Goal: Task Accomplishment & Management: Use online tool/utility

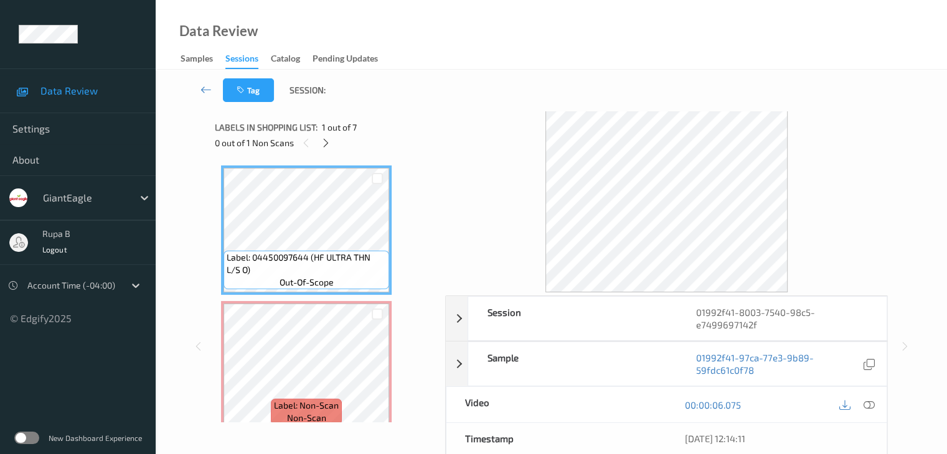
click at [355, 138] on div "0 out of 1 Non Scans" at bounding box center [326, 143] width 222 height 16
click at [324, 143] on icon at bounding box center [326, 143] width 11 height 11
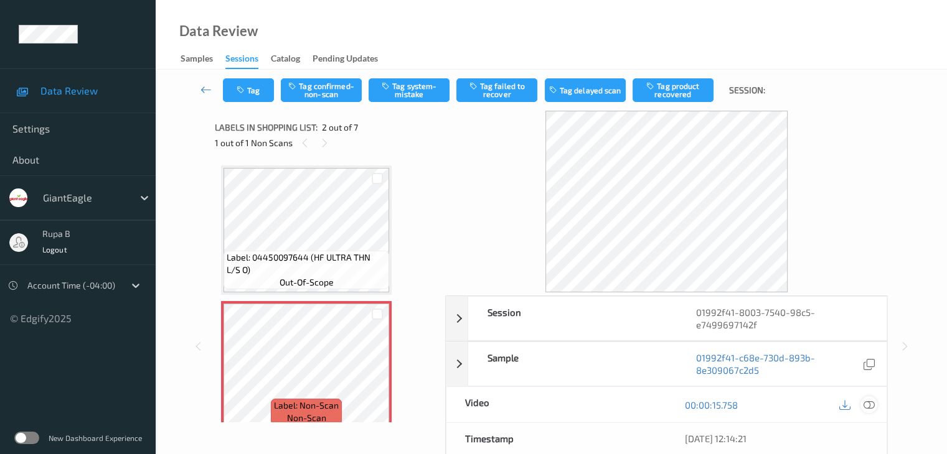
click at [870, 406] on icon at bounding box center [868, 405] width 11 height 11
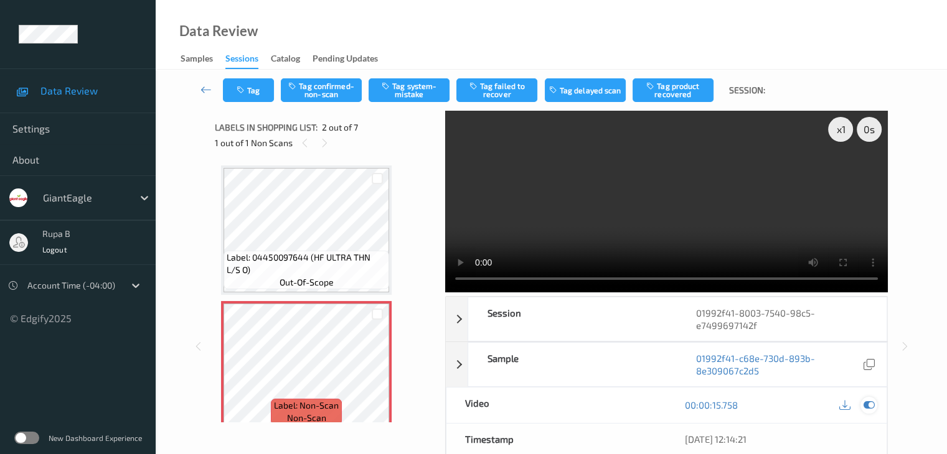
click at [873, 405] on icon at bounding box center [868, 405] width 11 height 11
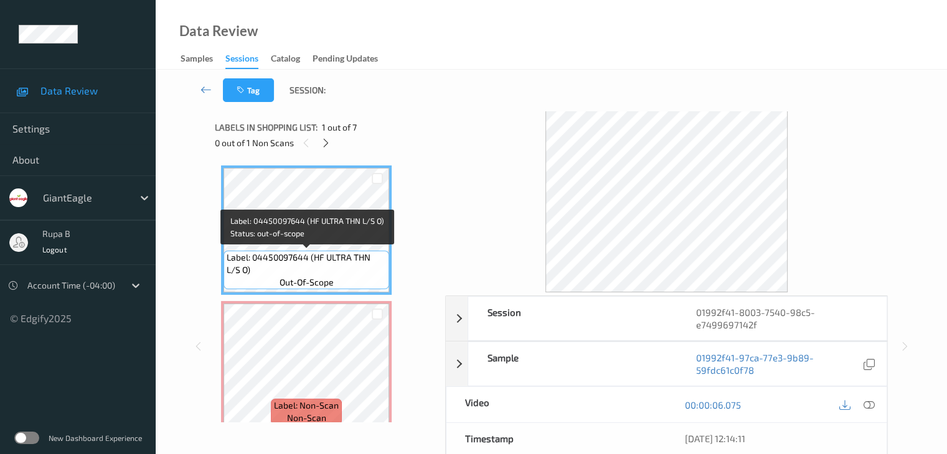
click at [306, 263] on span "Label: 04450097644 (HF ULTRA THN L/S O)" at bounding box center [306, 263] width 159 height 25
copy span "Label: 04450097644 (HF ULTRA THN L/S O)"
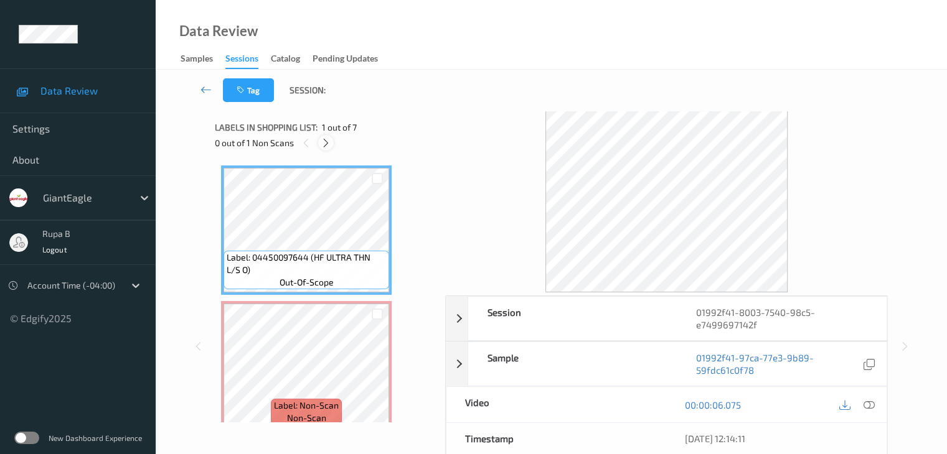
click at [331, 140] on icon at bounding box center [326, 143] width 11 height 11
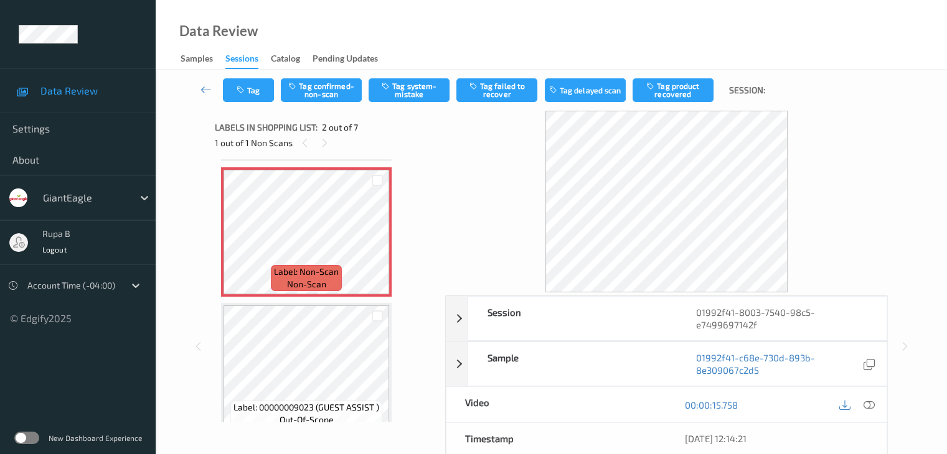
scroll to position [193, 0]
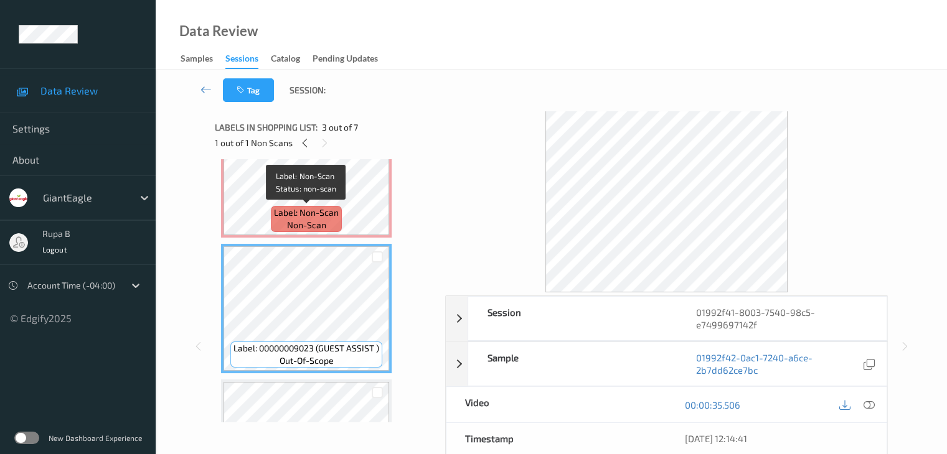
click at [340, 217] on div "Label: Non-Scan non-scan" at bounding box center [306, 219] width 71 height 26
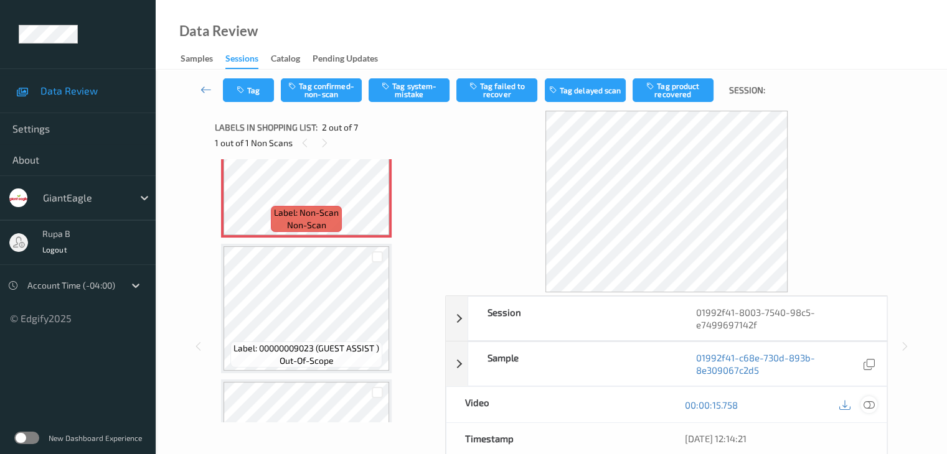
click at [875, 402] on div at bounding box center [868, 404] width 17 height 17
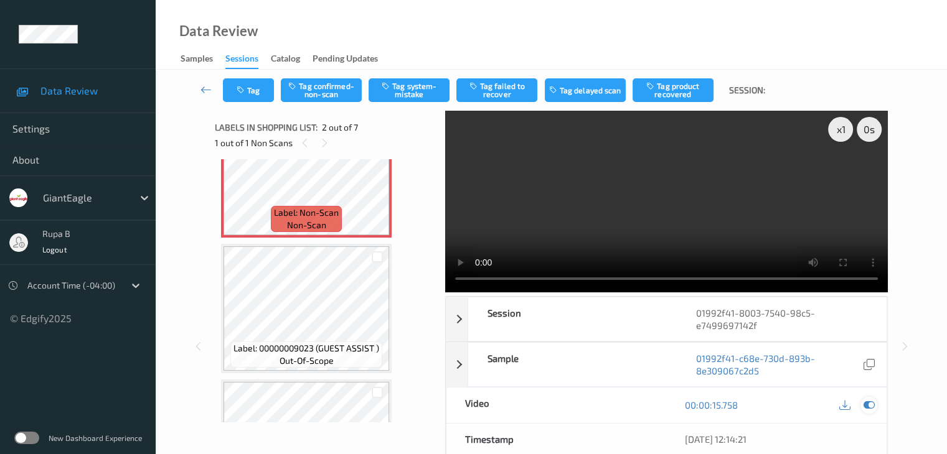
click at [861, 403] on div at bounding box center [868, 405] width 17 height 17
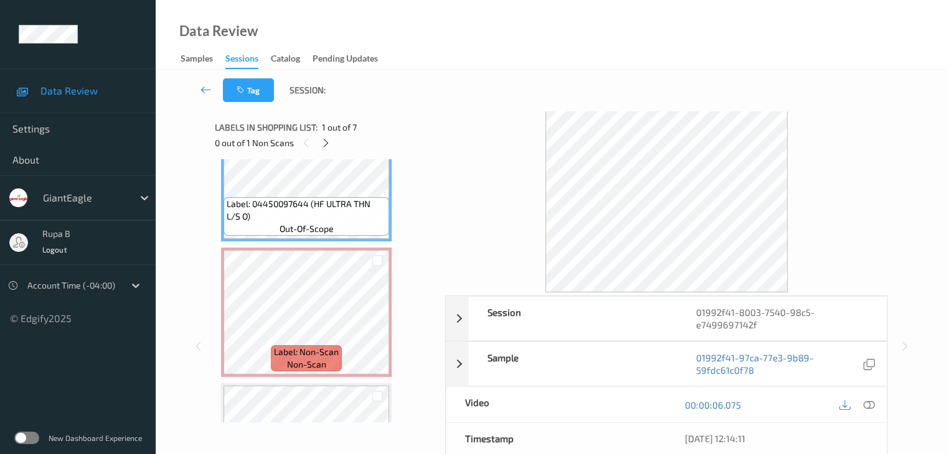
scroll to position [0, 0]
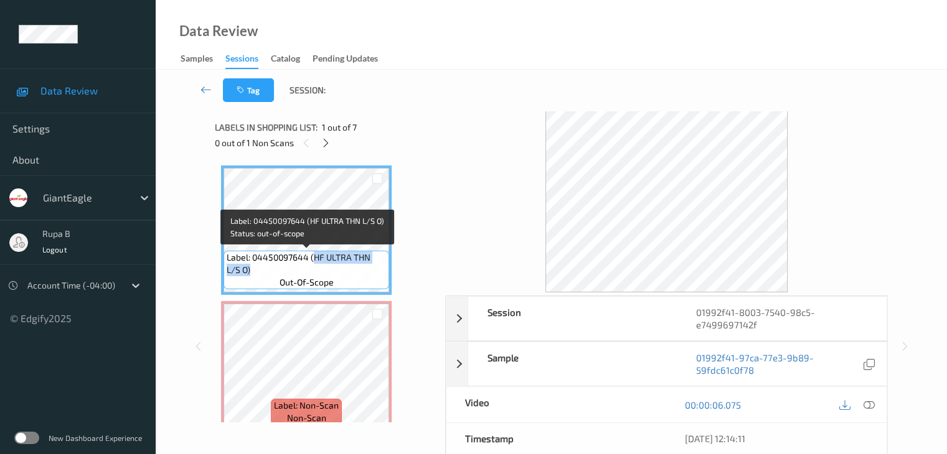
drag, startPoint x: 315, startPoint y: 255, endPoint x: 386, endPoint y: 274, distance: 73.5
click at [386, 274] on div "Label: 04450097644 (HF ULTRA THN L/S O) out-of-scope" at bounding box center [306, 270] width 166 height 39
copy span "HF ULTRA THN L/S O)"
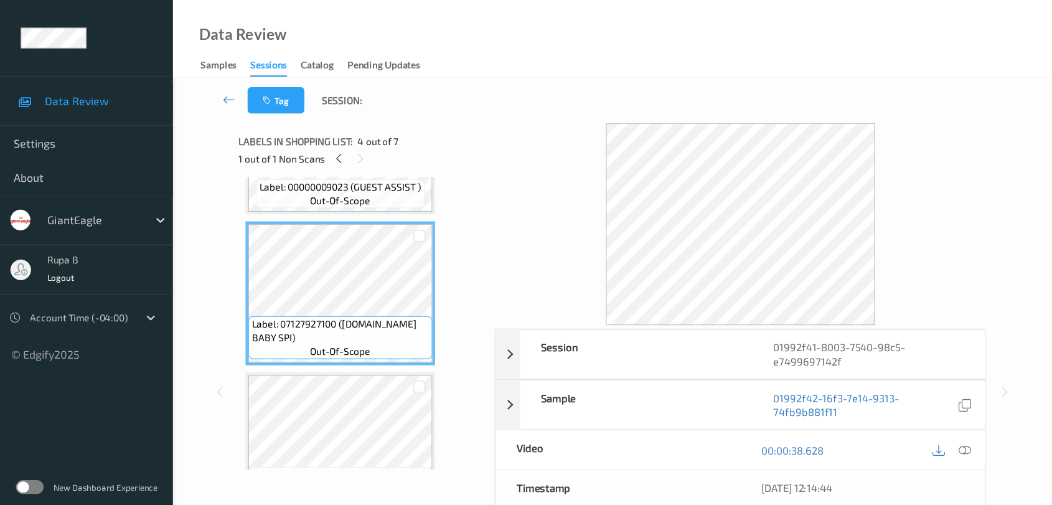
scroll to position [373, 0]
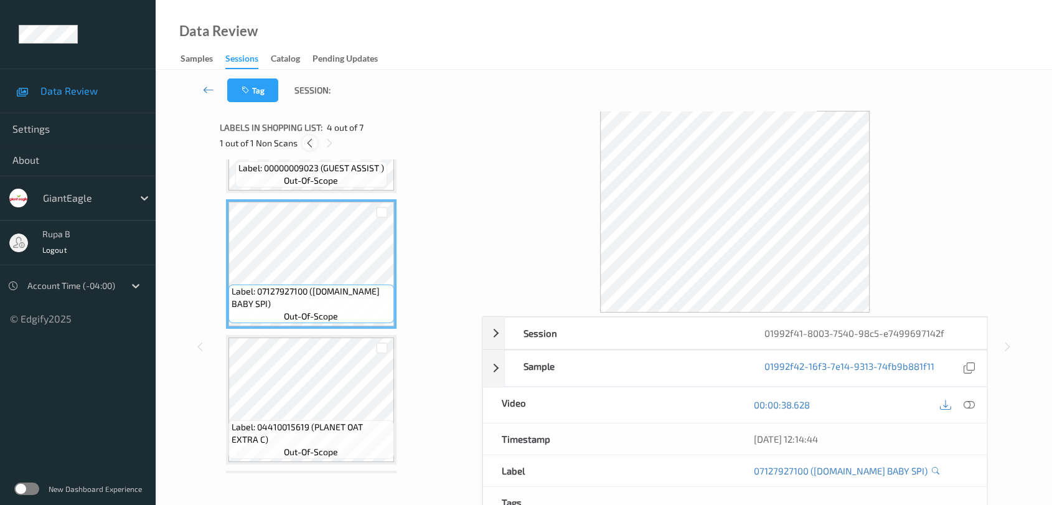
click at [314, 146] on div at bounding box center [310, 143] width 16 height 16
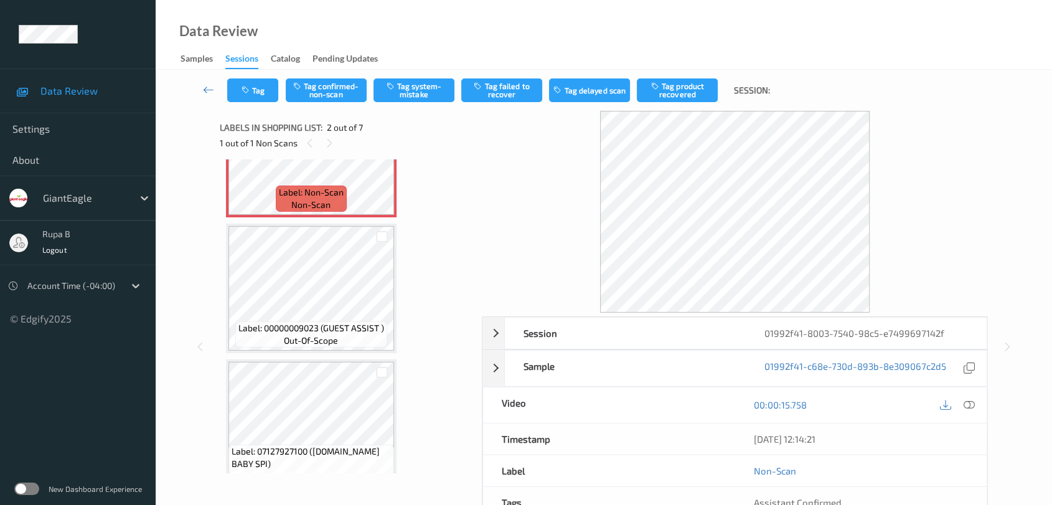
scroll to position [6, 0]
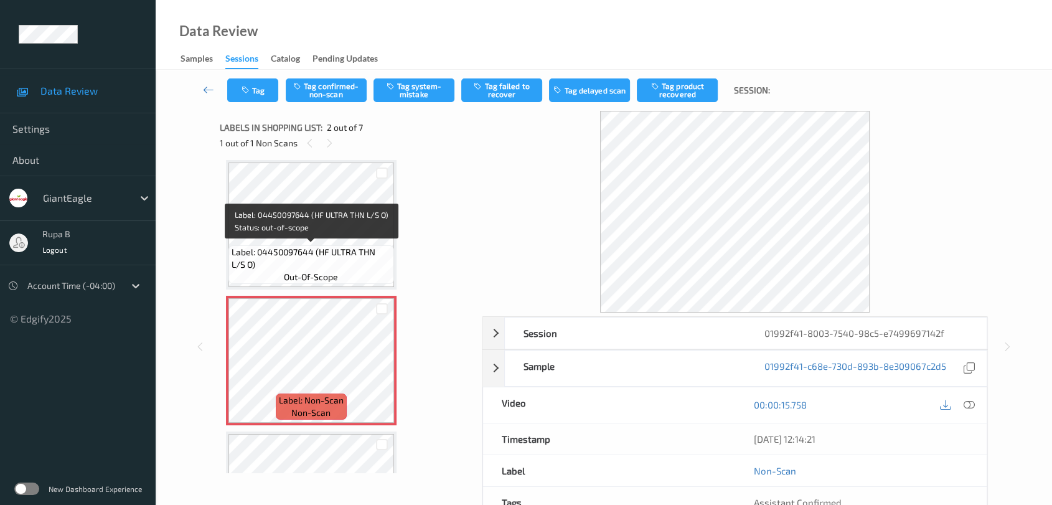
click at [295, 255] on span "Label: 04450097644 (HF ULTRA THN L/S O)" at bounding box center [311, 258] width 159 height 25
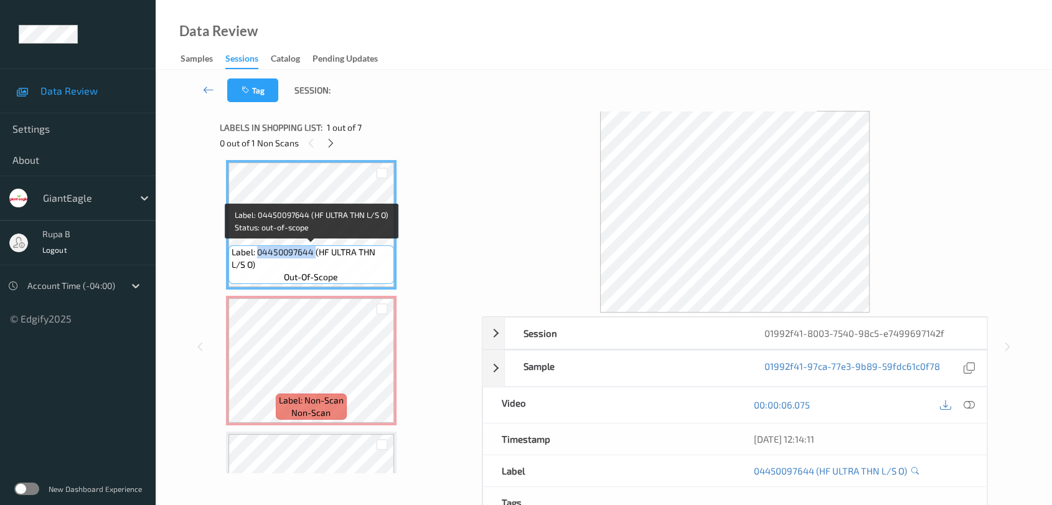
copy span "04450097644"
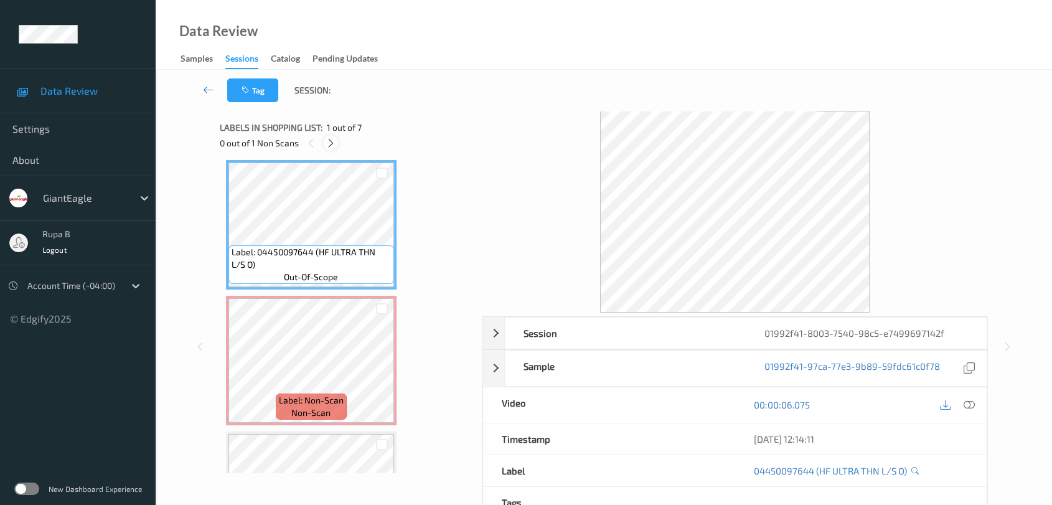
click at [335, 139] on icon at bounding box center [331, 143] width 11 height 11
click at [955, 405] on icon at bounding box center [968, 404] width 11 height 11
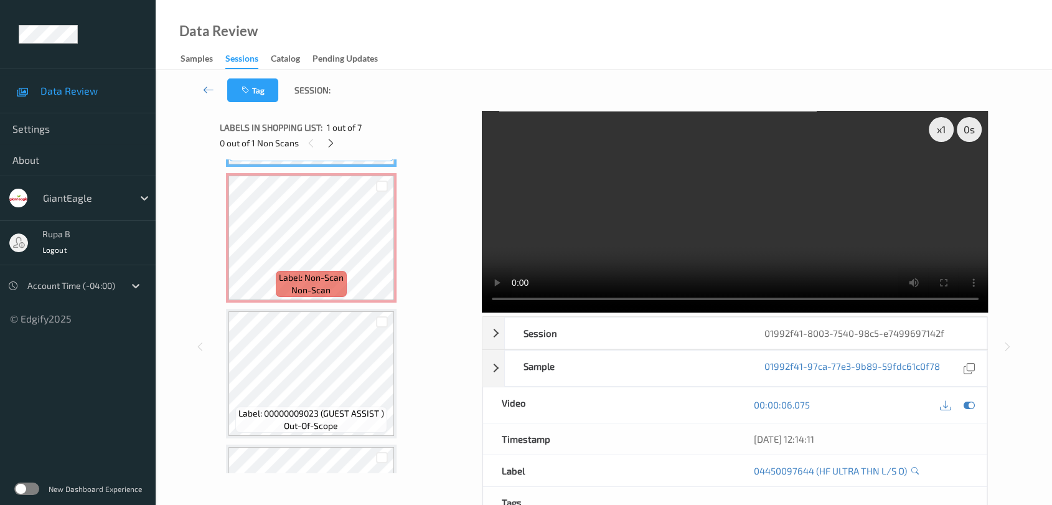
scroll to position [144, 0]
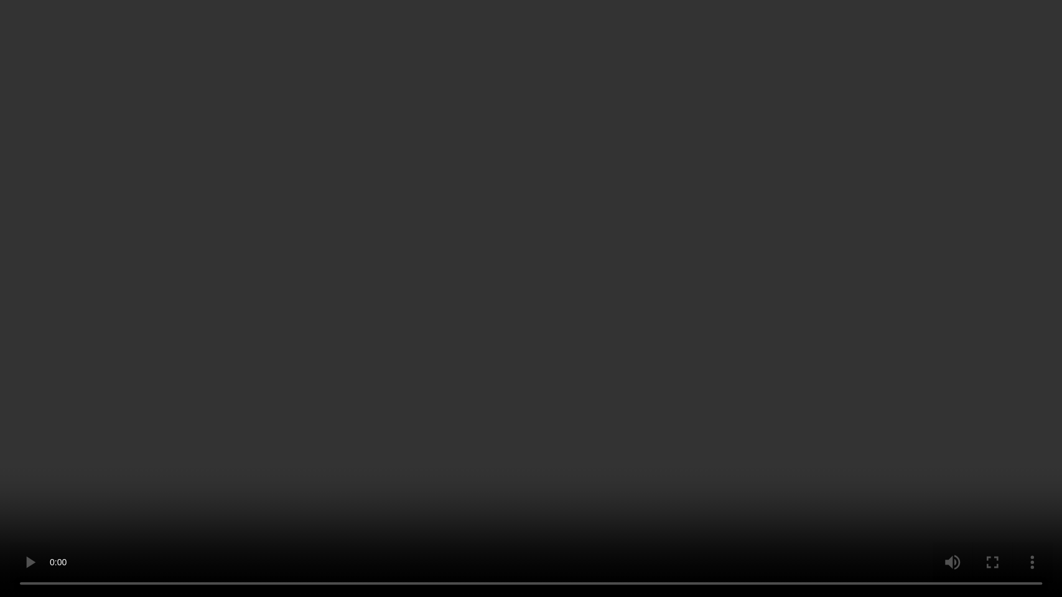
click at [955, 191] on video at bounding box center [531, 298] width 1062 height 597
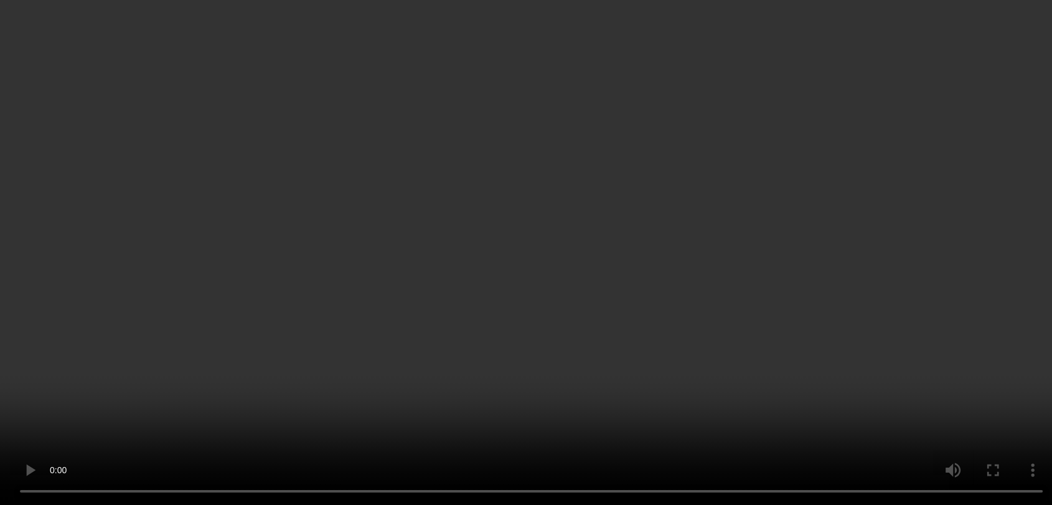
scroll to position [0, 0]
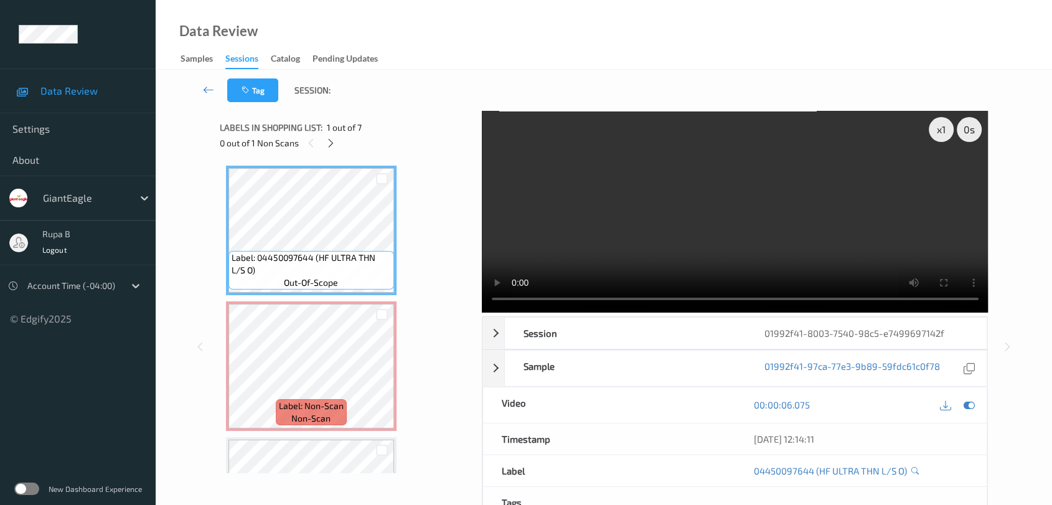
click at [320, 251] on span "Label: 04450097644 (HF ULTRA THN L/S O)" at bounding box center [311, 263] width 159 height 25
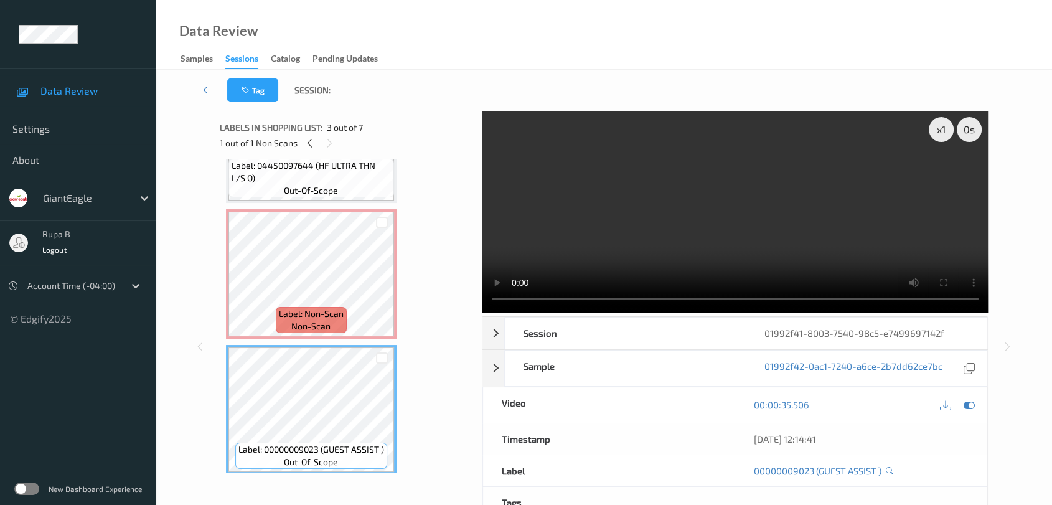
scroll to position [69, 0]
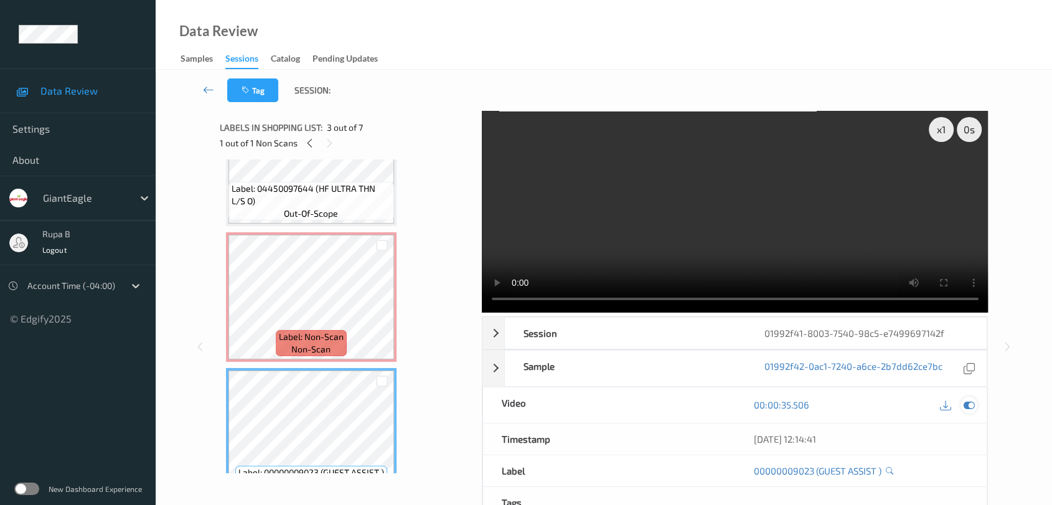
click at [955, 402] on icon at bounding box center [968, 404] width 11 height 11
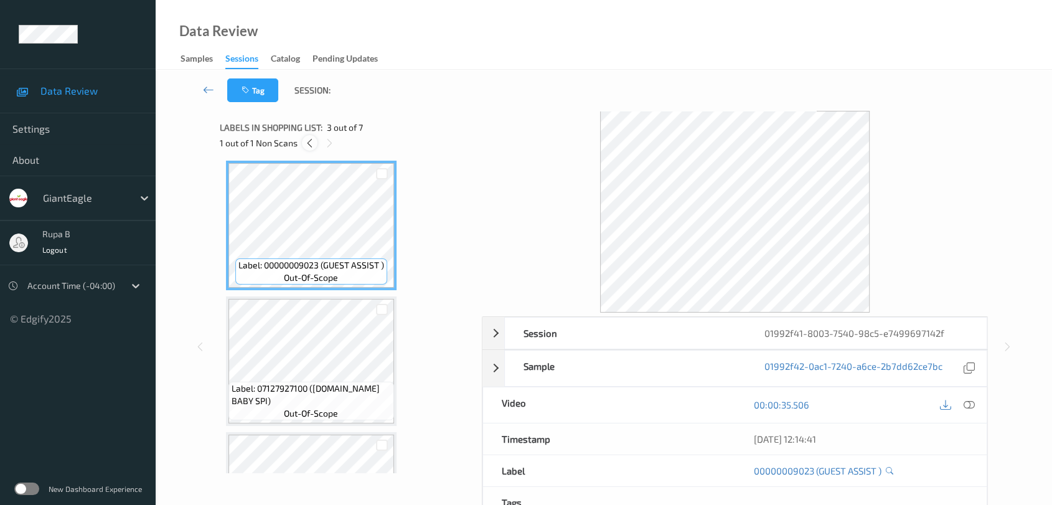
click at [308, 141] on icon at bounding box center [309, 143] width 11 height 11
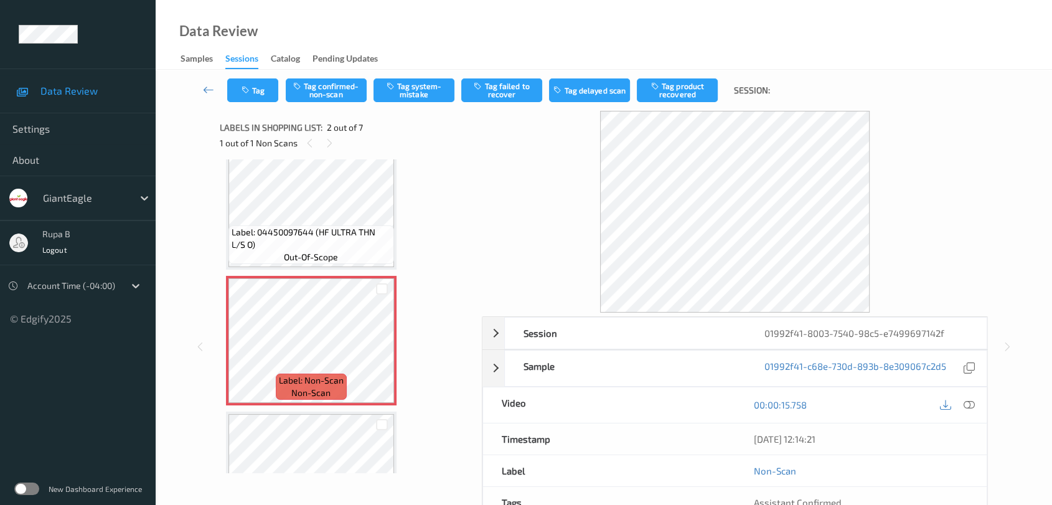
scroll to position [0, 0]
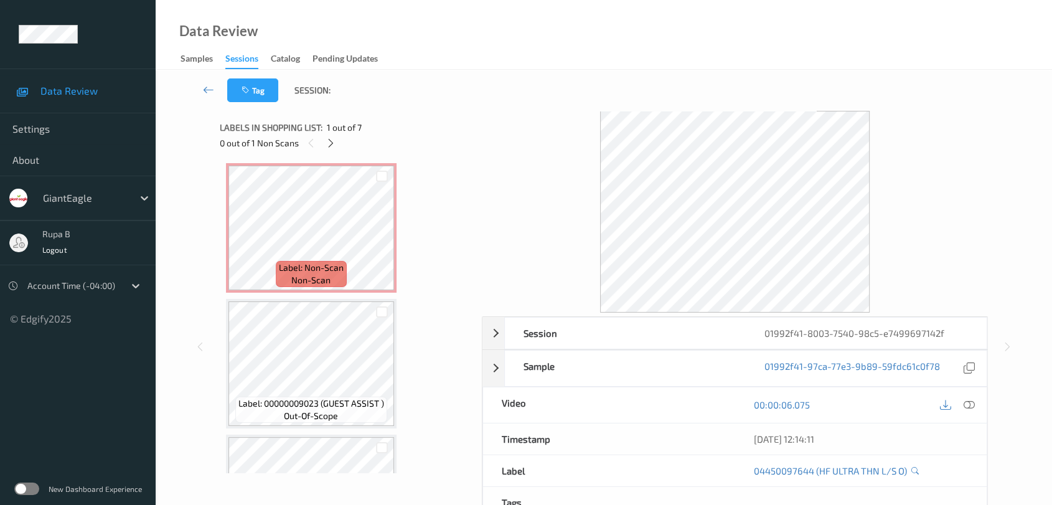
click at [306, 295] on div "Label: 04450097644 (HF ULTRA THN L/S O) out-of-scope Label: Non-Scan non-scan L…" at bounding box center [346, 499] width 241 height 944
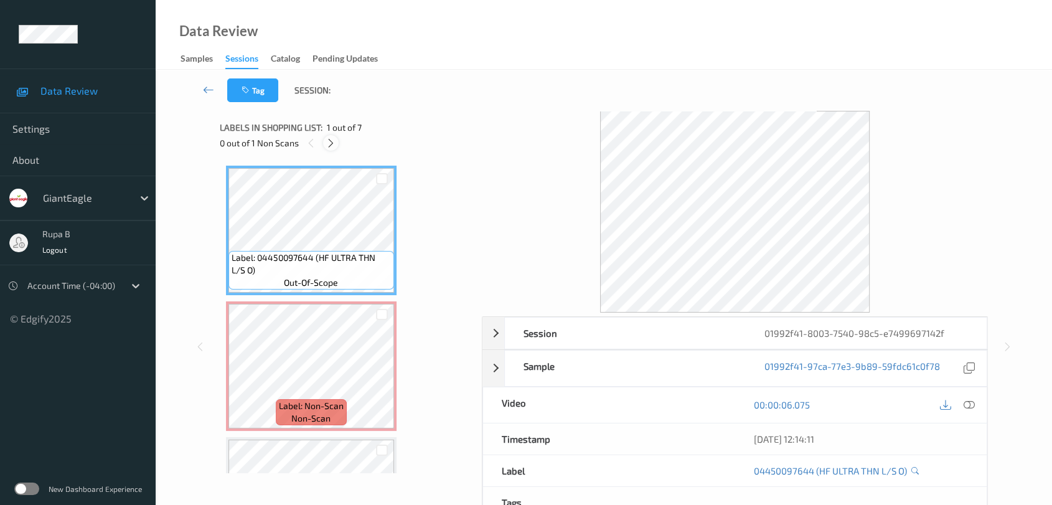
click at [332, 146] on icon at bounding box center [331, 143] width 11 height 11
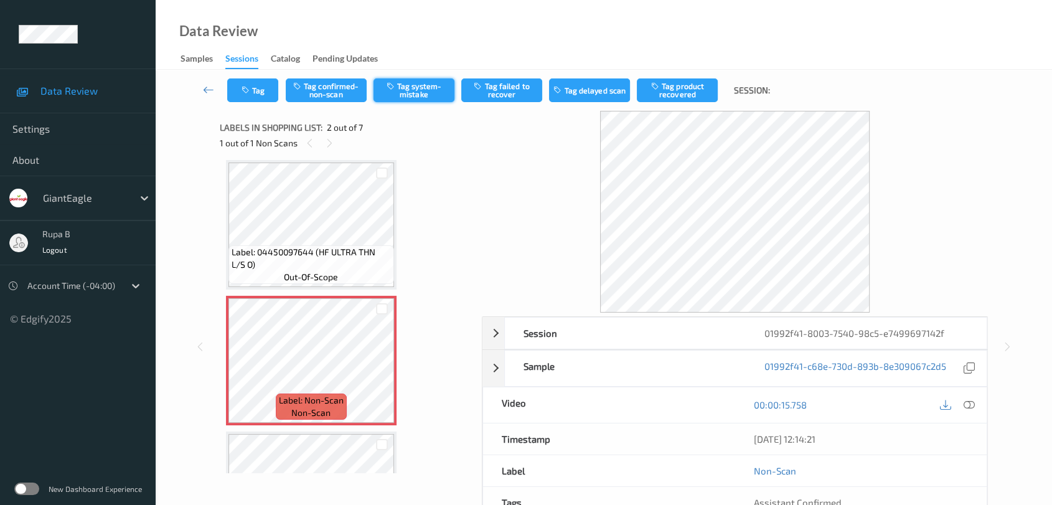
click at [429, 93] on button "Tag system-mistake" at bounding box center [413, 90] width 81 height 24
click at [260, 89] on button "Tag" at bounding box center [252, 90] width 51 height 24
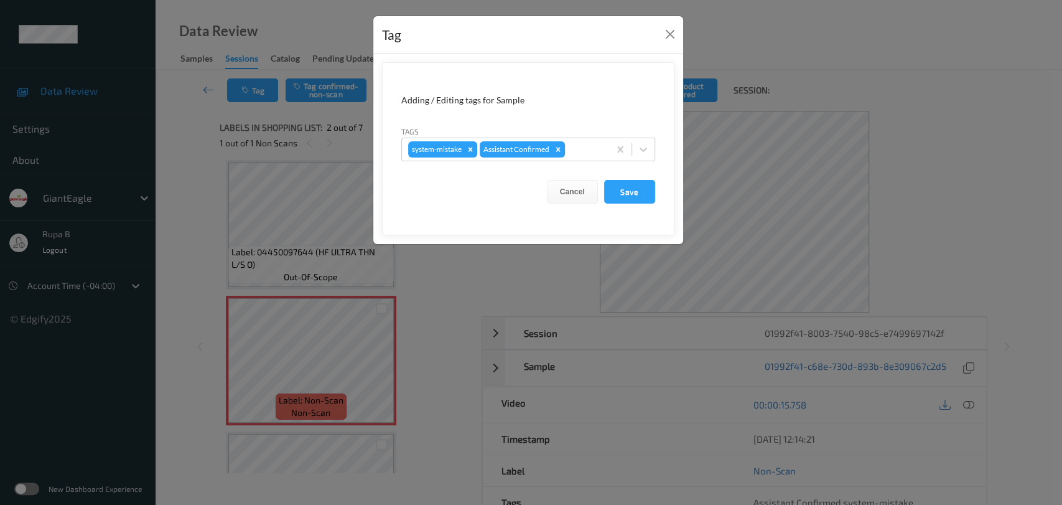
click at [576, 134] on div "Tags system-mistake Assistant Confirmed" at bounding box center [528, 143] width 254 height 36
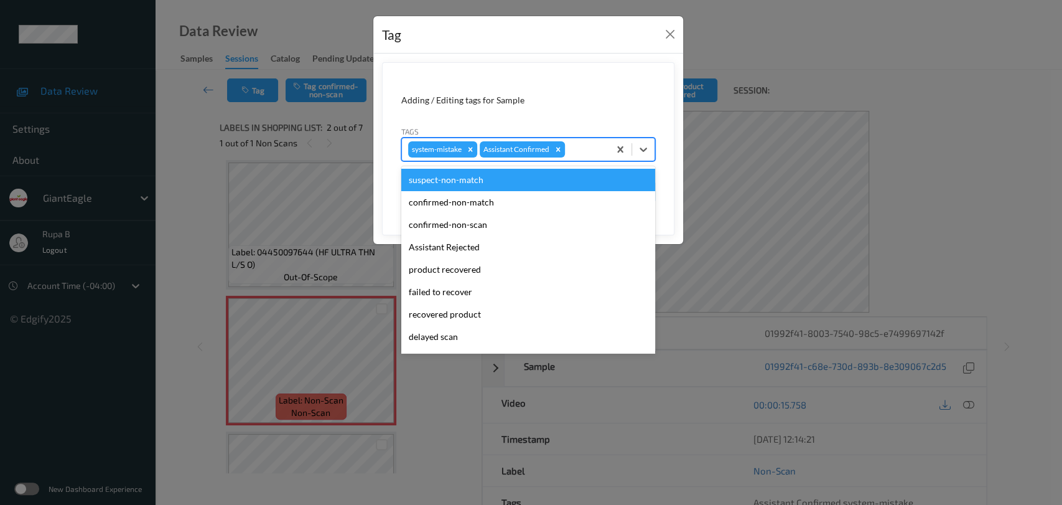
click at [574, 145] on div at bounding box center [585, 149] width 35 height 15
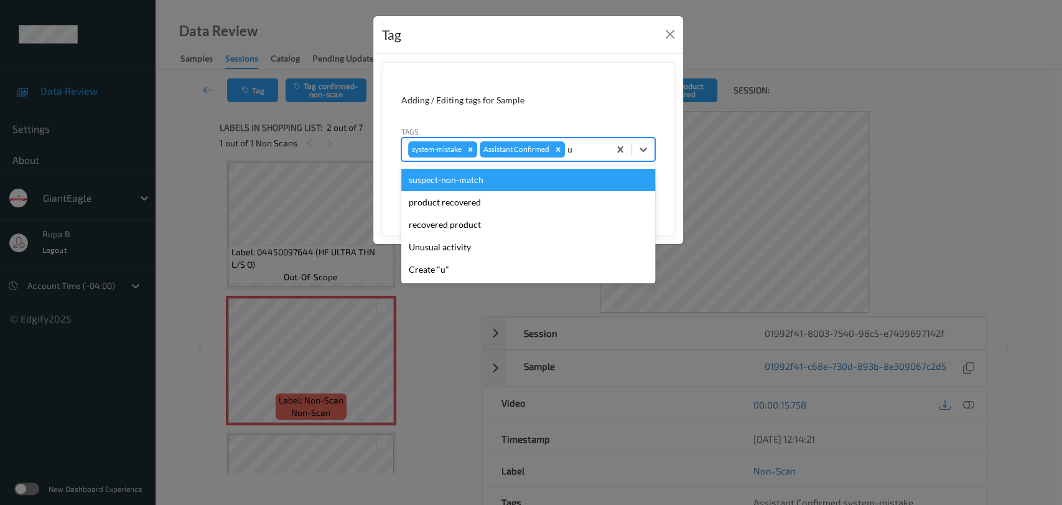
type input "un"
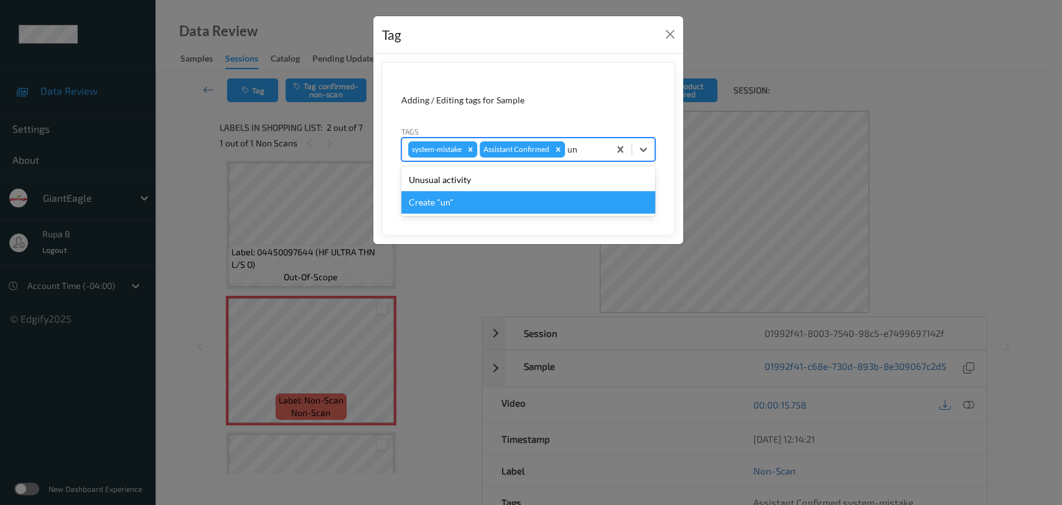
click at [499, 196] on div "Create "un"" at bounding box center [528, 202] width 254 height 22
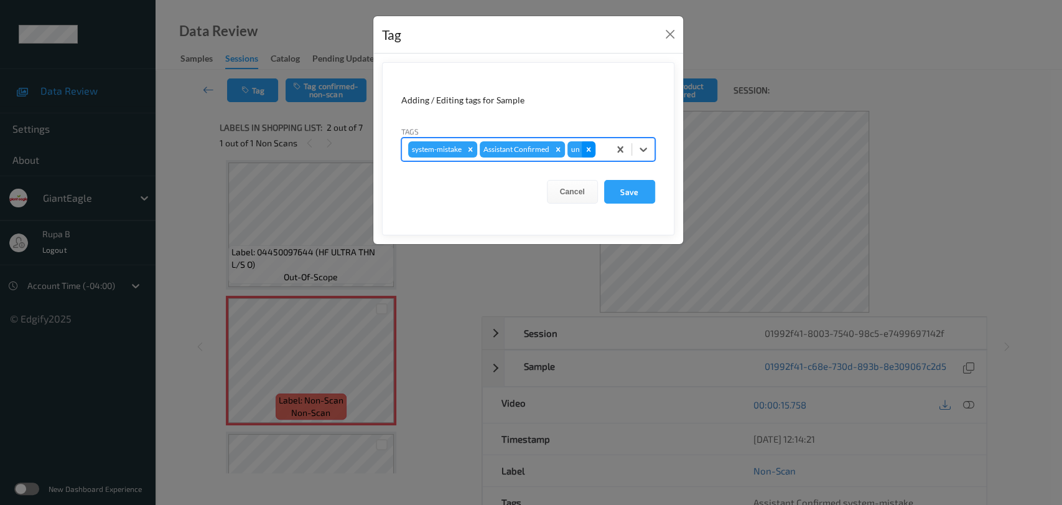
click at [593, 151] on div "Remove un" at bounding box center [589, 149] width 14 height 16
click at [591, 152] on div at bounding box center [585, 149] width 35 height 15
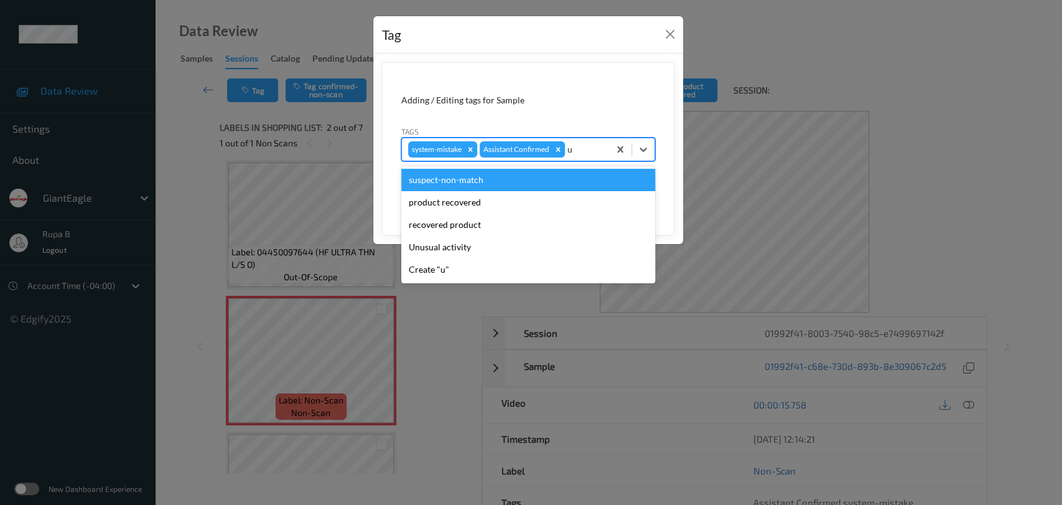
type input "un"
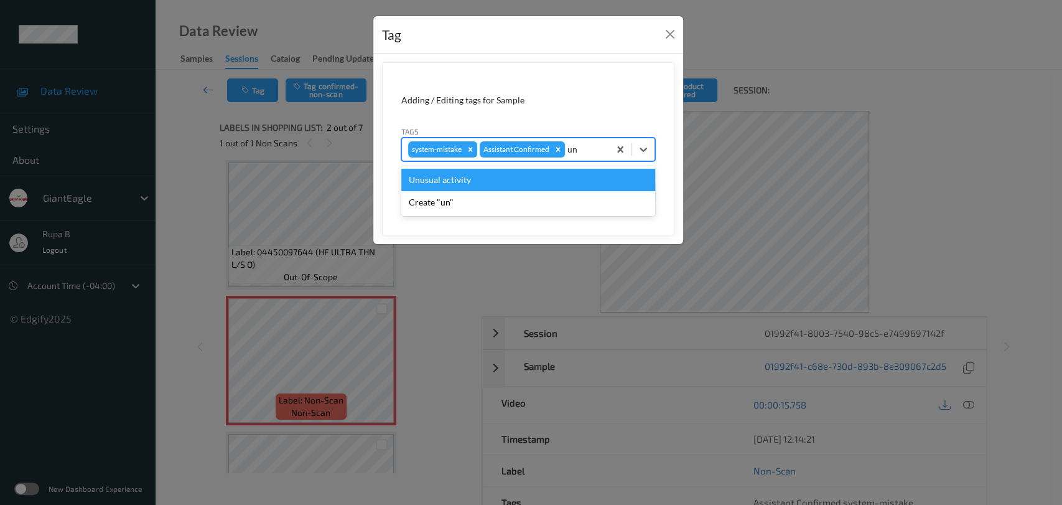
click at [531, 177] on div "Unusual activity" at bounding box center [528, 180] width 254 height 22
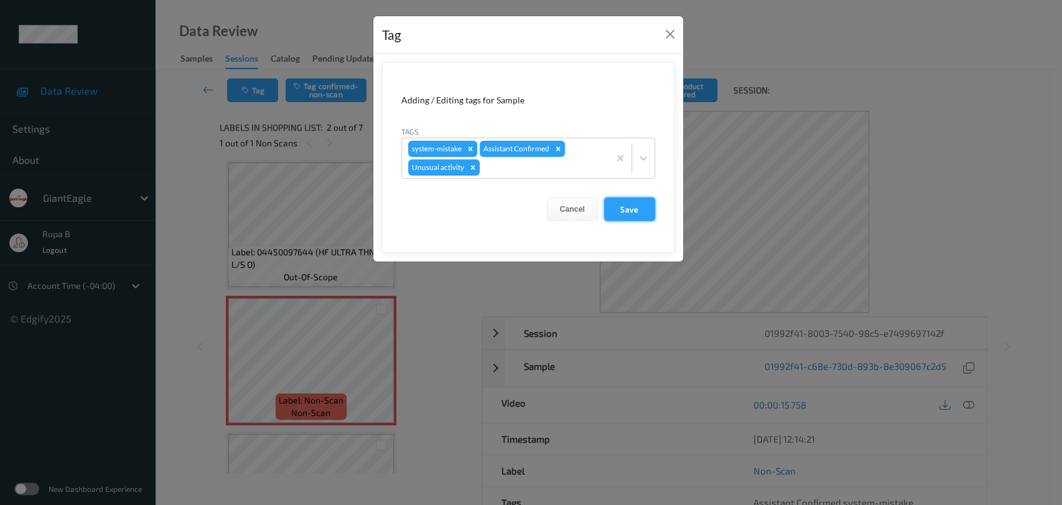
click at [642, 211] on button "Save" at bounding box center [629, 209] width 51 height 24
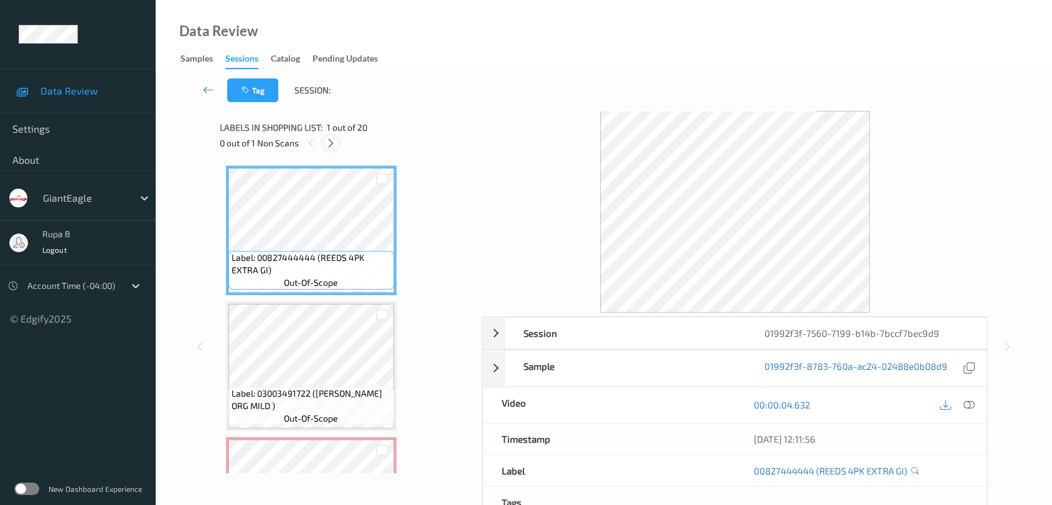
click at [325, 138] on div at bounding box center [331, 143] width 16 height 16
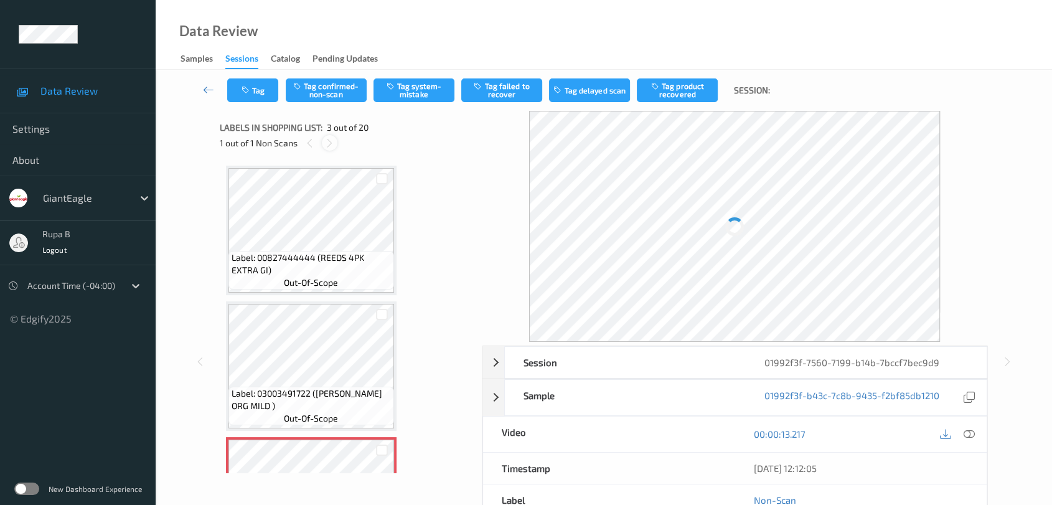
scroll to position [141, 0]
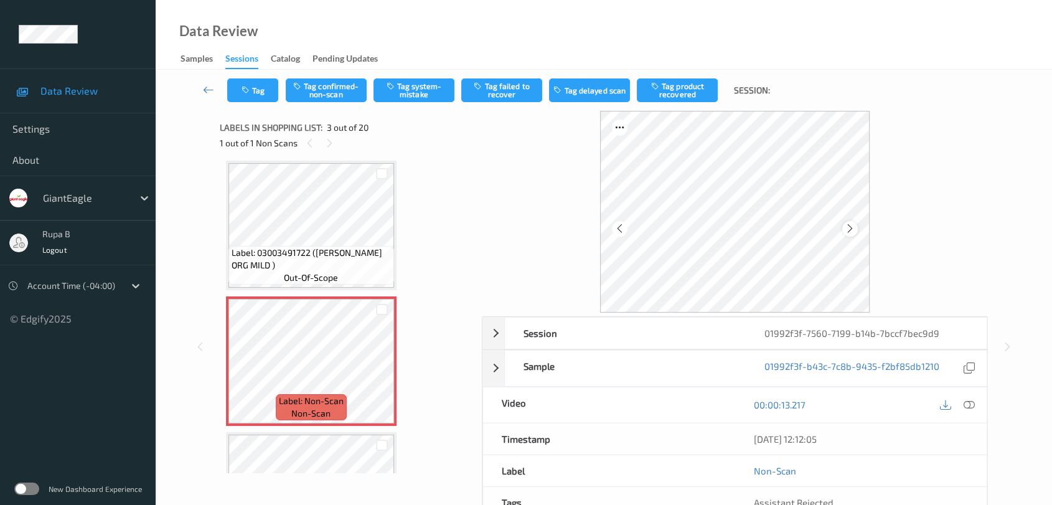
click at [851, 227] on icon at bounding box center [850, 228] width 11 height 11
click at [971, 401] on icon at bounding box center [968, 404] width 11 height 11
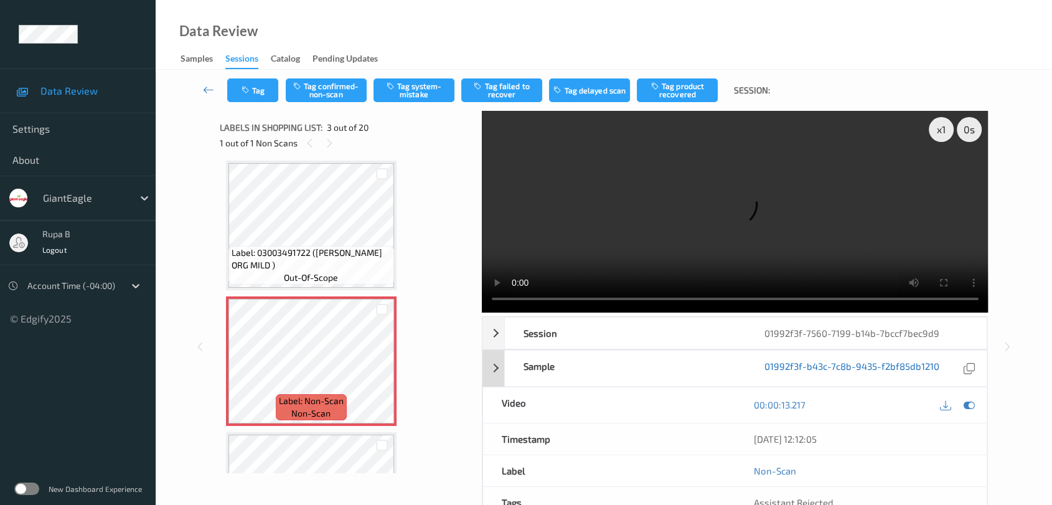
drag, startPoint x: 967, startPoint y: 405, endPoint x: 886, endPoint y: 360, distance: 92.8
click at [967, 405] on icon at bounding box center [968, 404] width 11 height 11
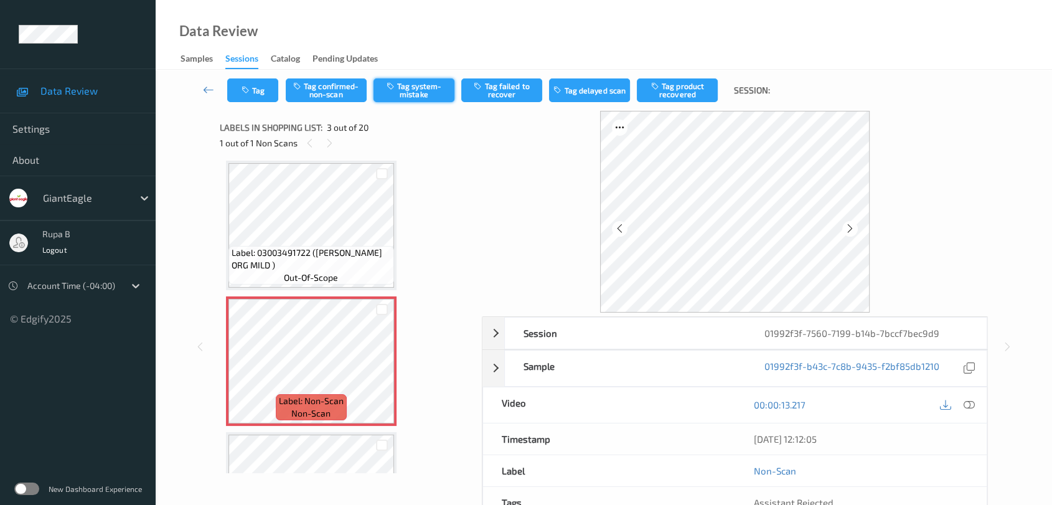
click at [439, 96] on button "Tag system-mistake" at bounding box center [413, 90] width 81 height 24
click at [263, 94] on button "Tag" at bounding box center [252, 90] width 51 height 24
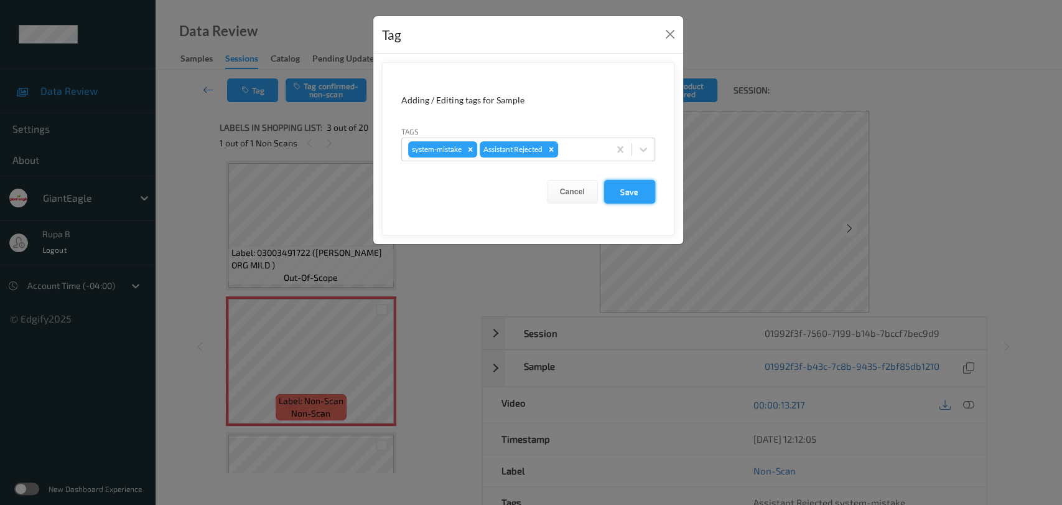
click at [627, 188] on button "Save" at bounding box center [629, 192] width 51 height 24
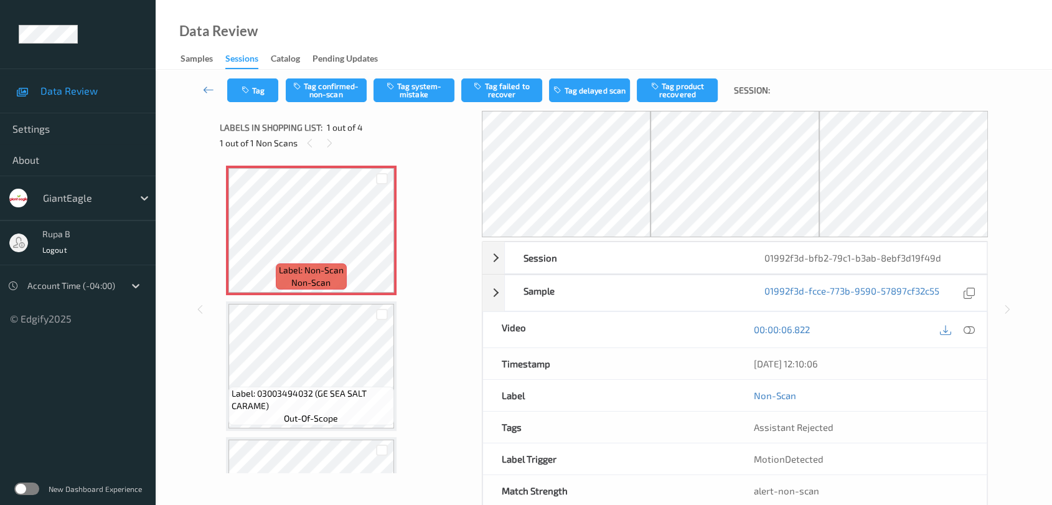
click at [398, 159] on div "Label: Non-Scan non-scan Label: Non-Scan non-scan Label: Non-Scan non-scan Labe…" at bounding box center [346, 316] width 253 height 314
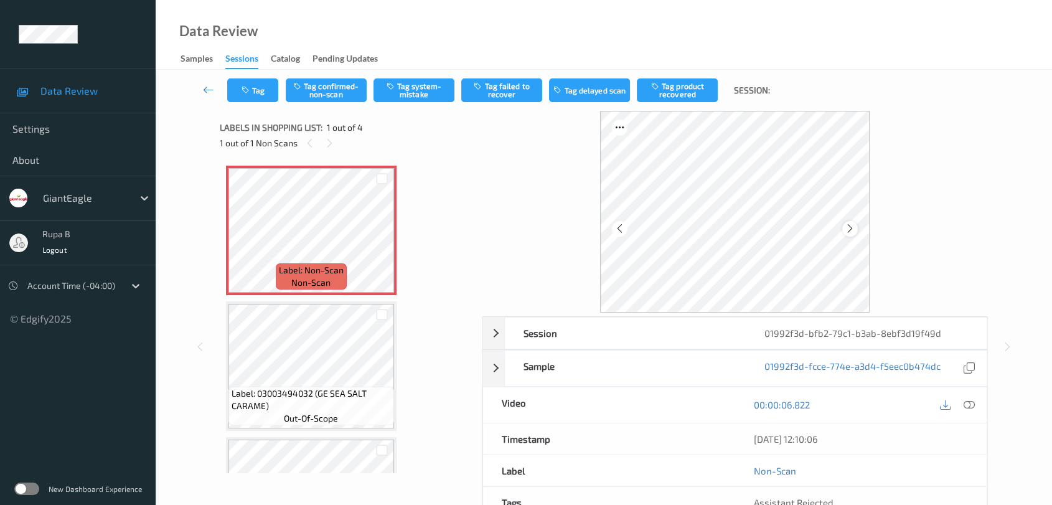
click at [851, 226] on icon at bounding box center [850, 228] width 11 height 11
click at [411, 86] on button "Tag system-mistake" at bounding box center [413, 90] width 81 height 24
click at [256, 101] on button "Tag" at bounding box center [252, 90] width 51 height 24
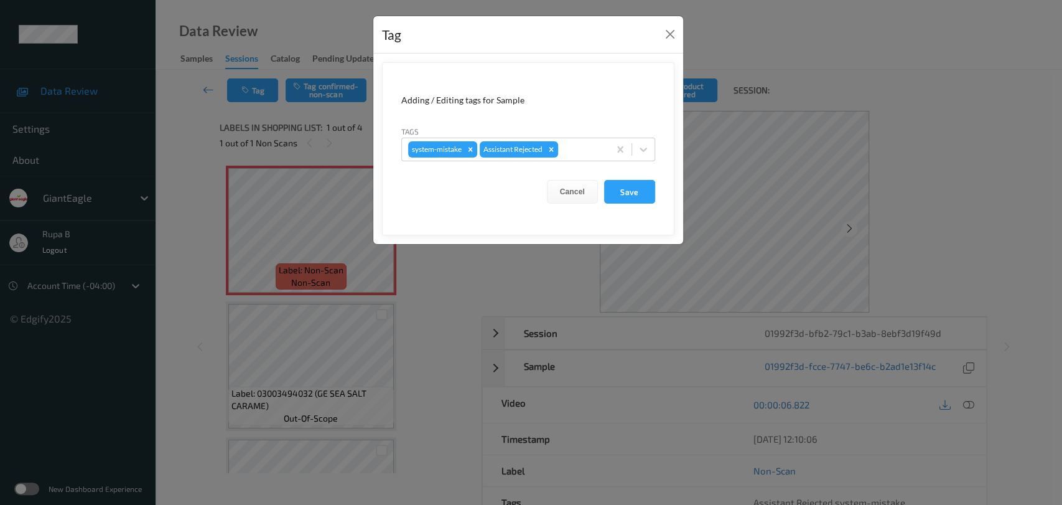
click at [588, 161] on form "Adding / Editing tags for Sample Tags system-mistake Assistant Rejected Cancel …" at bounding box center [528, 148] width 293 height 173
click at [586, 150] on div at bounding box center [582, 149] width 42 height 15
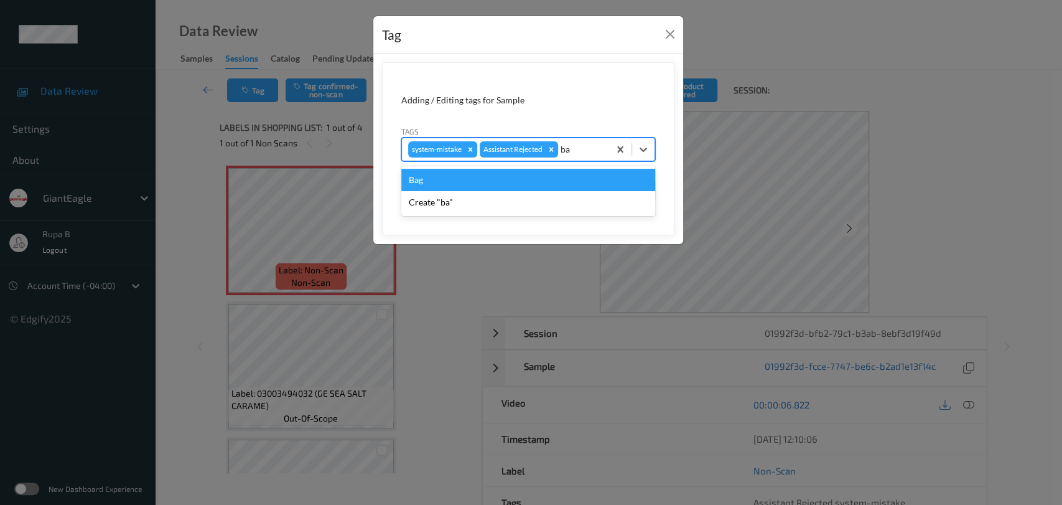
type input "bag"
click at [528, 178] on div "Bag" at bounding box center [528, 180] width 254 height 22
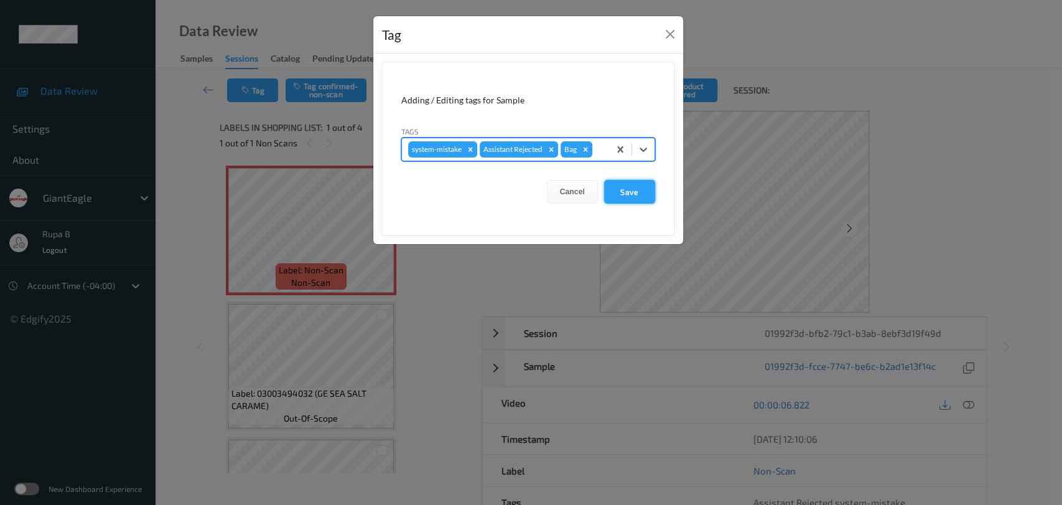
click at [652, 194] on button "Save" at bounding box center [629, 192] width 51 height 24
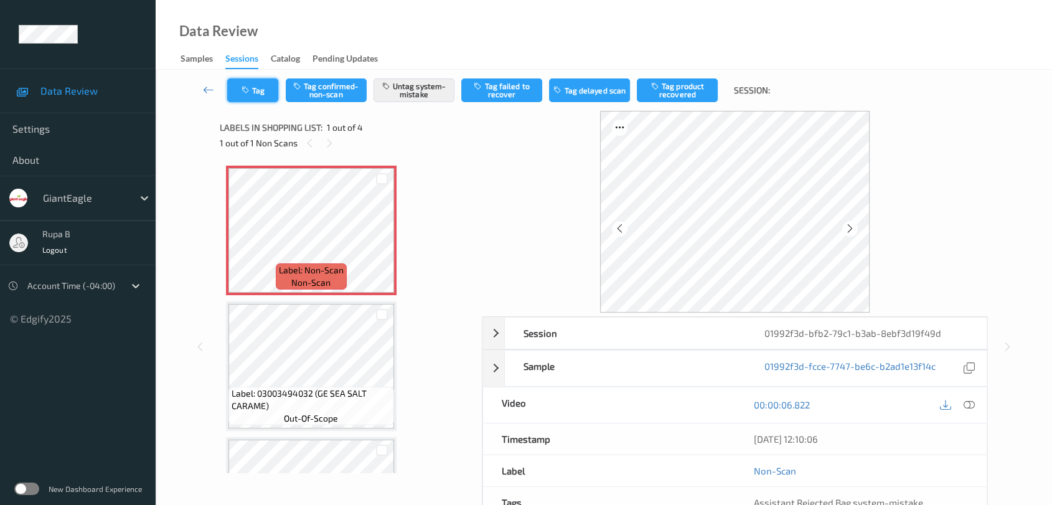
click at [258, 95] on button "Tag" at bounding box center [252, 90] width 51 height 24
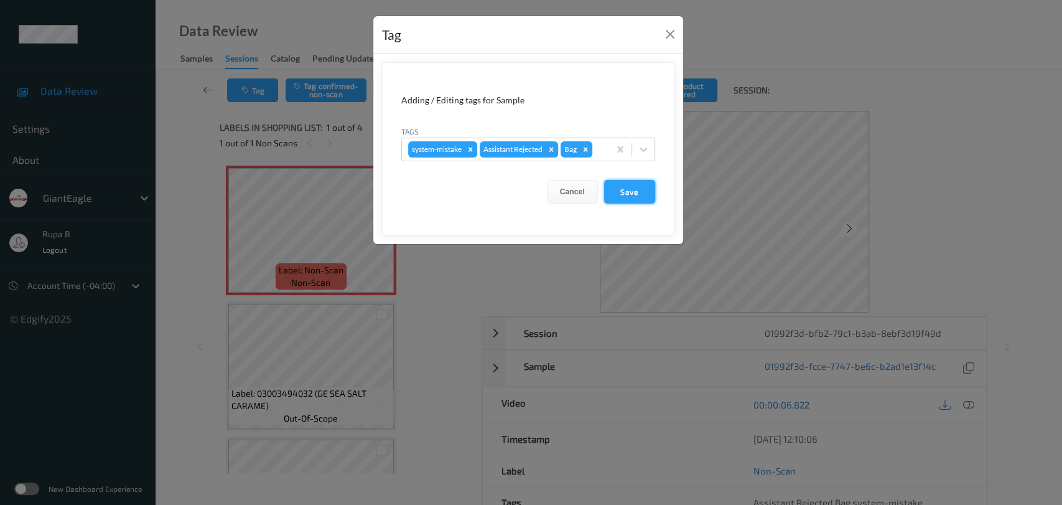
click at [642, 192] on button "Save" at bounding box center [629, 192] width 51 height 24
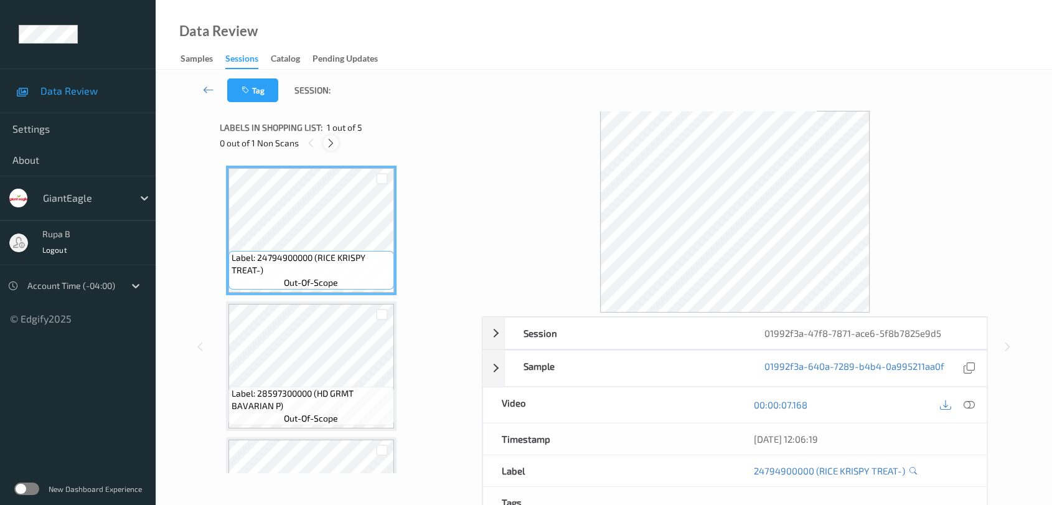
click at [329, 143] on icon at bounding box center [331, 143] width 11 height 11
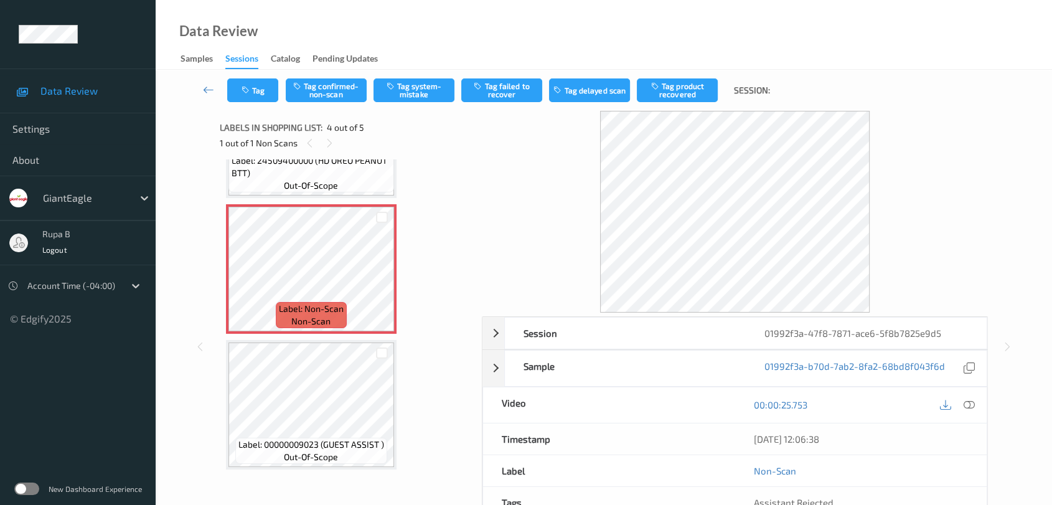
scroll to position [299, 0]
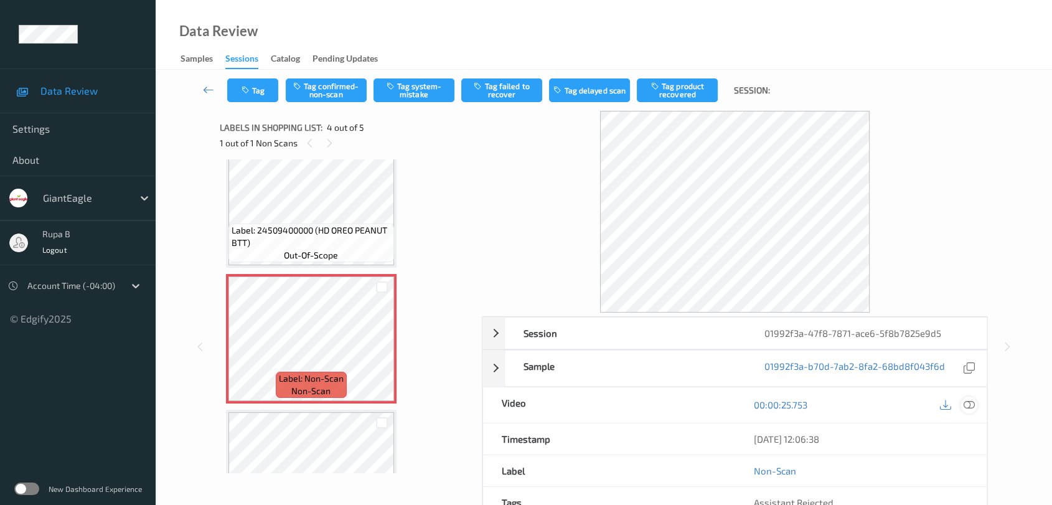
click at [970, 405] on icon at bounding box center [968, 404] width 11 height 11
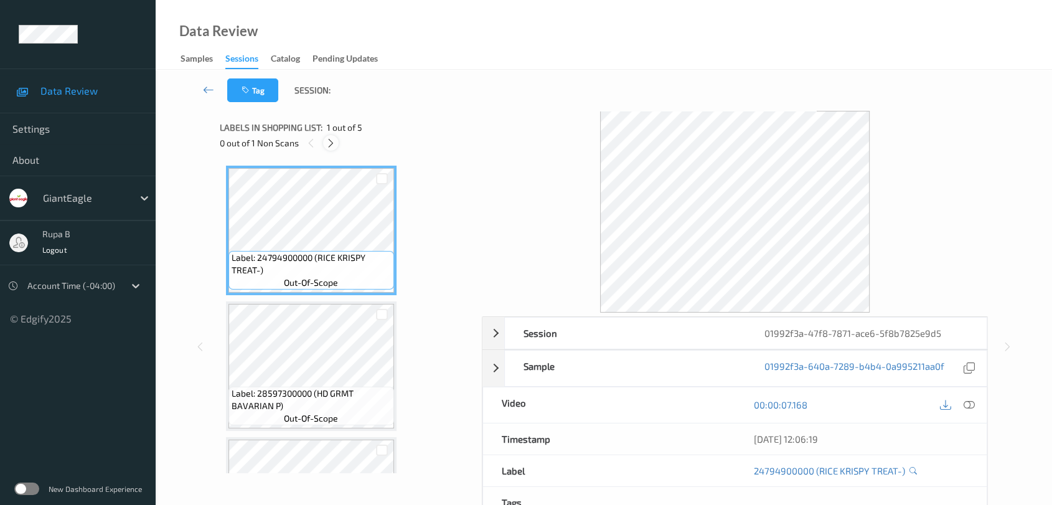
click at [334, 146] on icon at bounding box center [331, 143] width 11 height 11
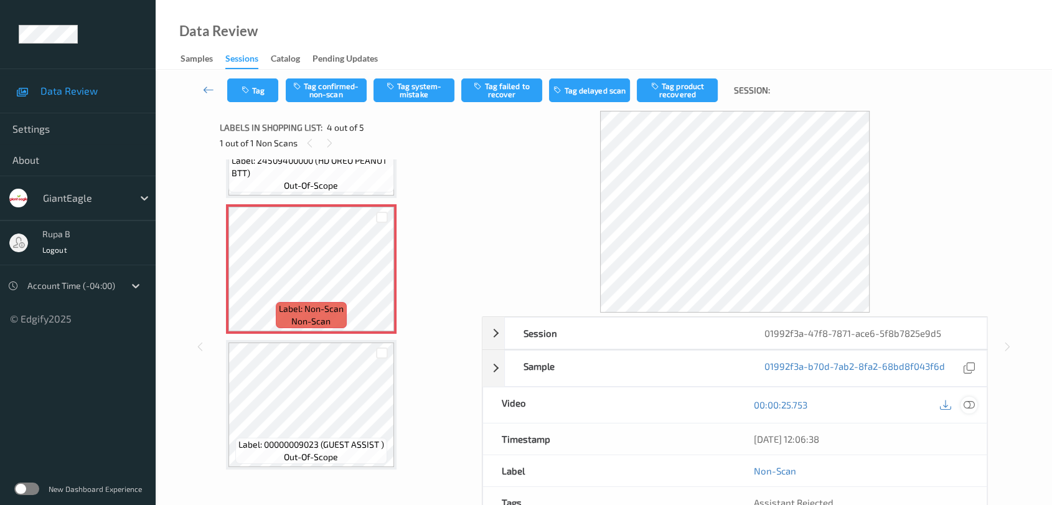
click at [967, 409] on icon at bounding box center [968, 404] width 11 height 11
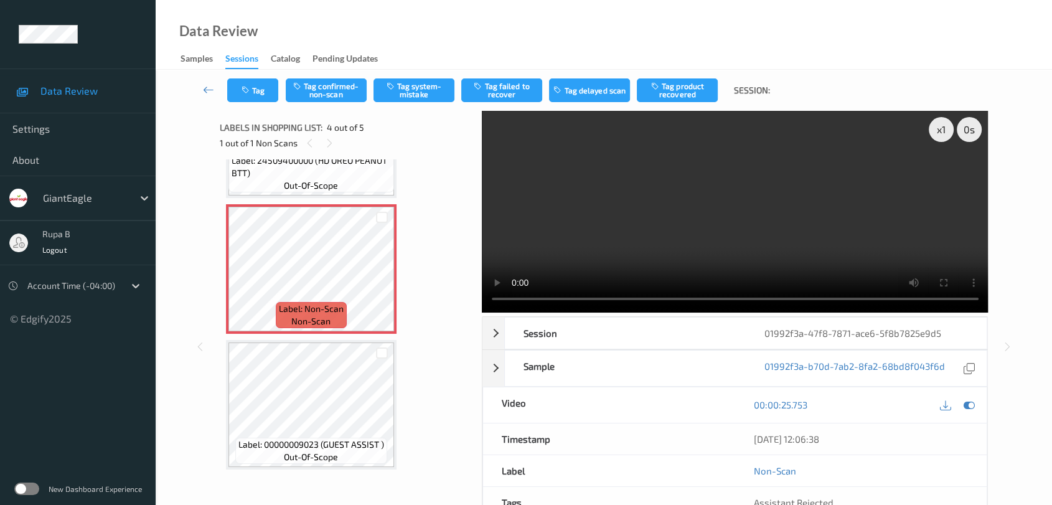
scroll to position [275, 0]
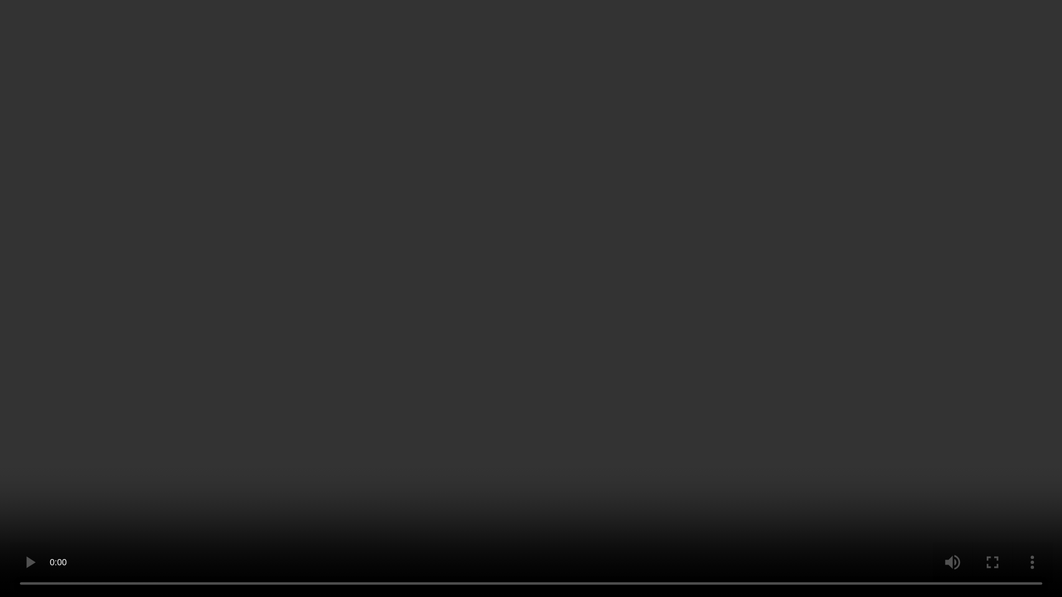
click at [267, 184] on video at bounding box center [531, 298] width 1062 height 597
click at [288, 294] on video at bounding box center [531, 298] width 1062 height 597
click at [288, 296] on video at bounding box center [531, 298] width 1062 height 597
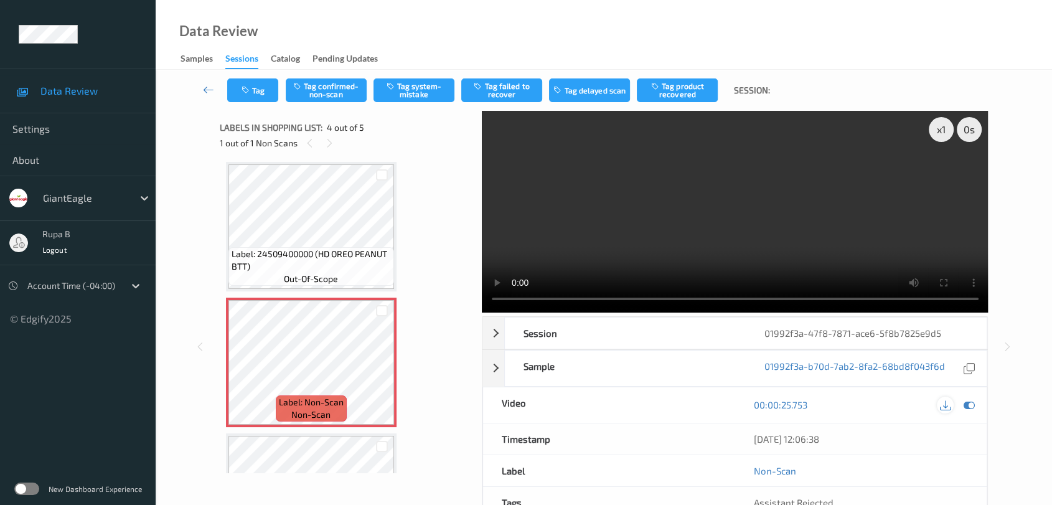
drag, startPoint x: 970, startPoint y: 406, endPoint x: 943, endPoint y: 406, distance: 26.8
click at [970, 406] on icon at bounding box center [968, 404] width 11 height 11
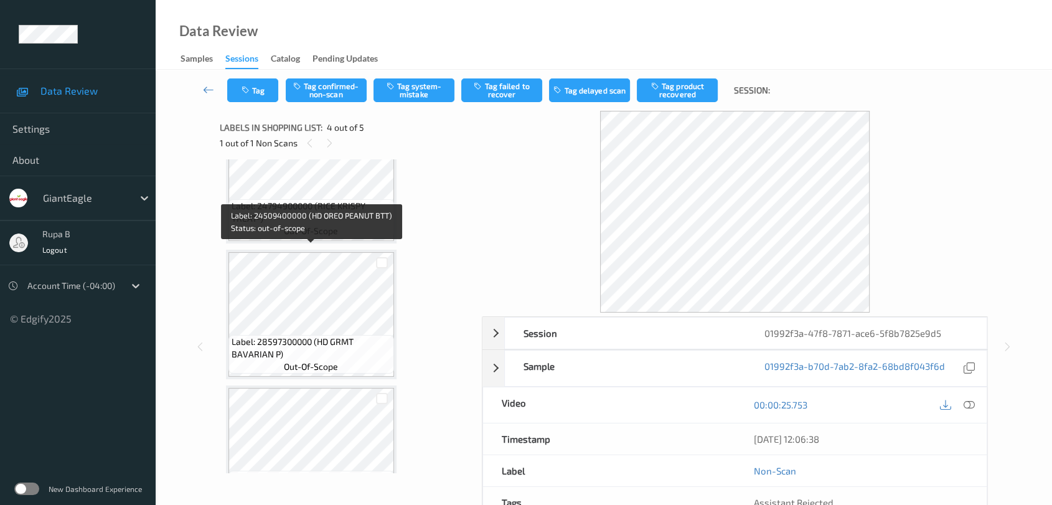
scroll to position [0, 0]
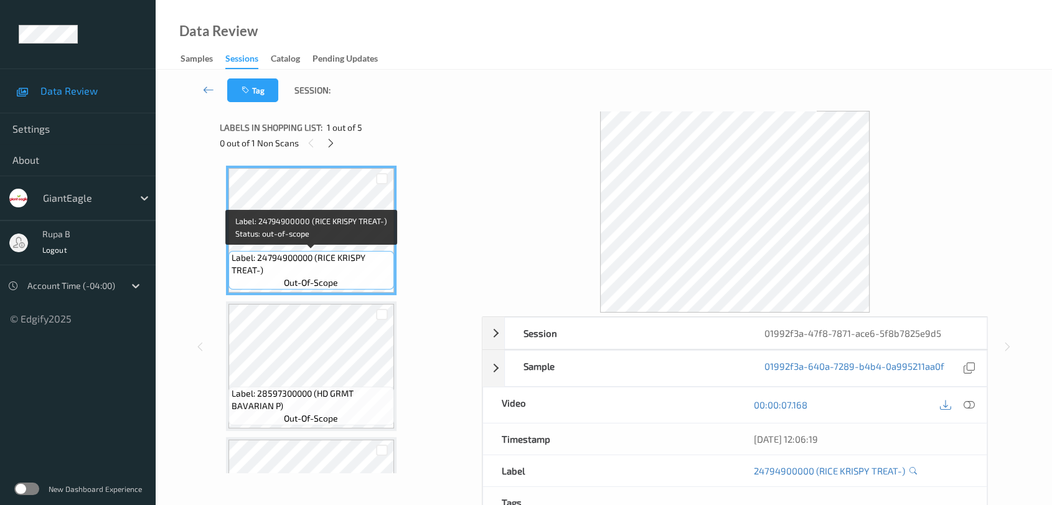
click at [248, 270] on span "Label: 24794900000 (RICE KRISPY TREAT-)" at bounding box center [311, 263] width 159 height 25
copy span "Label: 24794900000 (RICE KRISPY TREAT-)"
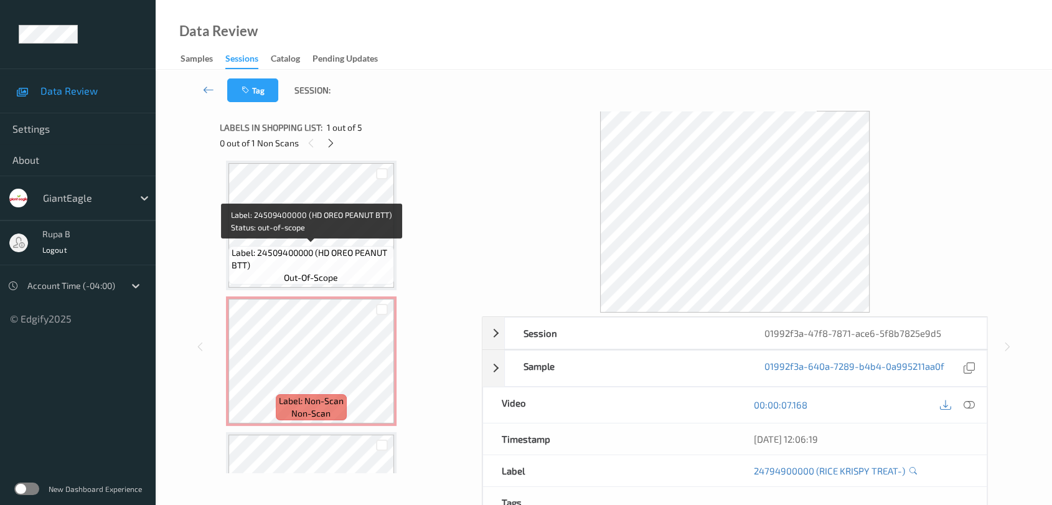
scroll to position [368, 0]
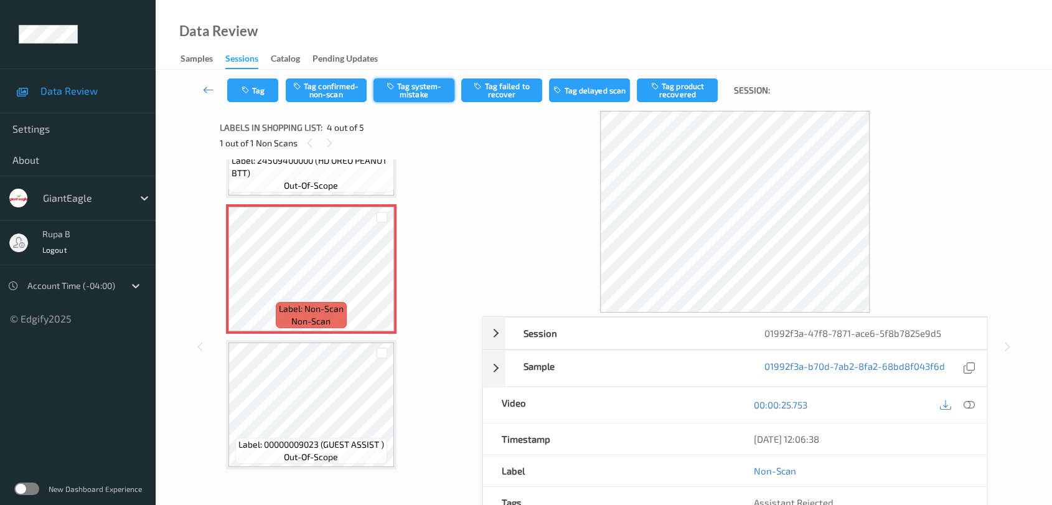
click at [408, 96] on button "Tag system-mistake" at bounding box center [413, 90] width 81 height 24
click at [259, 102] on div "Tag Tag confirmed-non-scan Untag system-mistake Tag failed to recover Tag delay…" at bounding box center [603, 90] width 845 height 41
click at [251, 87] on icon "button" at bounding box center [246, 90] width 11 height 9
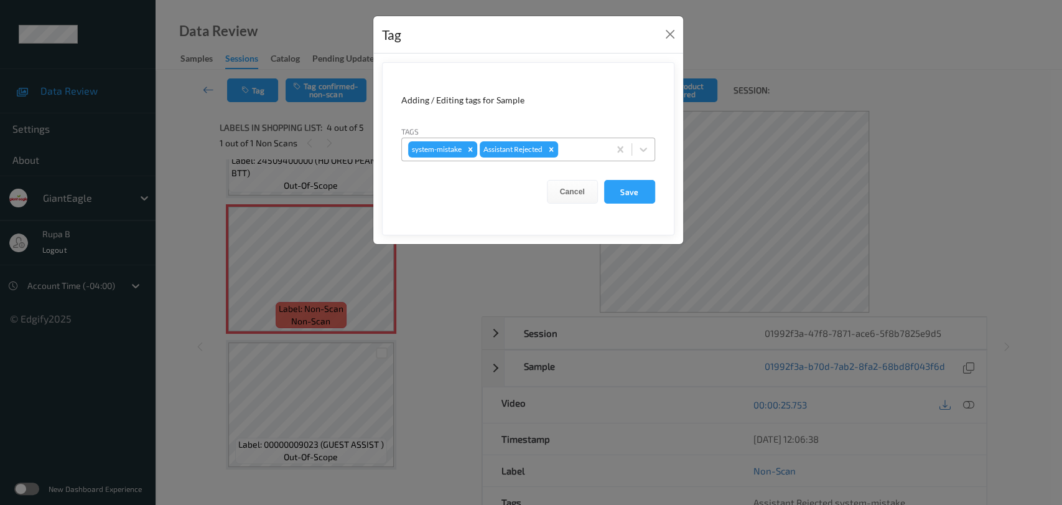
click at [589, 157] on div "system-mistake Assistant Rejected" at bounding box center [505, 149] width 207 height 21
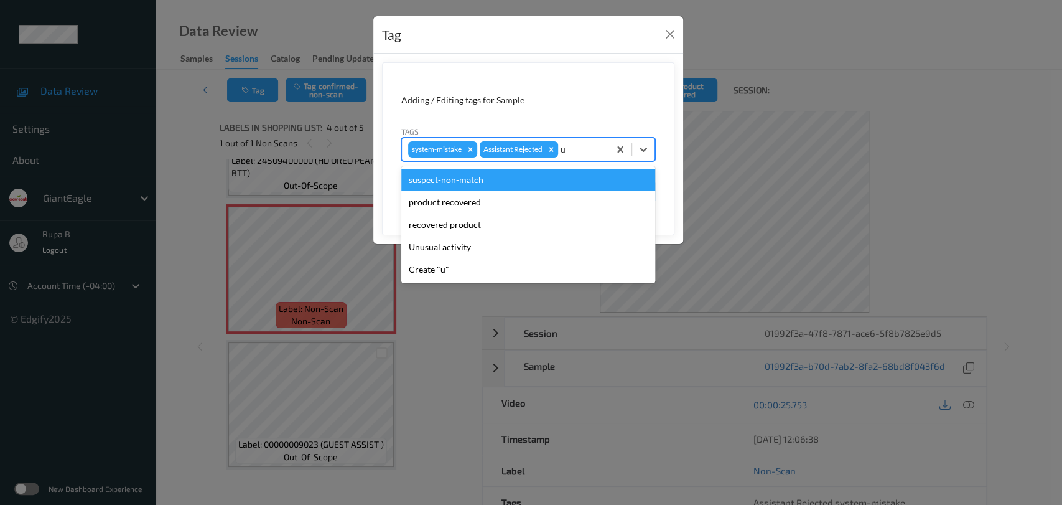
type input "un"
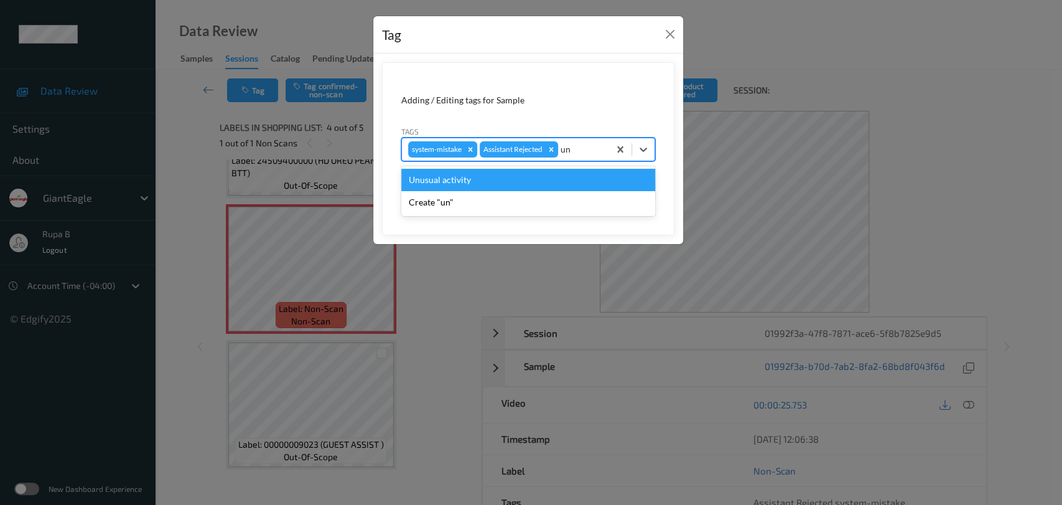
click at [498, 182] on div "Unusual activity" at bounding box center [528, 180] width 254 height 22
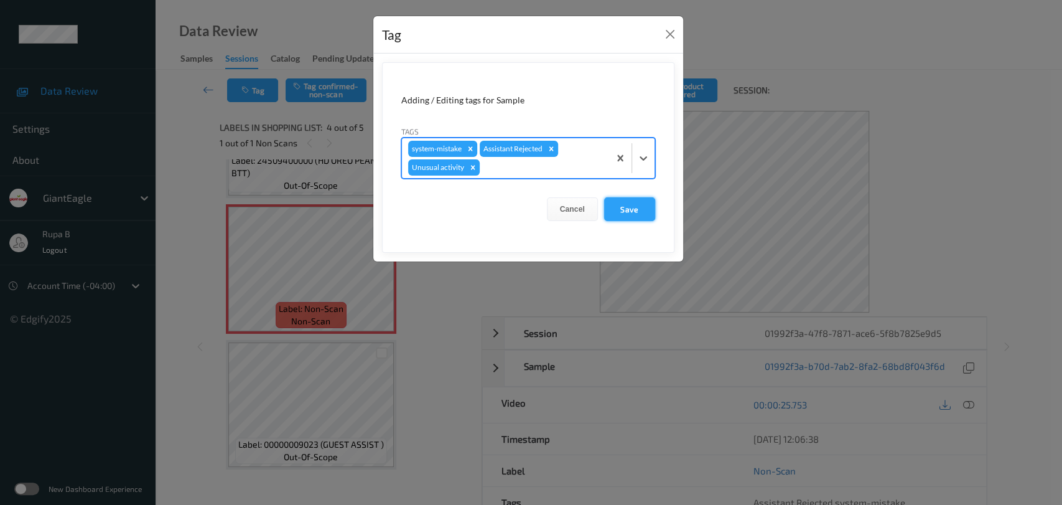
click at [649, 207] on button "Save" at bounding box center [629, 209] width 51 height 24
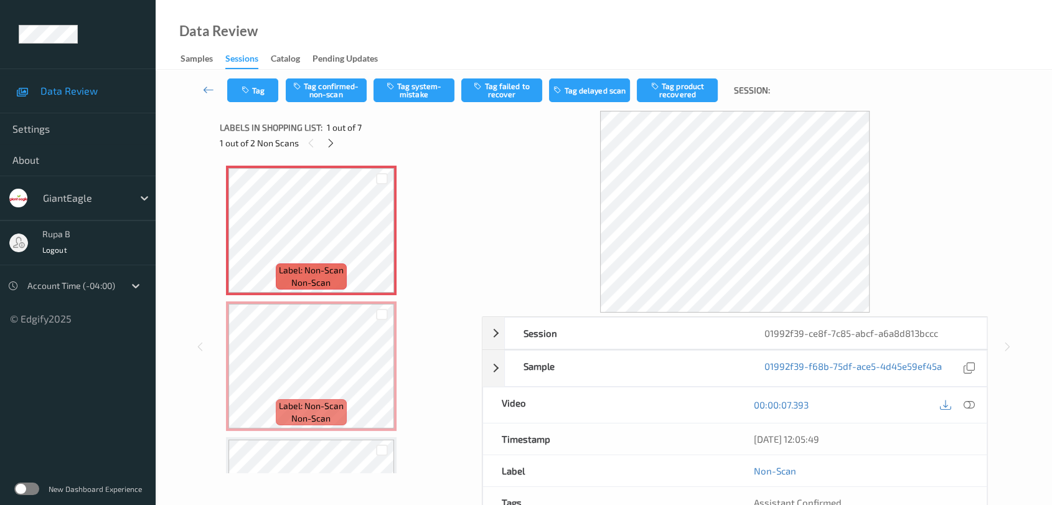
click at [328, 146] on icon at bounding box center [331, 143] width 11 height 11
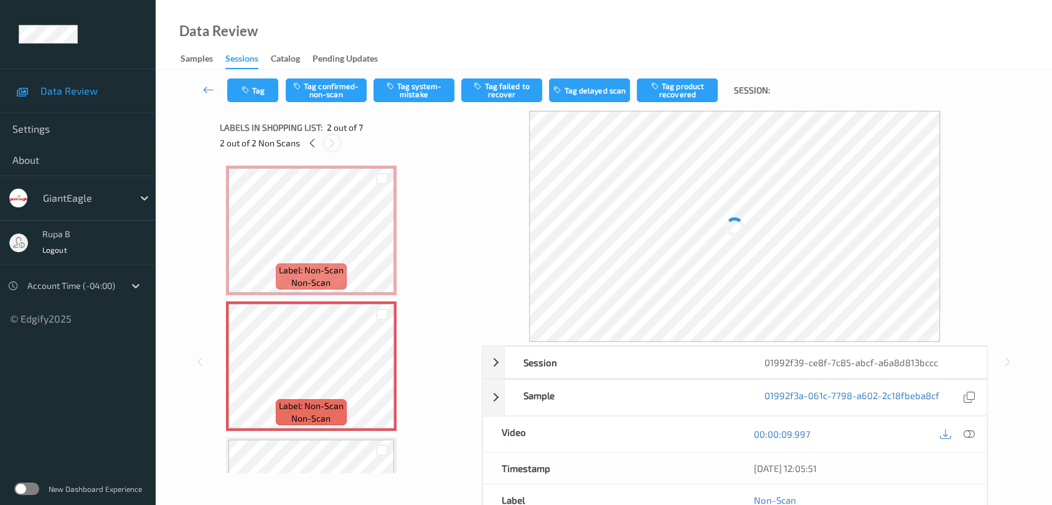
scroll to position [6, 0]
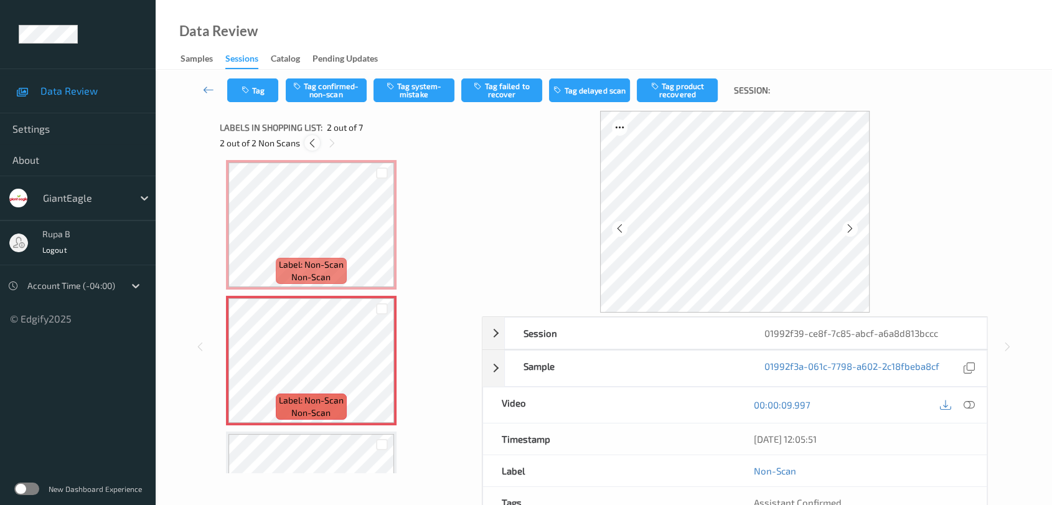
click at [308, 149] on div at bounding box center [312, 143] width 16 height 16
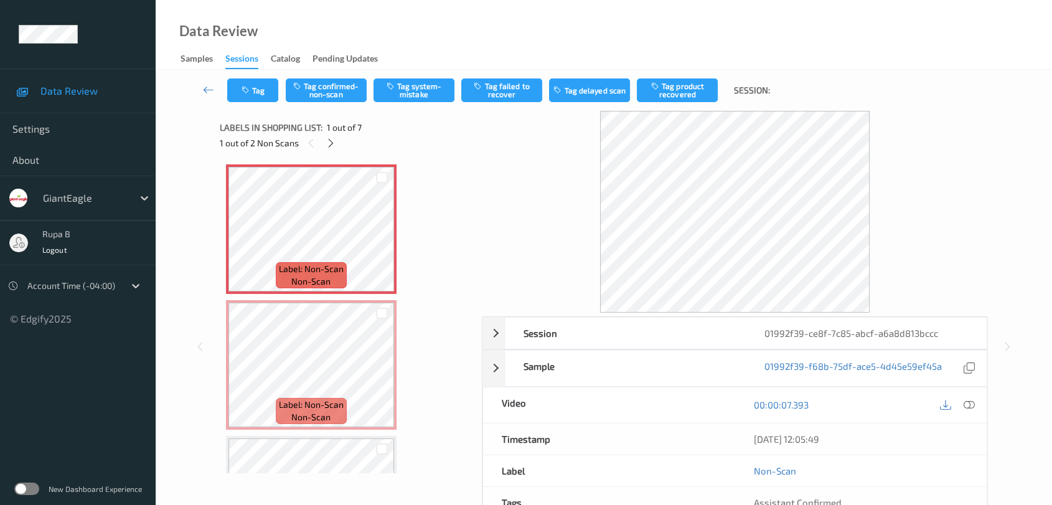
scroll to position [0, 0]
click at [973, 405] on icon at bounding box center [968, 404] width 11 height 11
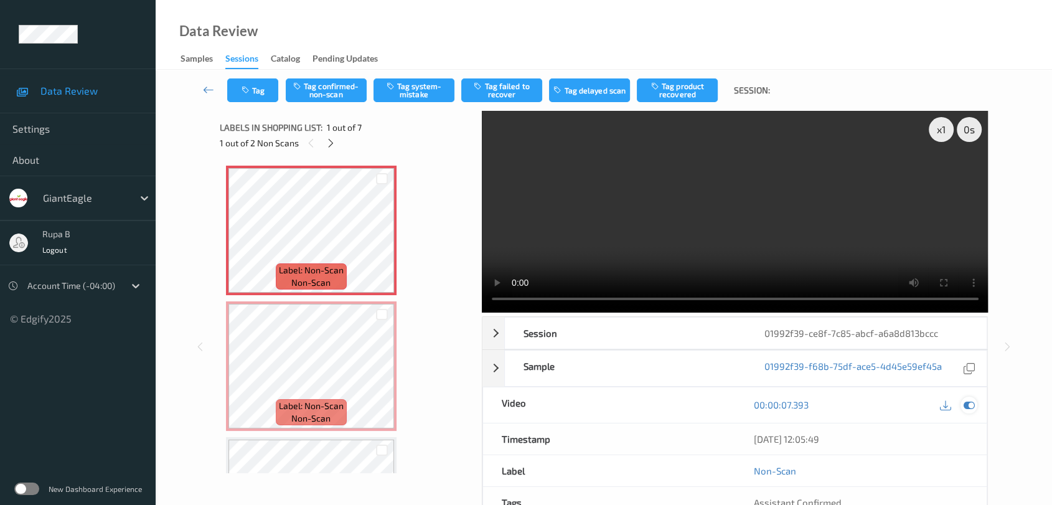
click at [969, 402] on icon at bounding box center [968, 404] width 11 height 11
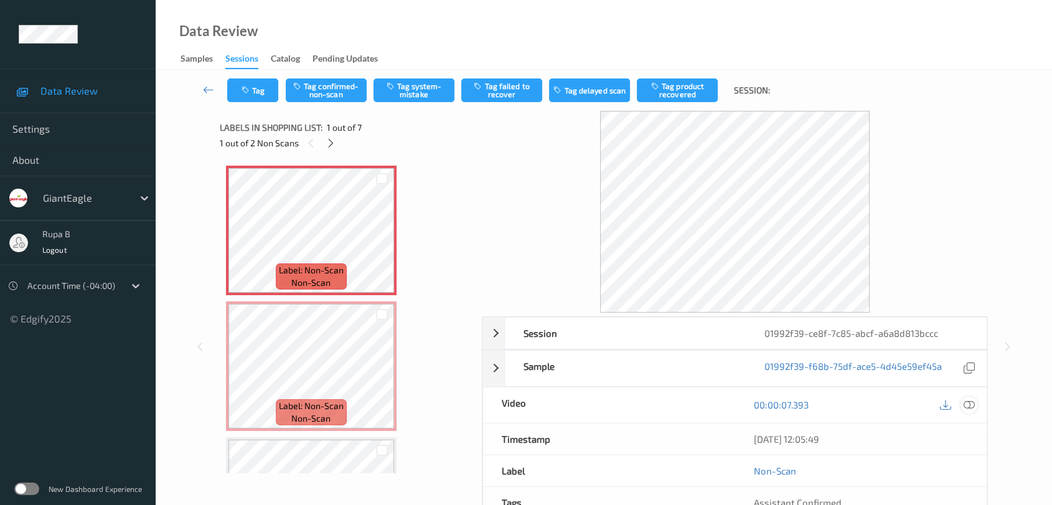
click at [969, 402] on icon at bounding box center [968, 404] width 11 height 11
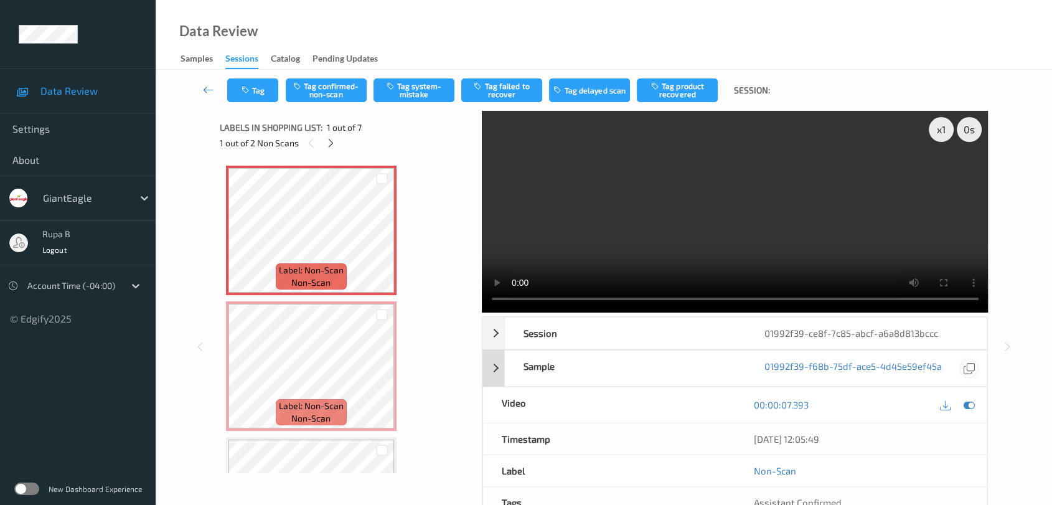
click at [965, 400] on icon at bounding box center [968, 404] width 11 height 11
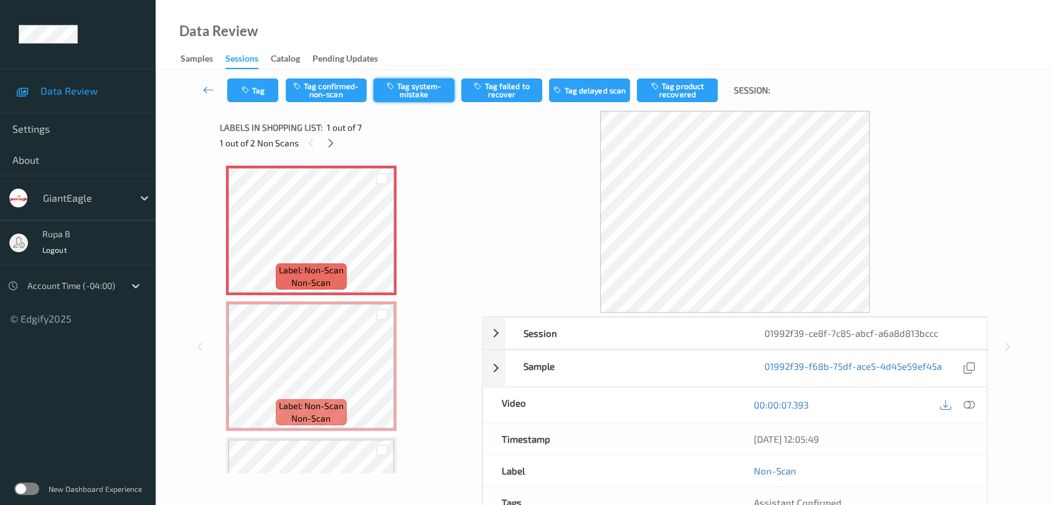
click at [435, 91] on button "Tag system-mistake" at bounding box center [413, 90] width 81 height 24
click at [329, 135] on div at bounding box center [331, 143] width 16 height 16
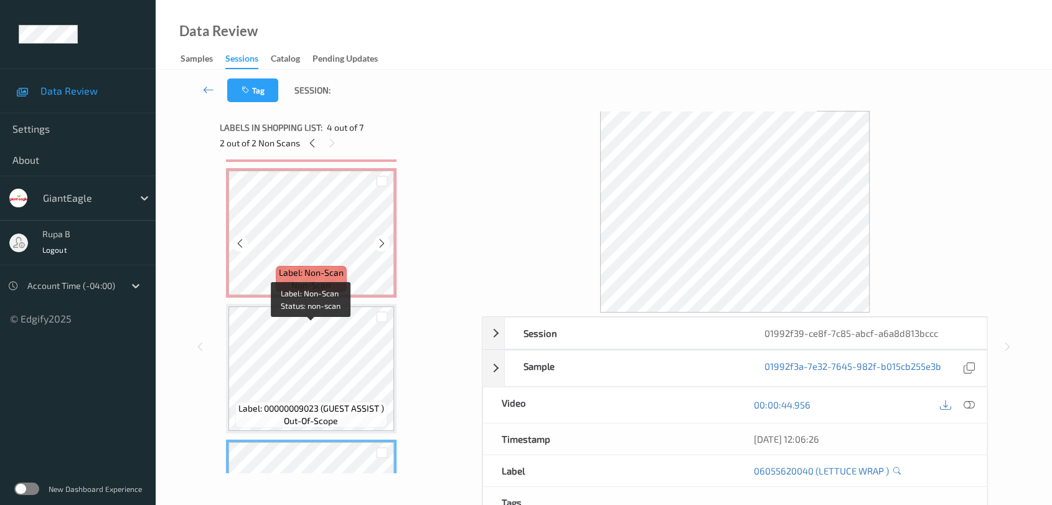
scroll to position [75, 0]
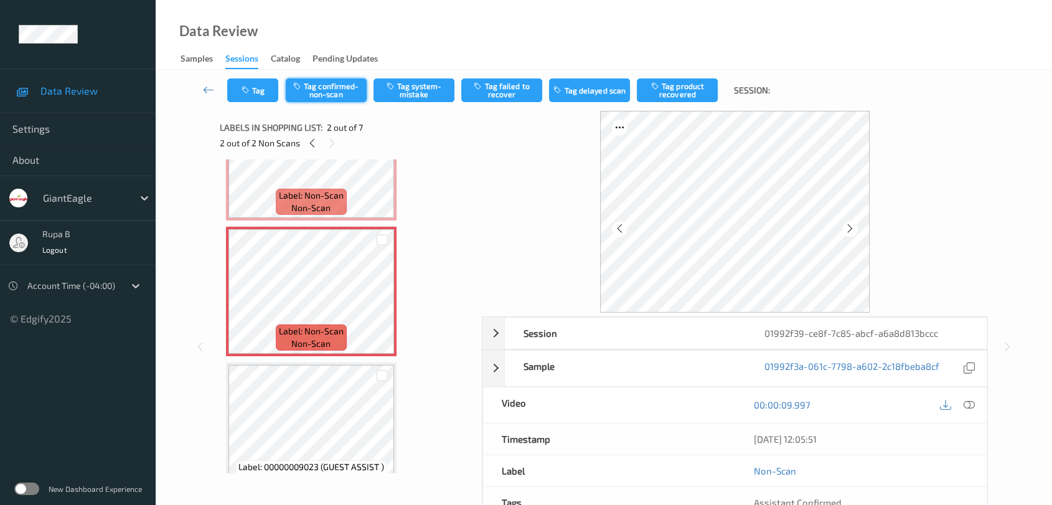
click at [356, 91] on button "Tag confirmed-non-scan" at bounding box center [326, 90] width 81 height 24
click at [667, 83] on button "Tag product recovered" at bounding box center [677, 90] width 81 height 24
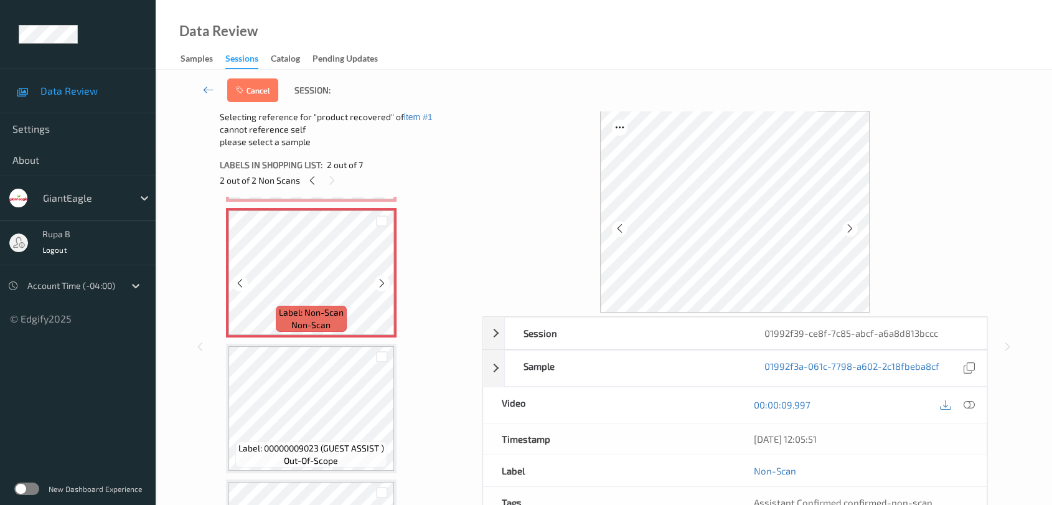
scroll to position [213, 0]
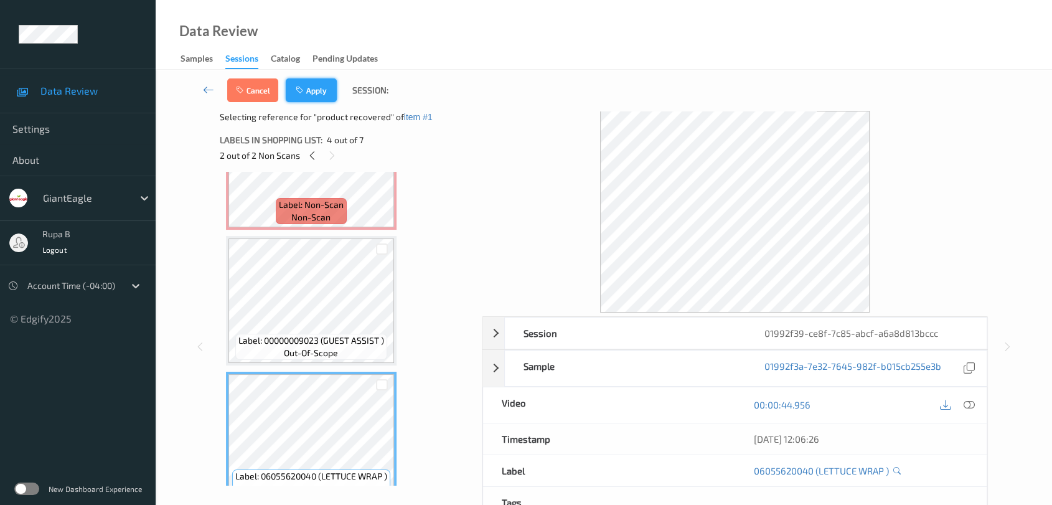
click at [318, 90] on button "Apply" at bounding box center [311, 90] width 51 height 24
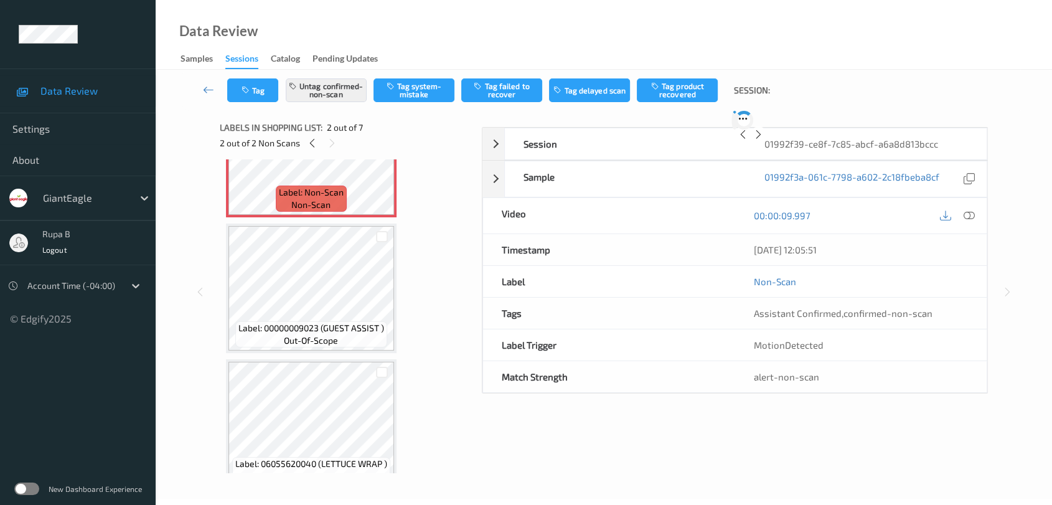
scroll to position [6, 0]
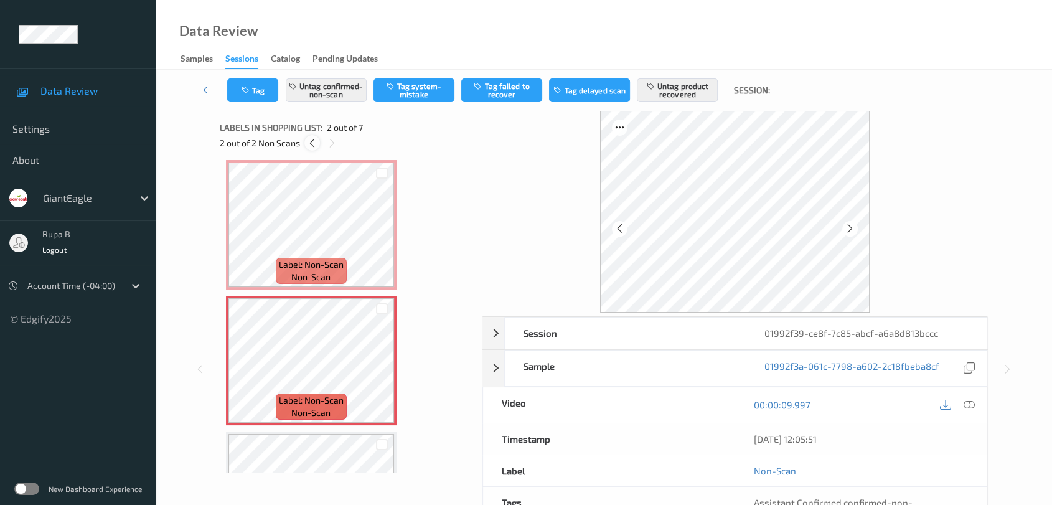
click at [314, 146] on icon at bounding box center [312, 143] width 11 height 11
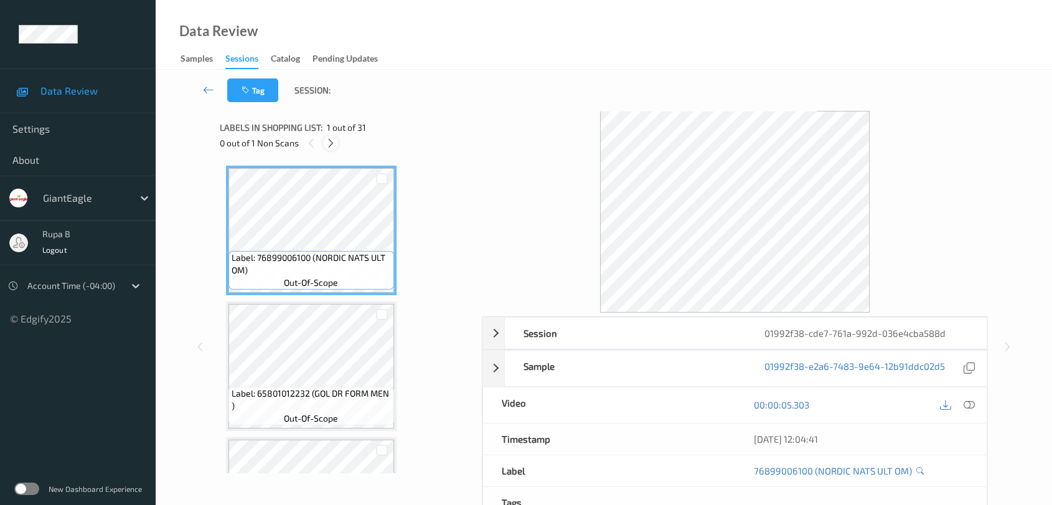
click at [326, 142] on icon at bounding box center [331, 143] width 11 height 11
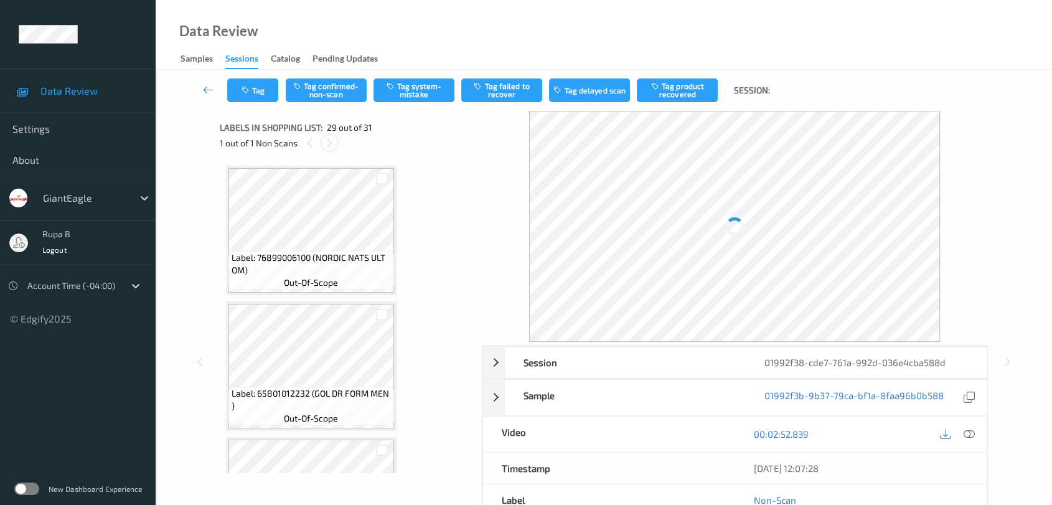
scroll to position [3655, 0]
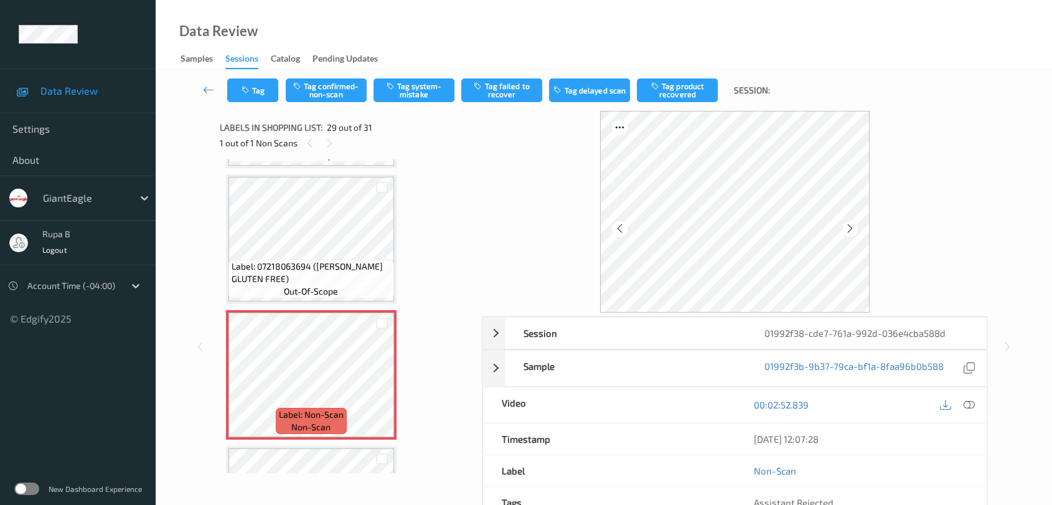
click at [869, 232] on div at bounding box center [735, 212] width 507 height 202
click at [848, 230] on icon at bounding box center [850, 228] width 11 height 11
click at [845, 232] on icon at bounding box center [850, 228] width 11 height 11
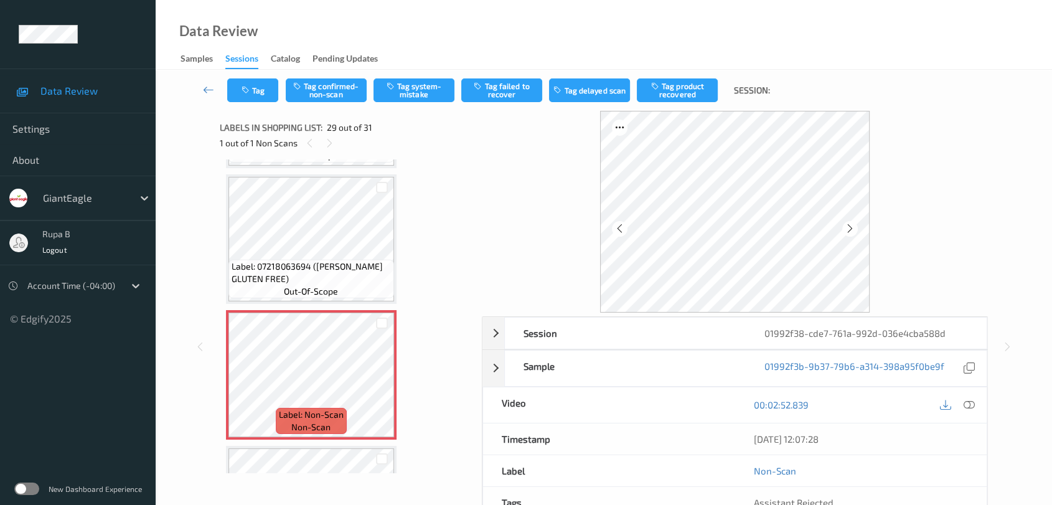
click at [845, 232] on icon at bounding box center [850, 228] width 11 height 11
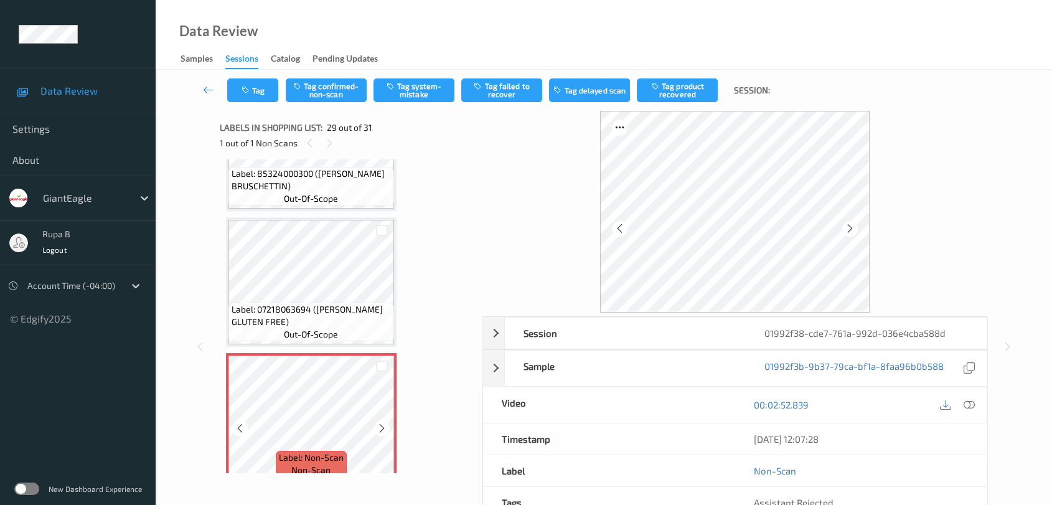
scroll to position [3724, 0]
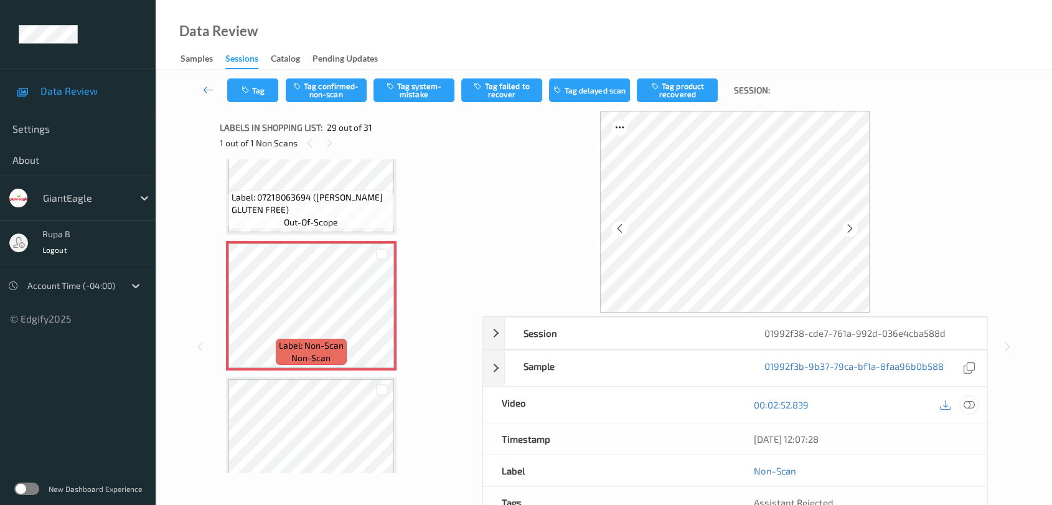
click at [963, 404] on icon at bounding box center [968, 404] width 11 height 11
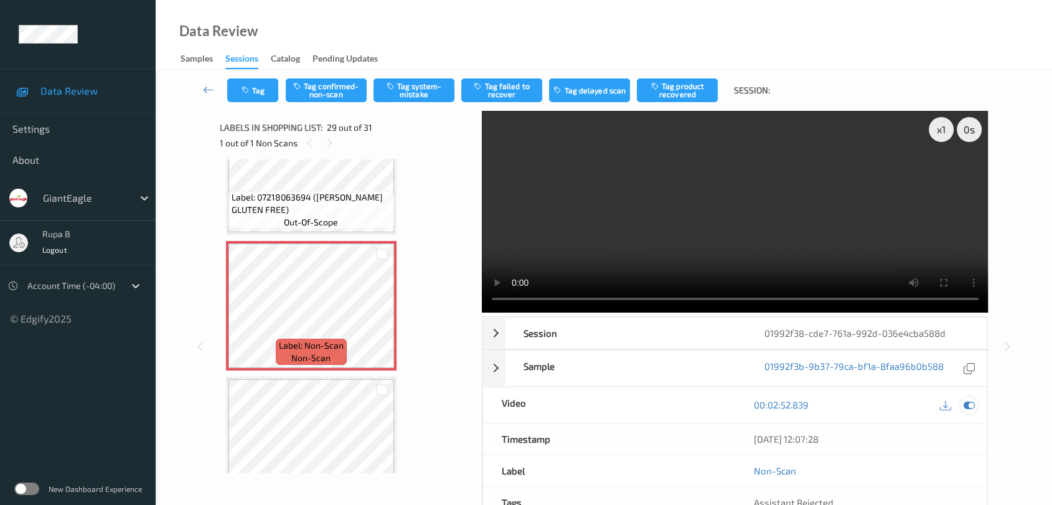
click at [968, 405] on icon at bounding box center [968, 404] width 11 height 11
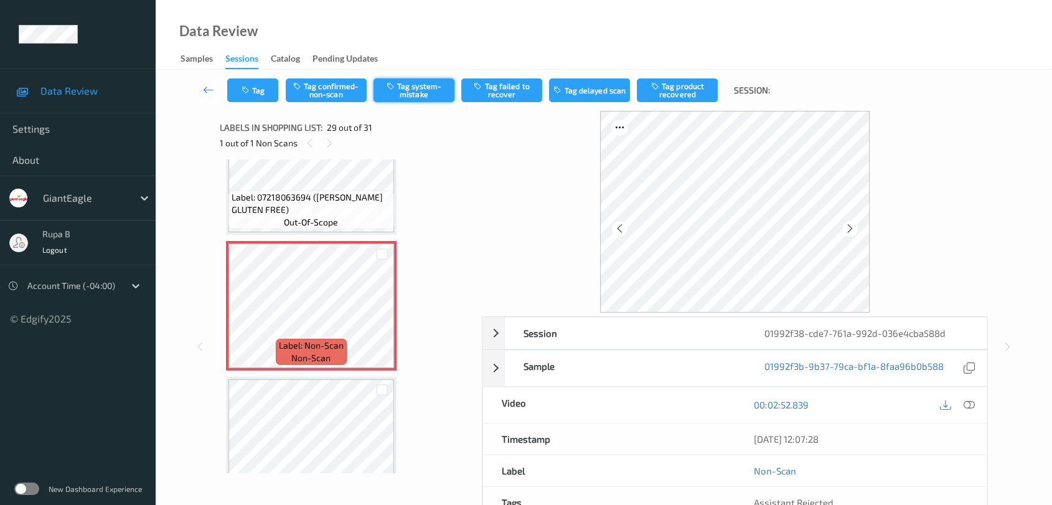
click at [433, 90] on button "Tag system-mistake" at bounding box center [413, 90] width 81 height 24
click at [263, 82] on button "Tag" at bounding box center [252, 90] width 51 height 24
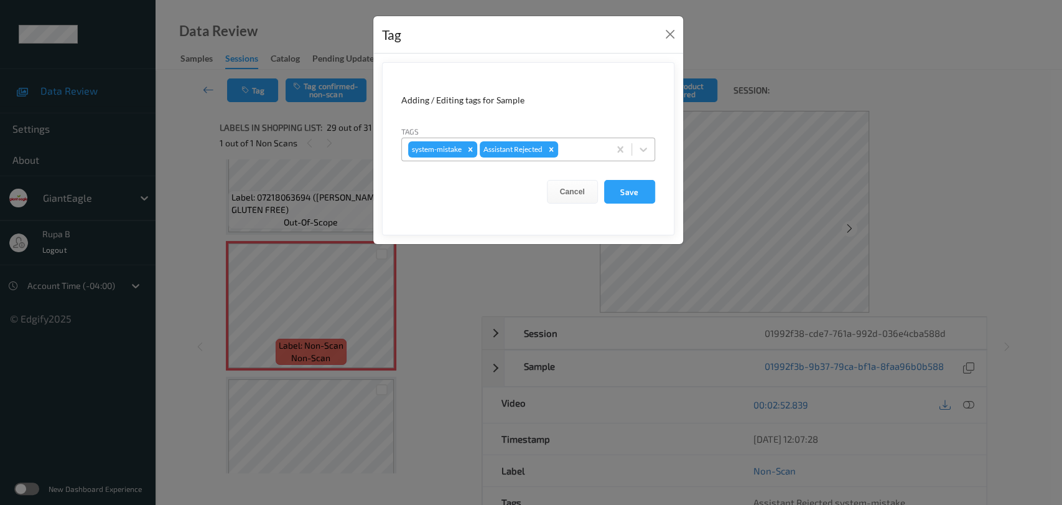
click at [583, 146] on div at bounding box center [582, 149] width 42 height 15
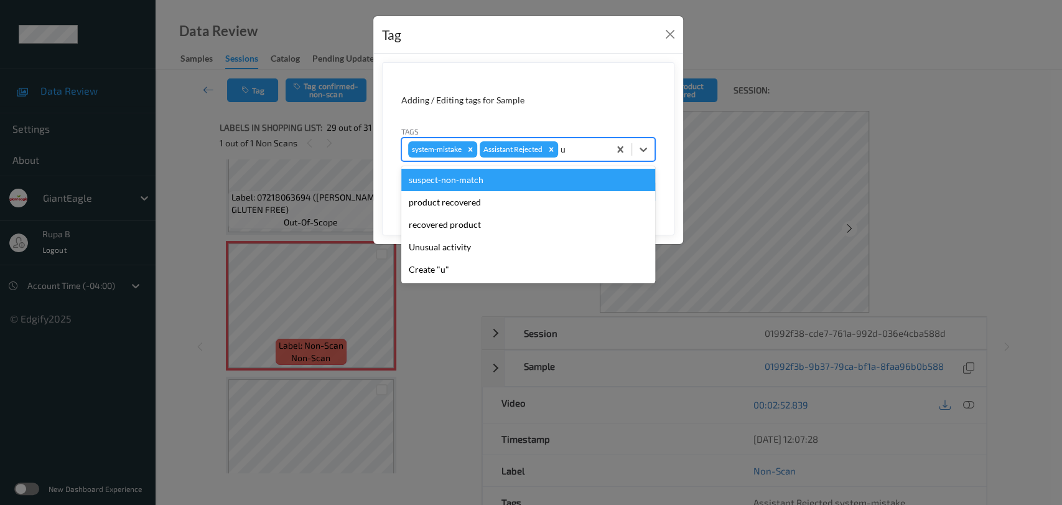
type input "un"
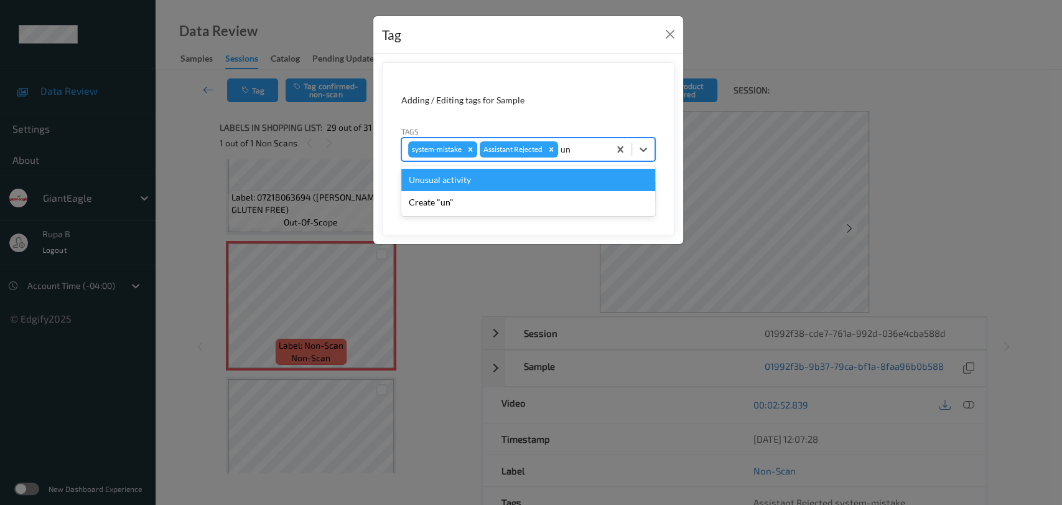
click at [513, 185] on div "Unusual activity" at bounding box center [528, 180] width 254 height 22
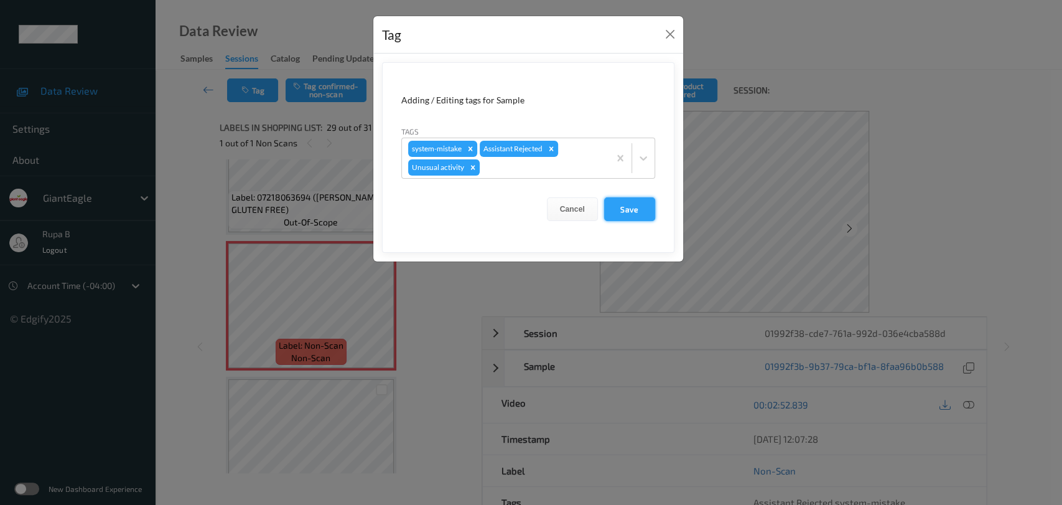
click at [627, 215] on button "Save" at bounding box center [629, 209] width 51 height 24
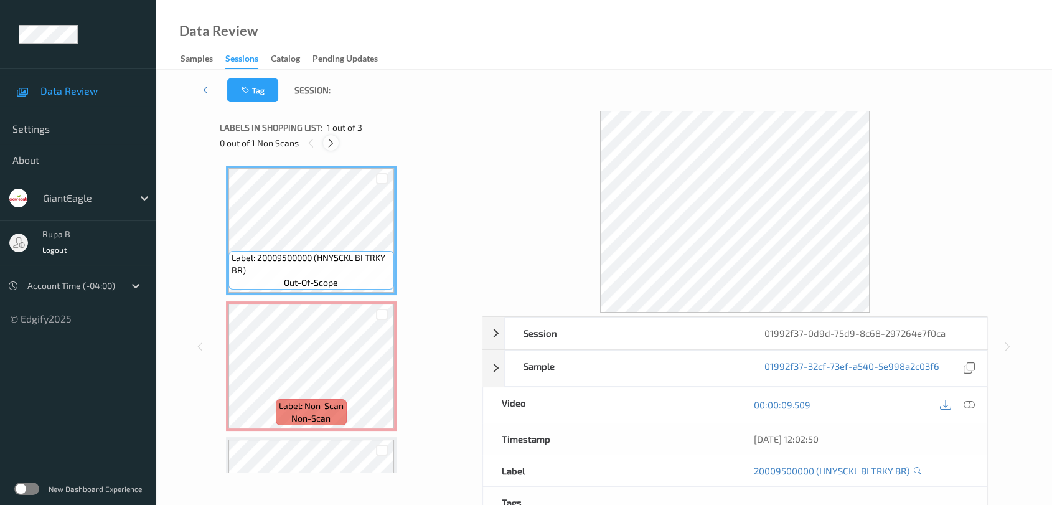
click at [330, 141] on icon at bounding box center [331, 143] width 11 height 11
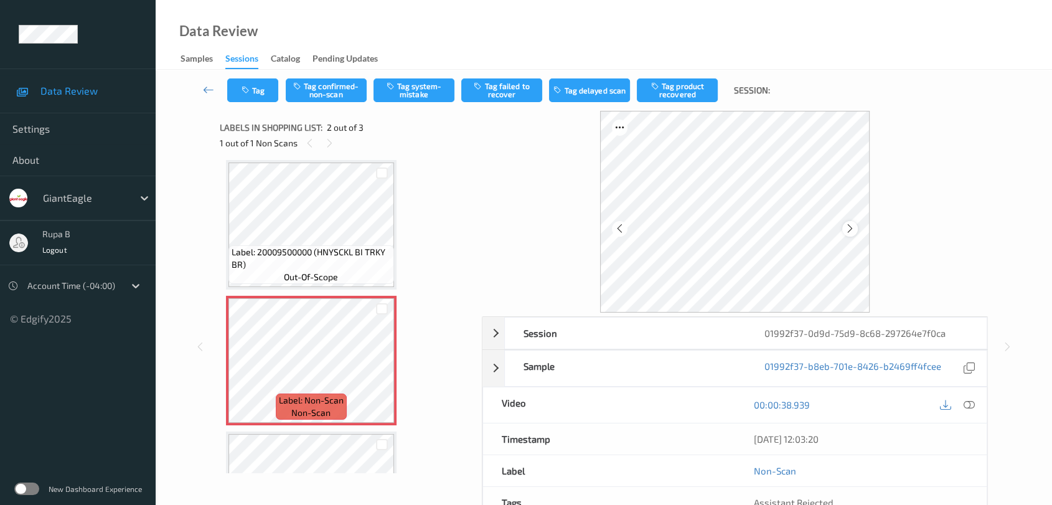
click at [851, 233] on icon at bounding box center [850, 228] width 11 height 11
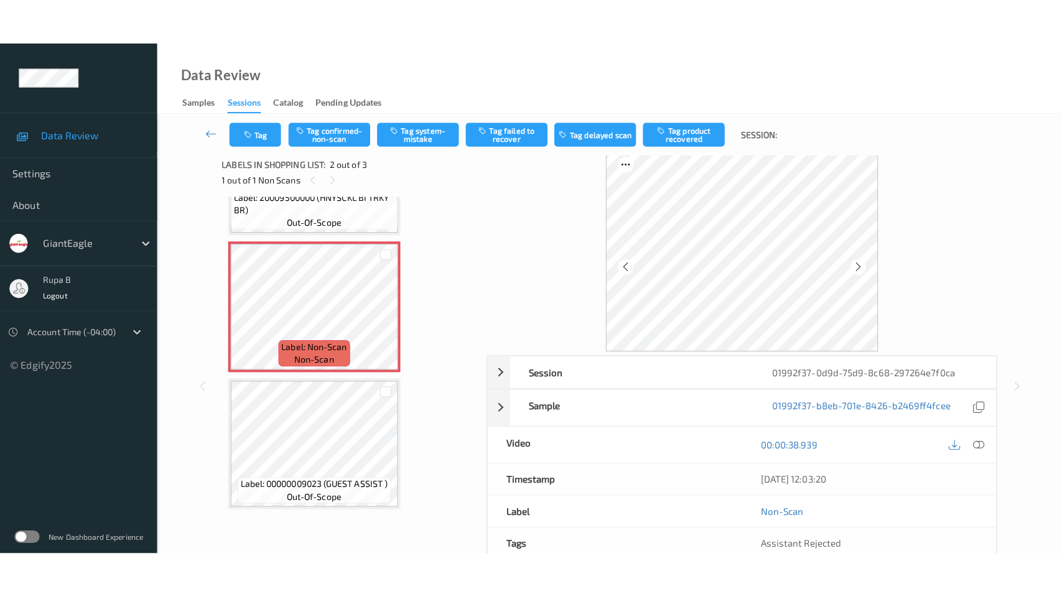
scroll to position [0, 0]
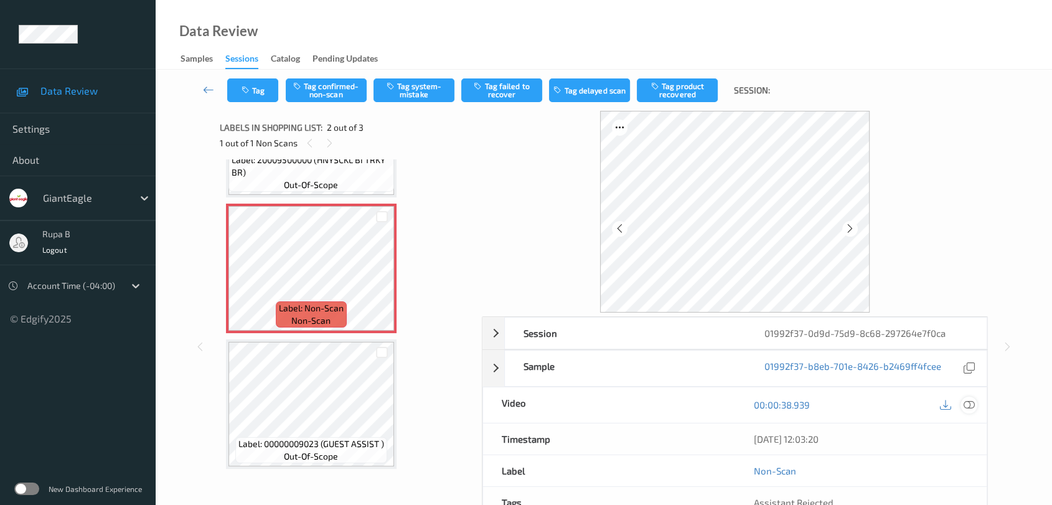
click at [967, 403] on icon at bounding box center [968, 404] width 11 height 11
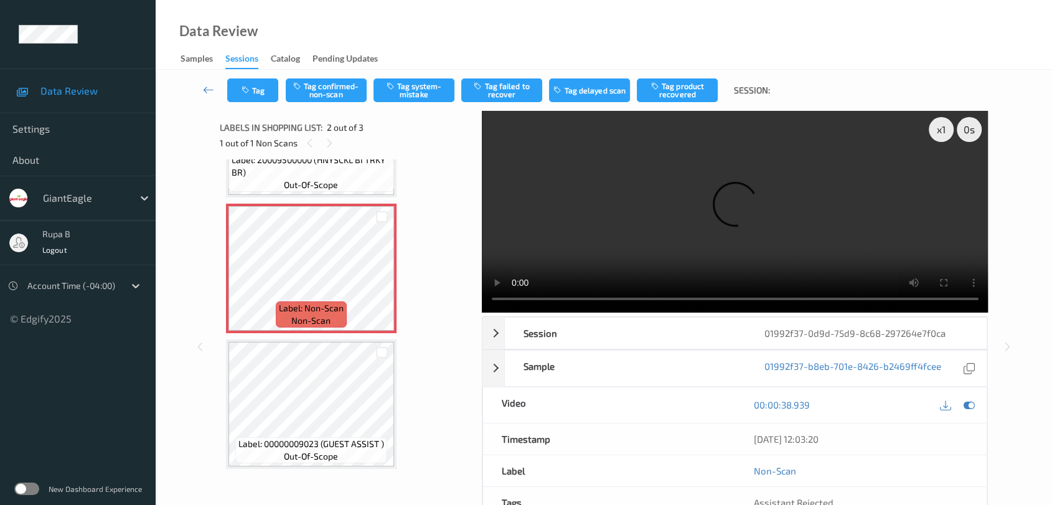
scroll to position [5, 0]
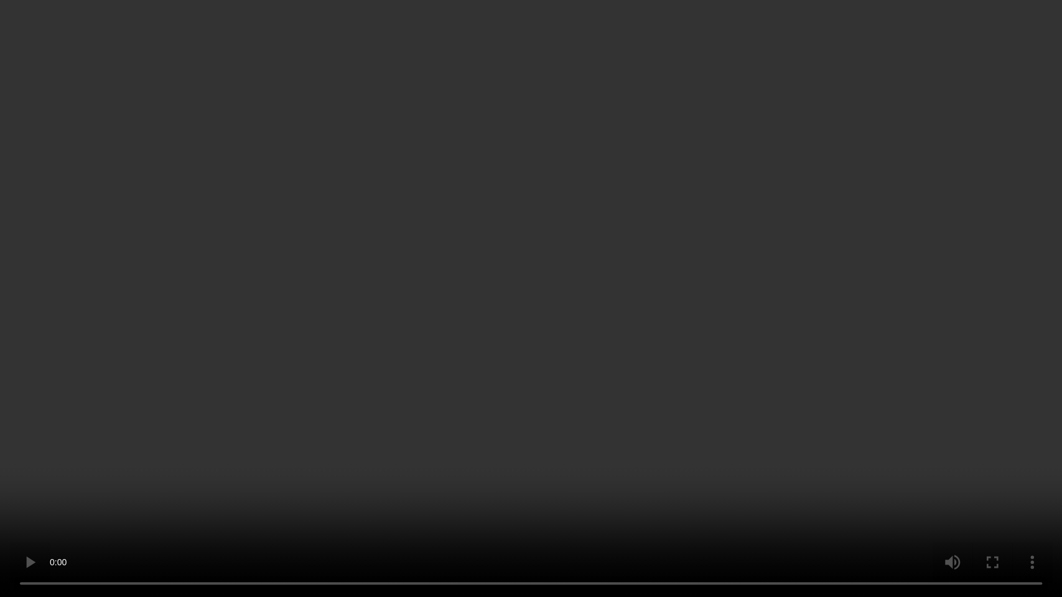
click at [948, 119] on video at bounding box center [531, 298] width 1062 height 597
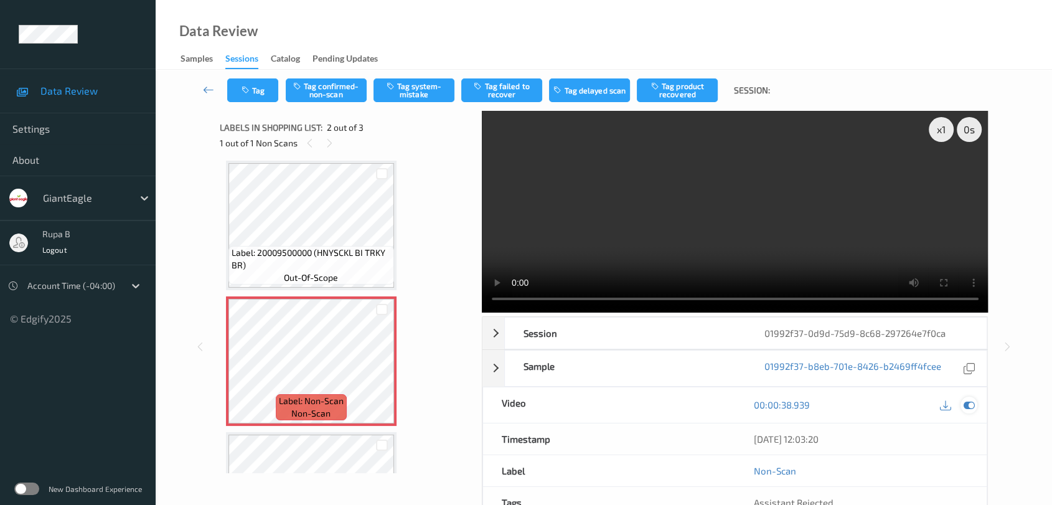
click at [972, 408] on icon at bounding box center [968, 404] width 11 height 11
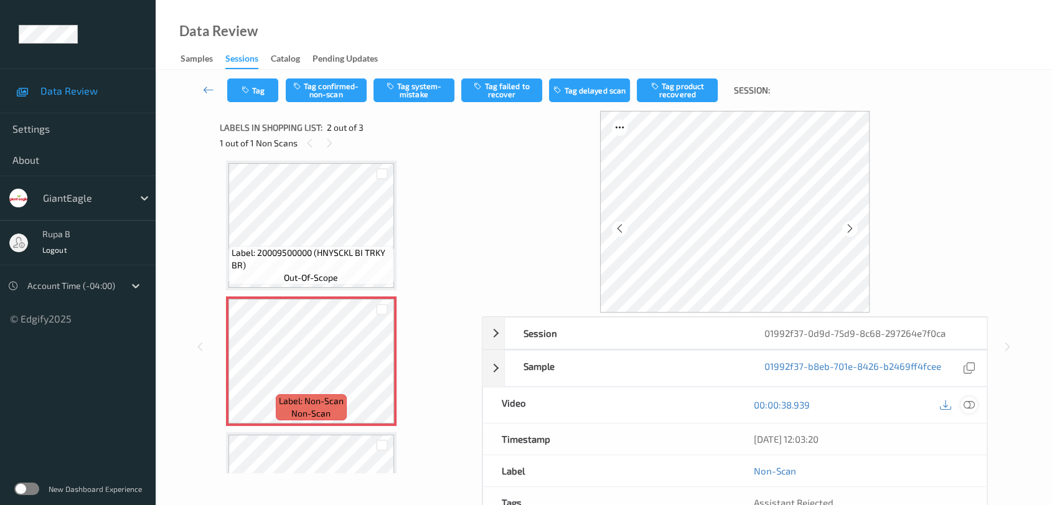
click at [964, 403] on icon at bounding box center [968, 404] width 11 height 11
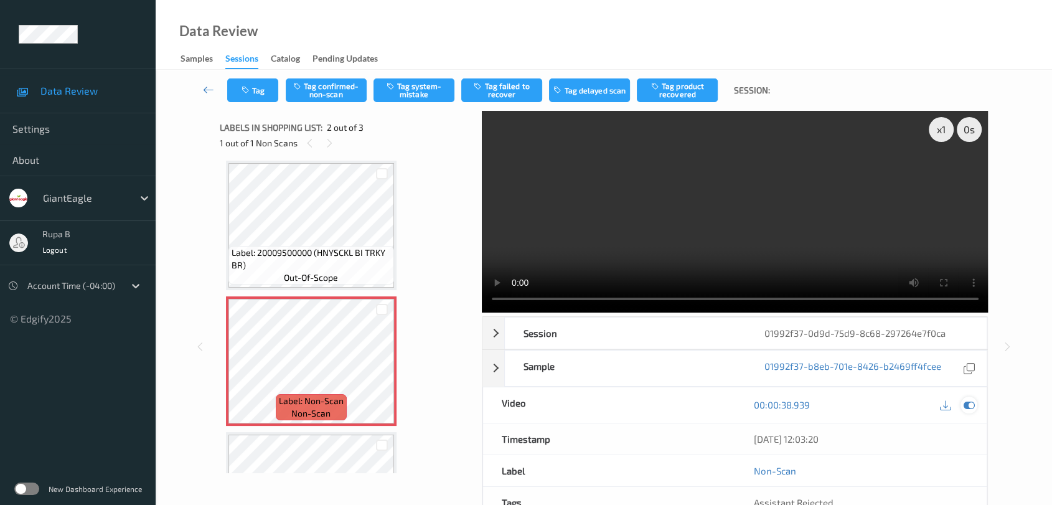
click at [964, 406] on icon at bounding box center [968, 404] width 11 height 11
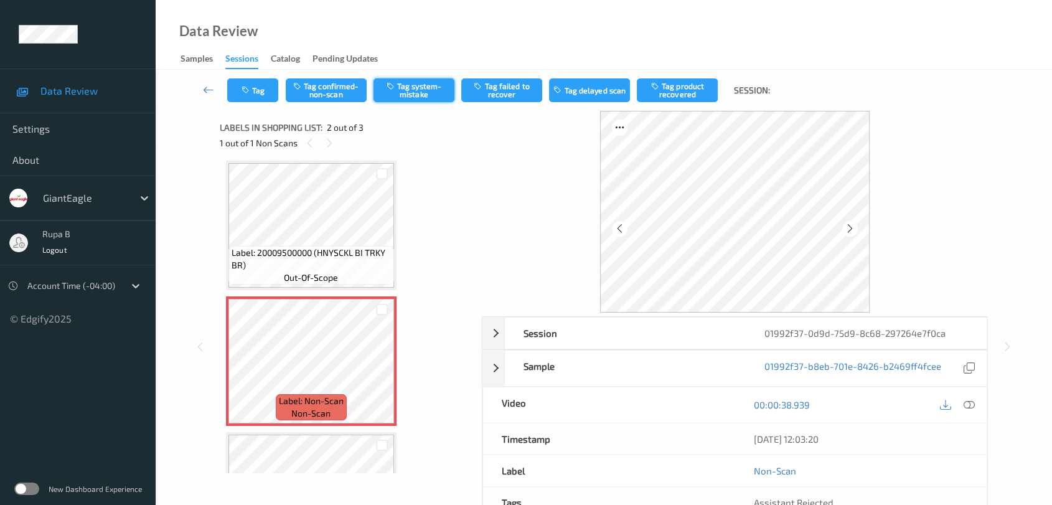
click at [430, 96] on button "Tag system-mistake" at bounding box center [413, 90] width 81 height 24
click at [260, 95] on button "Tag" at bounding box center [252, 90] width 51 height 24
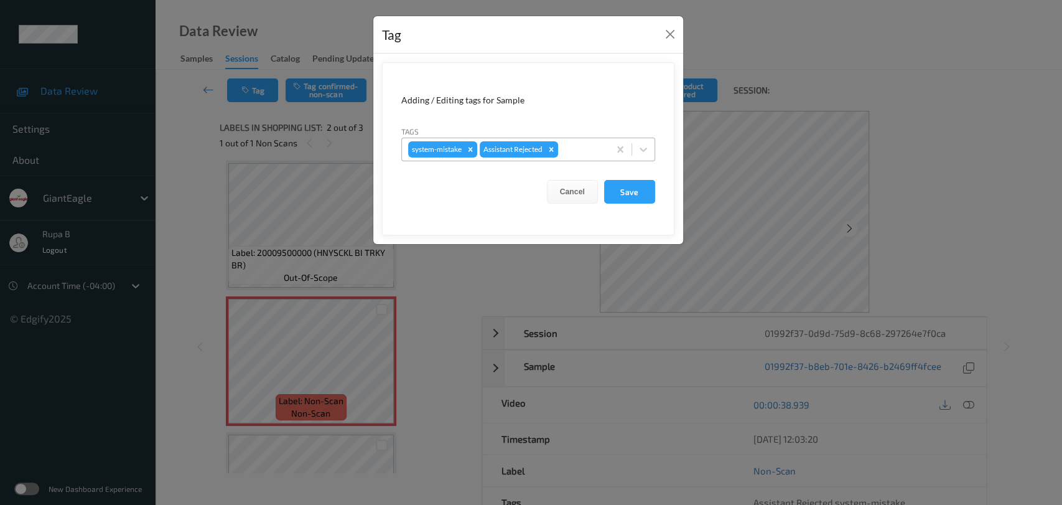
click at [600, 152] on div at bounding box center [582, 149] width 42 height 15
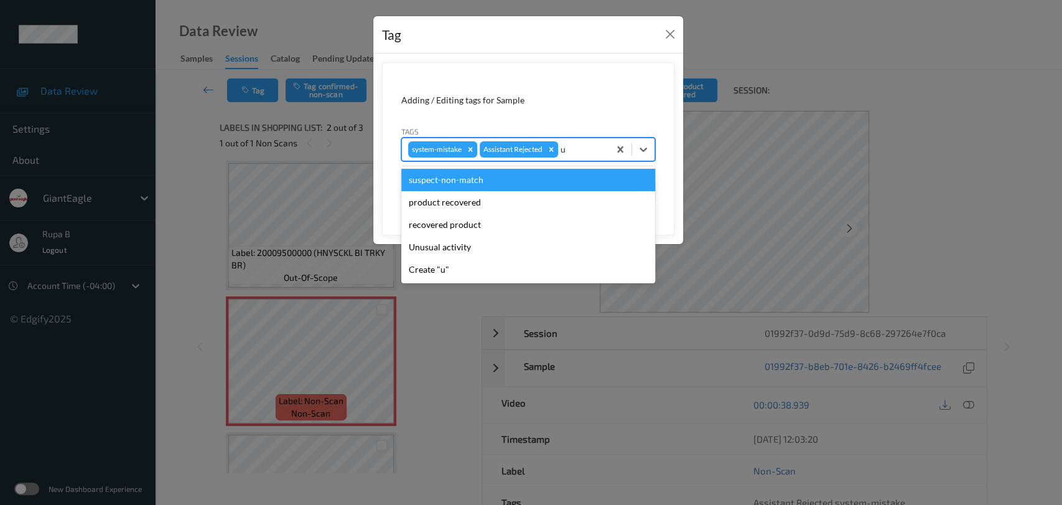
type input "un"
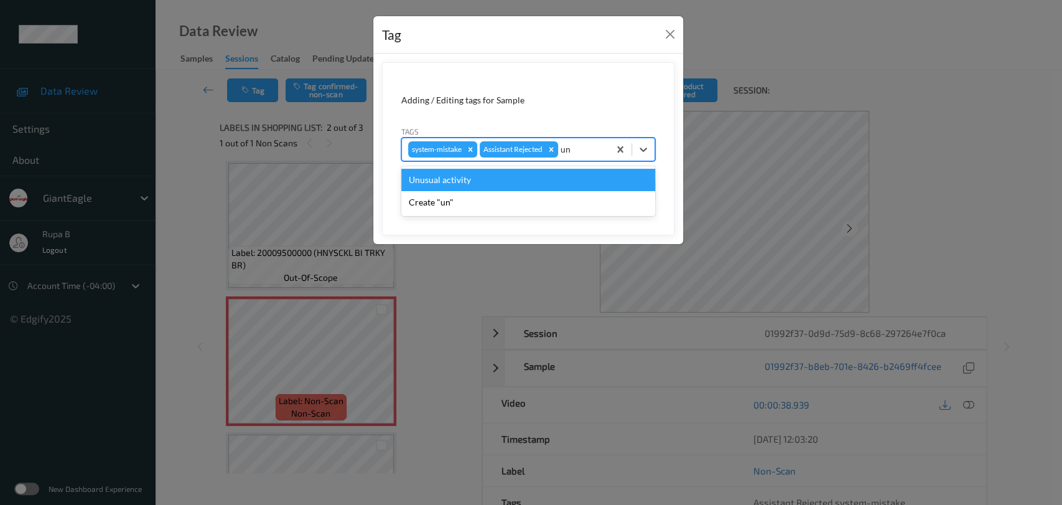
click at [513, 180] on div "Unusual activity" at bounding box center [528, 180] width 254 height 22
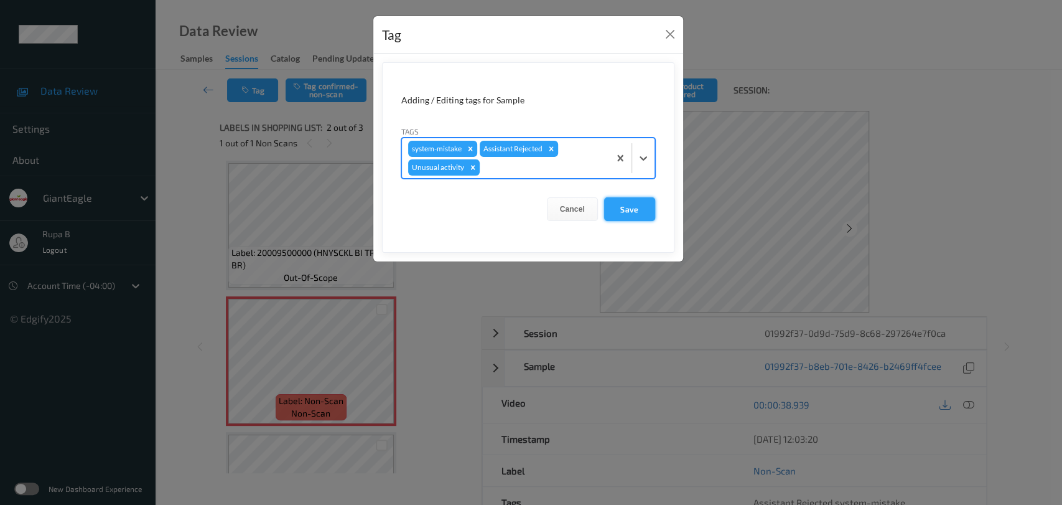
click at [639, 210] on button "Save" at bounding box center [629, 209] width 51 height 24
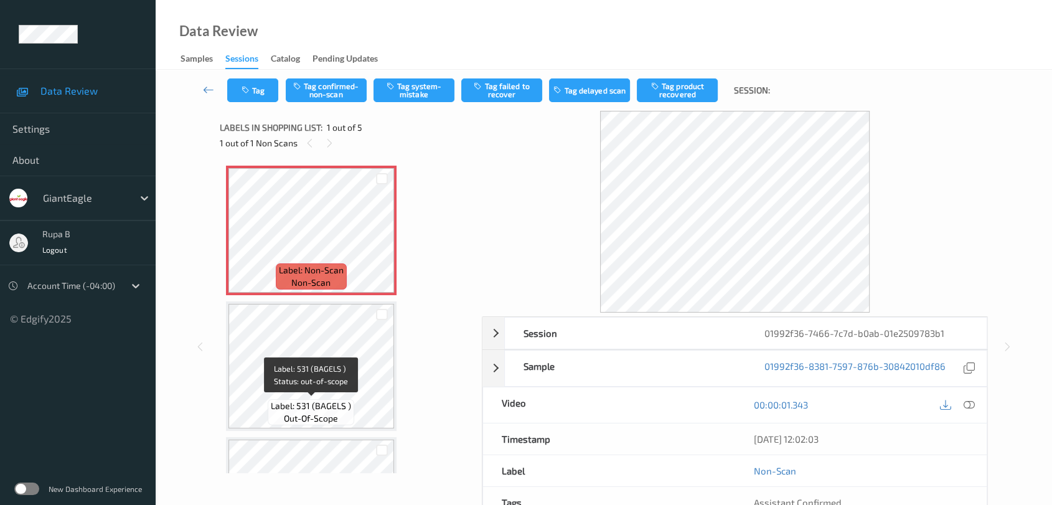
click at [310, 400] on span "Label: 531 (BAGELS )" at bounding box center [311, 406] width 80 height 12
click at [968, 405] on icon at bounding box center [968, 404] width 11 height 11
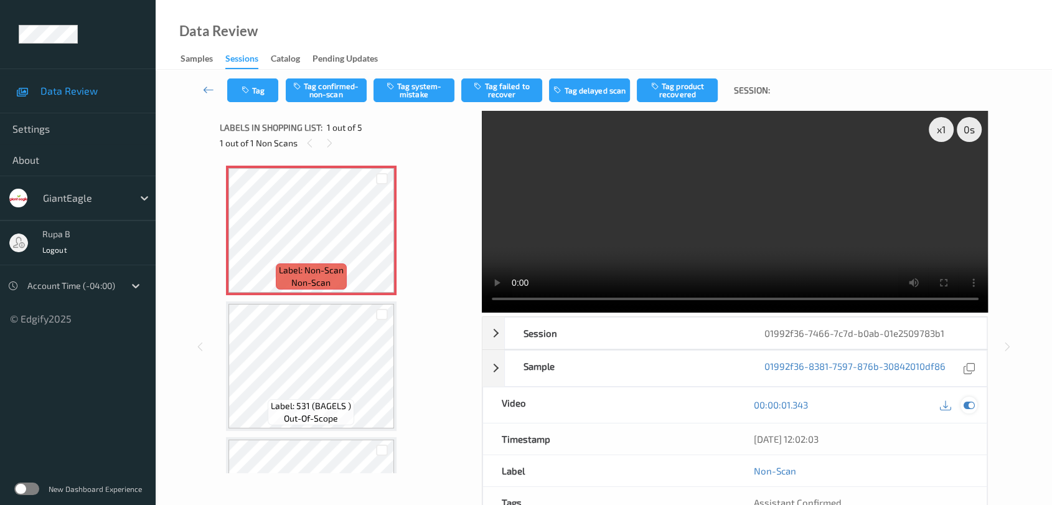
click at [971, 403] on icon at bounding box center [968, 404] width 11 height 11
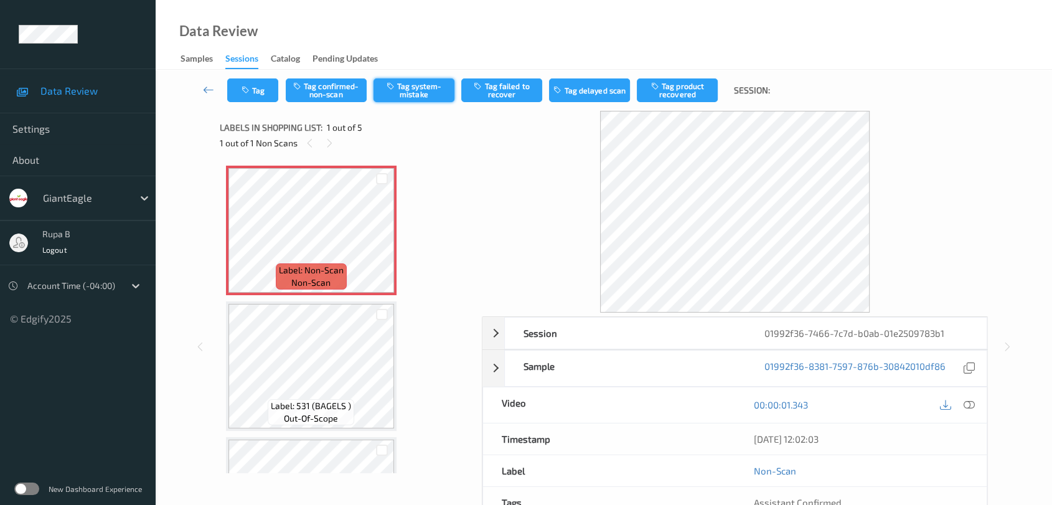
click at [431, 98] on button "Tag system-mistake" at bounding box center [413, 90] width 81 height 24
click at [255, 88] on button "Tag" at bounding box center [252, 90] width 51 height 24
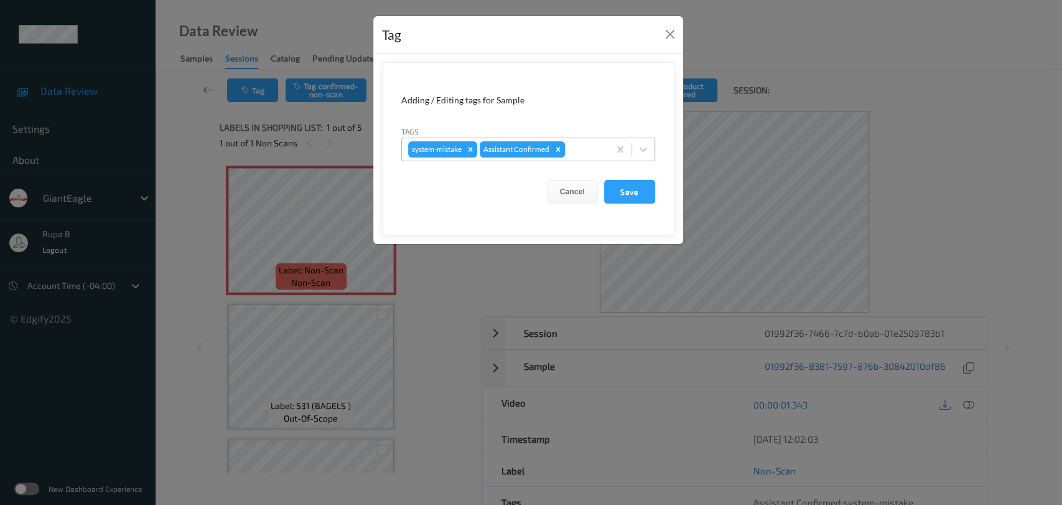
click at [583, 152] on div at bounding box center [585, 149] width 35 height 15
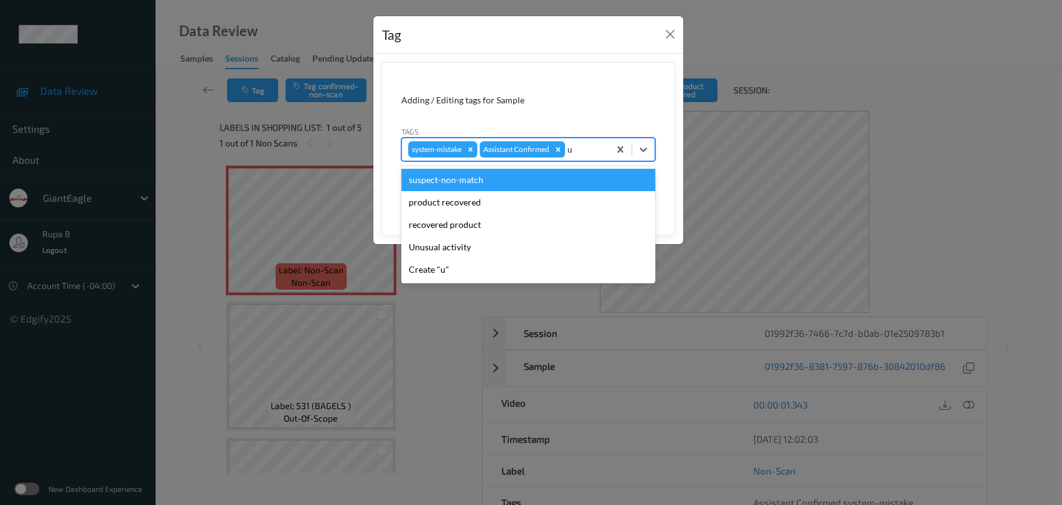
type input "un"
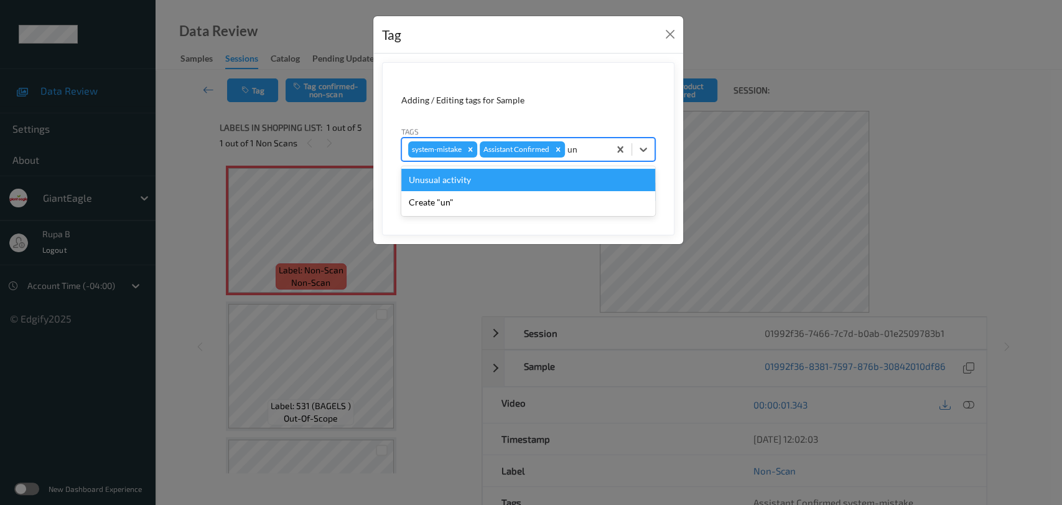
click at [548, 187] on div "Unusual activity" at bounding box center [528, 180] width 254 height 22
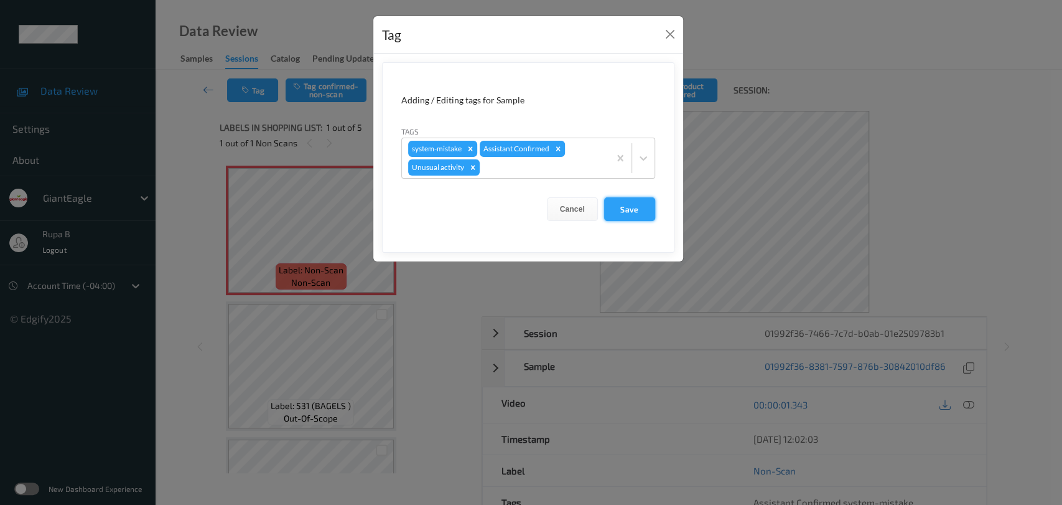
click at [639, 217] on button "Save" at bounding box center [629, 209] width 51 height 24
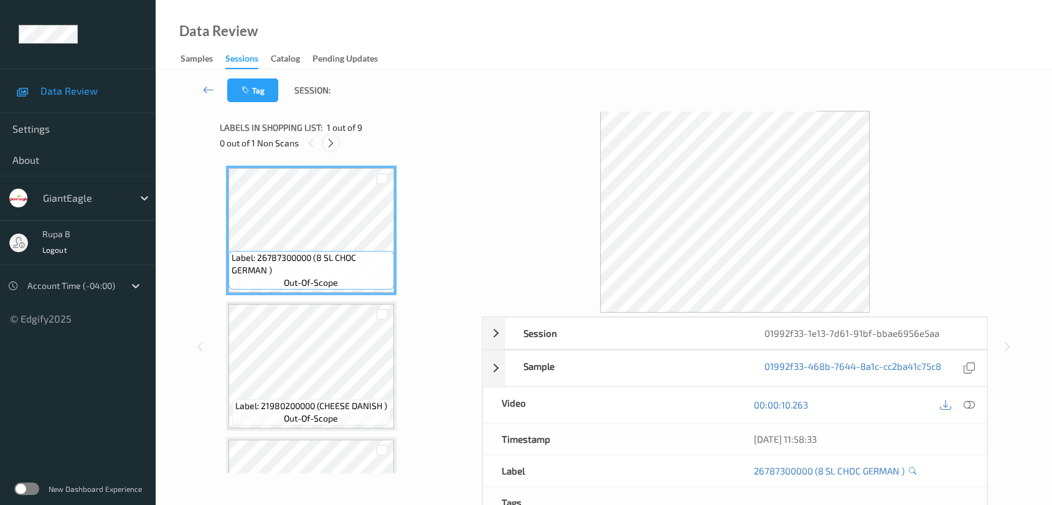
click at [325, 143] on div at bounding box center [331, 143] width 16 height 16
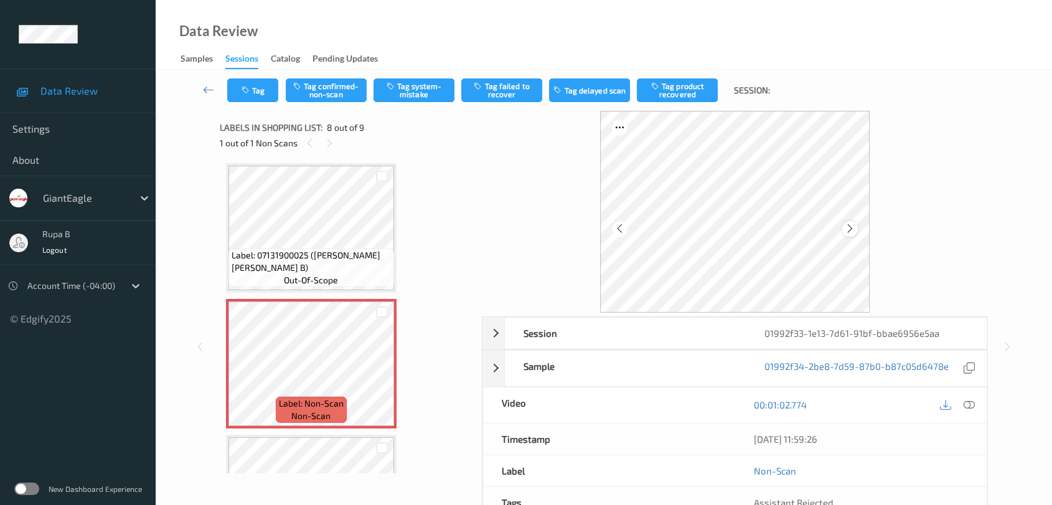
click at [843, 228] on div at bounding box center [850, 229] width 16 height 16
click at [843, 227] on div at bounding box center [850, 229] width 16 height 16
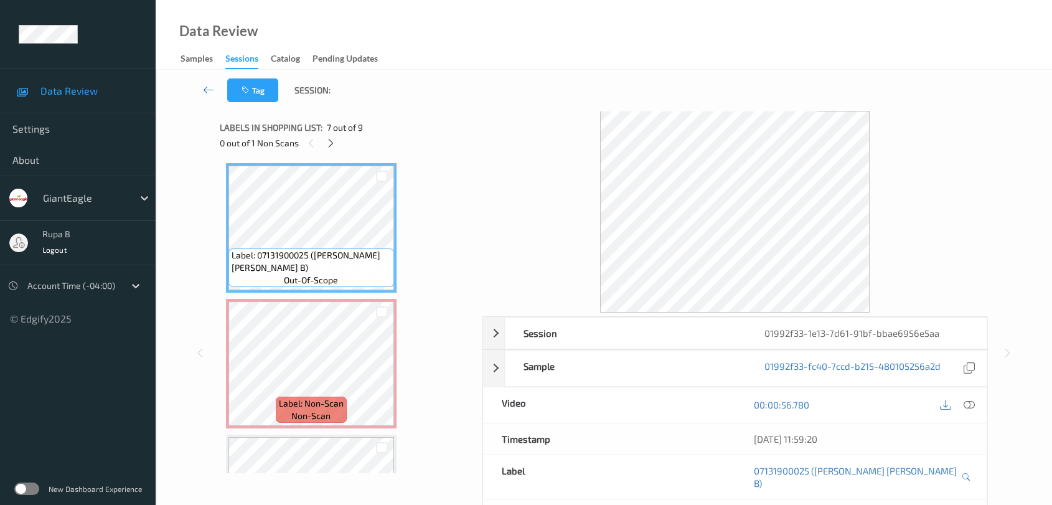
scroll to position [747, 0]
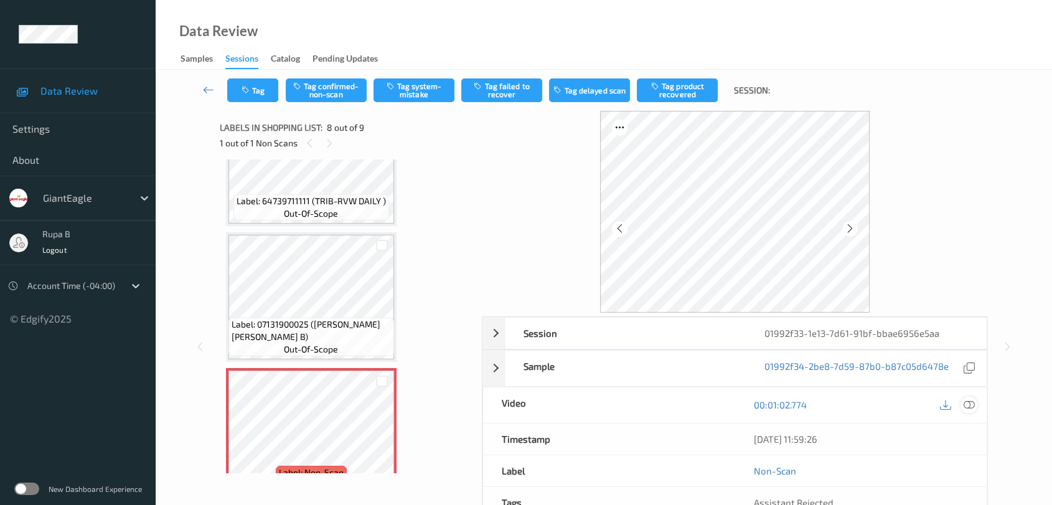
click at [970, 403] on icon at bounding box center [968, 404] width 11 height 11
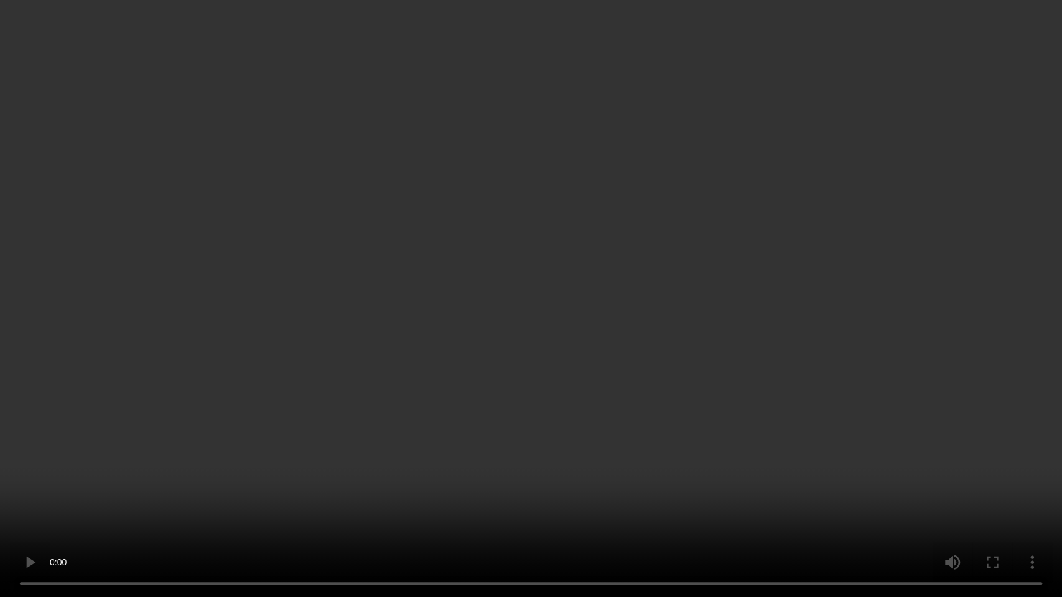
click at [886, 275] on video at bounding box center [531, 298] width 1062 height 597
click at [767, 351] on video at bounding box center [531, 298] width 1062 height 597
click at [413, 471] on video at bounding box center [531, 298] width 1062 height 597
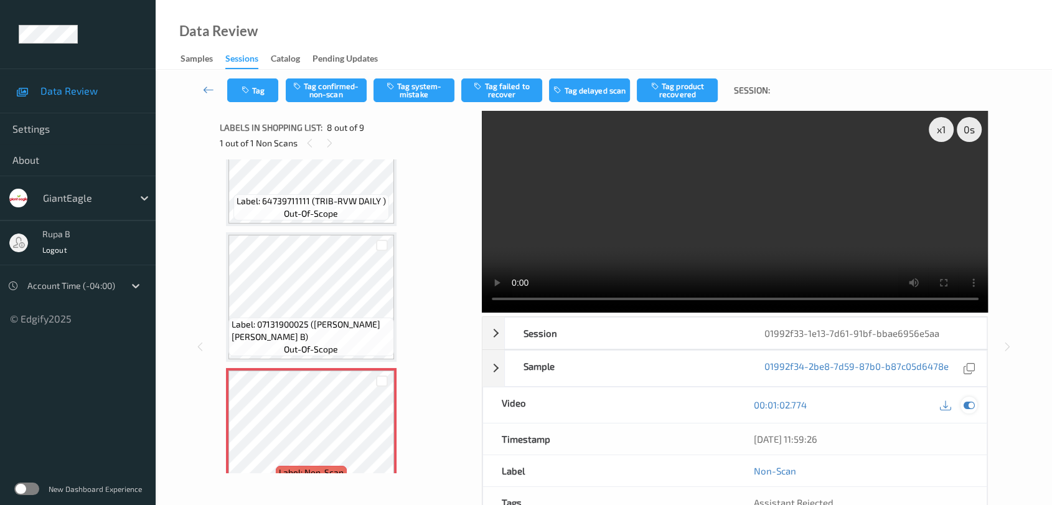
click at [965, 403] on icon at bounding box center [968, 404] width 11 height 11
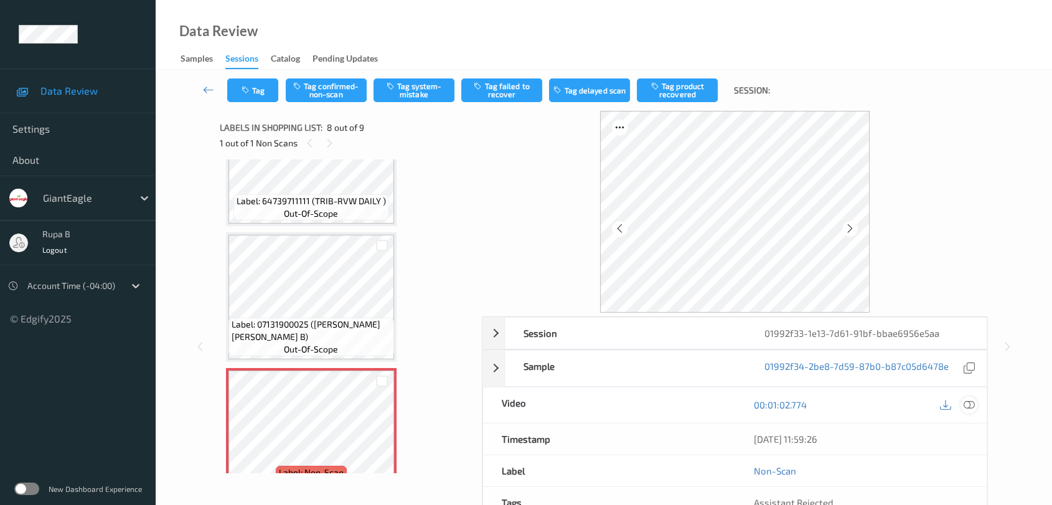
click at [965, 403] on icon at bounding box center [968, 404] width 11 height 11
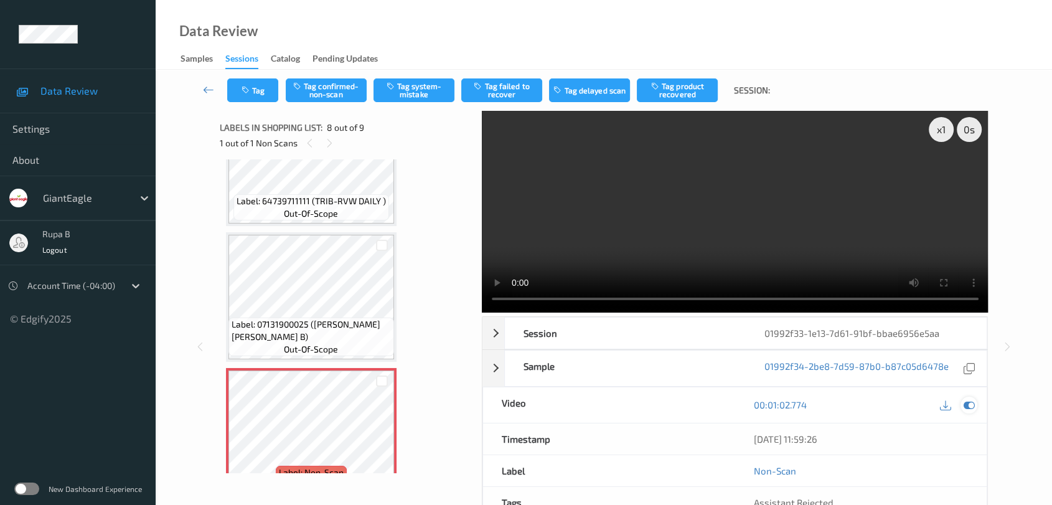
click at [968, 401] on icon at bounding box center [968, 404] width 11 height 11
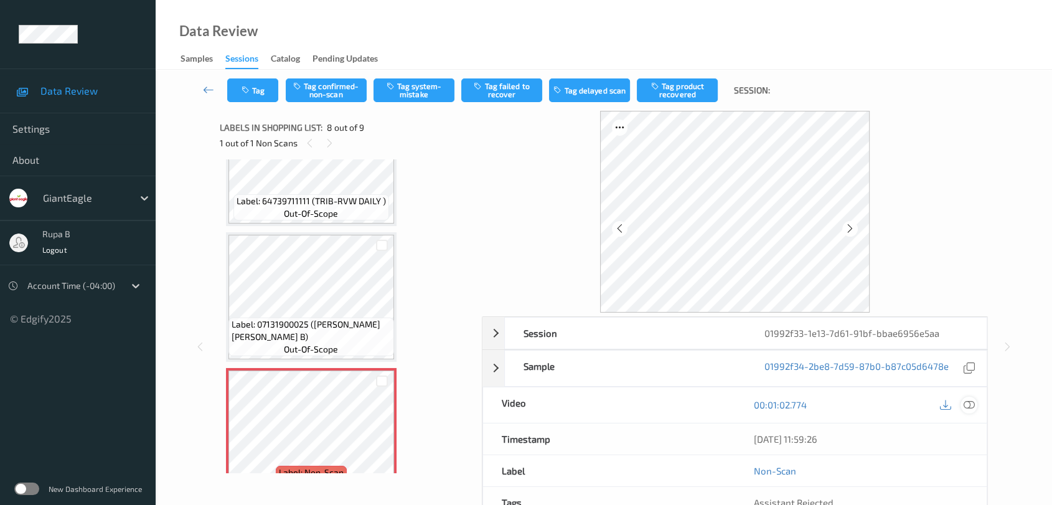
click at [968, 401] on icon at bounding box center [968, 404] width 11 height 11
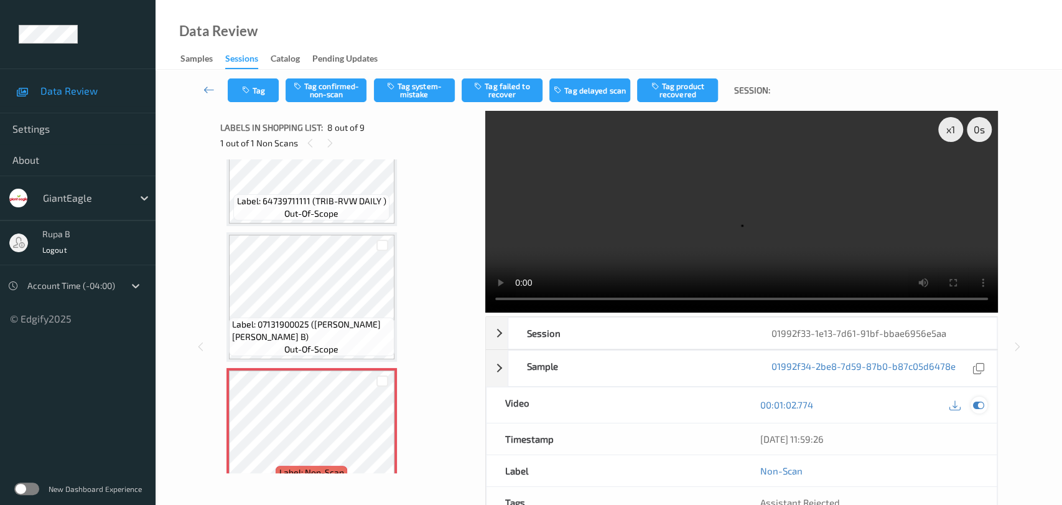
click at [979, 399] on icon at bounding box center [978, 404] width 11 height 11
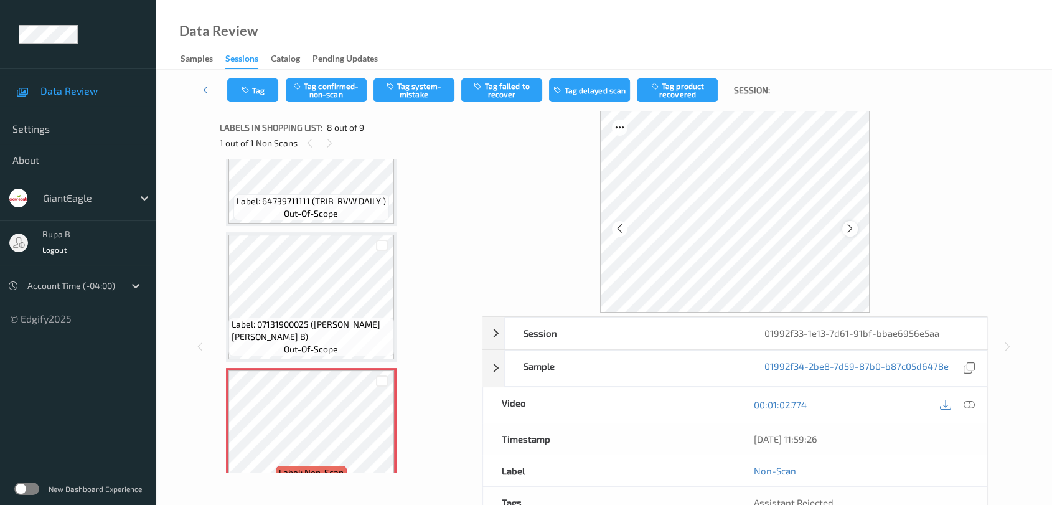
click at [849, 227] on icon at bounding box center [850, 228] width 11 height 11
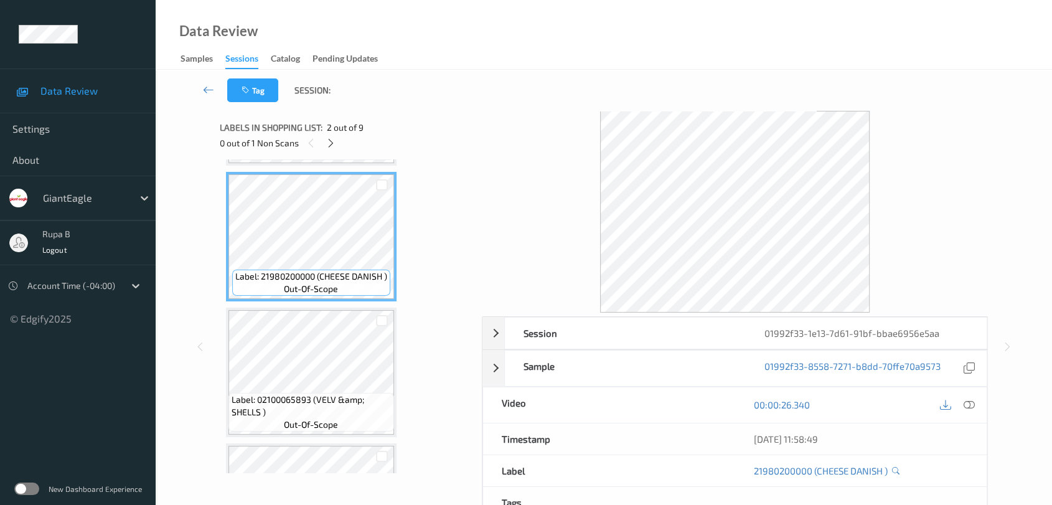
scroll to position [138, 0]
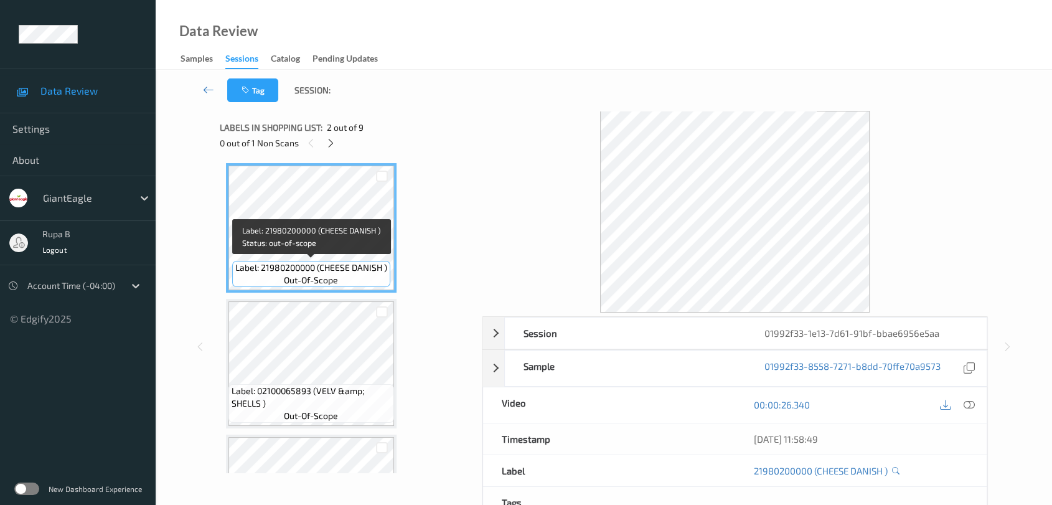
click at [332, 262] on span "Label: 21980200000 (CHEESE DANISH )" at bounding box center [311, 267] width 152 height 12
copy span "Label: 21980200000 (CHEESE DANISH )"
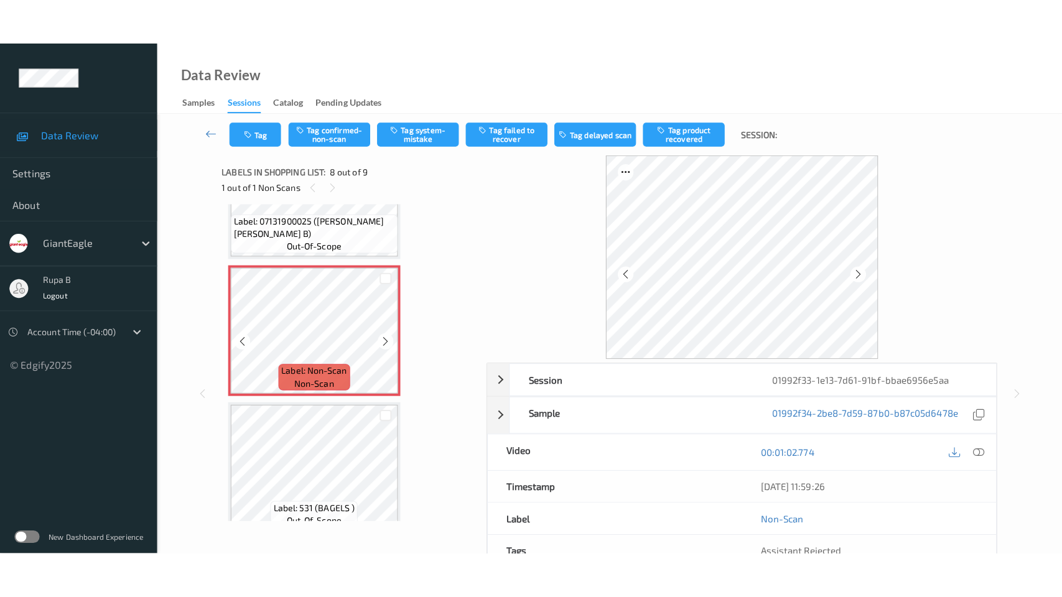
scroll to position [899, 0]
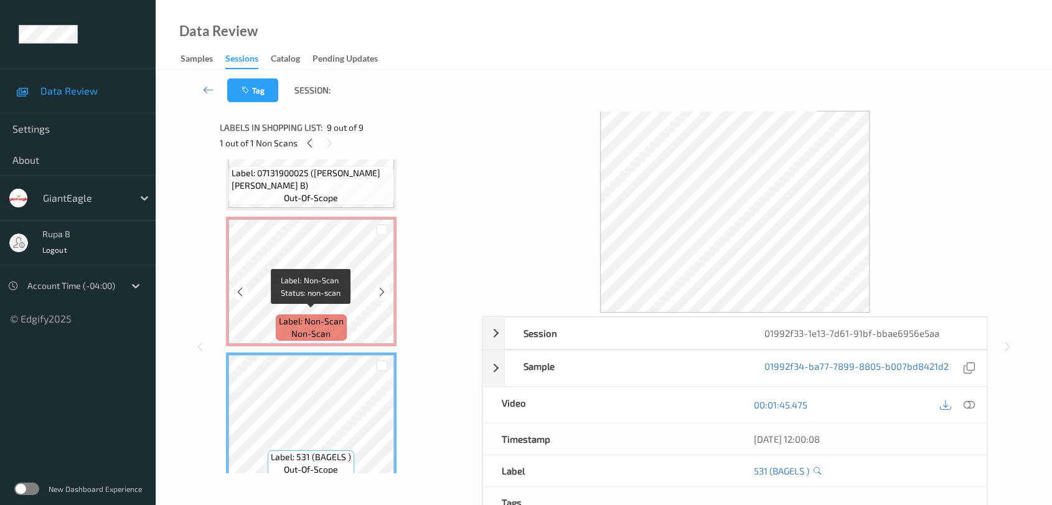
click at [337, 332] on div "Label: Non-Scan non-scan" at bounding box center [311, 327] width 71 height 26
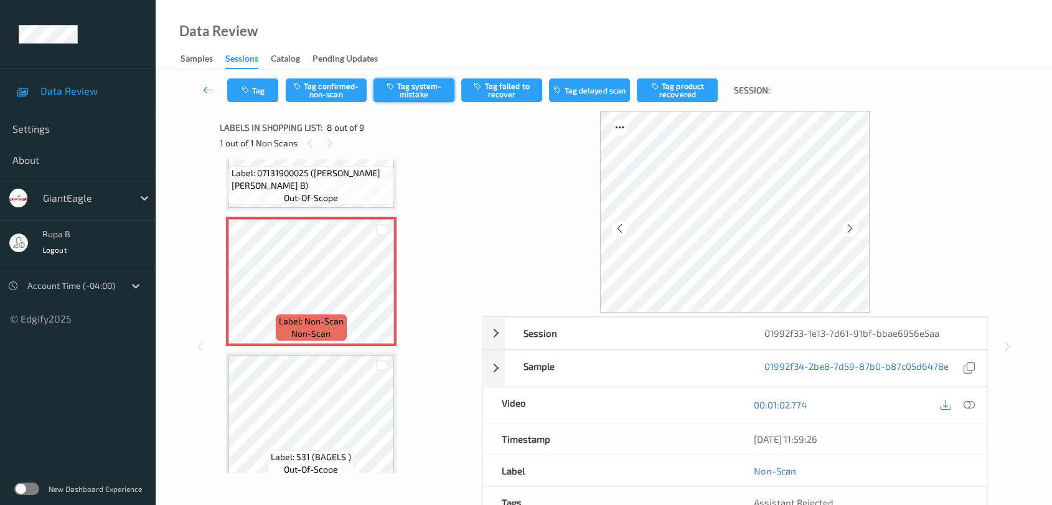
click at [401, 85] on button "Tag system-mistake" at bounding box center [413, 90] width 81 height 24
click at [243, 105] on div "Tag Tag confirmed-non-scan Untag system-mistake Tag failed to recover Tag delay…" at bounding box center [603, 90] width 845 height 41
click at [248, 86] on icon "button" at bounding box center [246, 90] width 11 height 9
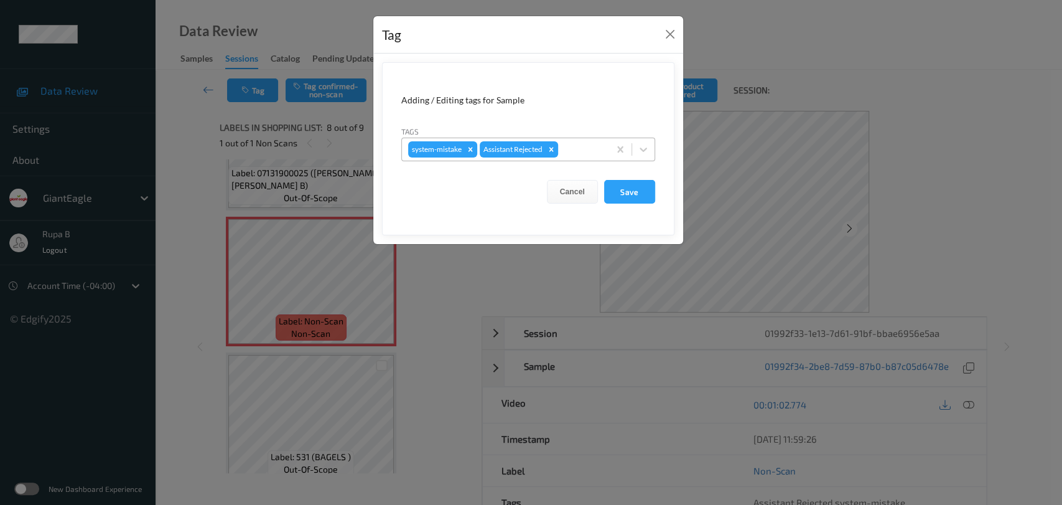
click at [566, 149] on div at bounding box center [582, 149] width 42 height 15
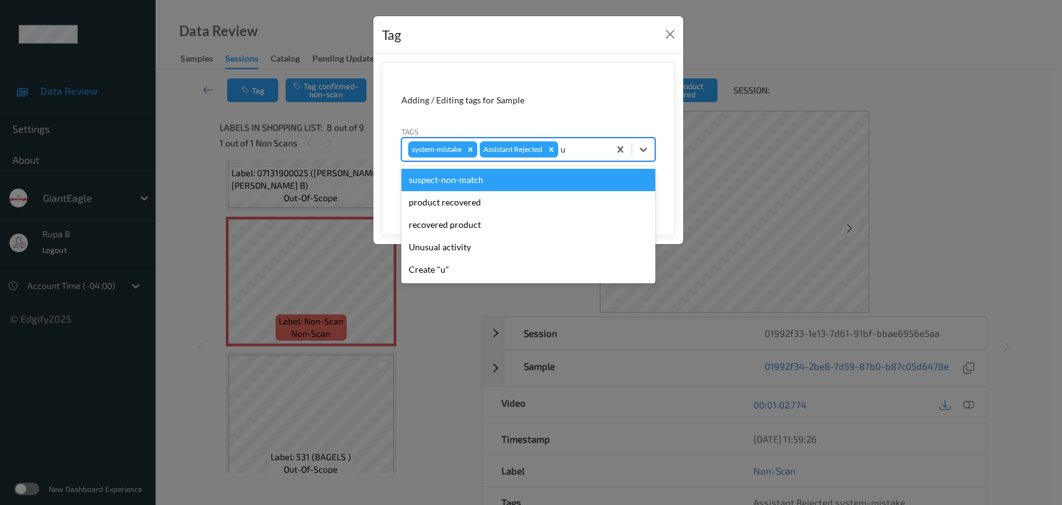
type input "un"
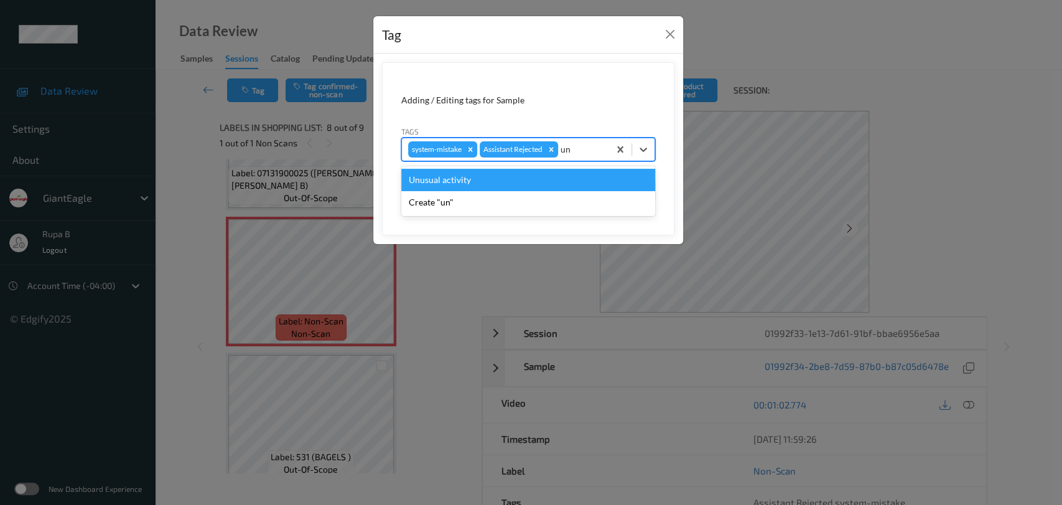
click at [482, 180] on div "Unusual activity" at bounding box center [528, 180] width 254 height 22
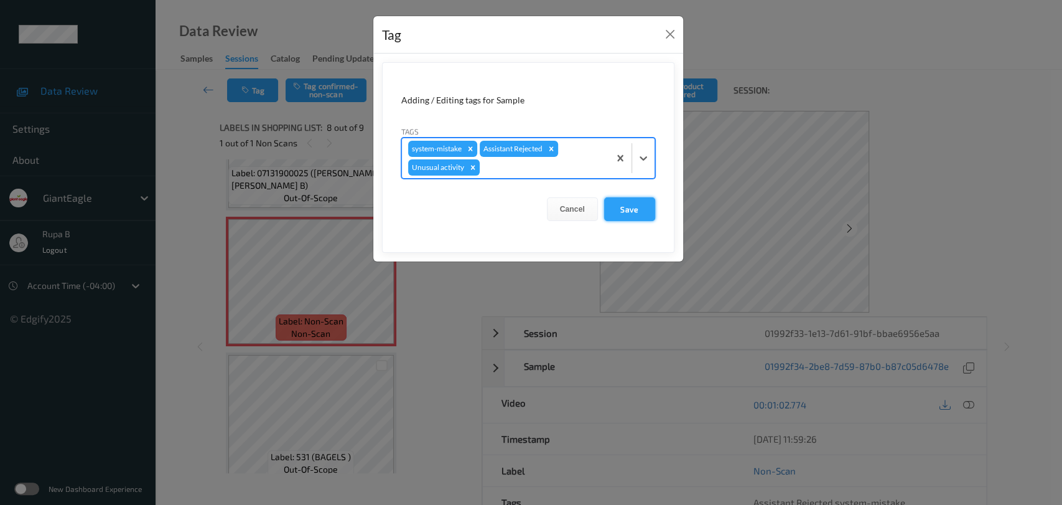
click at [632, 207] on button "Save" at bounding box center [629, 209] width 51 height 24
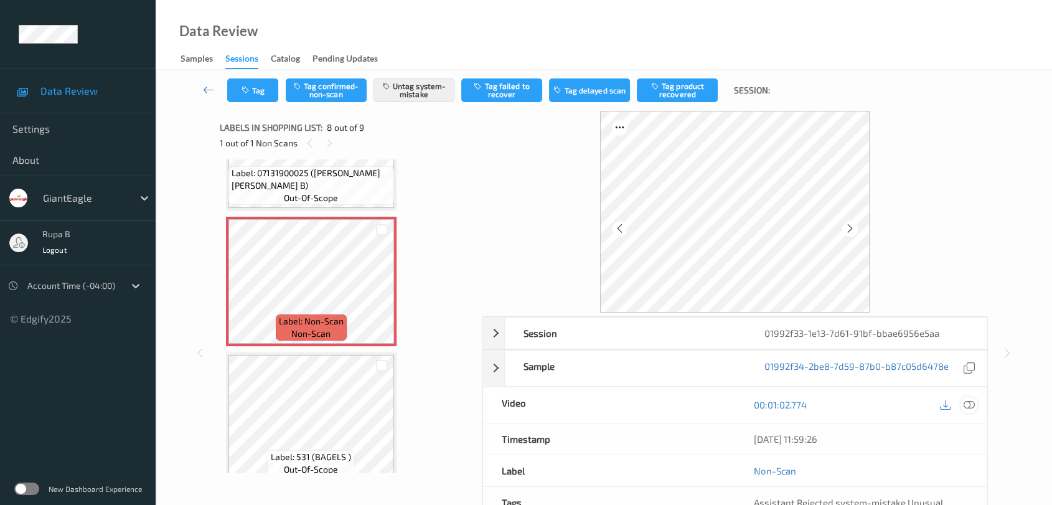
click at [972, 408] on icon at bounding box center [968, 404] width 11 height 11
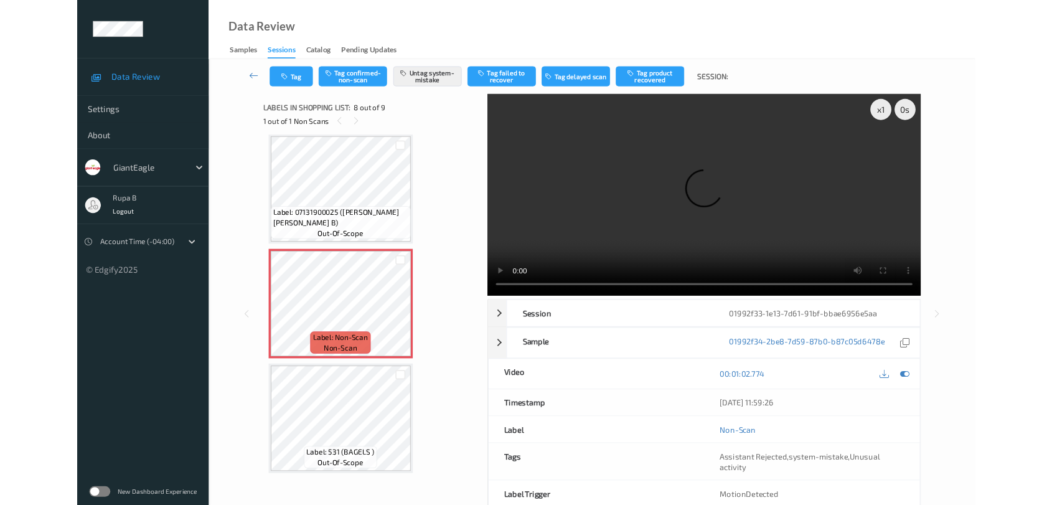
scroll to position [816, 0]
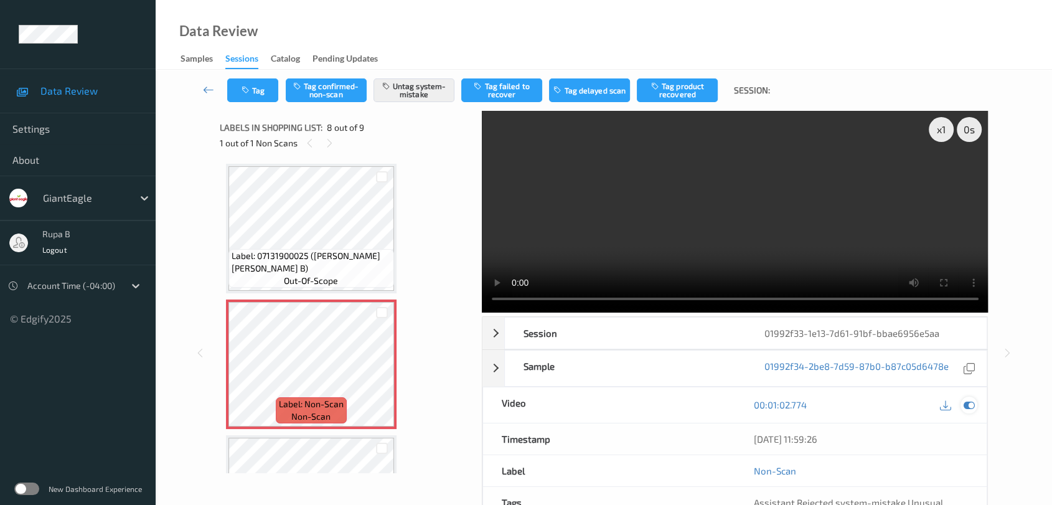
click at [968, 410] on div at bounding box center [968, 404] width 17 height 17
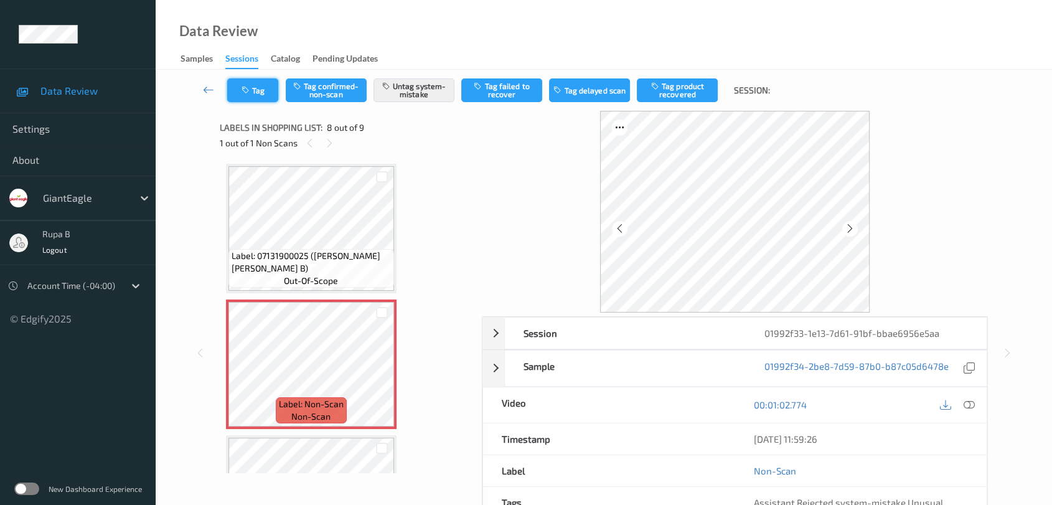
click at [258, 98] on button "Tag" at bounding box center [252, 90] width 51 height 24
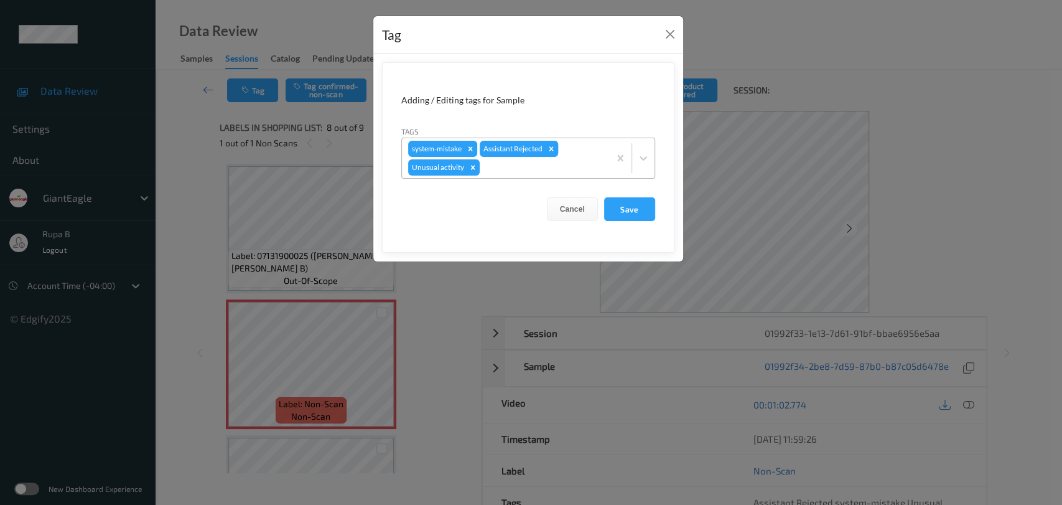
click at [558, 156] on div "system-mistake Assistant Rejected Unusual activity" at bounding box center [505, 158] width 207 height 40
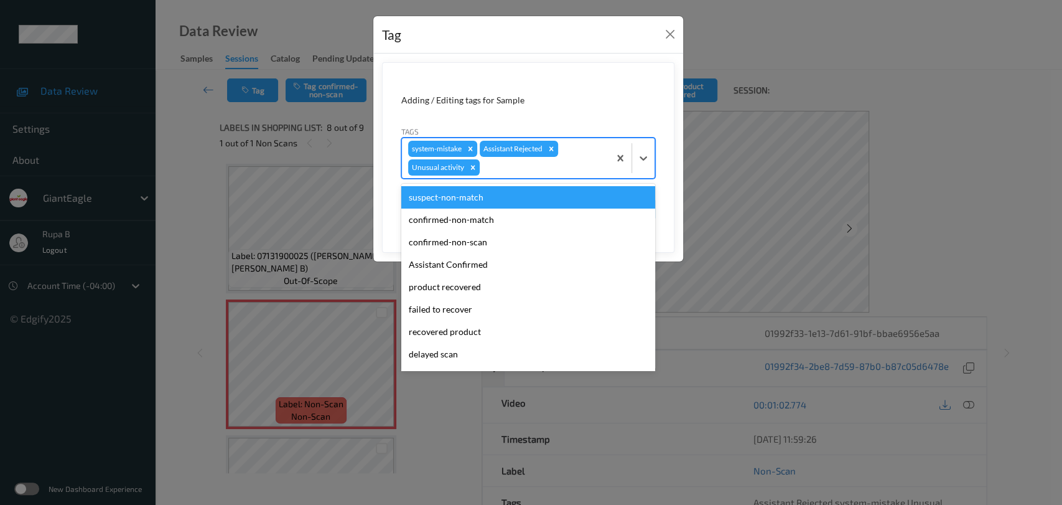
click at [627, 69] on form "Adding / Editing tags for Sample Tags option suspect-non-match focused, 1 of 12…" at bounding box center [528, 157] width 293 height 190
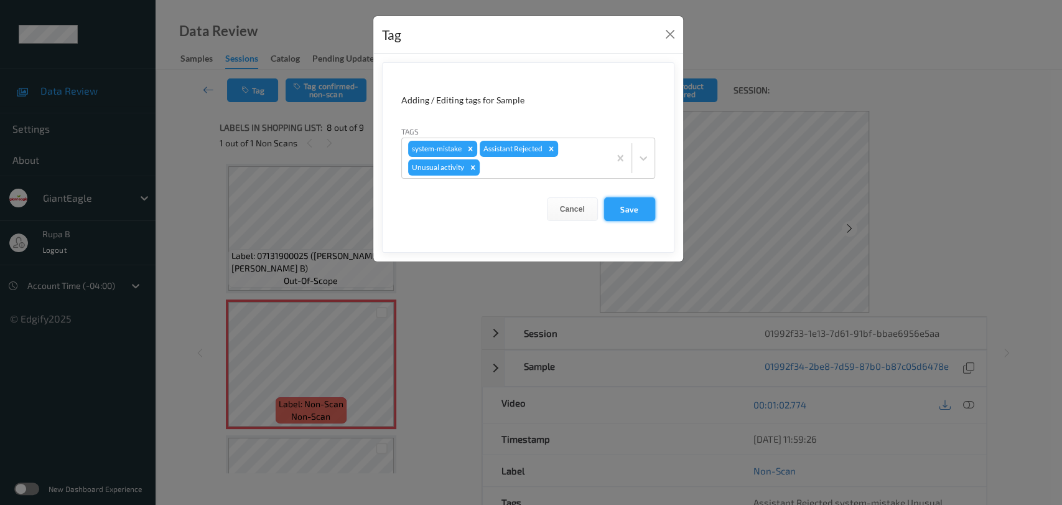
click at [631, 201] on button "Save" at bounding box center [629, 209] width 51 height 24
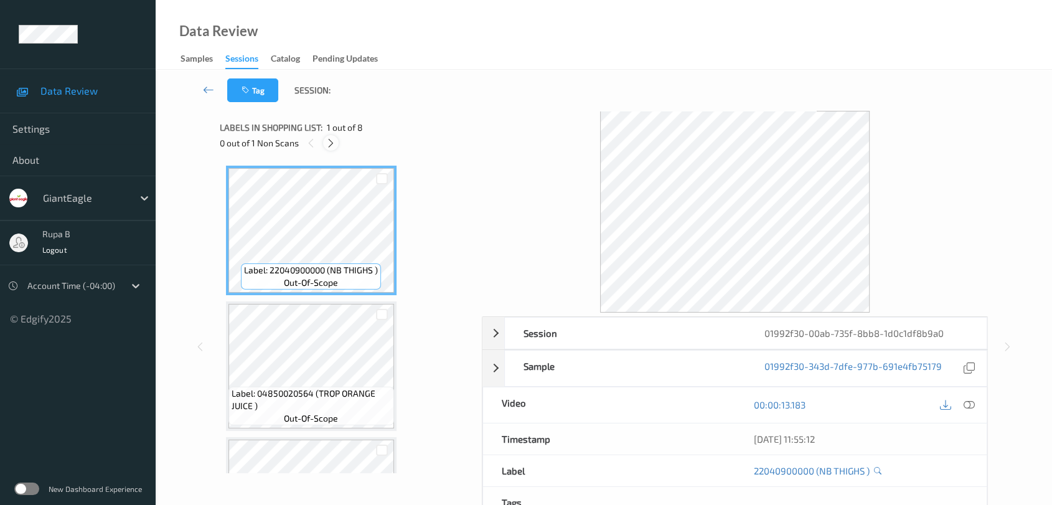
click at [327, 142] on icon at bounding box center [331, 143] width 11 height 11
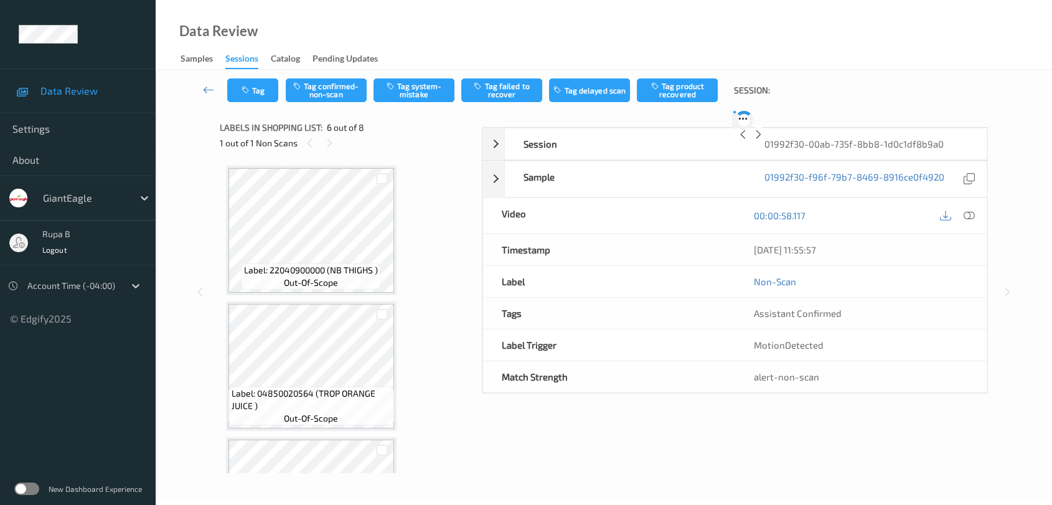
scroll to position [546, 0]
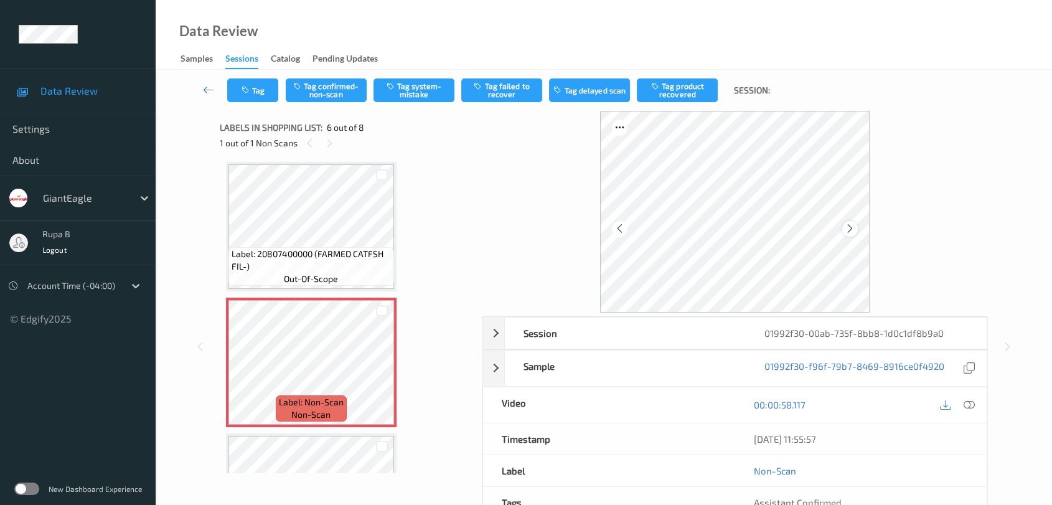
click at [855, 223] on icon at bounding box center [850, 228] width 11 height 11
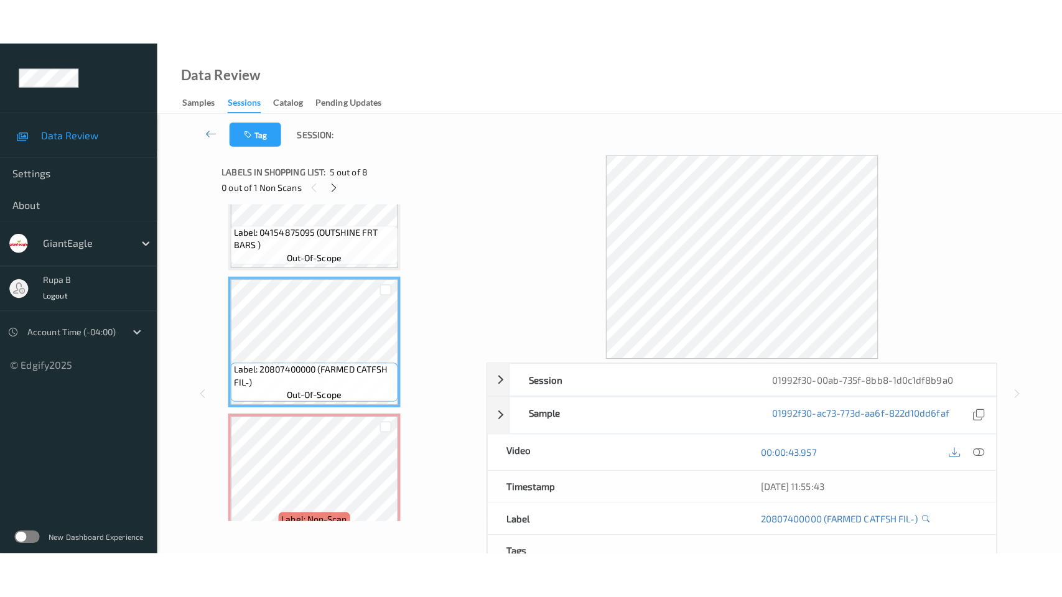
scroll to position [685, 0]
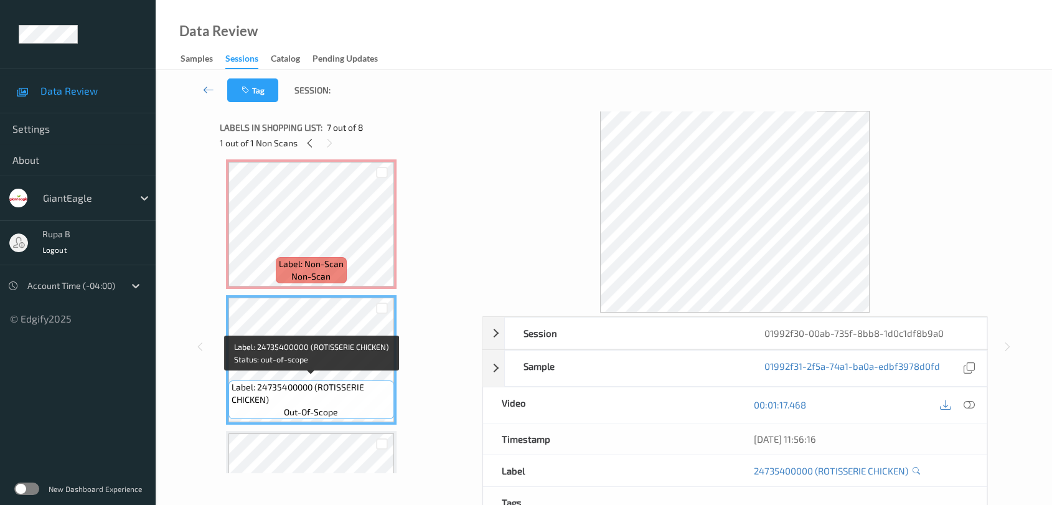
click at [242, 398] on span "Label: 24735400000 (ROTISSERIE CHICKEN)" at bounding box center [311, 393] width 159 height 25
copy span "Label: 24735400000 (ROTISSERIE CHICKEN)"
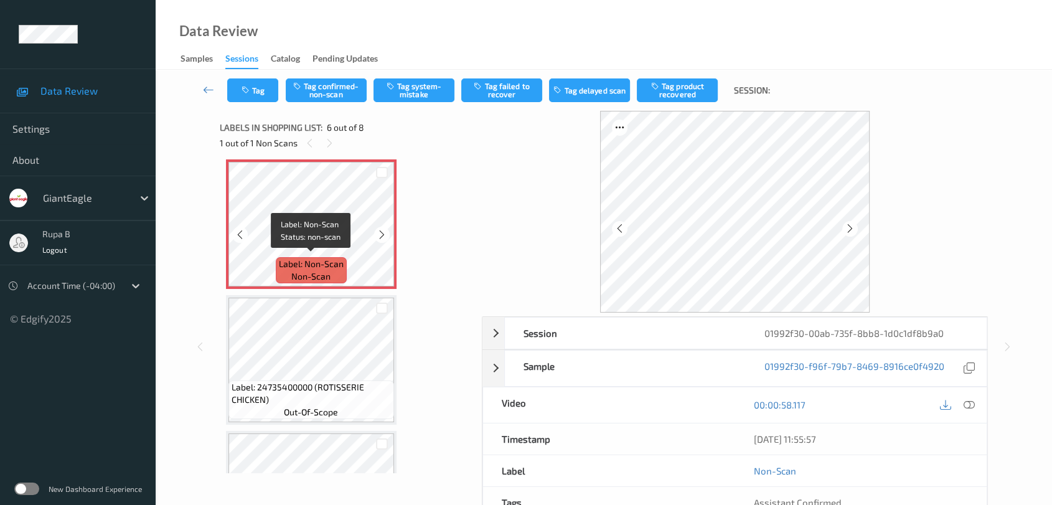
click at [309, 262] on span "Label: Non-Scan" at bounding box center [311, 264] width 65 height 12
click at [968, 403] on icon at bounding box center [968, 404] width 11 height 11
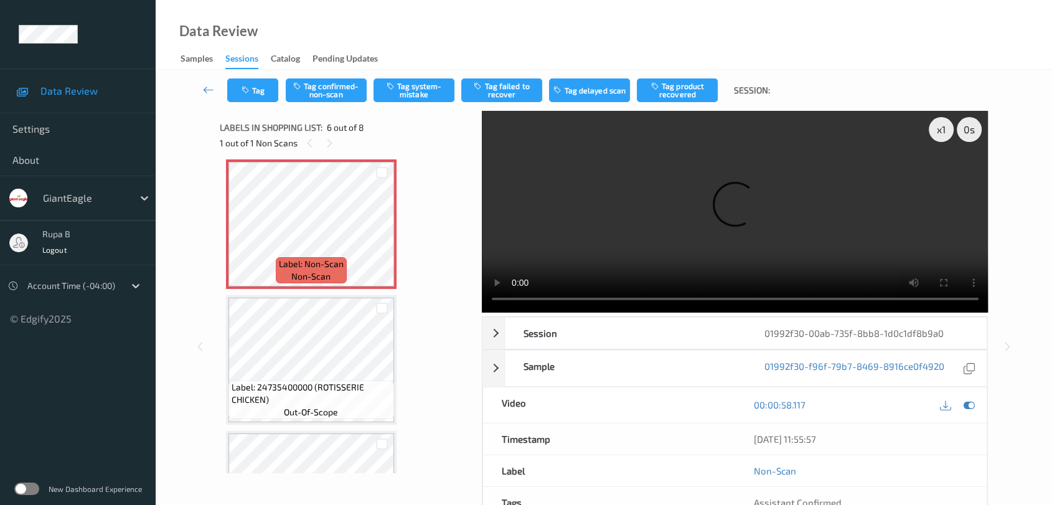
scroll to position [680, 0]
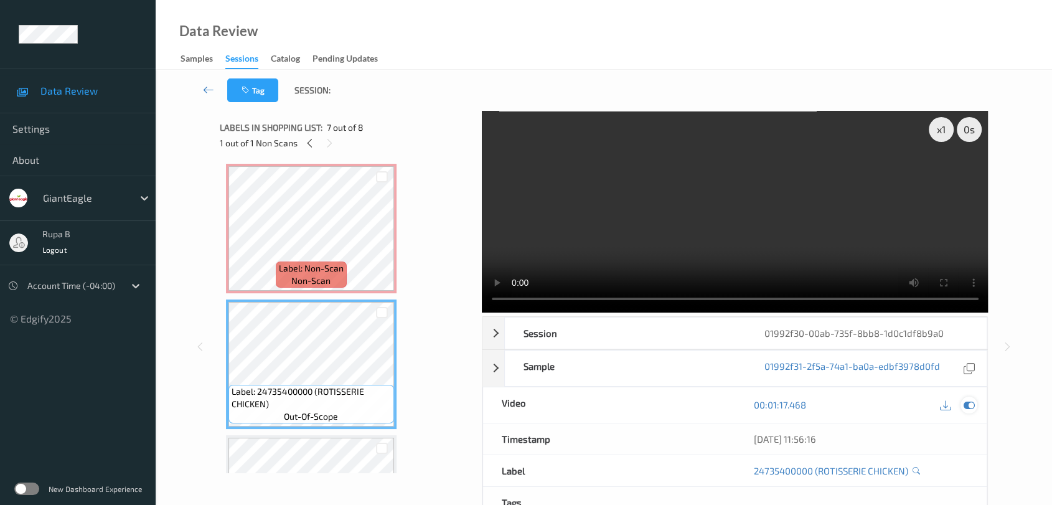
click at [967, 403] on icon at bounding box center [968, 404] width 11 height 11
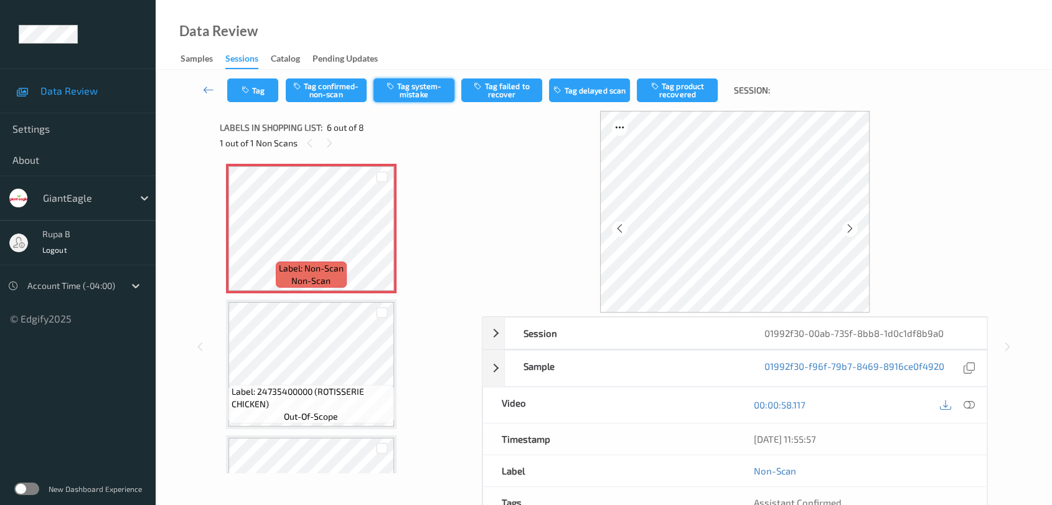
click at [421, 90] on button "Tag system-mistake" at bounding box center [413, 90] width 81 height 24
click at [260, 99] on button "Tag" at bounding box center [252, 90] width 51 height 24
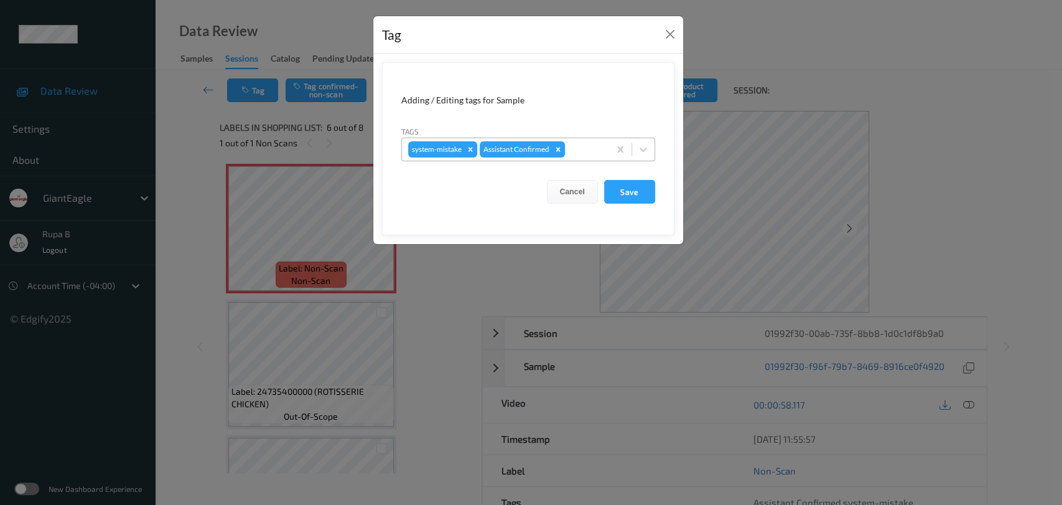
click at [570, 146] on div at bounding box center [585, 149] width 35 height 15
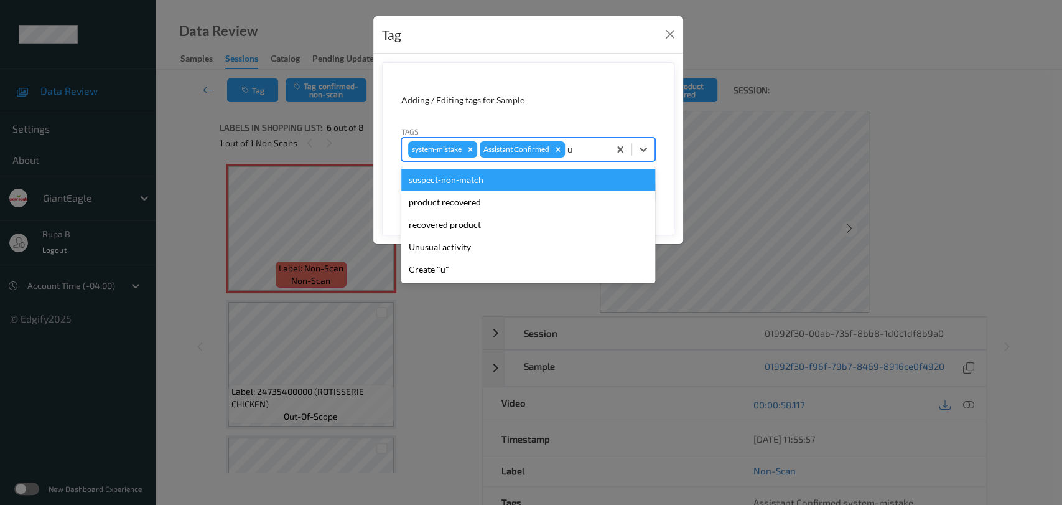
type input "un"
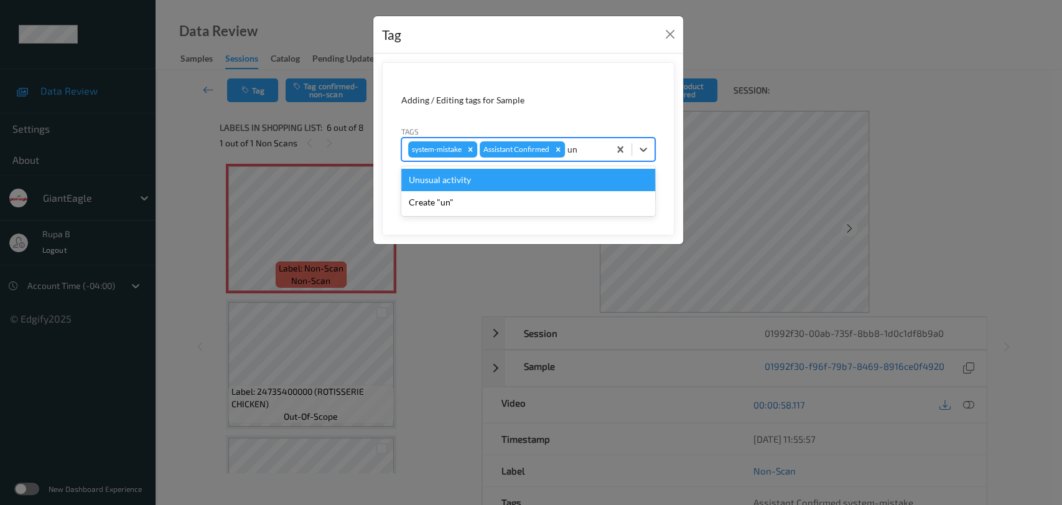
click at [538, 183] on div "Unusual activity" at bounding box center [528, 180] width 254 height 22
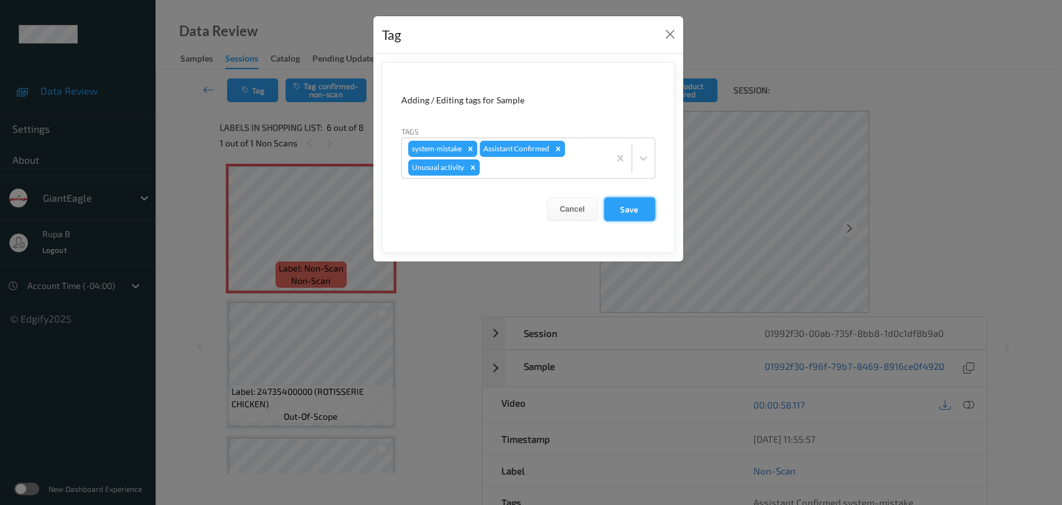
click at [649, 210] on button "Save" at bounding box center [629, 209] width 51 height 24
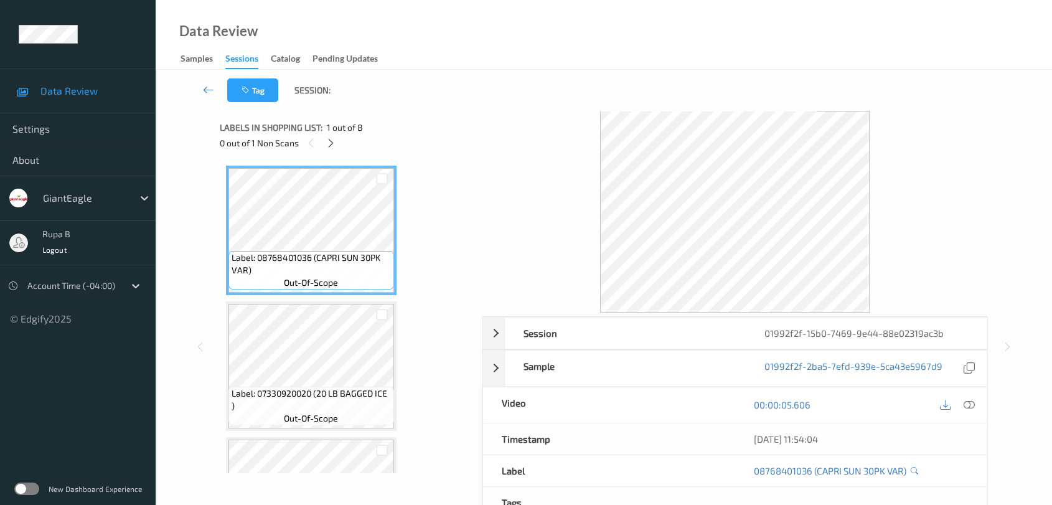
click at [424, 141] on div "0 out of 1 Non Scans" at bounding box center [346, 143] width 253 height 16
click at [335, 146] on div at bounding box center [331, 143] width 16 height 16
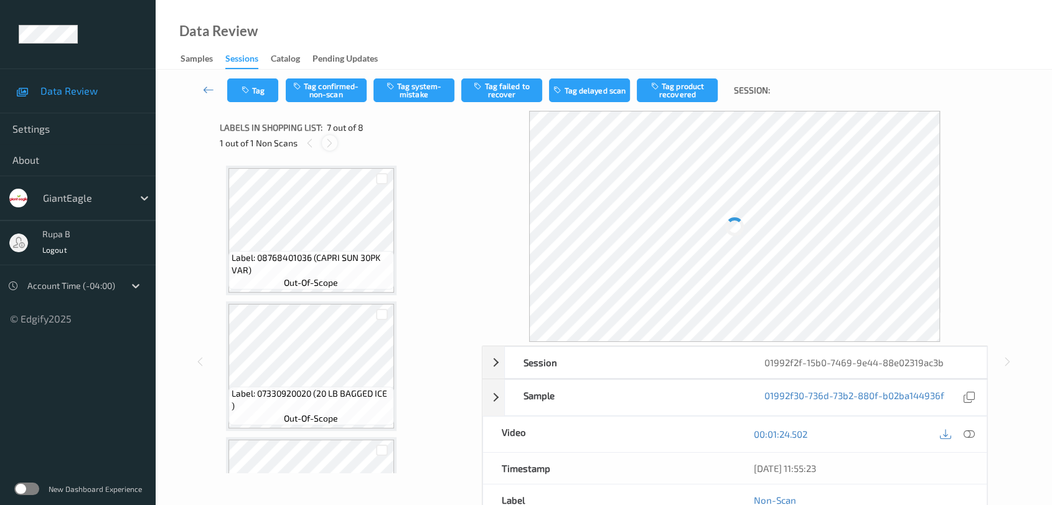
scroll to position [682, 0]
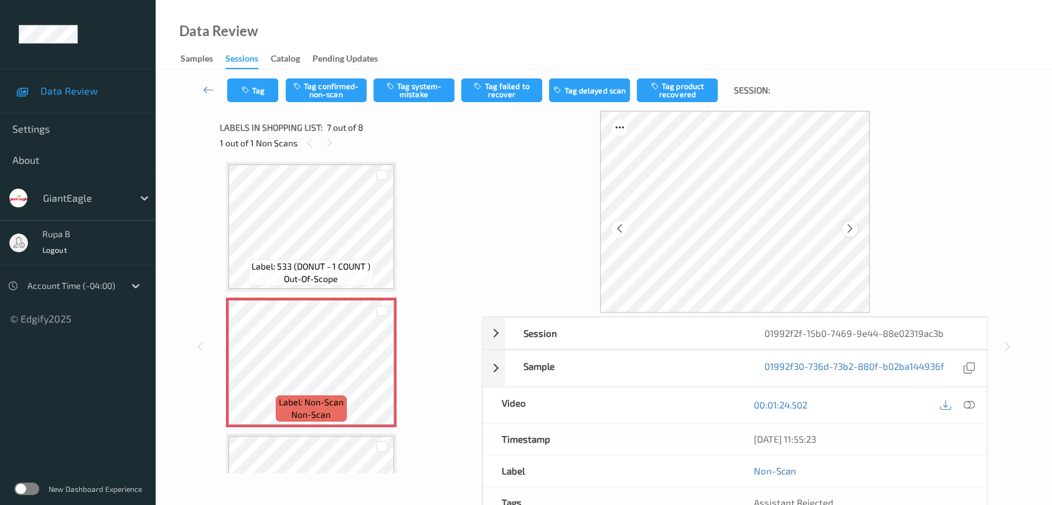
click at [850, 226] on icon at bounding box center [850, 228] width 11 height 11
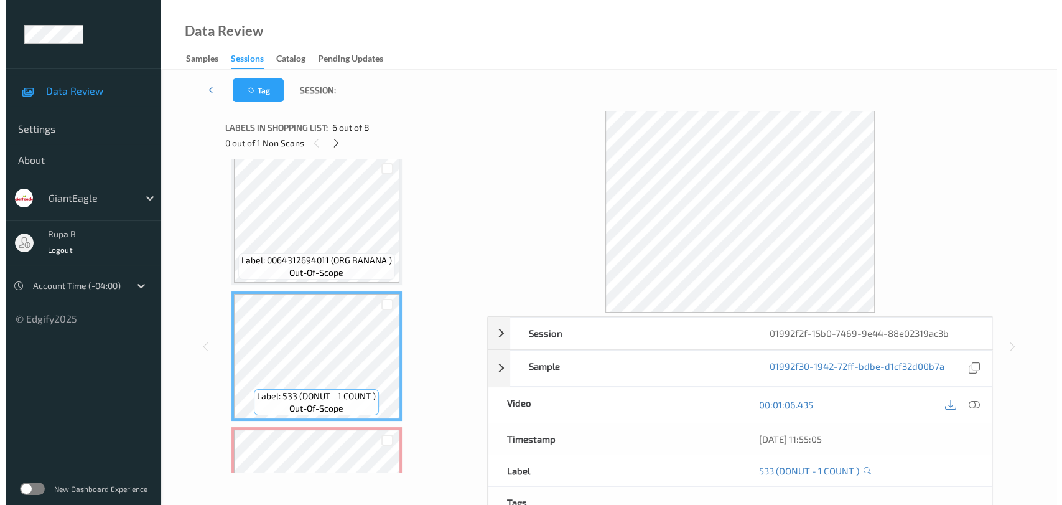
scroll to position [691, 0]
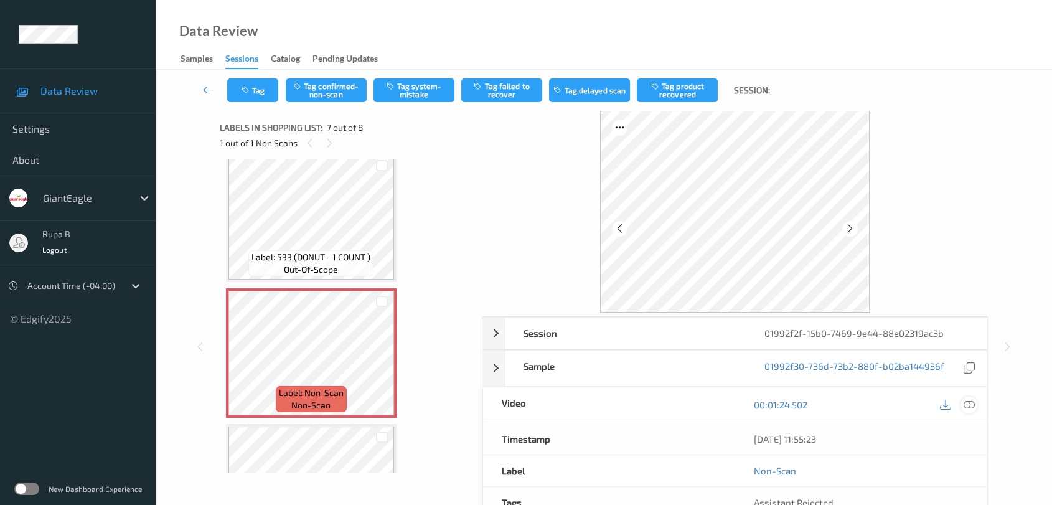
click at [966, 400] on icon at bounding box center [968, 404] width 11 height 11
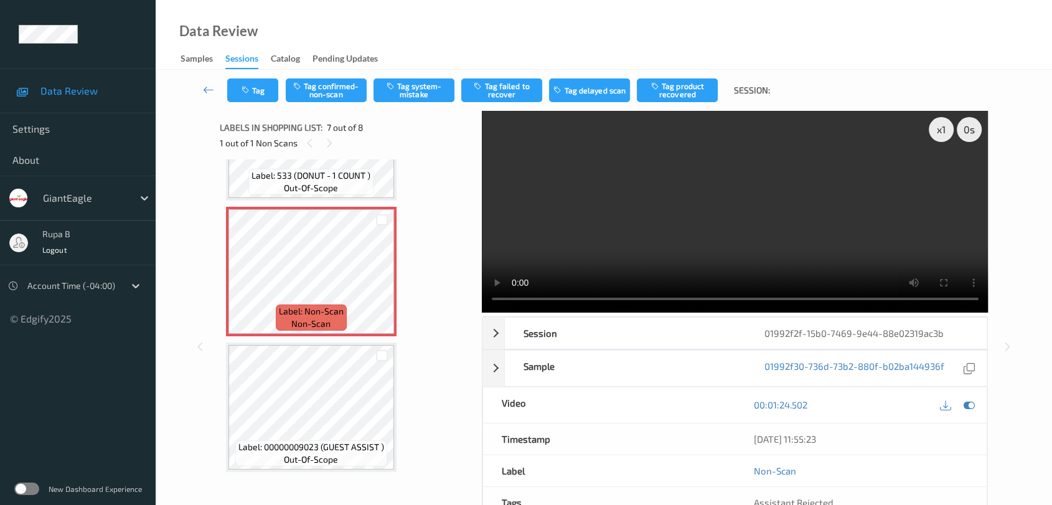
scroll to position [680, 0]
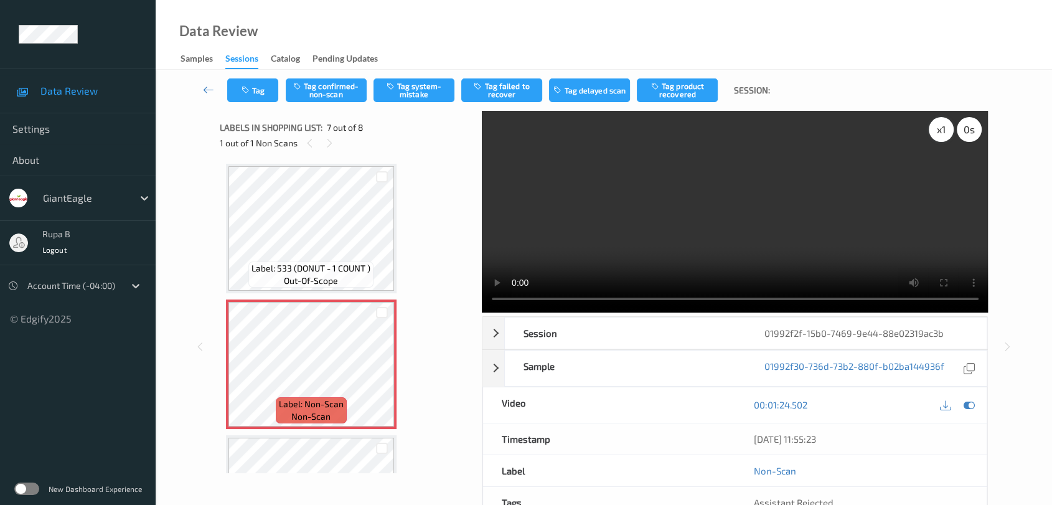
click at [936, 128] on div "x 1" at bounding box center [941, 129] width 25 height 25
click at [971, 401] on icon at bounding box center [968, 404] width 11 height 11
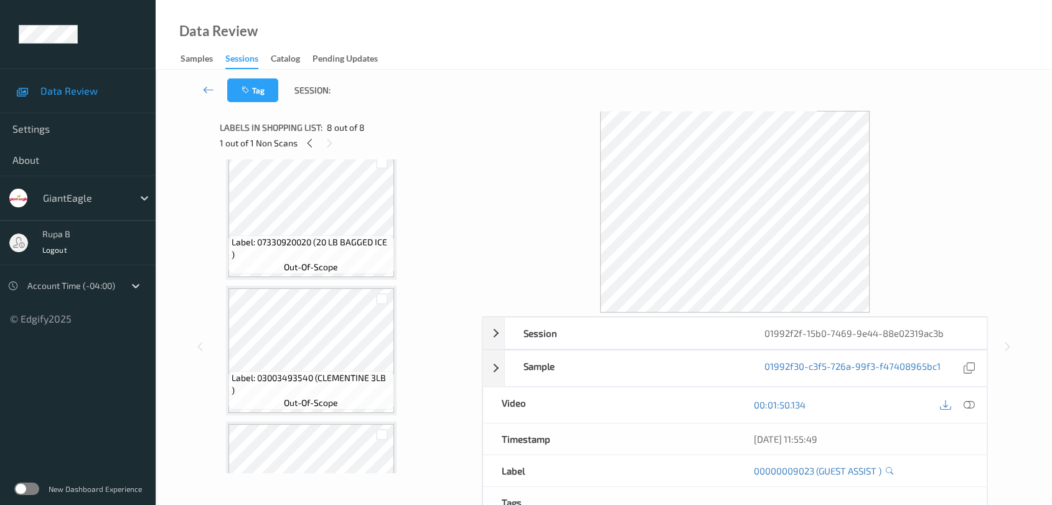
scroll to position [345, 0]
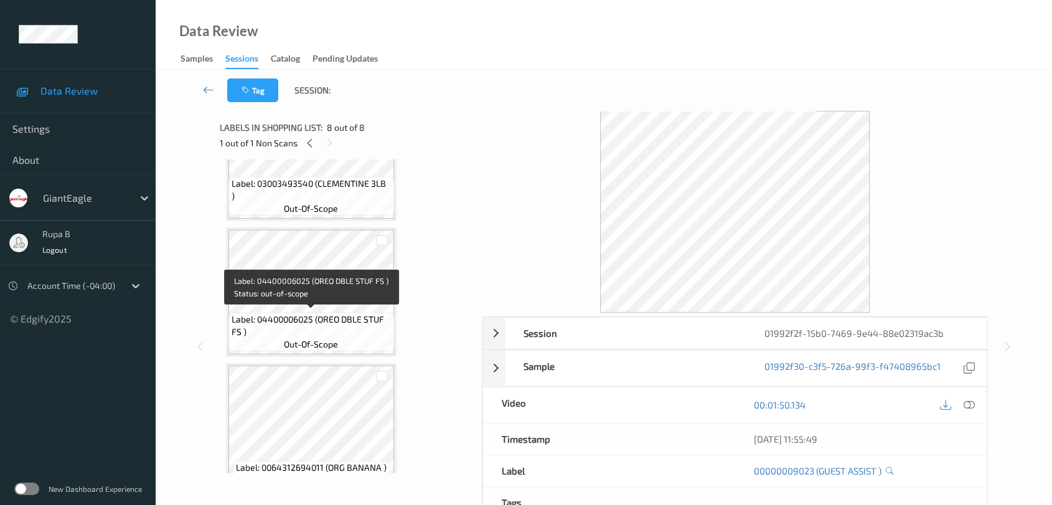
click at [301, 314] on span "Label: 04400006025 (OREO DBLE STUF FS )" at bounding box center [311, 325] width 159 height 25
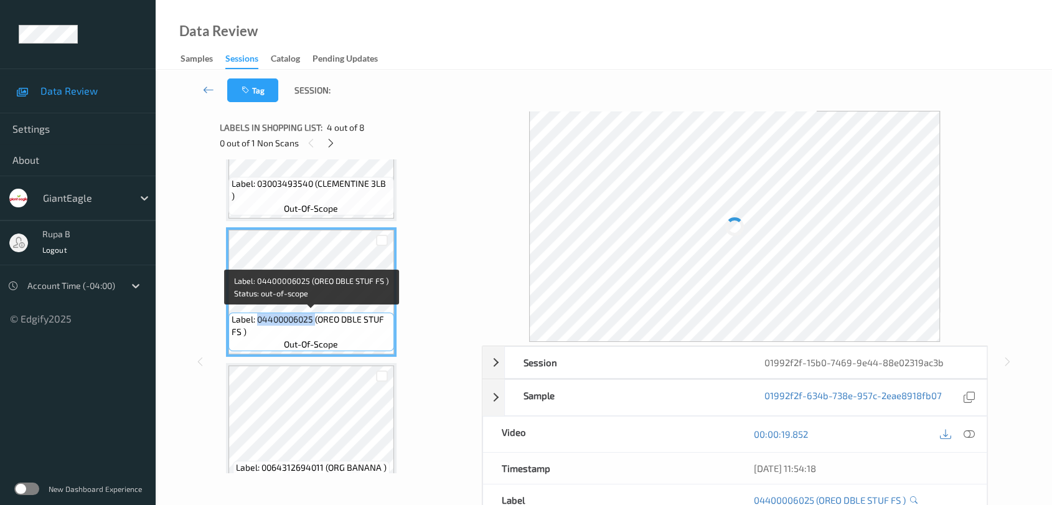
click at [301, 314] on span "Label: 04400006025 (OREO DBLE STUF FS )" at bounding box center [311, 325] width 159 height 25
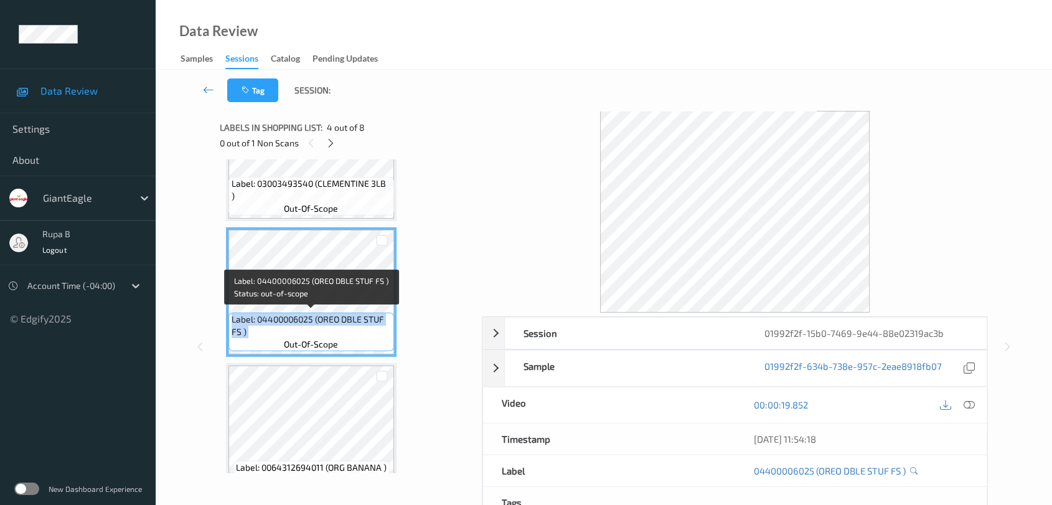
click at [301, 314] on span "Label: 04400006025 (OREO DBLE STUF FS )" at bounding box center [311, 325] width 159 height 25
copy span "Label: 04400006025 (OREO DBLE STUF FS )"
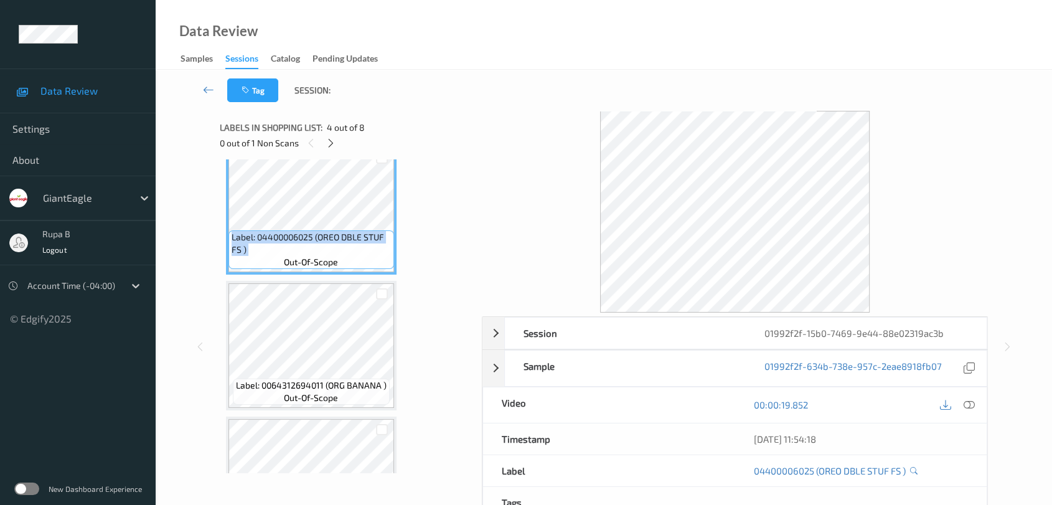
scroll to position [358, 0]
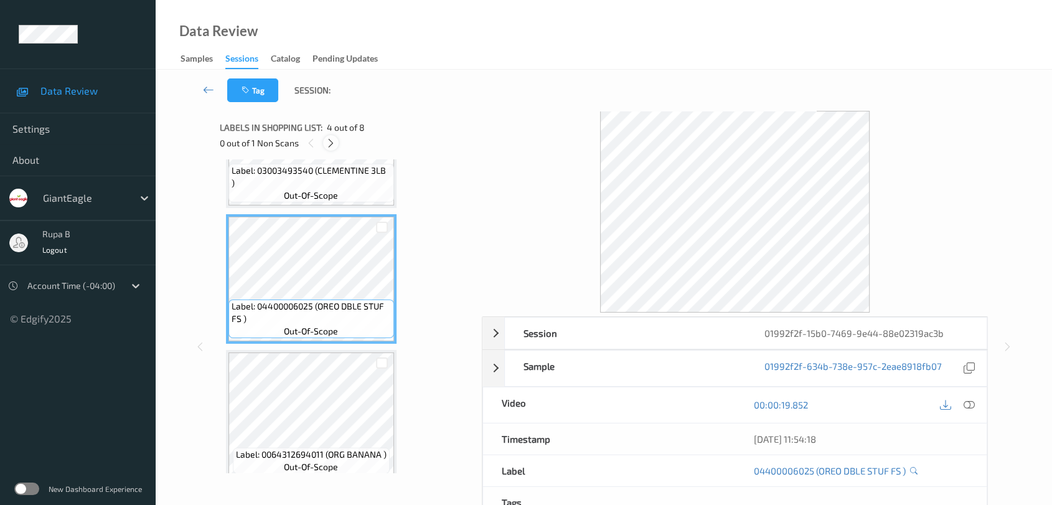
click at [328, 148] on icon at bounding box center [331, 143] width 11 height 11
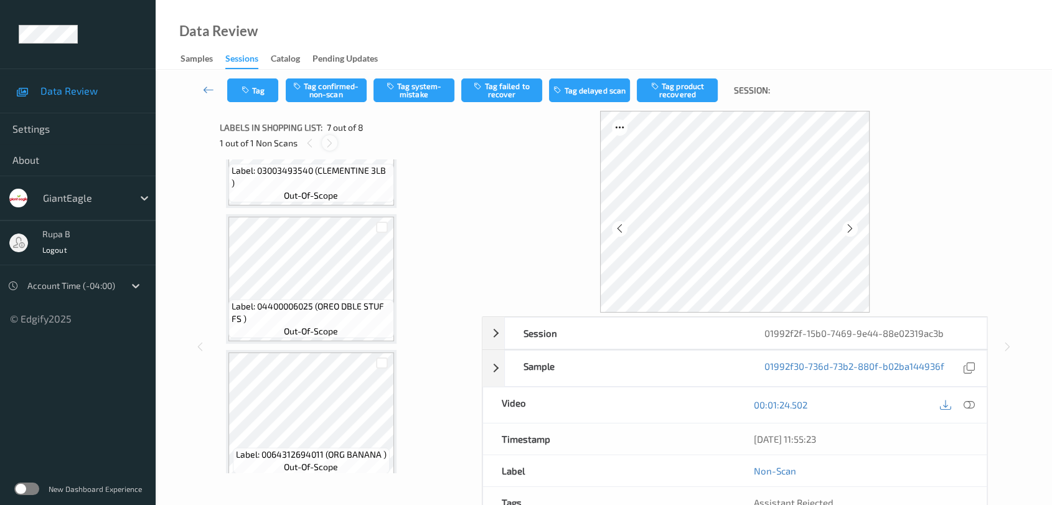
scroll to position [682, 0]
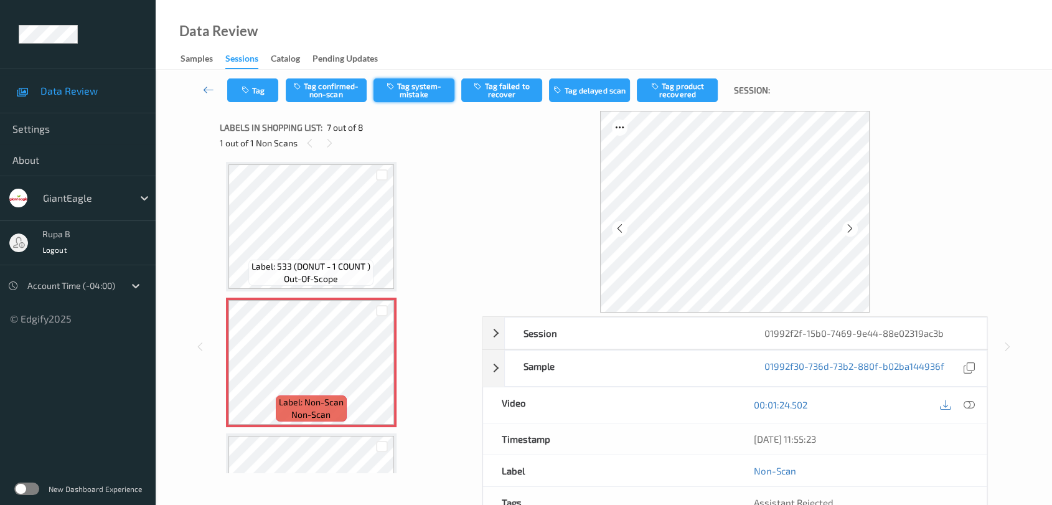
click at [417, 101] on button "Tag system-mistake" at bounding box center [413, 90] width 81 height 24
click at [248, 90] on icon "button" at bounding box center [246, 90] width 11 height 9
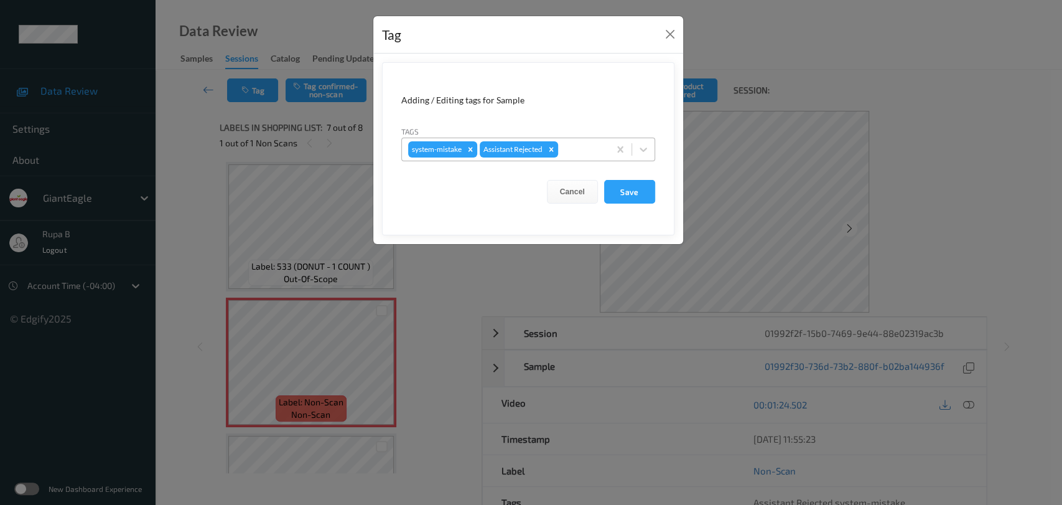
click at [575, 152] on div at bounding box center [582, 149] width 42 height 15
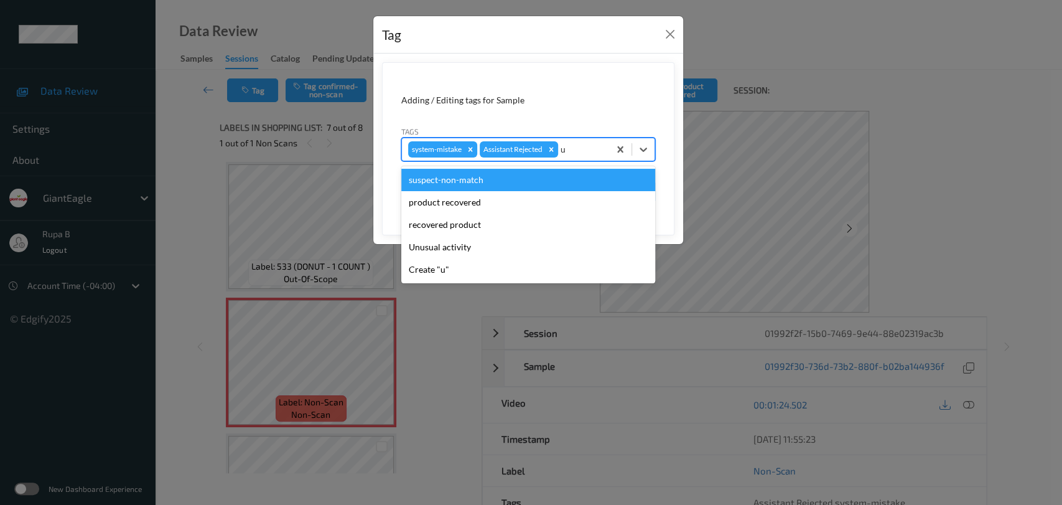
type input "un"
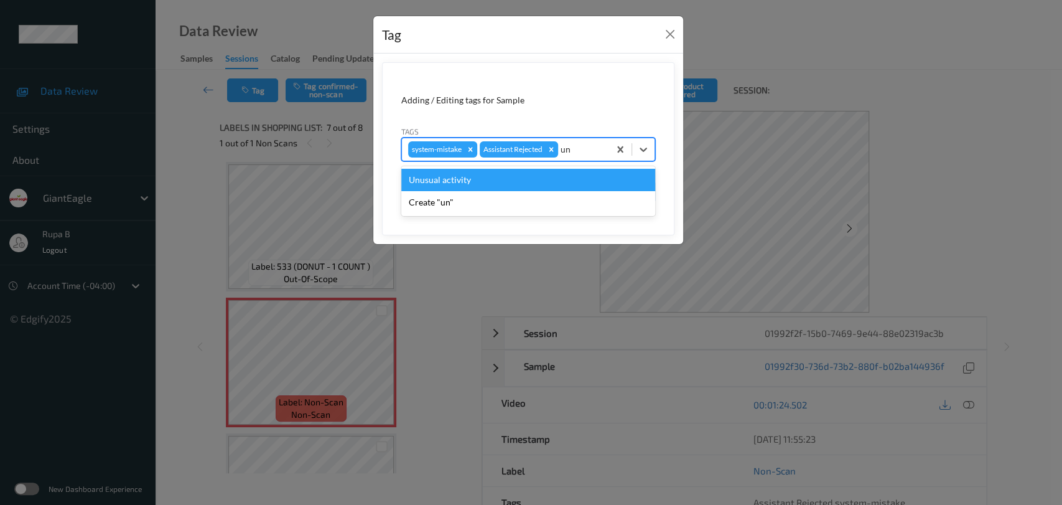
click at [510, 176] on div "Unusual activity" at bounding box center [528, 180] width 254 height 22
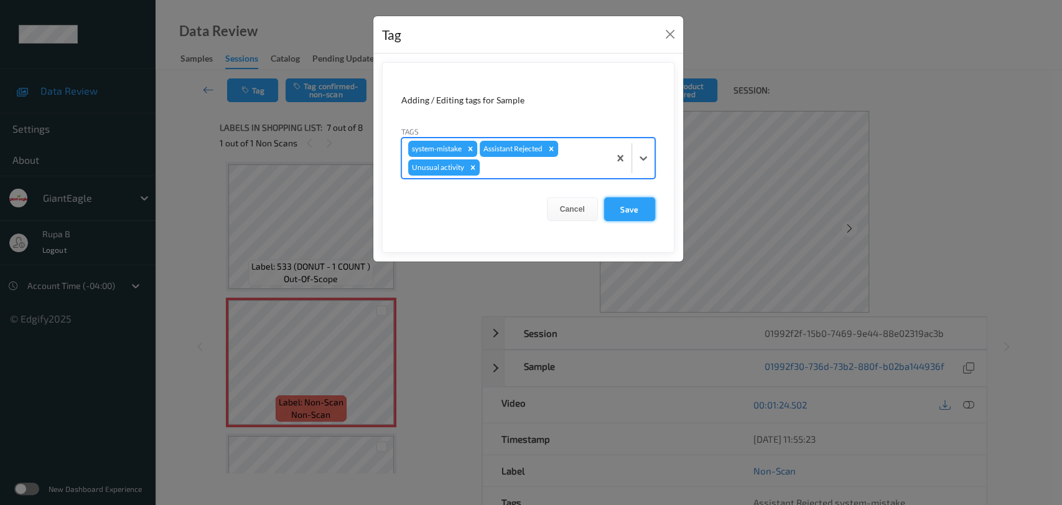
click at [643, 220] on button "Save" at bounding box center [629, 209] width 51 height 24
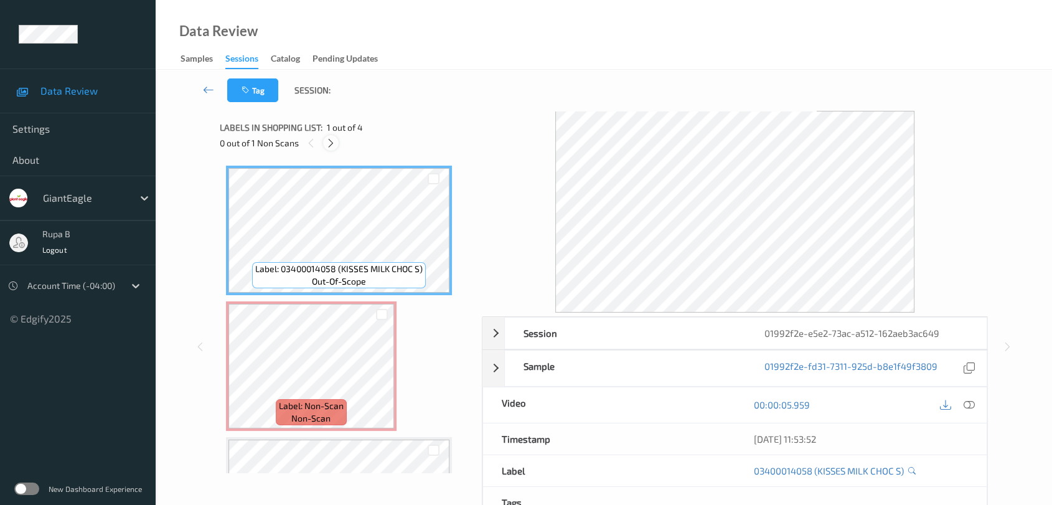
click at [330, 143] on icon at bounding box center [331, 143] width 11 height 11
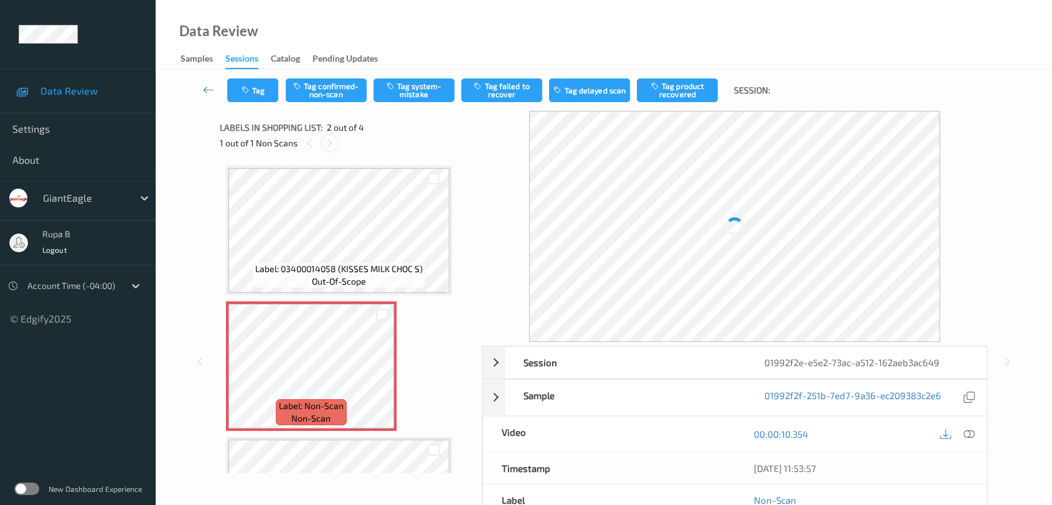
scroll to position [6, 0]
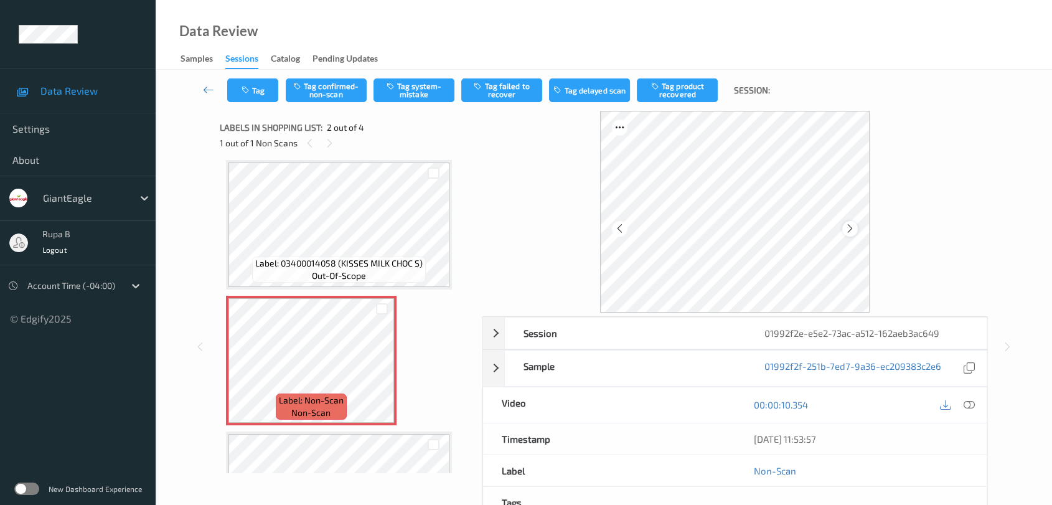
click at [854, 225] on icon at bounding box center [850, 228] width 11 height 11
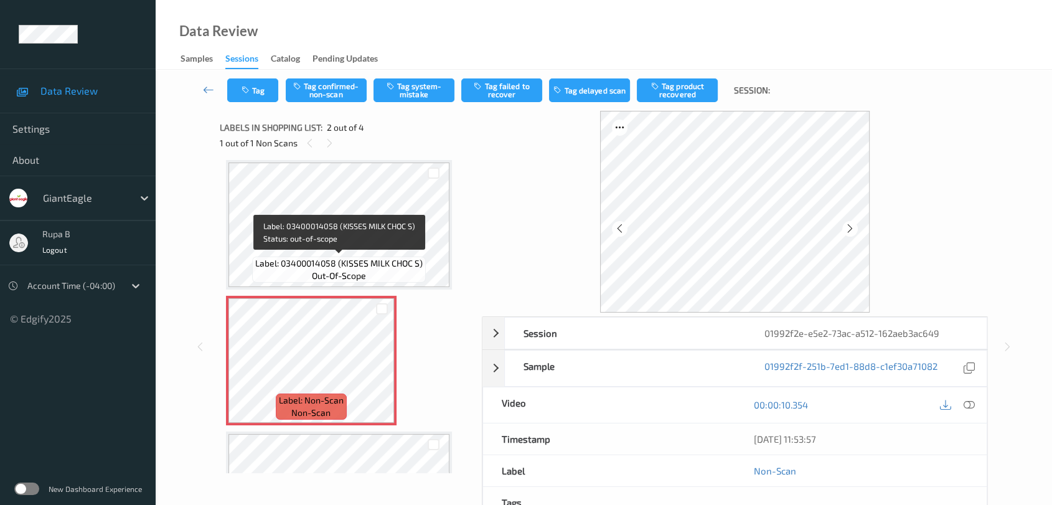
scroll to position [0, 0]
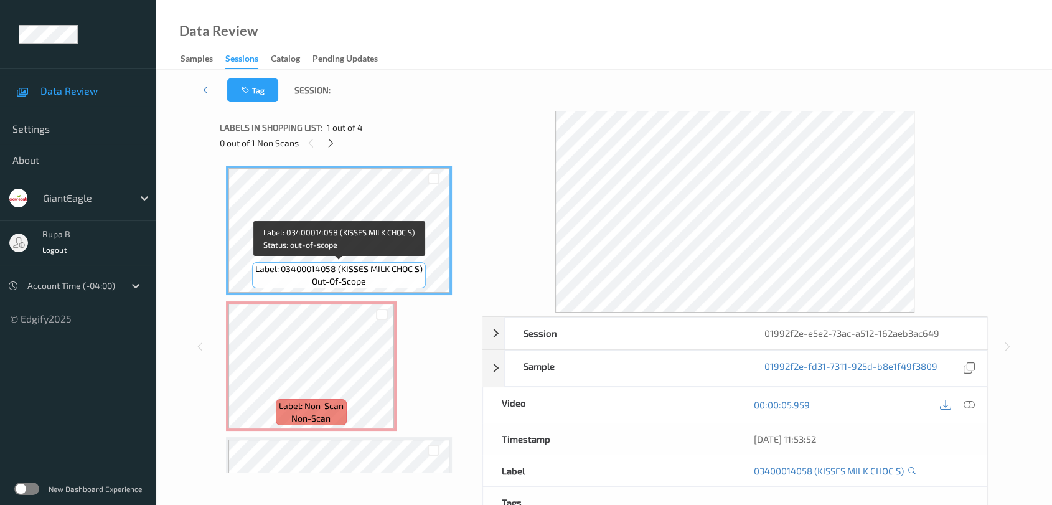
click at [348, 267] on span "Label: 03400014058 (KISSES MILK CHOC S)" at bounding box center [338, 269] width 167 height 12
copy span "Label: 03400014058 (KISSES MILK CHOC S)"
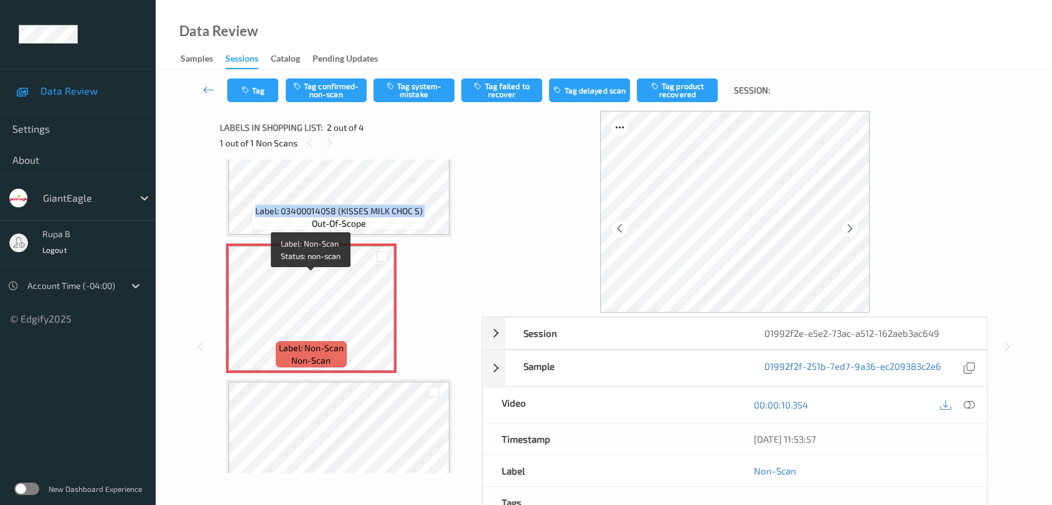
scroll to position [138, 0]
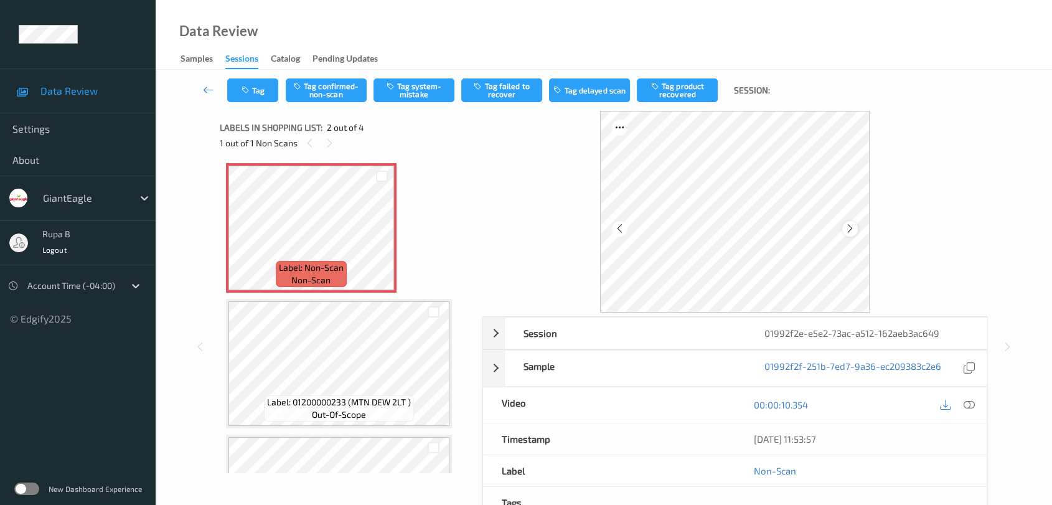
click at [851, 225] on icon at bounding box center [850, 228] width 11 height 11
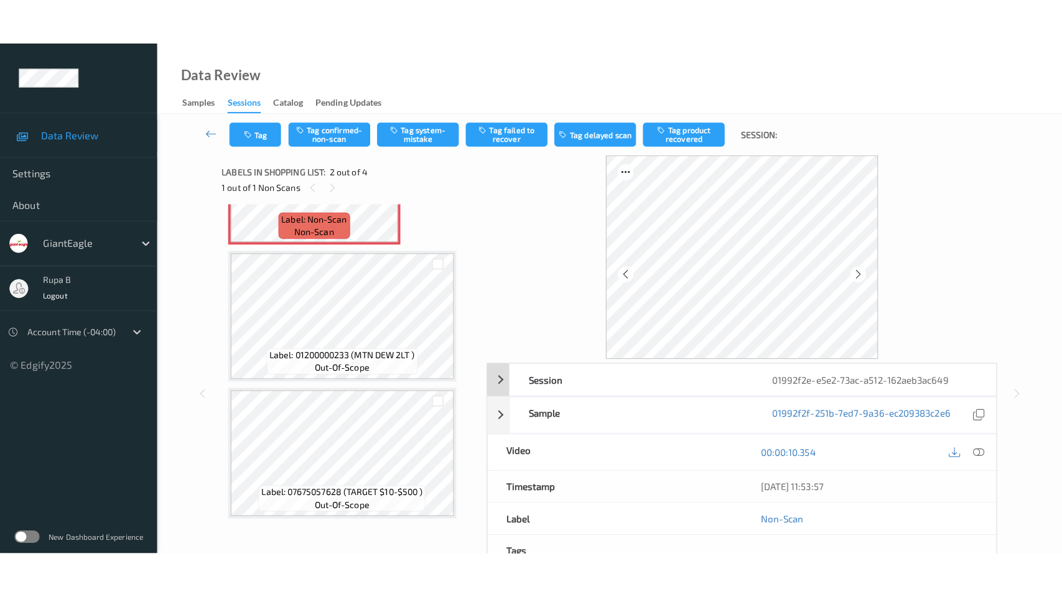
scroll to position [233, 0]
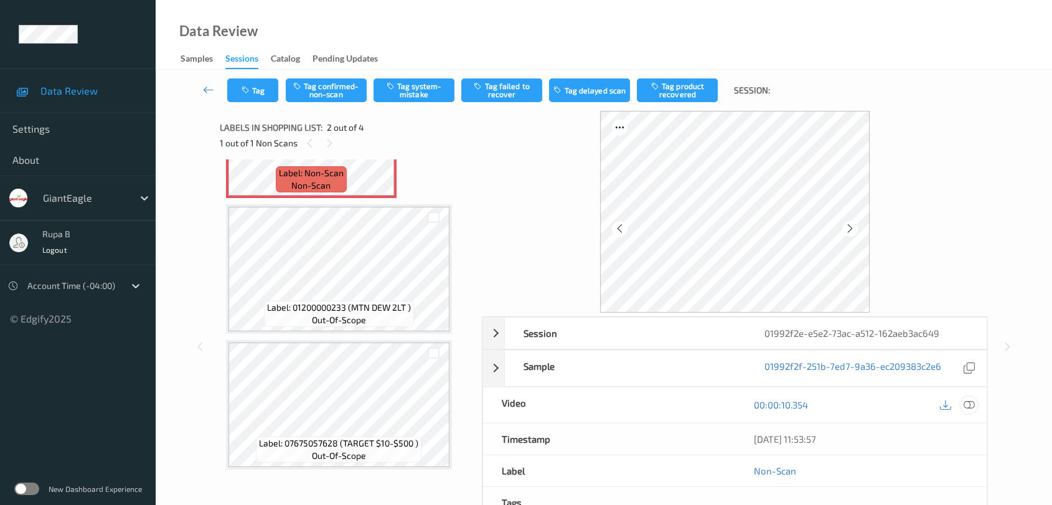
click at [974, 408] on icon at bounding box center [968, 404] width 11 height 11
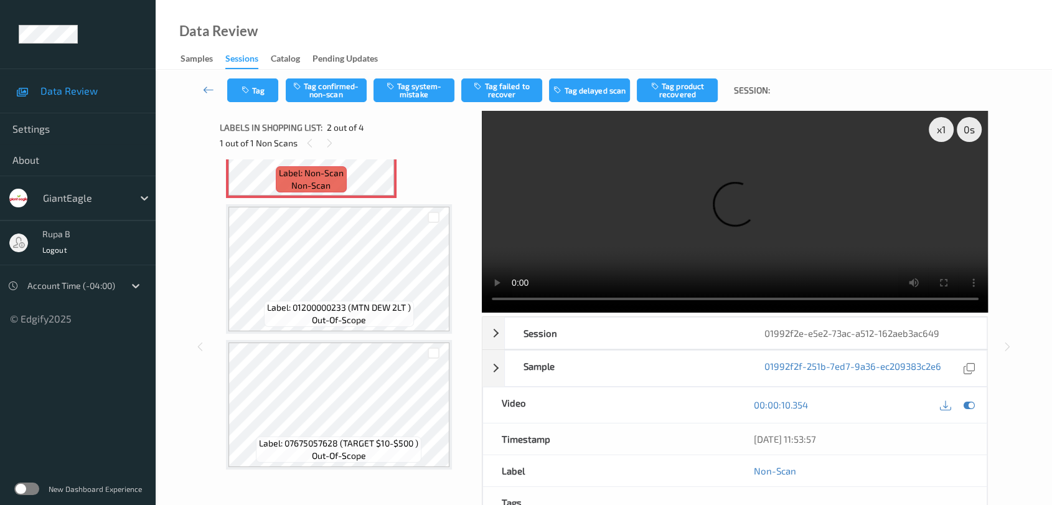
scroll to position [139, 0]
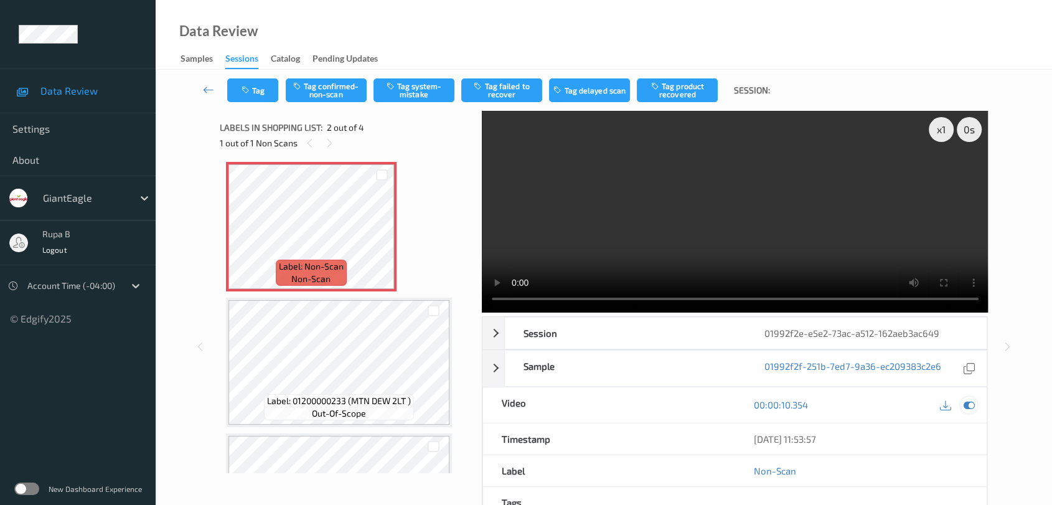
click at [970, 401] on icon at bounding box center [968, 404] width 11 height 11
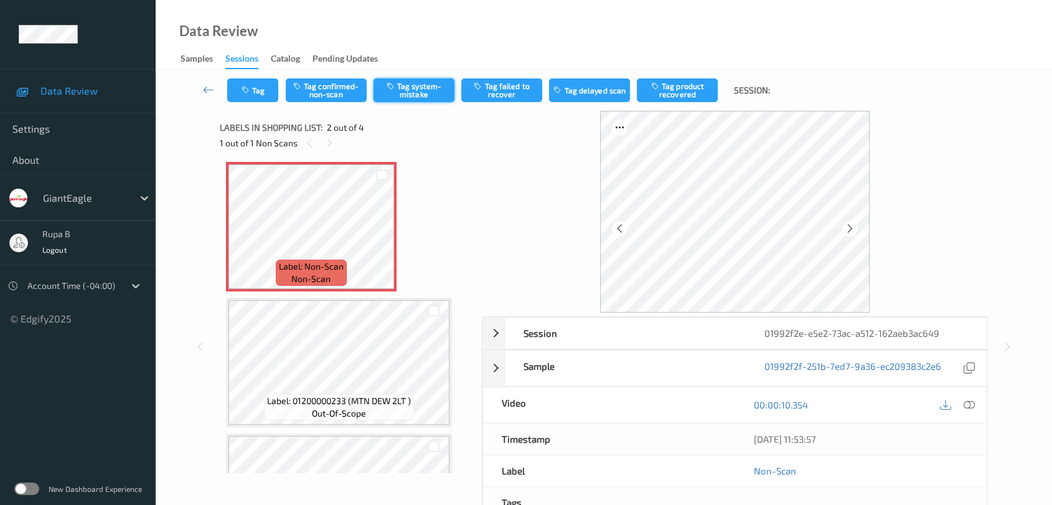
click at [404, 97] on button "Tag system-mistake" at bounding box center [413, 90] width 81 height 24
click at [274, 94] on button "Tag" at bounding box center [252, 90] width 51 height 24
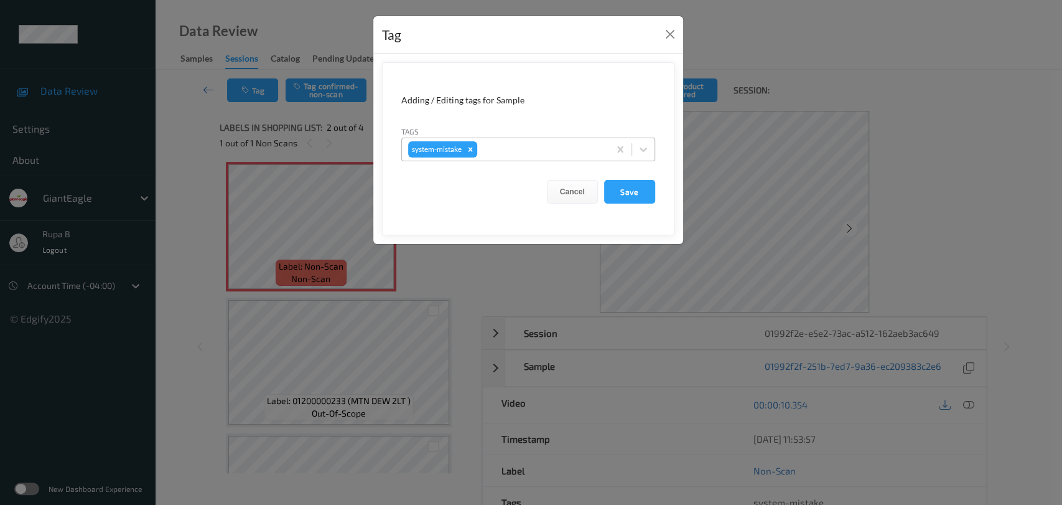
click at [530, 154] on div at bounding box center [541, 149] width 123 height 15
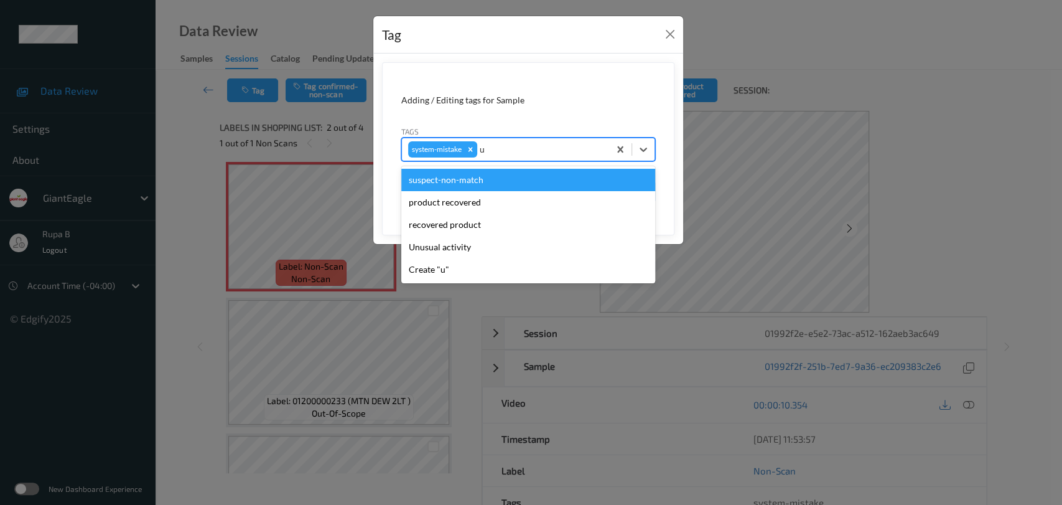
type input "un"
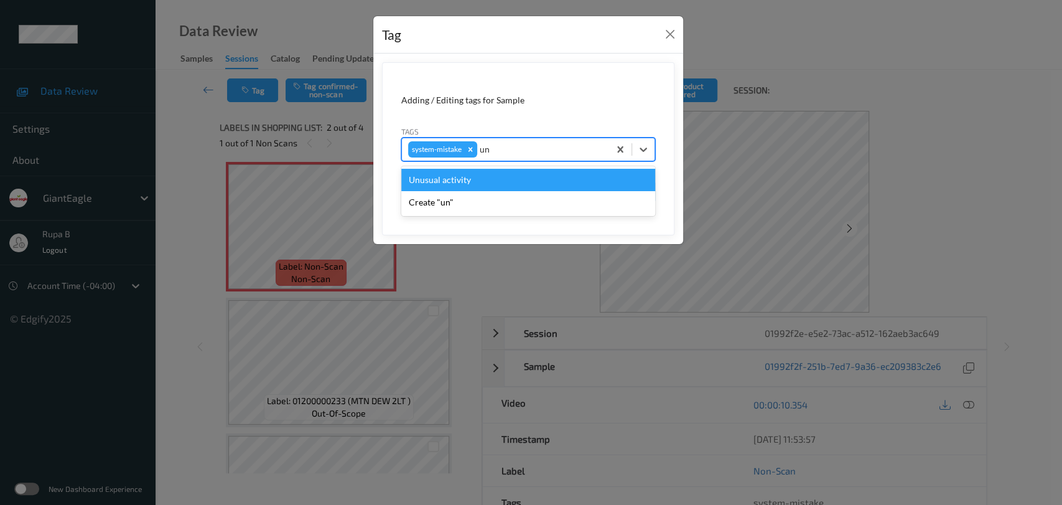
click at [504, 182] on div "Unusual activity" at bounding box center [528, 180] width 254 height 22
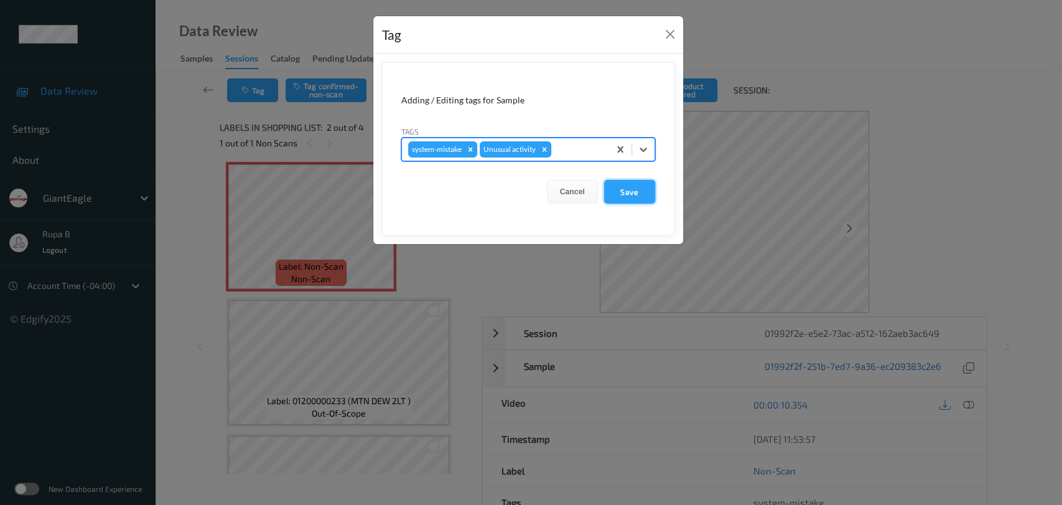
click at [638, 187] on button "Save" at bounding box center [629, 192] width 51 height 24
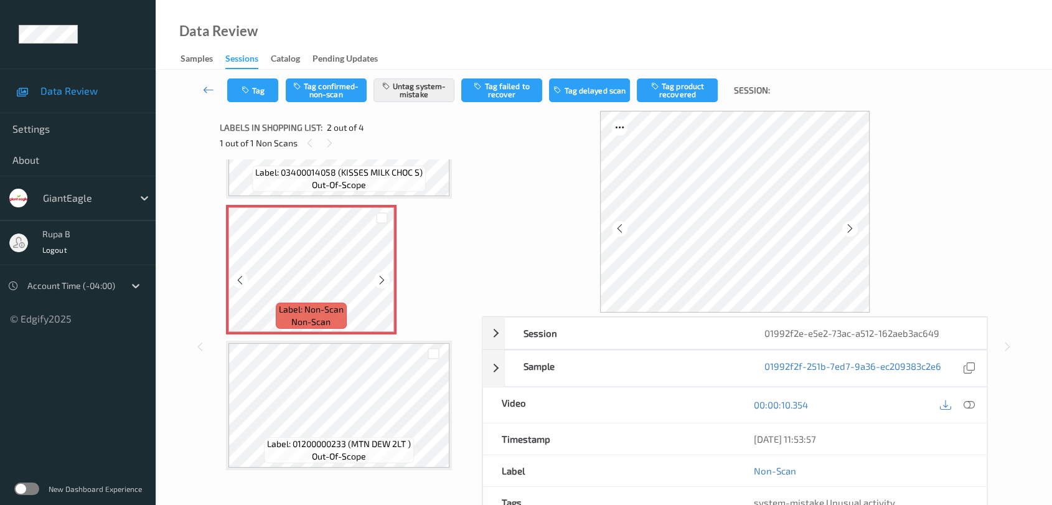
scroll to position [95, 0]
click at [263, 98] on button "Tag" at bounding box center [252, 90] width 51 height 24
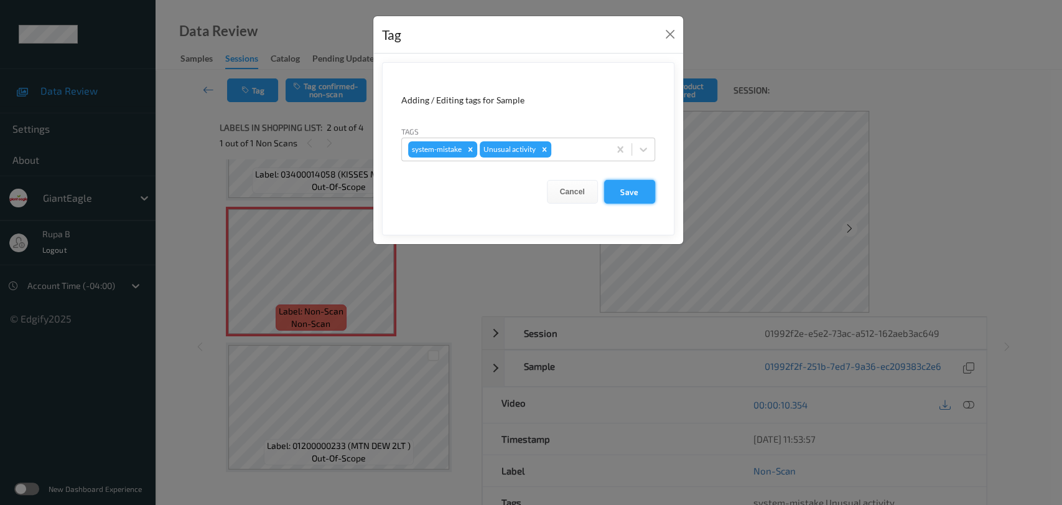
click at [615, 189] on button "Save" at bounding box center [629, 192] width 51 height 24
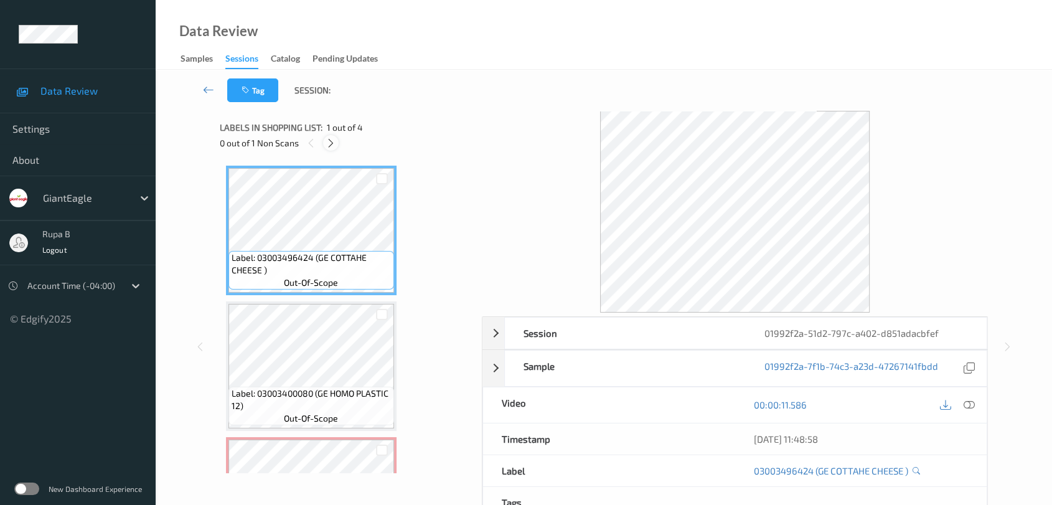
click at [329, 144] on icon at bounding box center [331, 143] width 11 height 11
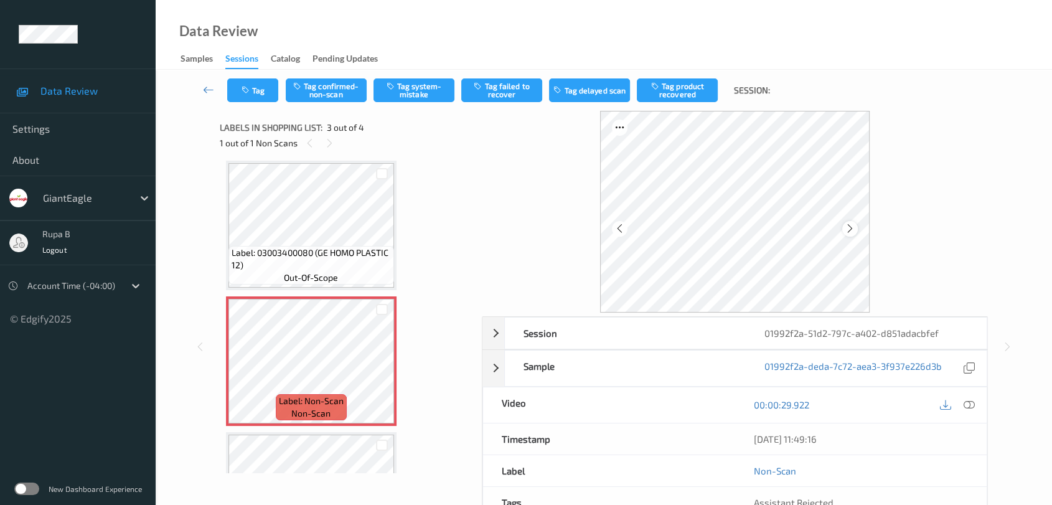
click at [846, 230] on icon at bounding box center [850, 228] width 11 height 11
click at [847, 228] on icon at bounding box center [850, 228] width 11 height 11
click at [848, 228] on icon at bounding box center [850, 228] width 11 height 11
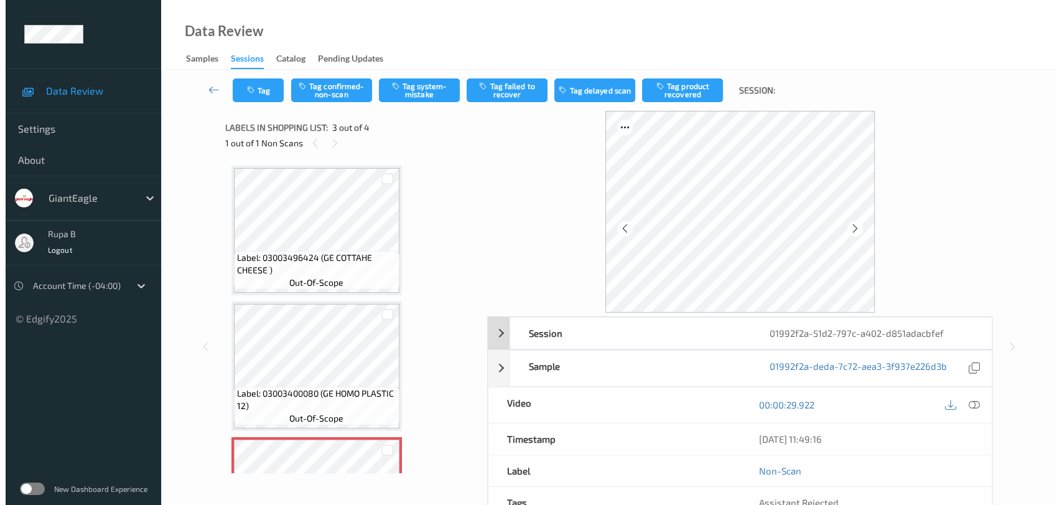
scroll to position [207, 0]
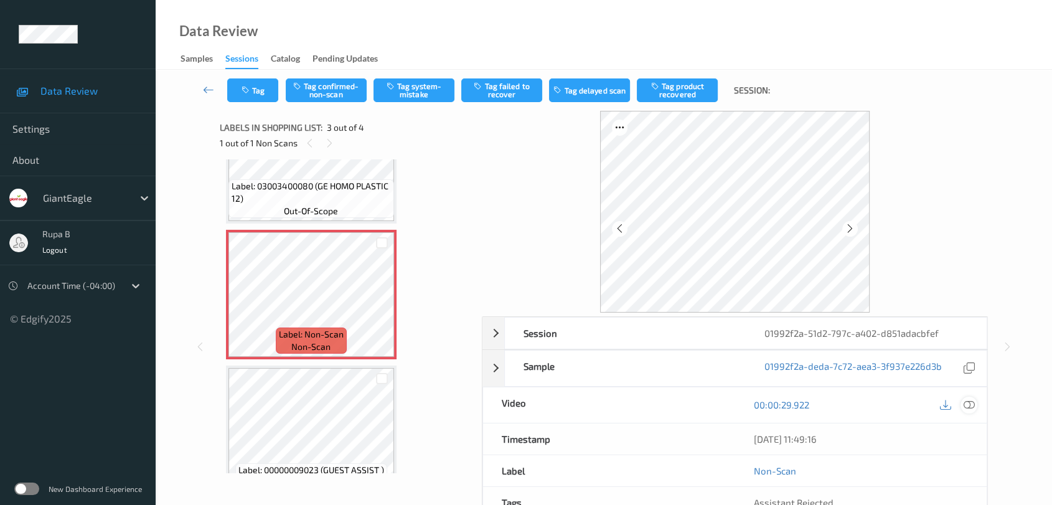
click at [966, 405] on icon at bounding box center [968, 404] width 11 height 11
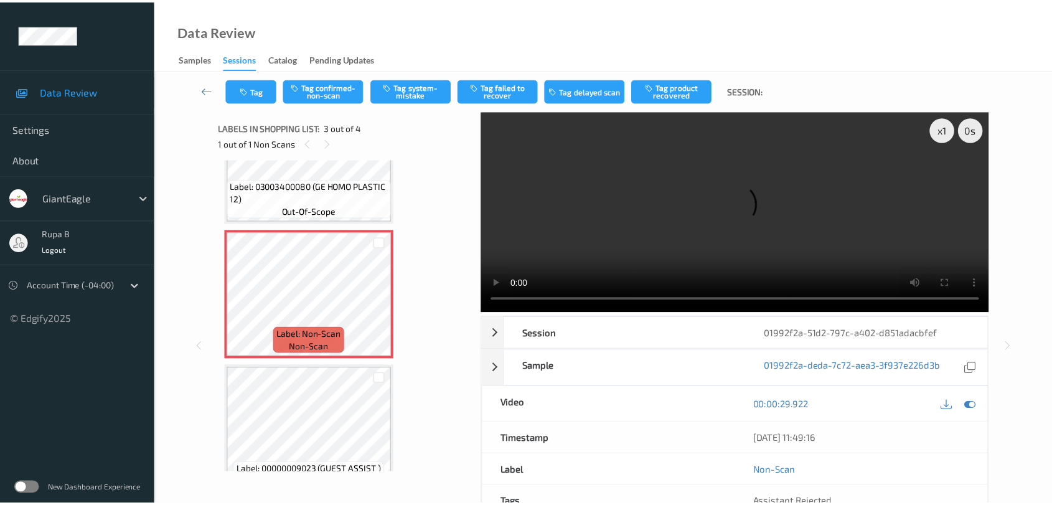
scroll to position [138, 0]
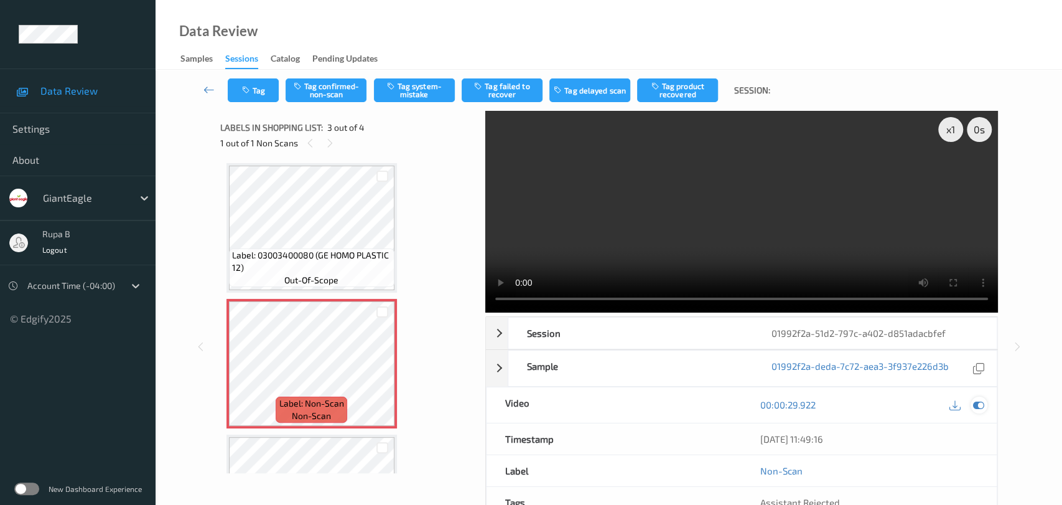
click at [980, 399] on icon at bounding box center [978, 404] width 11 height 11
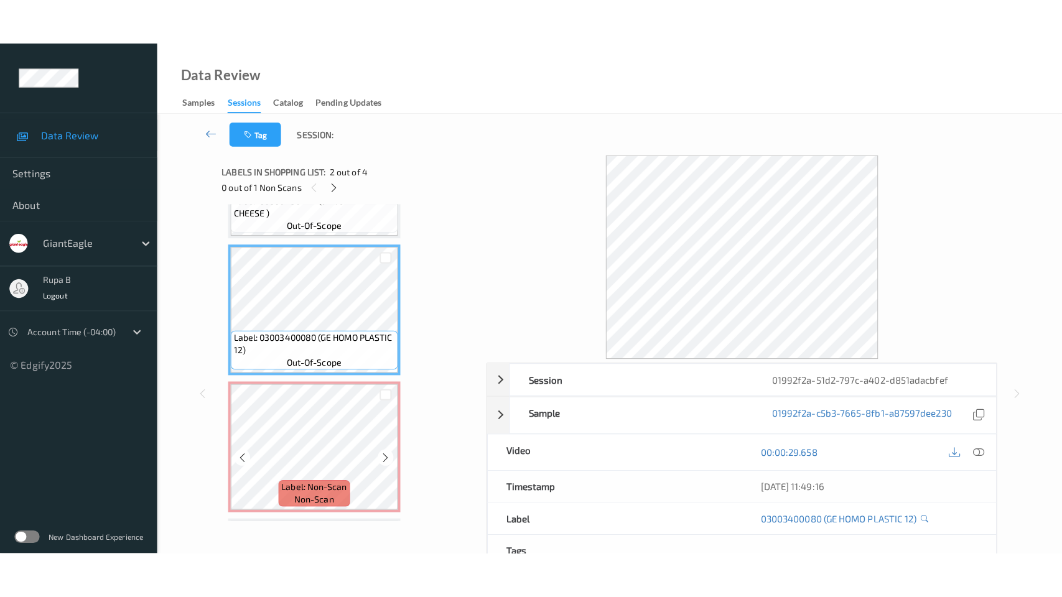
scroll to position [233, 0]
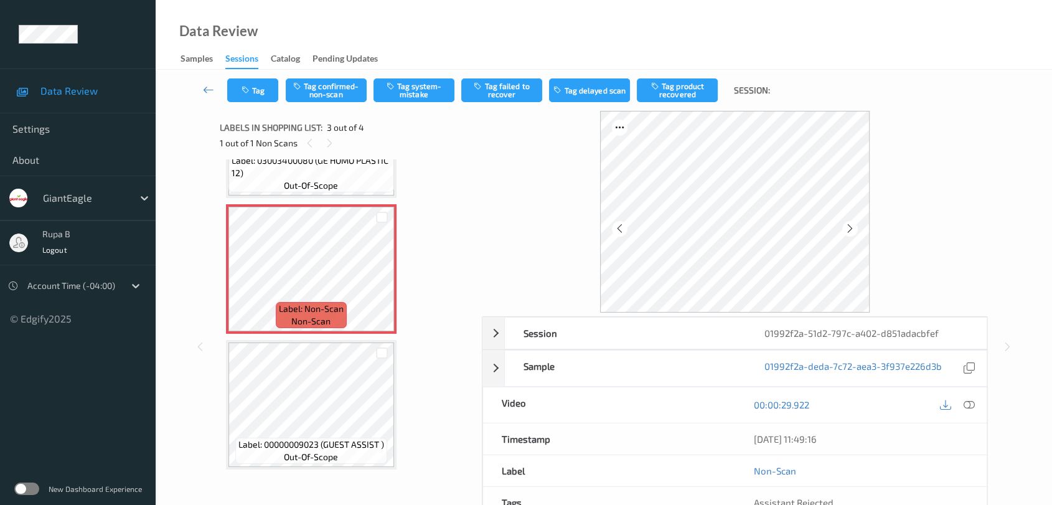
click at [971, 404] on icon at bounding box center [968, 404] width 11 height 11
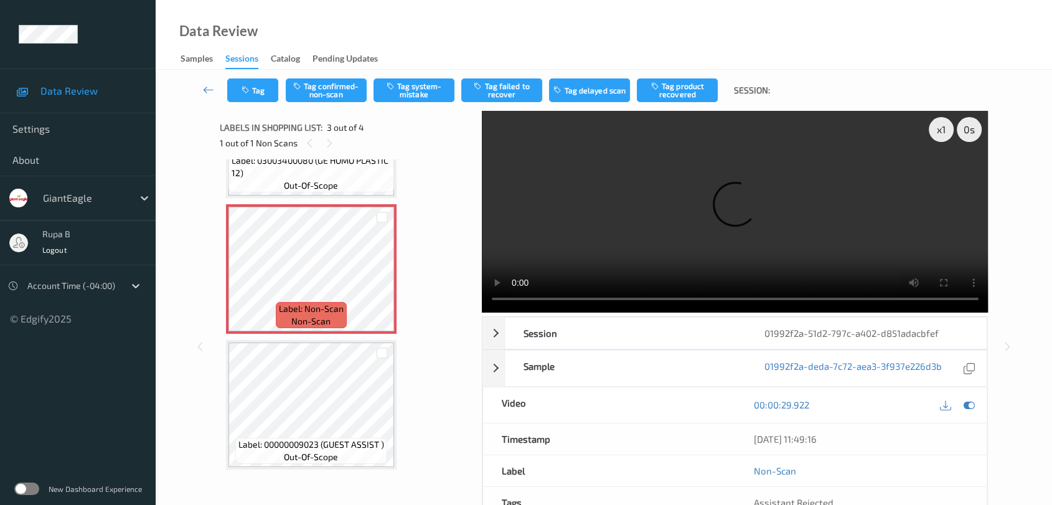
scroll to position [139, 0]
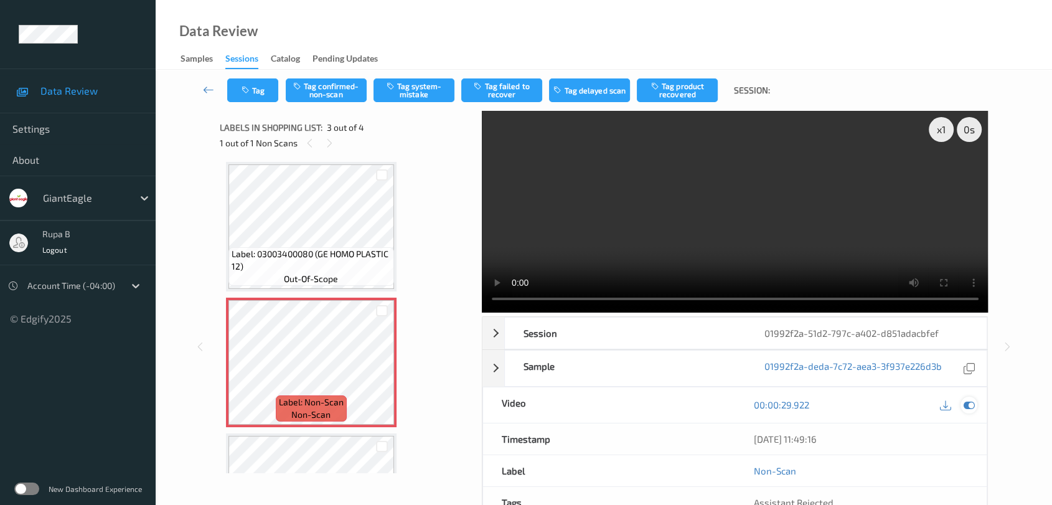
click at [965, 408] on icon at bounding box center [968, 404] width 11 height 11
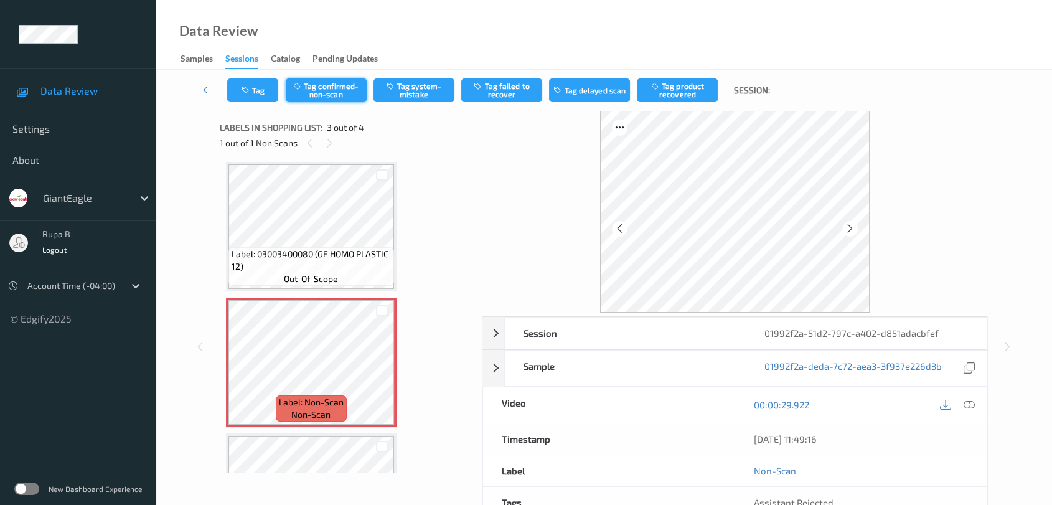
click at [317, 91] on button "Tag confirmed-non-scan" at bounding box center [326, 90] width 81 height 24
click at [507, 103] on div "Tag Untag confirmed-non-scan Tag system-mistake Tag failed to recover Tag delay…" at bounding box center [603, 90] width 845 height 41
click at [506, 97] on button "Tag failed to recover" at bounding box center [501, 90] width 81 height 24
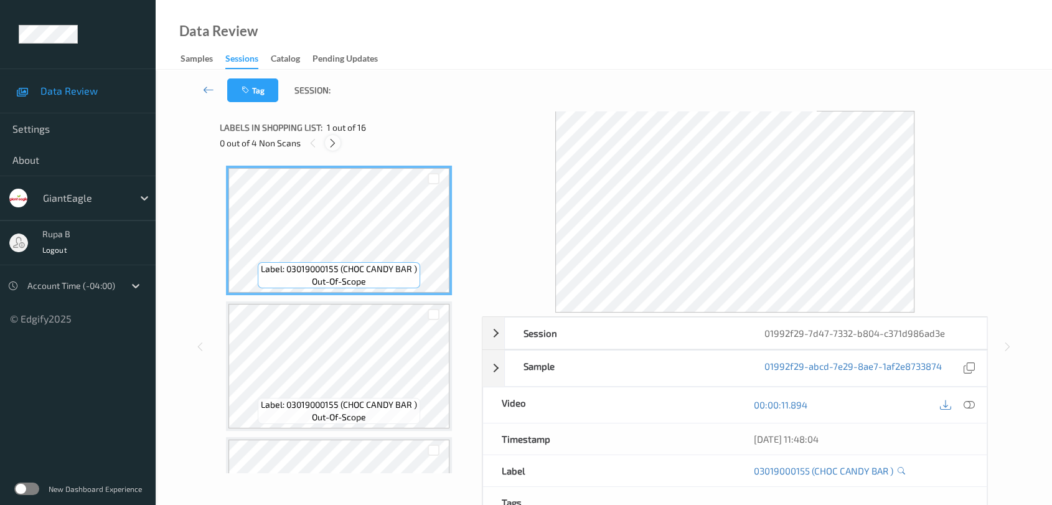
click at [332, 146] on icon at bounding box center [332, 143] width 11 height 11
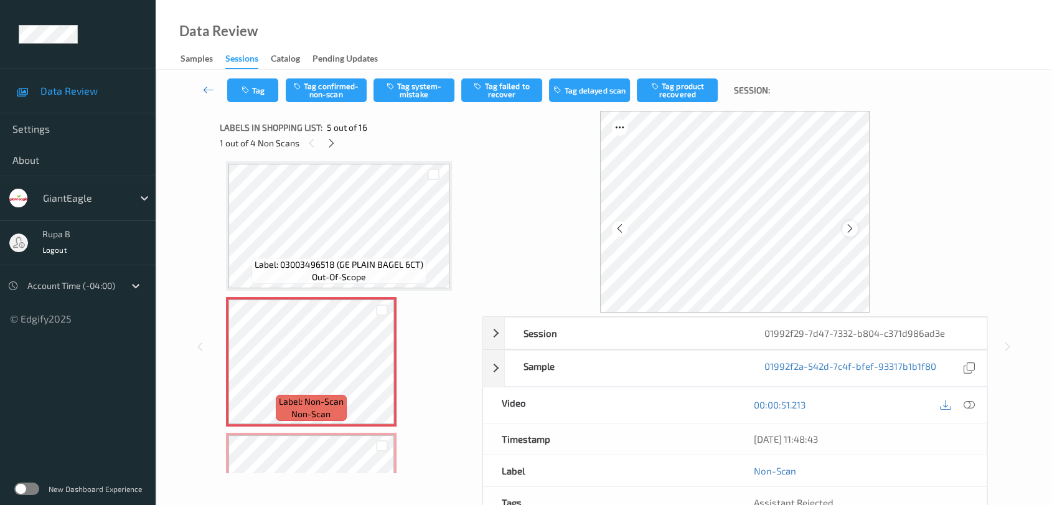
click at [846, 235] on div at bounding box center [850, 229] width 16 height 16
drag, startPoint x: 846, startPoint y: 235, endPoint x: 503, endPoint y: 251, distance: 343.3
click at [846, 234] on div at bounding box center [850, 229] width 16 height 16
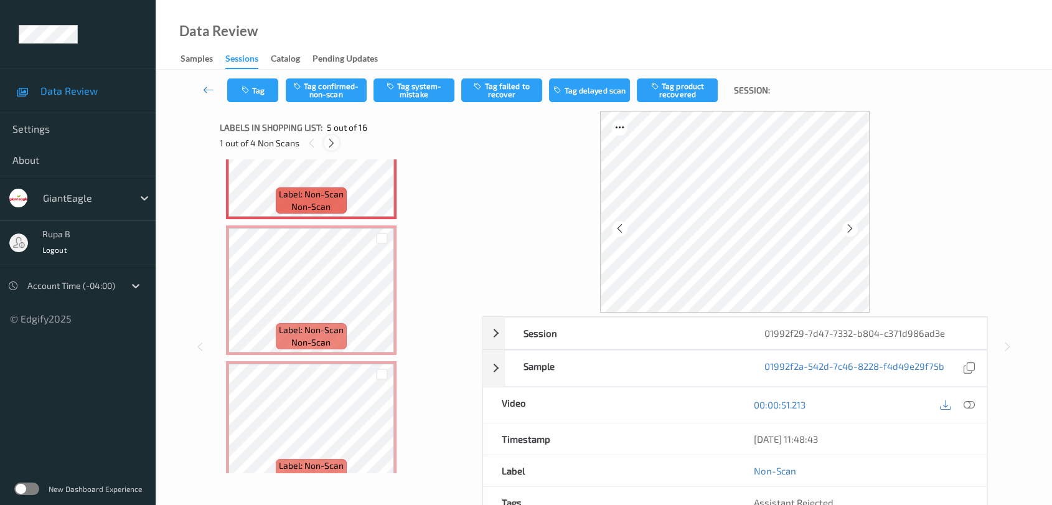
click at [332, 146] on icon at bounding box center [331, 143] width 11 height 11
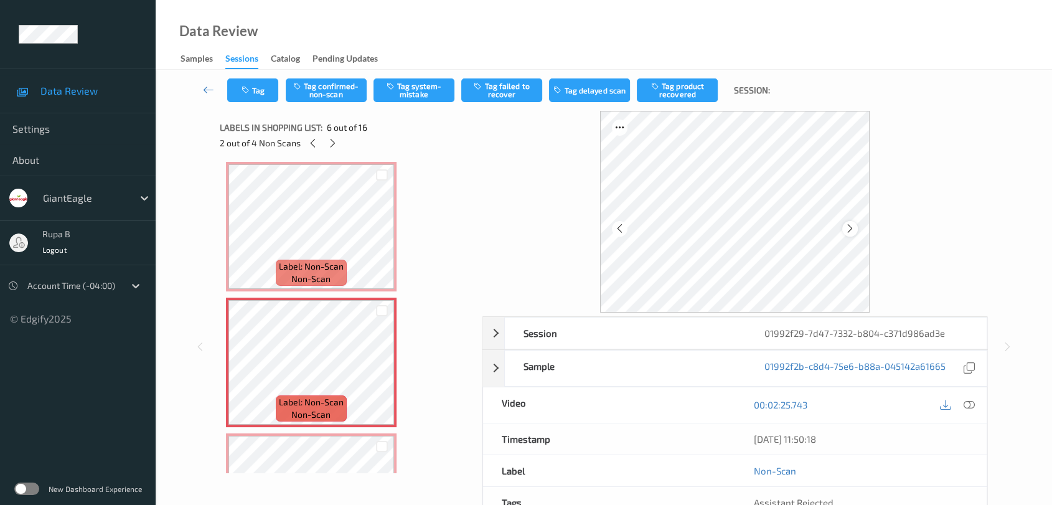
click at [850, 228] on icon at bounding box center [850, 228] width 11 height 11
click at [845, 228] on icon at bounding box center [850, 228] width 11 height 11
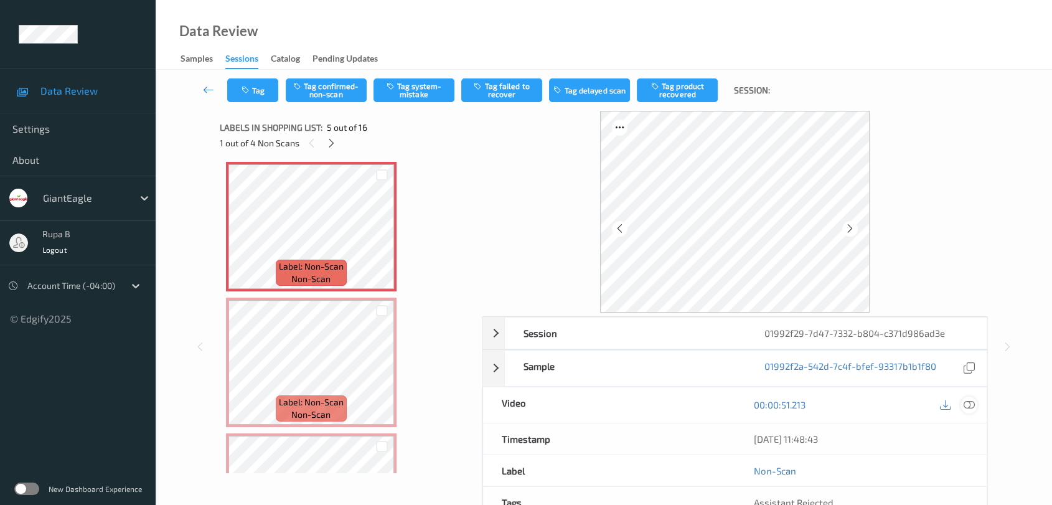
click at [969, 408] on icon at bounding box center [968, 404] width 11 height 11
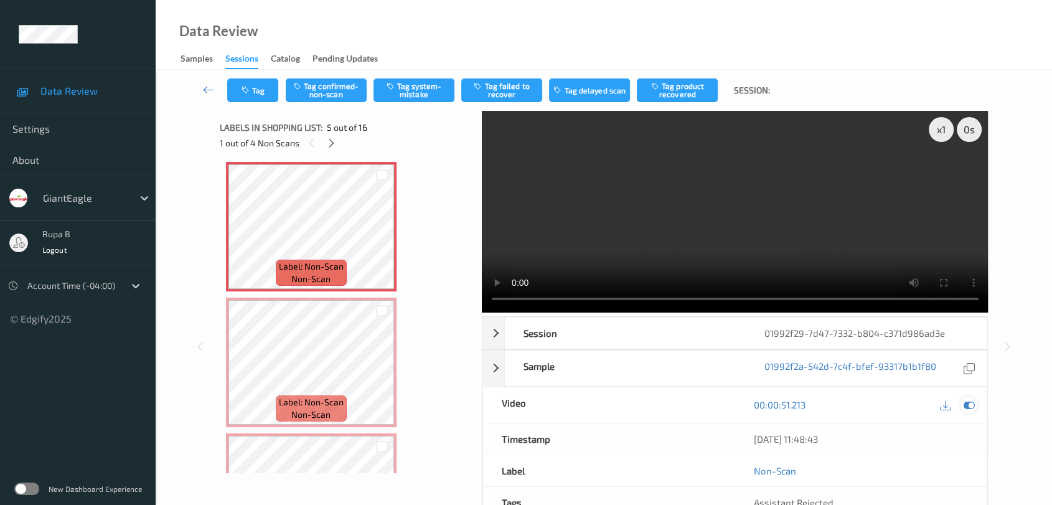
click at [970, 406] on icon at bounding box center [968, 404] width 11 height 11
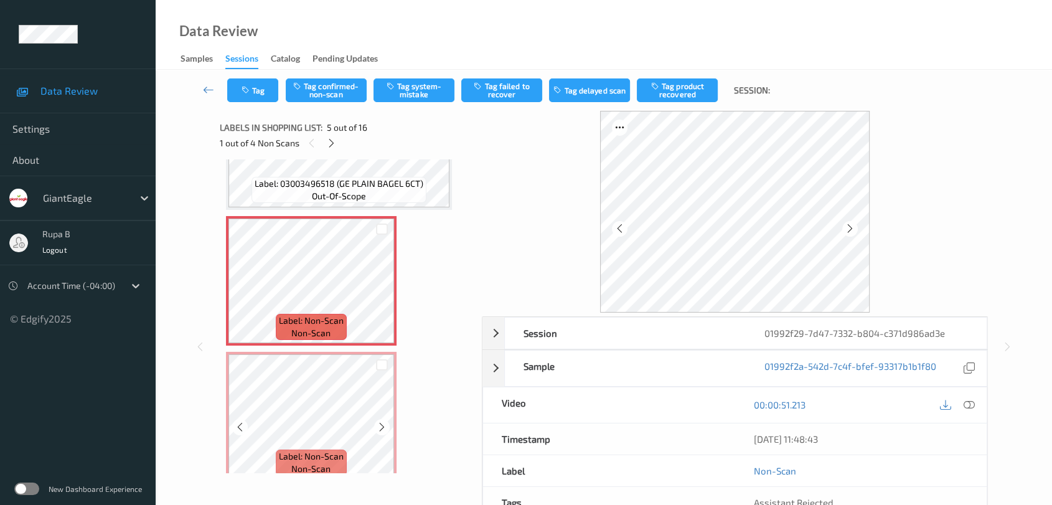
scroll to position [477, 0]
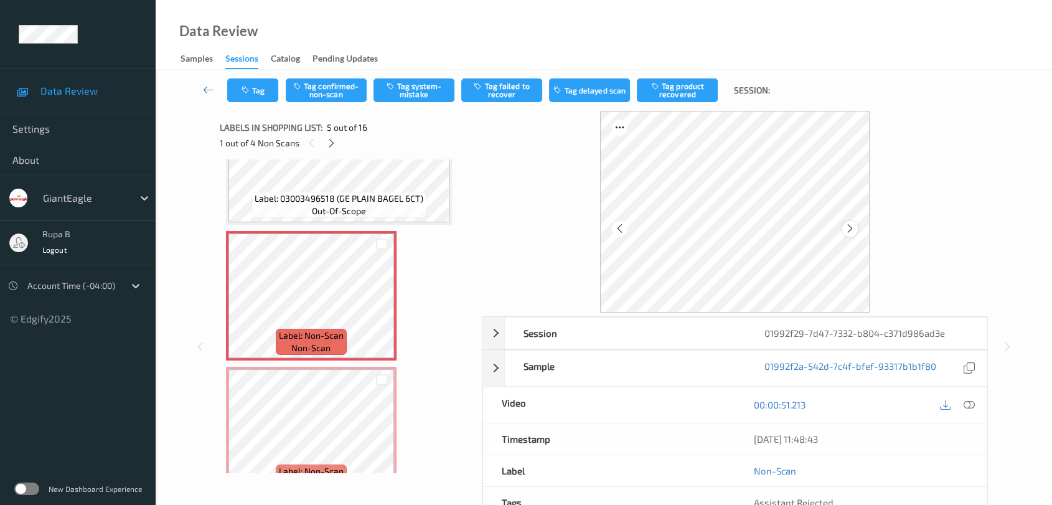
click at [853, 223] on icon at bounding box center [850, 228] width 11 height 11
click at [426, 93] on button "Tag system-mistake" at bounding box center [413, 90] width 81 height 24
click at [250, 86] on icon "button" at bounding box center [246, 90] width 11 height 9
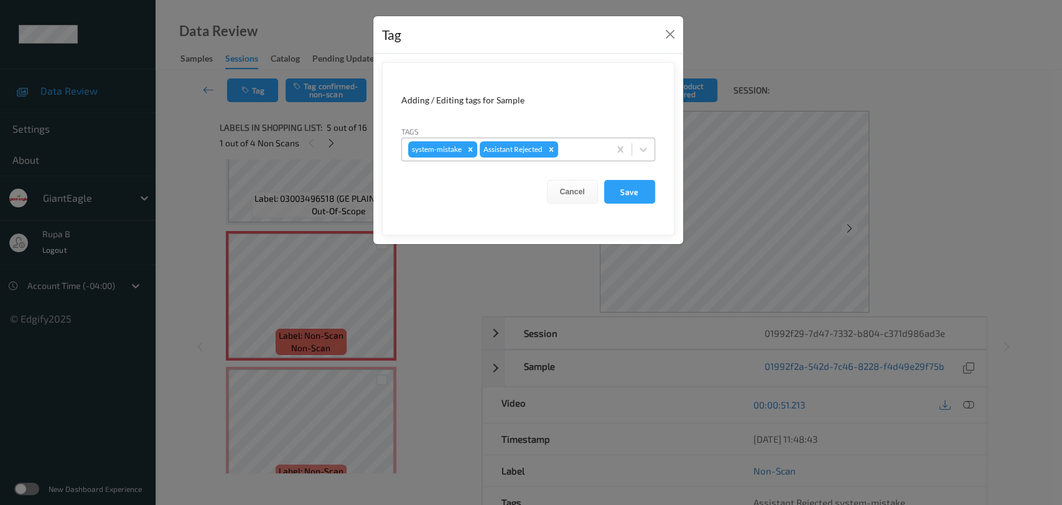
click at [586, 144] on div at bounding box center [582, 149] width 42 height 15
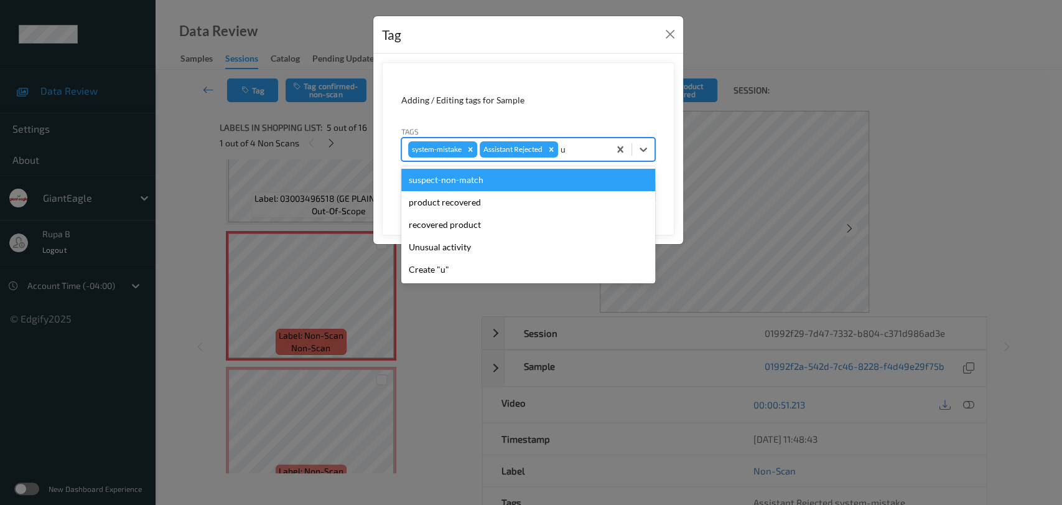
type input "un"
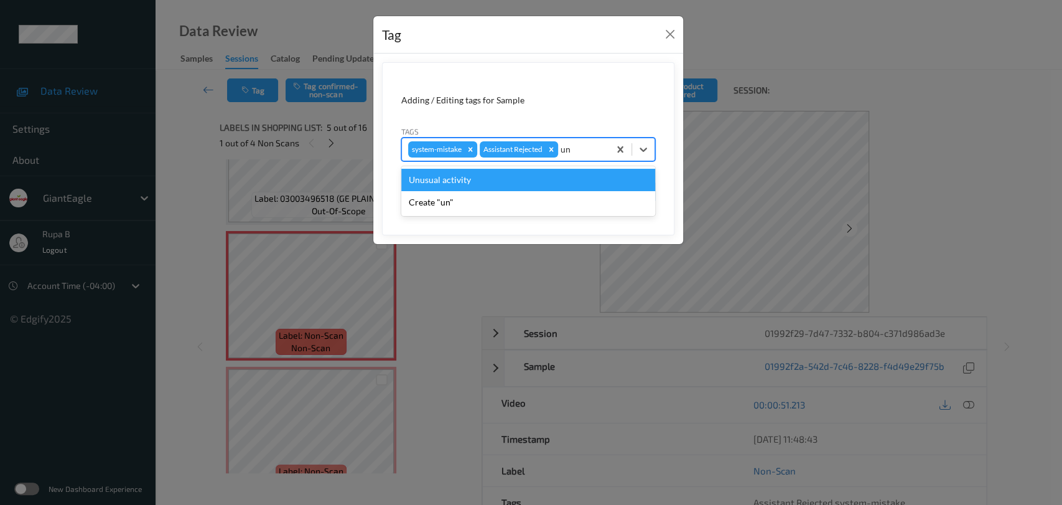
click at [513, 187] on div "Unusual activity" at bounding box center [528, 180] width 254 height 22
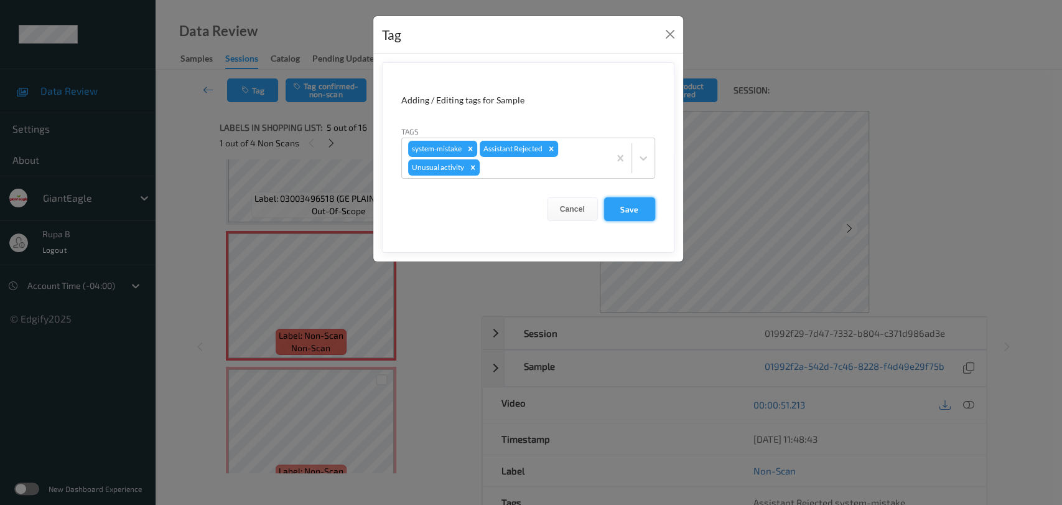
click at [630, 209] on button "Save" at bounding box center [629, 209] width 51 height 24
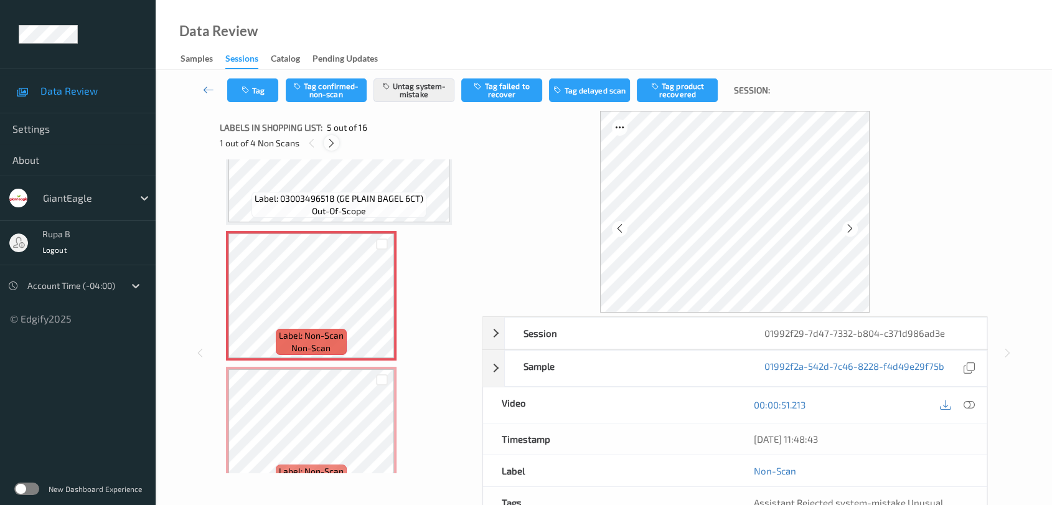
click at [329, 144] on icon at bounding box center [331, 143] width 11 height 11
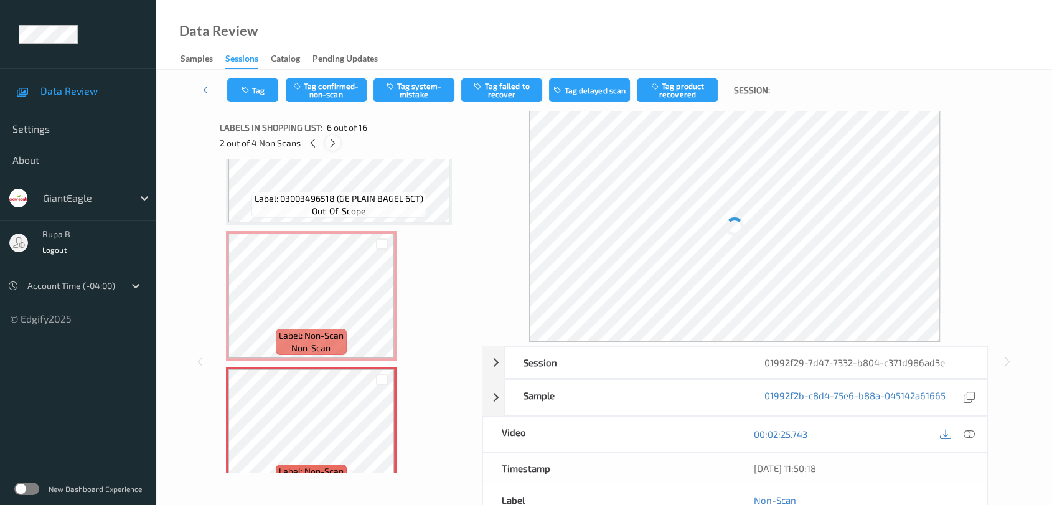
scroll to position [546, 0]
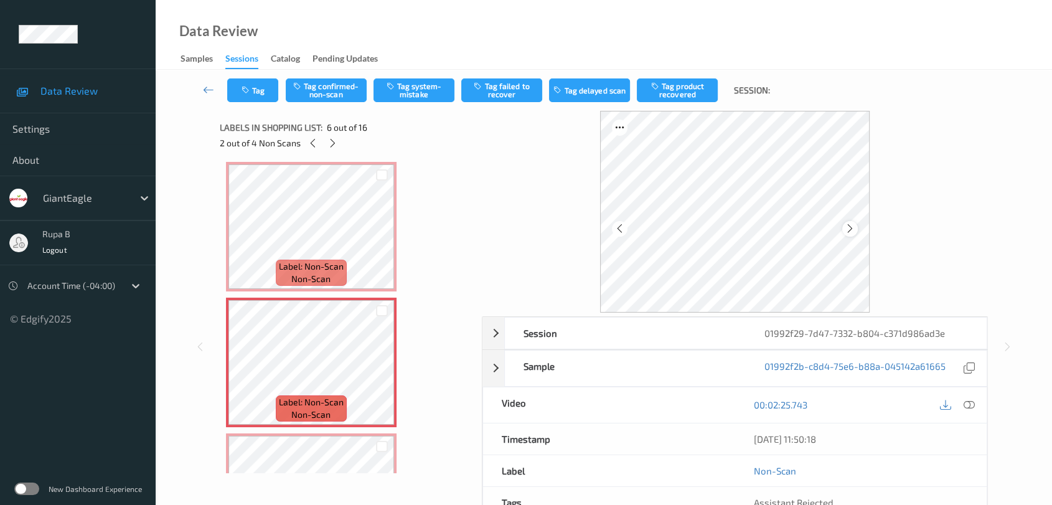
click at [849, 225] on icon at bounding box center [850, 228] width 11 height 11
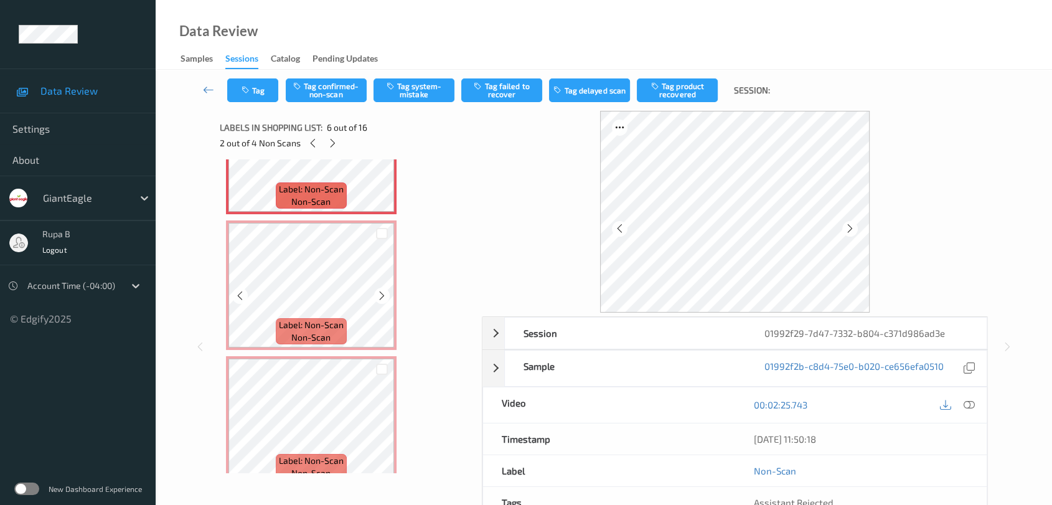
scroll to position [685, 0]
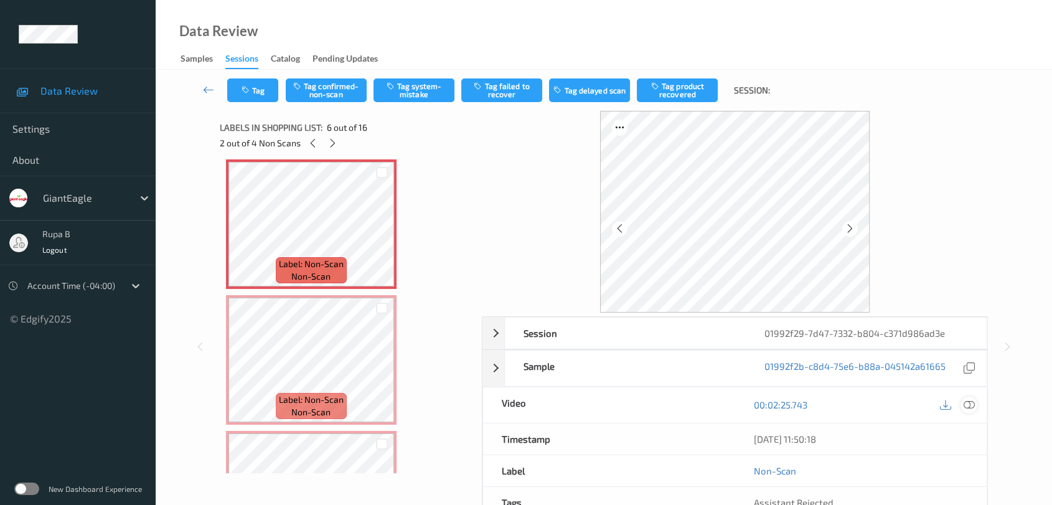
click at [973, 403] on icon at bounding box center [968, 404] width 11 height 11
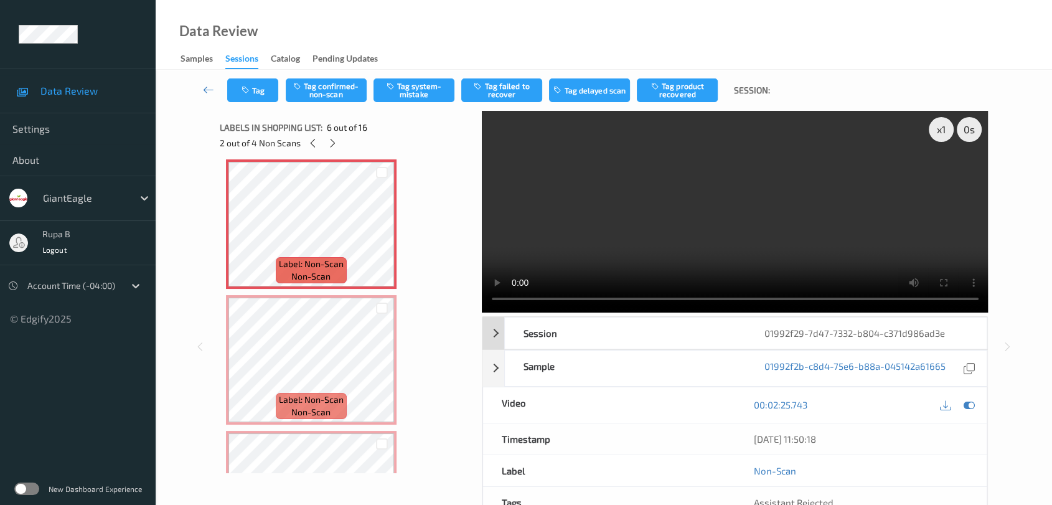
drag, startPoint x: 967, startPoint y: 403, endPoint x: 776, endPoint y: 316, distance: 210.0
click at [967, 403] on icon at bounding box center [968, 404] width 11 height 11
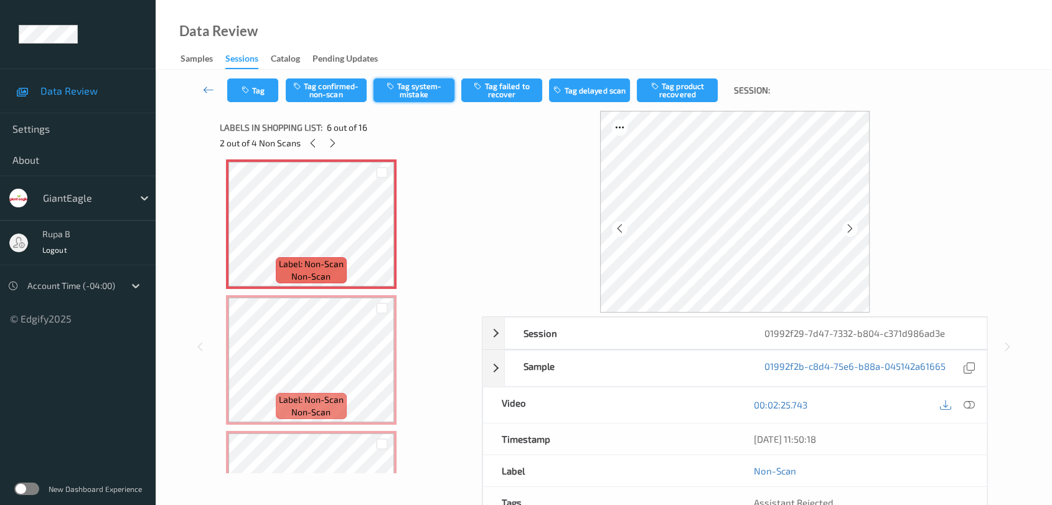
click at [409, 95] on button "Tag system-mistake" at bounding box center [413, 90] width 81 height 24
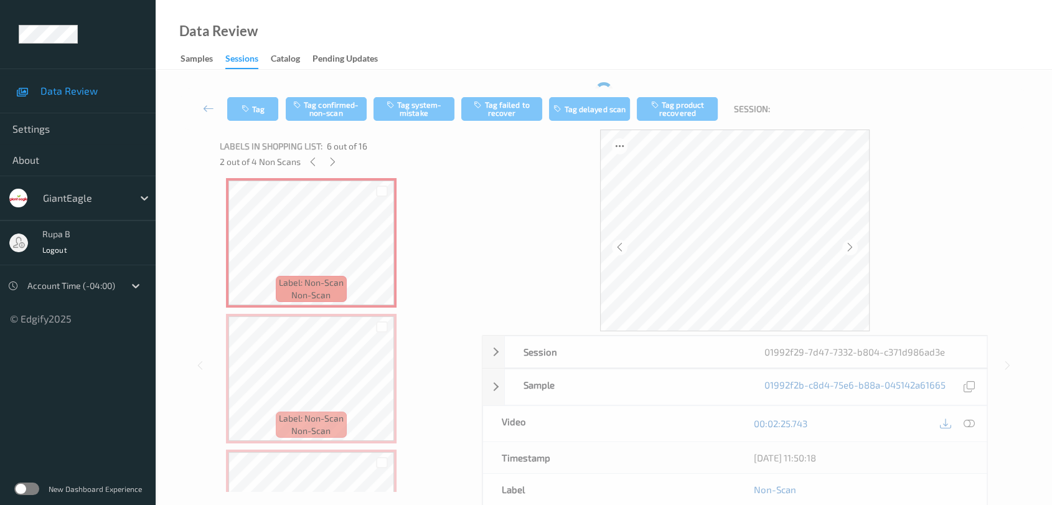
click at [411, 96] on div "Tag Tag confirmed-non-scan Tag system-mistake Tag failed to recover Tag delayed…" at bounding box center [603, 108] width 845 height 41
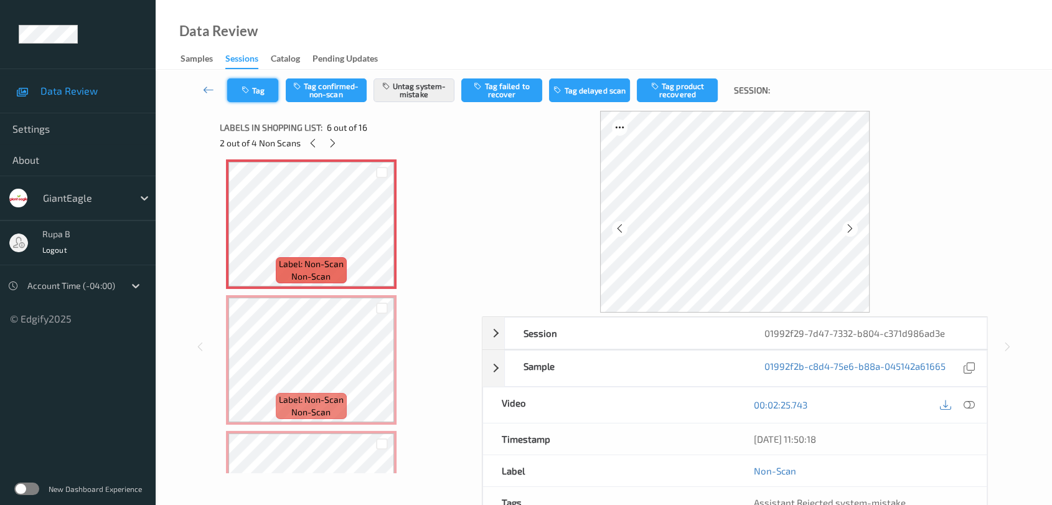
click at [244, 91] on icon "button" at bounding box center [246, 90] width 11 height 9
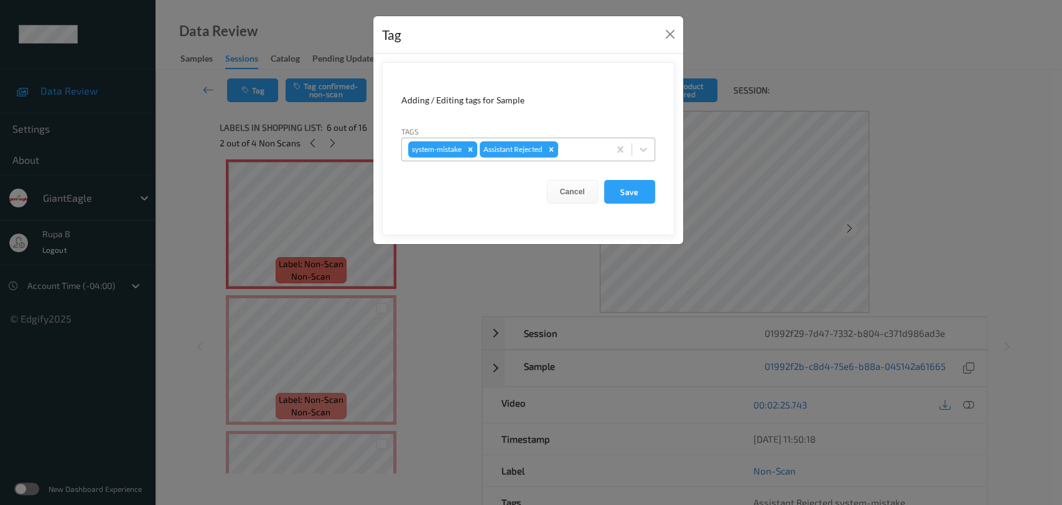
click at [576, 160] on div "system-mistake Assistant Rejected" at bounding box center [528, 150] width 254 height 24
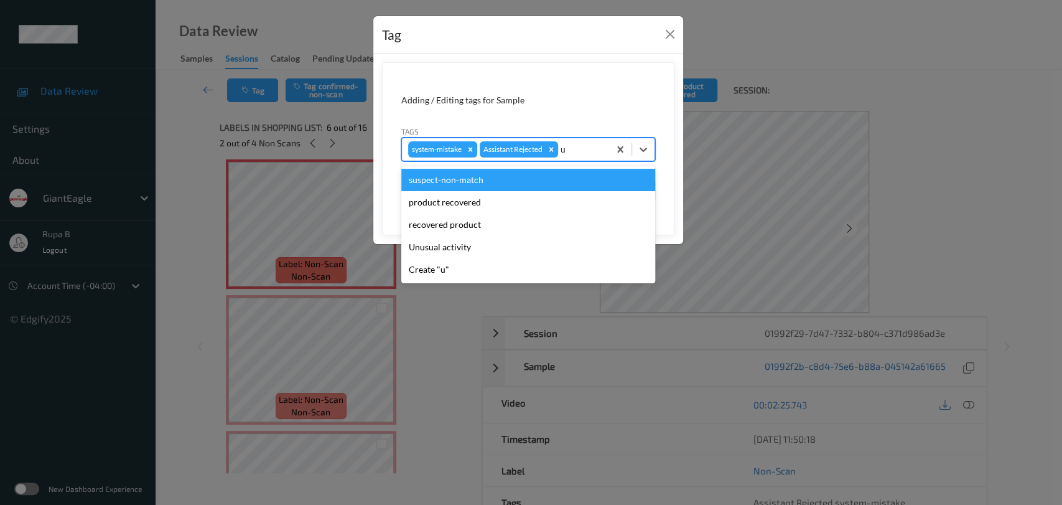
type input "un"
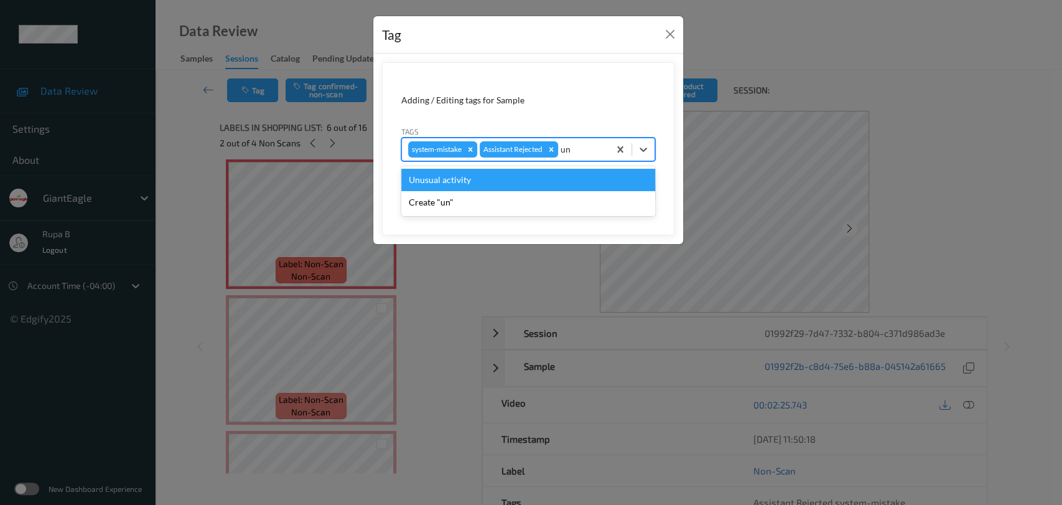
click at [518, 177] on div "Unusual activity" at bounding box center [528, 180] width 254 height 22
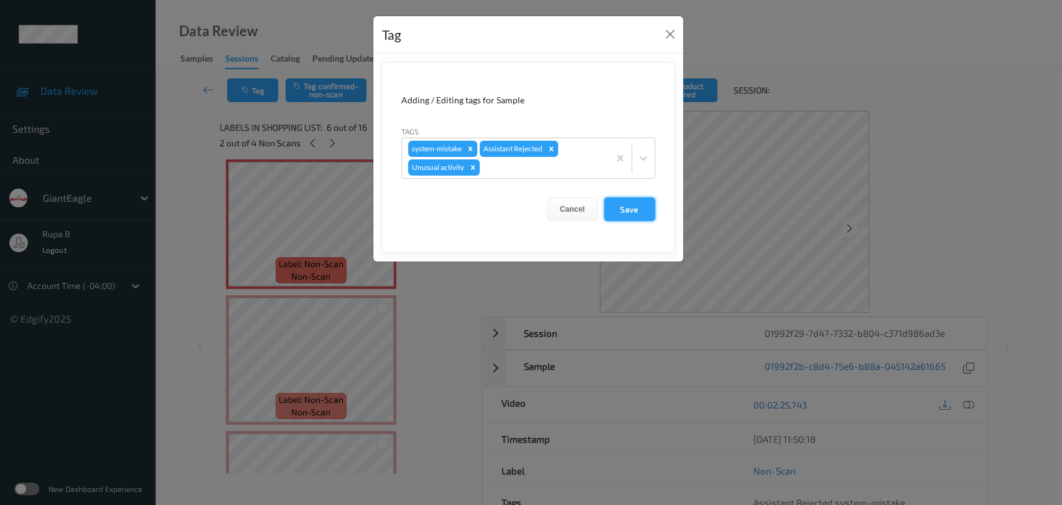
click at [626, 210] on button "Save" at bounding box center [629, 209] width 51 height 24
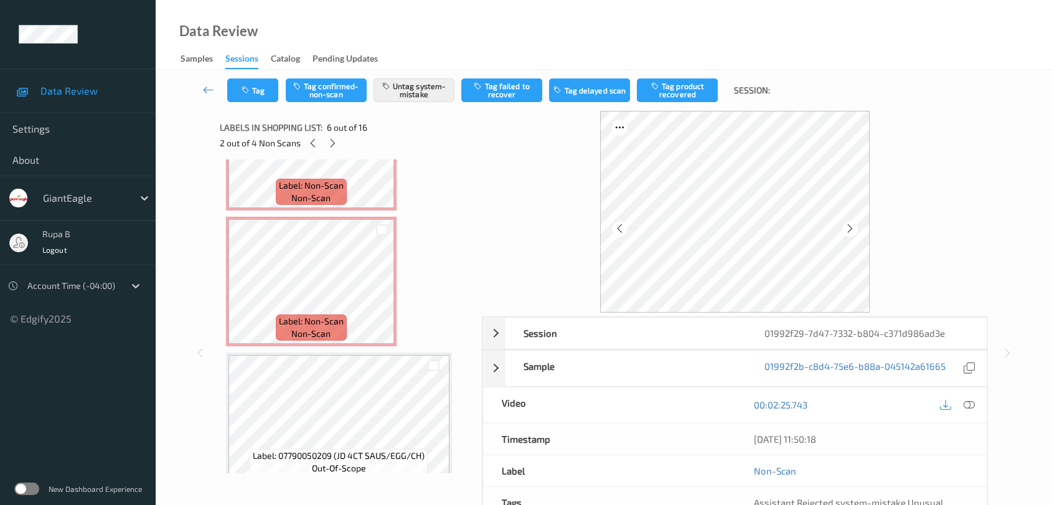
scroll to position [691, 0]
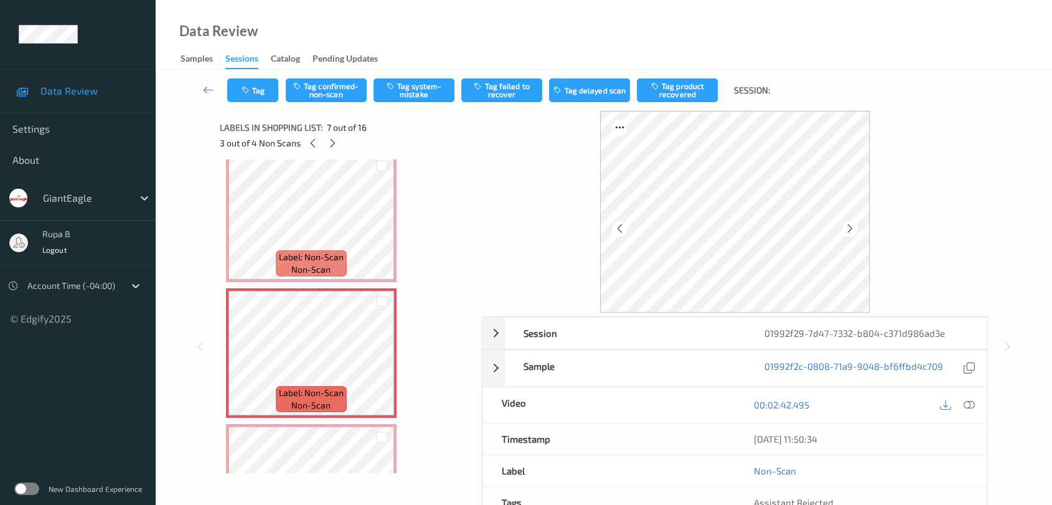
click at [971, 407] on icon at bounding box center [968, 404] width 11 height 11
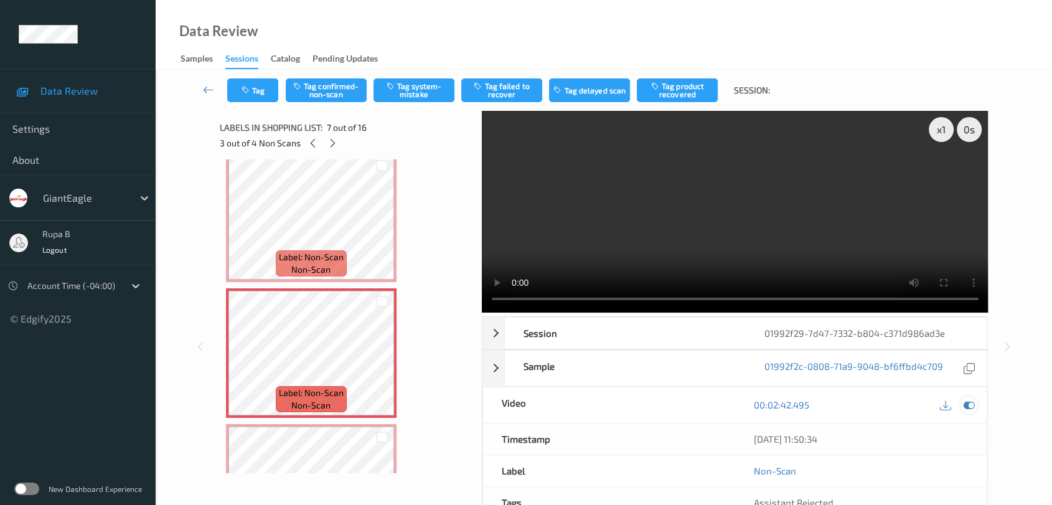
click at [968, 403] on icon at bounding box center [968, 404] width 11 height 11
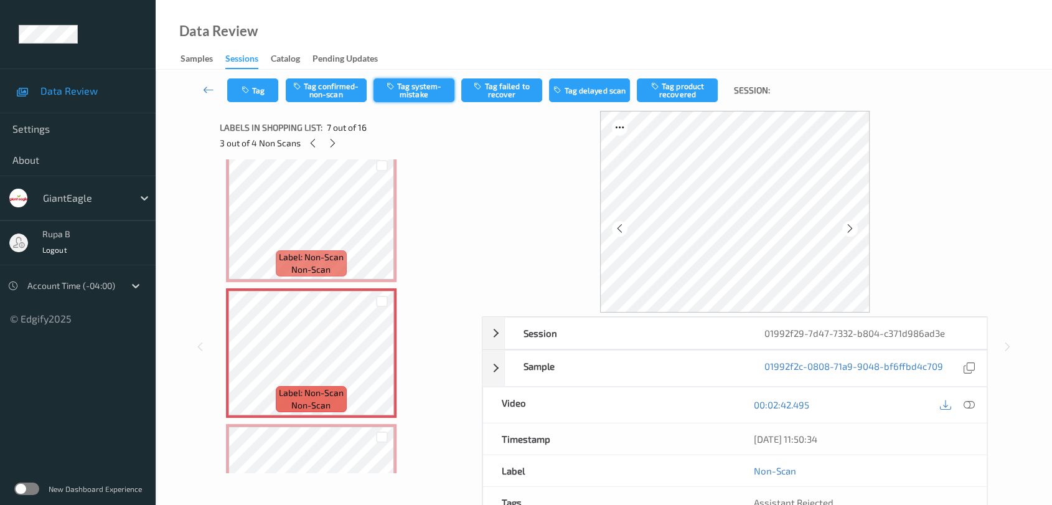
click at [401, 91] on button "Tag system-mistake" at bounding box center [413, 90] width 81 height 24
click at [245, 91] on icon "button" at bounding box center [246, 90] width 11 height 9
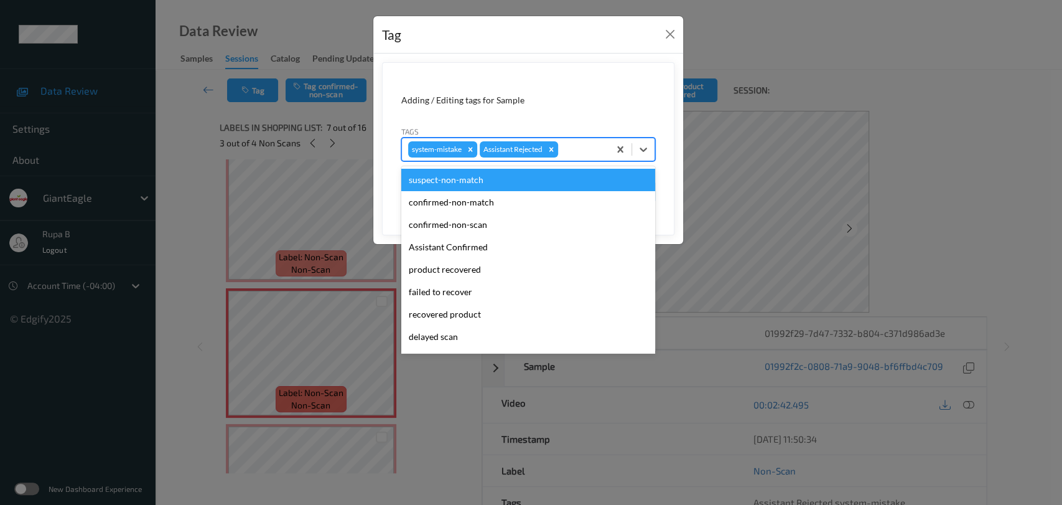
click at [578, 151] on div at bounding box center [582, 149] width 42 height 15
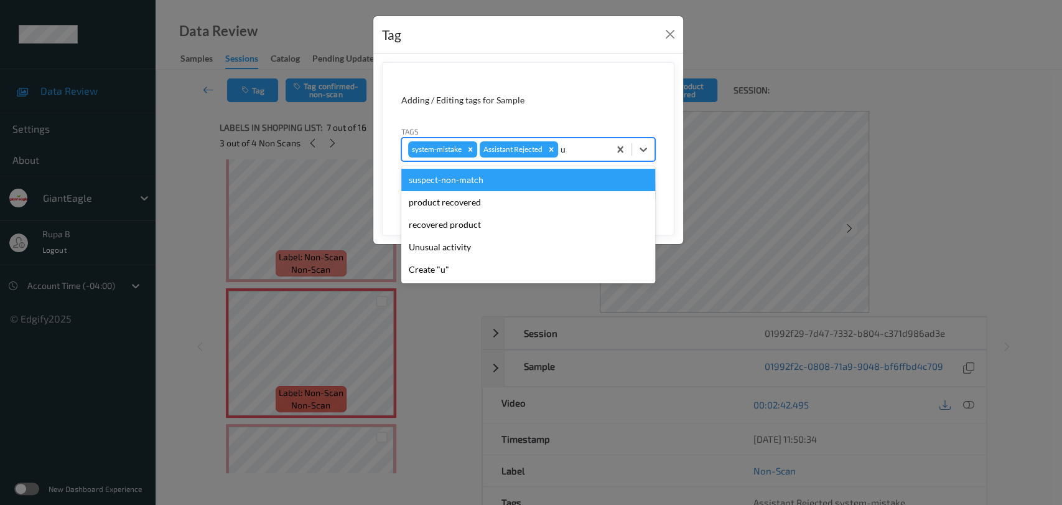
type input "un"
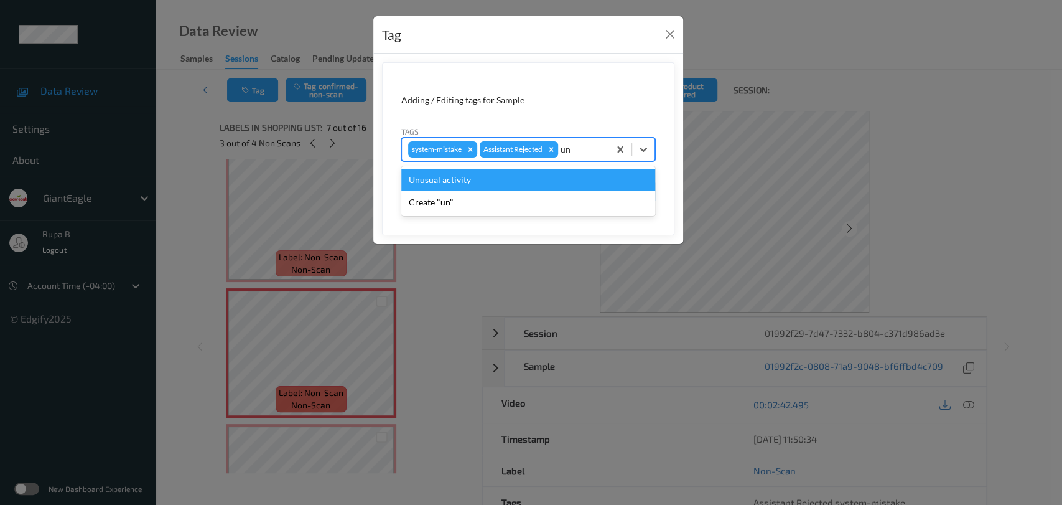
click at [513, 179] on div "Unusual activity" at bounding box center [528, 180] width 254 height 22
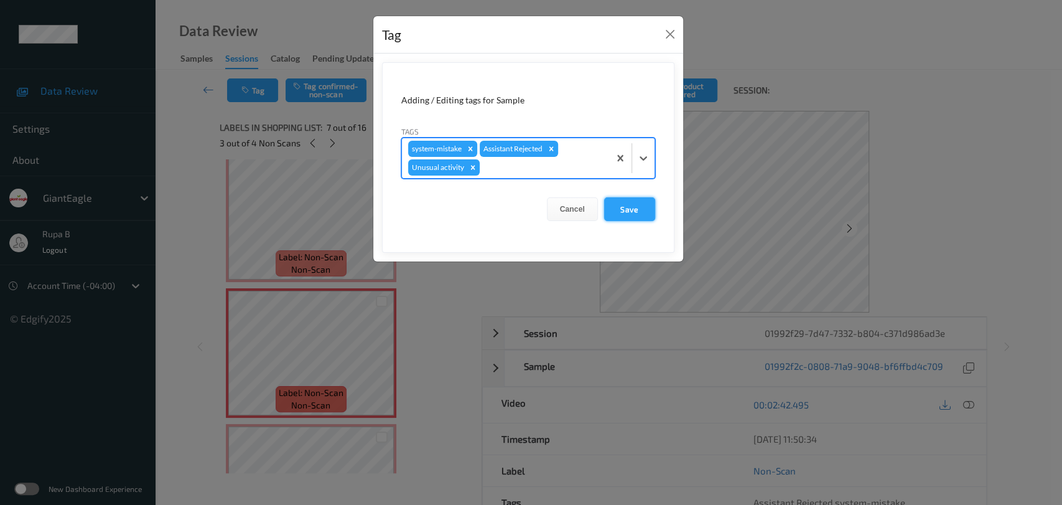
click at [616, 200] on button "Save" at bounding box center [629, 209] width 51 height 24
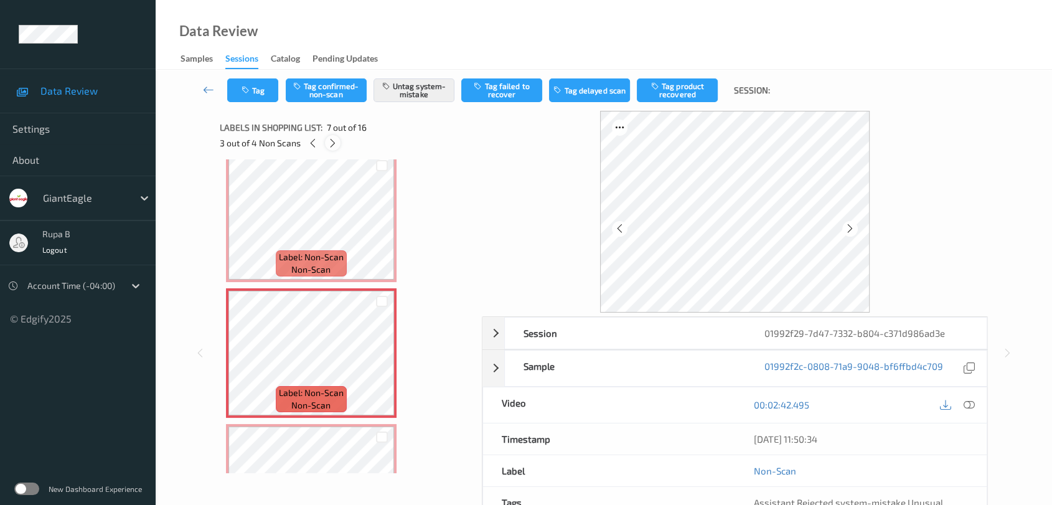
click at [337, 146] on icon at bounding box center [332, 143] width 11 height 11
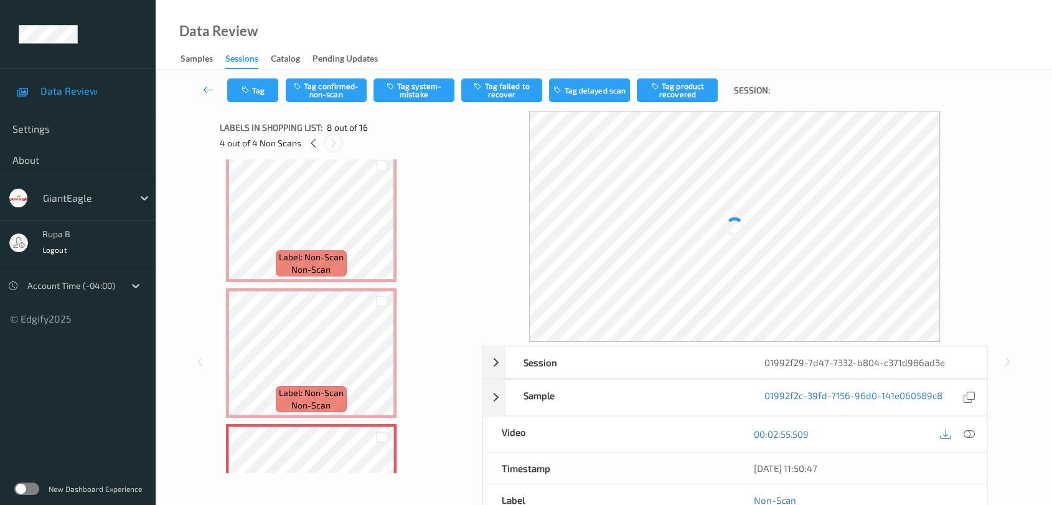
scroll to position [817, 0]
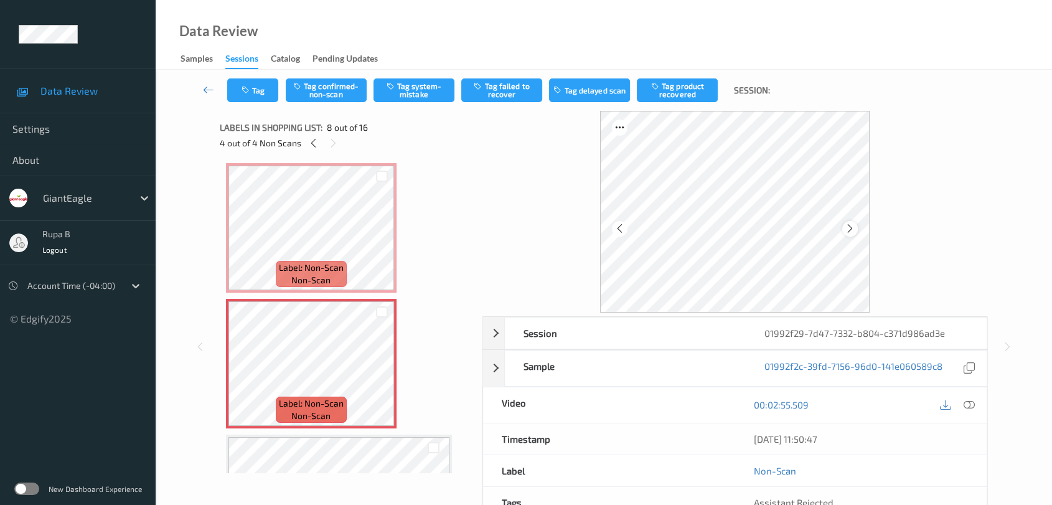
click at [849, 230] on icon at bounding box center [850, 228] width 11 height 11
click at [850, 229] on icon at bounding box center [850, 228] width 11 height 11
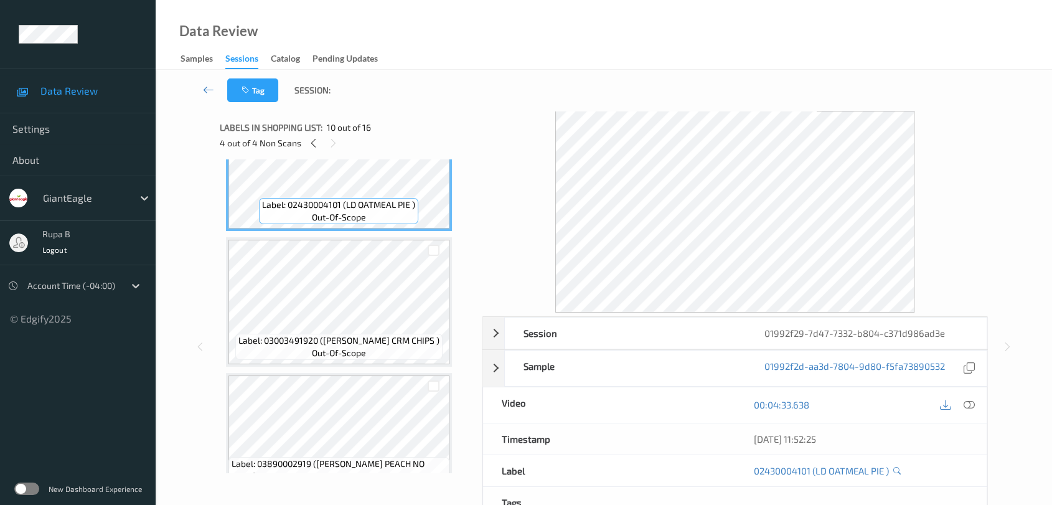
scroll to position [1301, 0]
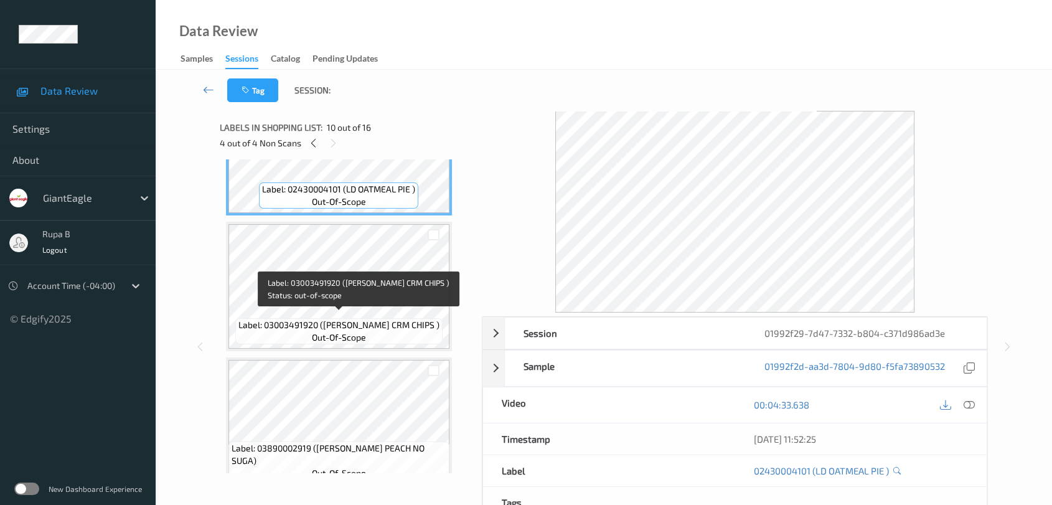
click at [378, 320] on span "Label: 03003491920 (GE SR CRM CHIPS )" at bounding box center [338, 325] width 201 height 12
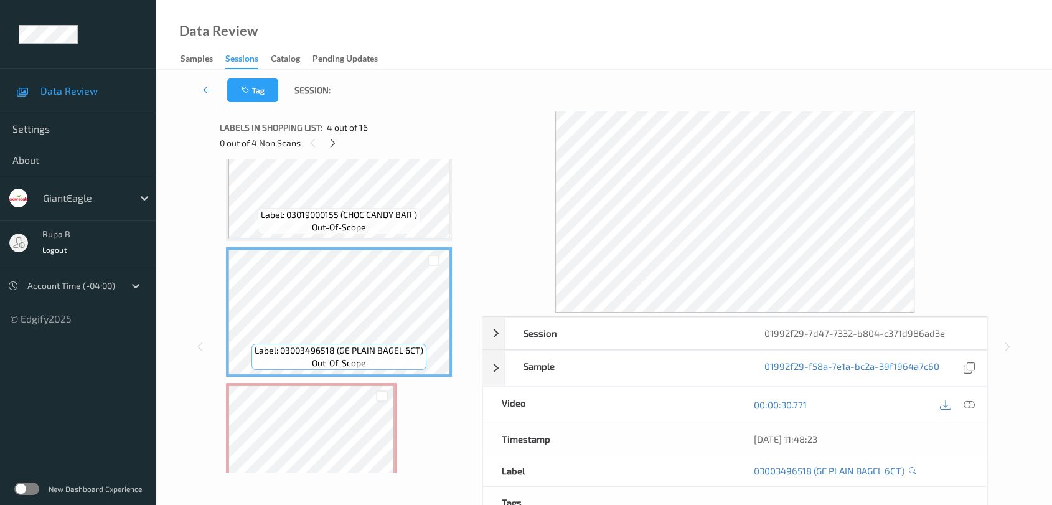
scroll to position [414, 0]
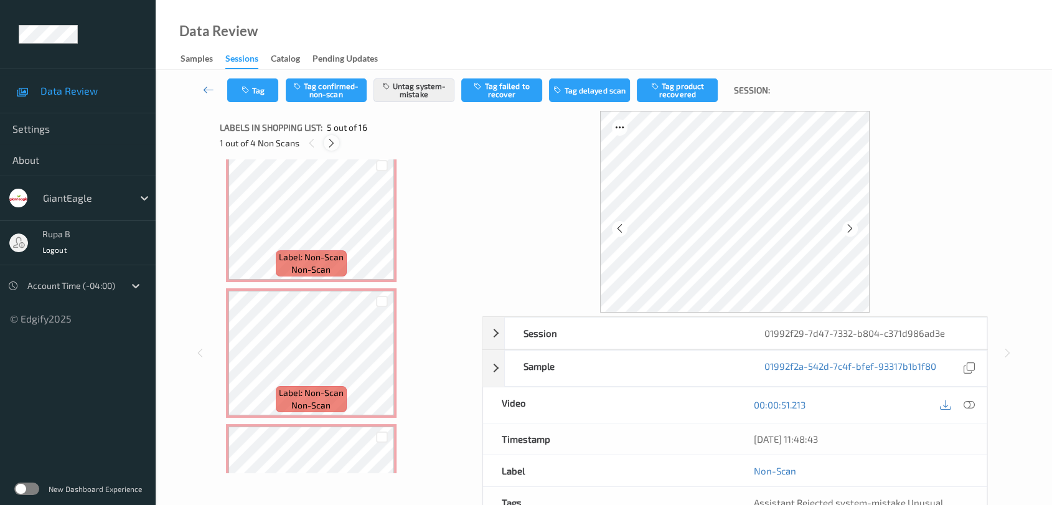
click at [330, 146] on icon at bounding box center [331, 143] width 11 height 11
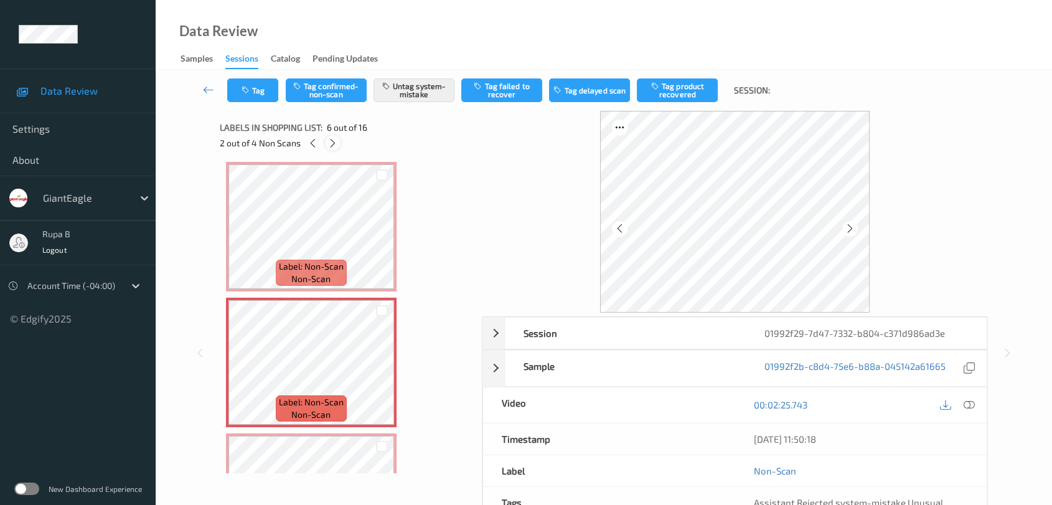
click at [330, 146] on icon at bounding box center [332, 143] width 11 height 11
click at [329, 146] on icon at bounding box center [332, 143] width 11 height 11
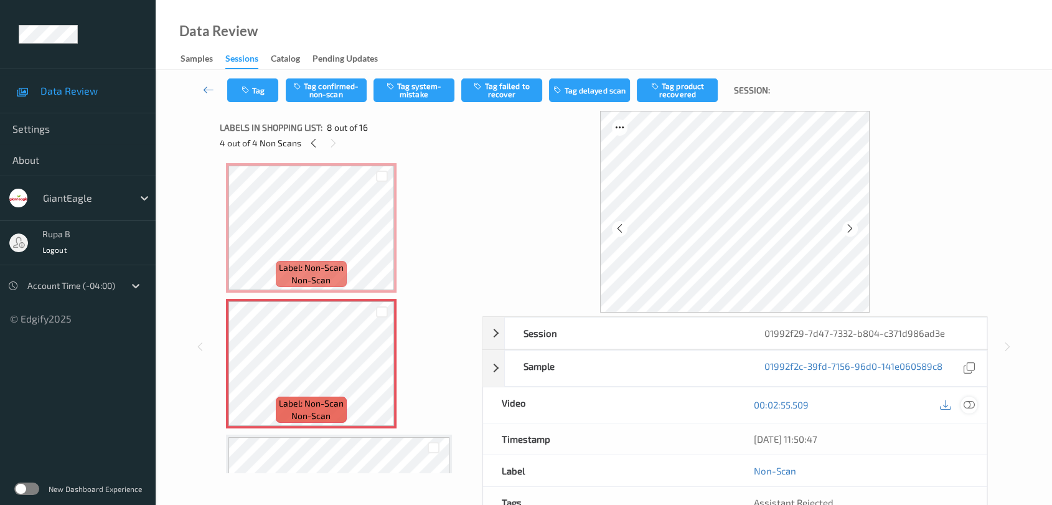
click at [963, 404] on icon at bounding box center [968, 404] width 11 height 11
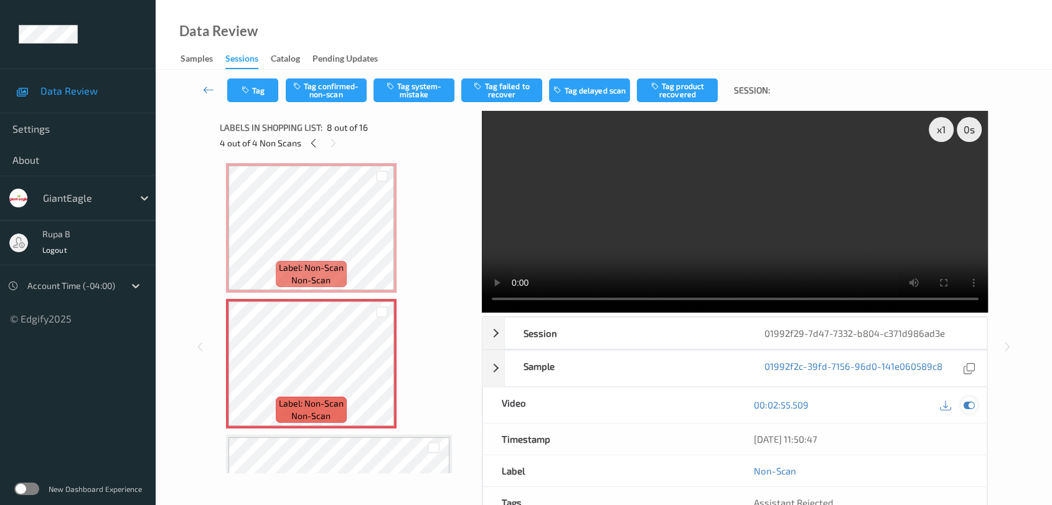
click at [968, 408] on icon at bounding box center [968, 404] width 11 height 11
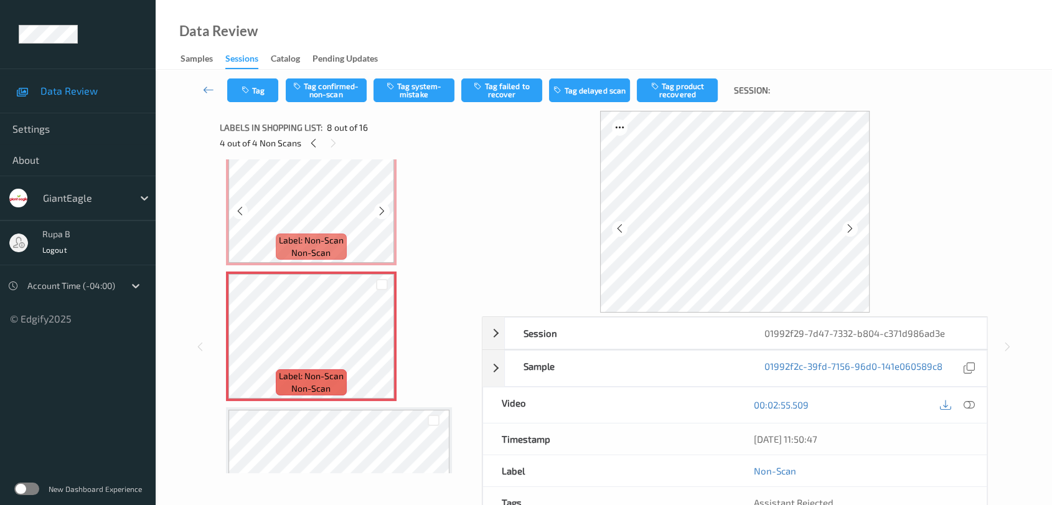
scroll to position [899, 0]
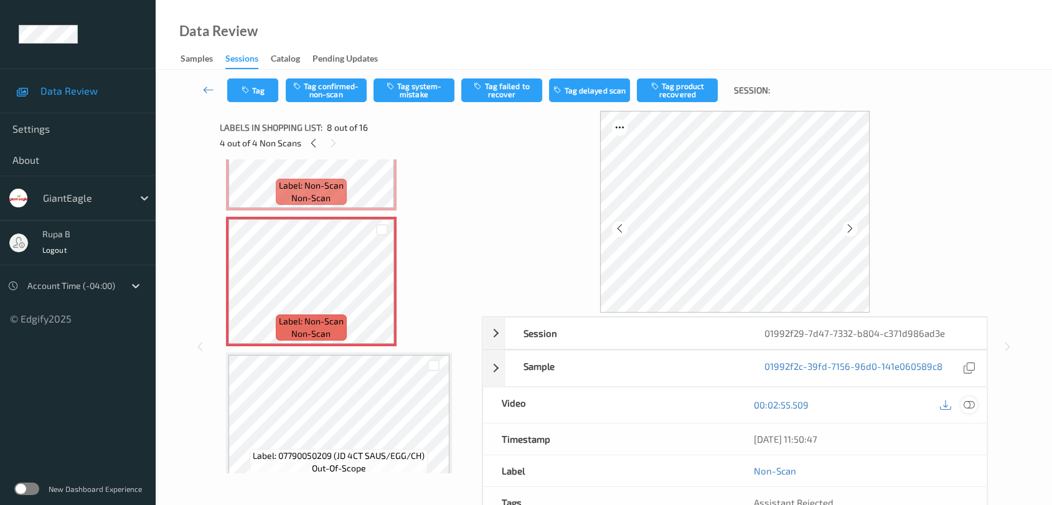
click at [968, 406] on icon at bounding box center [968, 404] width 11 height 11
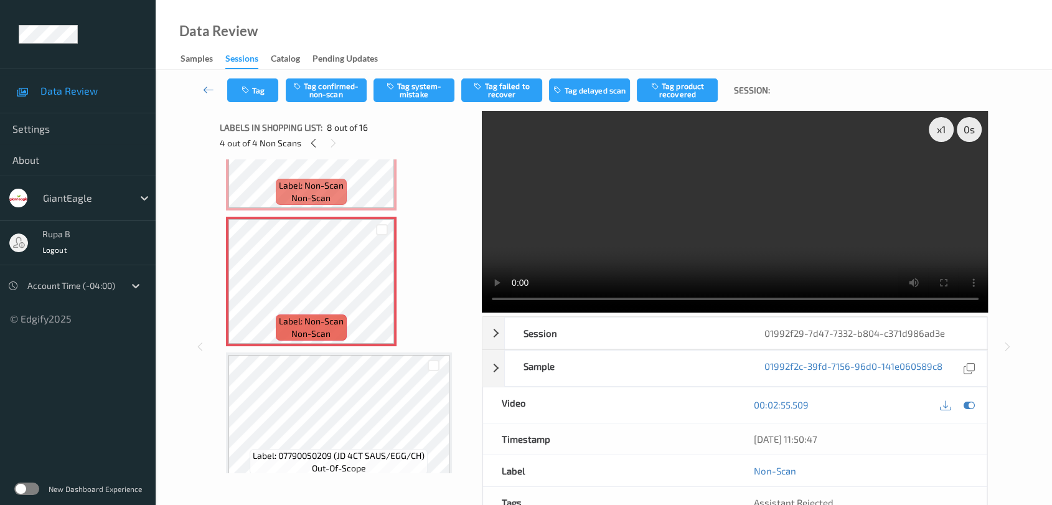
click at [862, 195] on video at bounding box center [735, 212] width 507 height 202
click at [871, 190] on video at bounding box center [735, 212] width 507 height 202
click at [968, 406] on icon at bounding box center [968, 404] width 11 height 11
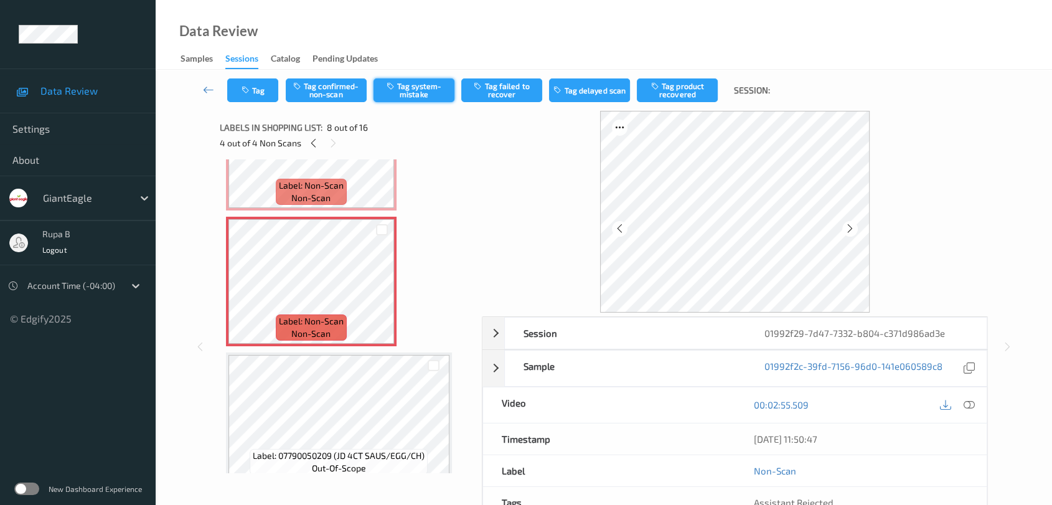
click at [412, 97] on button "Tag system-mistake" at bounding box center [413, 90] width 81 height 24
click at [256, 96] on button "Tag" at bounding box center [252, 90] width 51 height 24
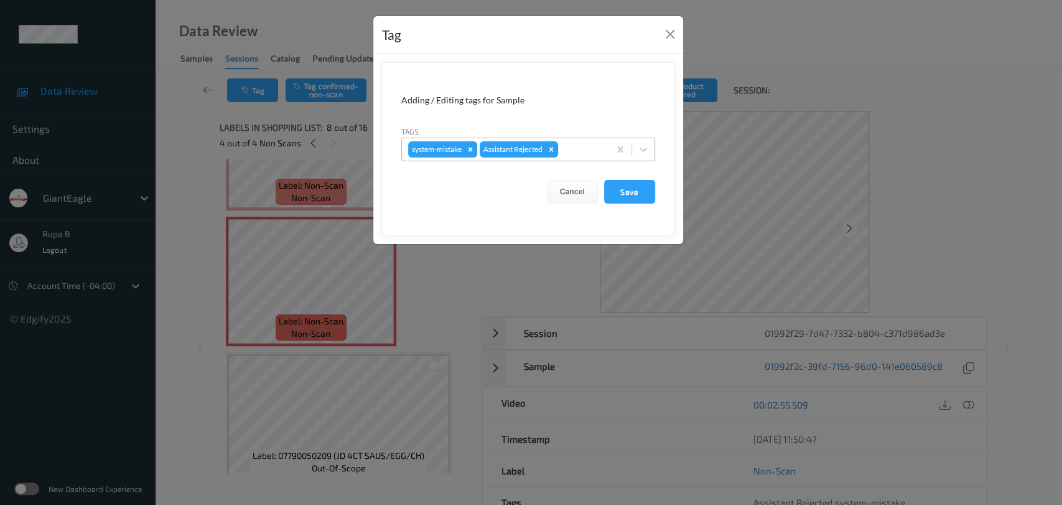
click at [569, 152] on div at bounding box center [582, 149] width 42 height 15
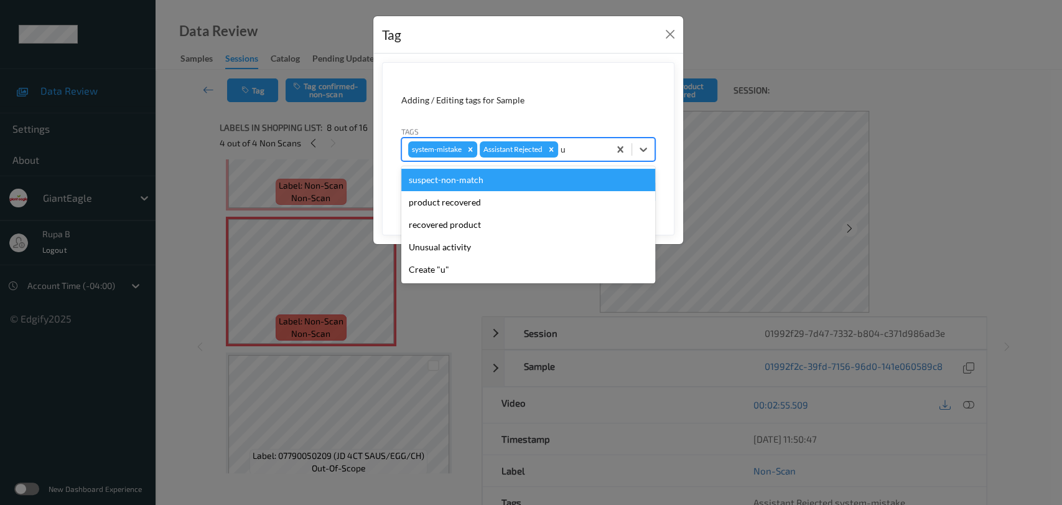
type input "un"
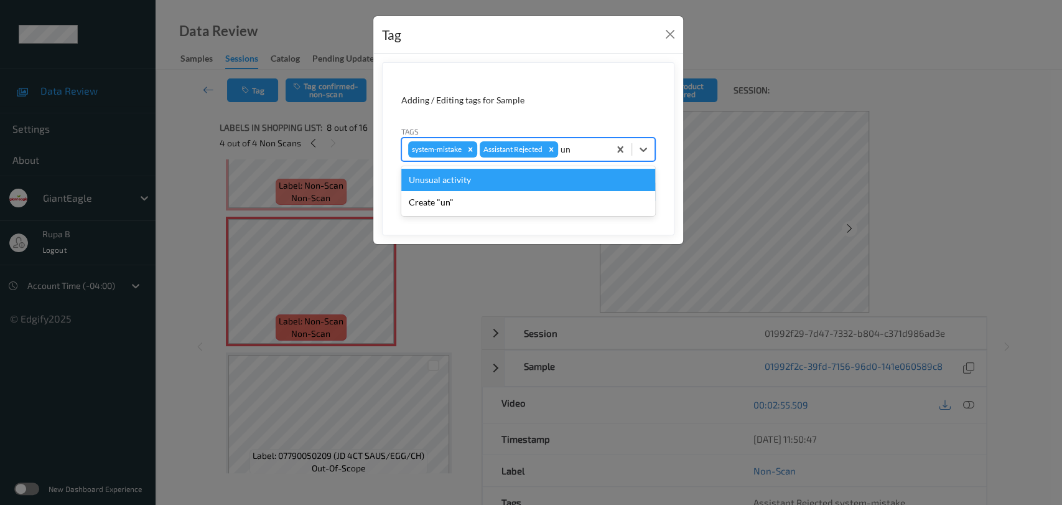
click at [536, 177] on div "Unusual activity" at bounding box center [528, 180] width 254 height 22
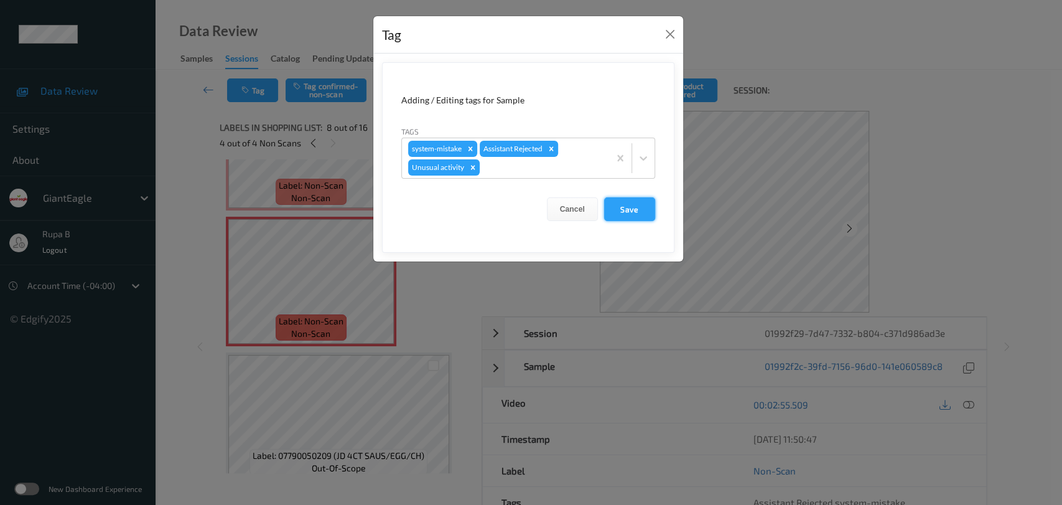
click at [634, 202] on button "Save" at bounding box center [629, 209] width 51 height 24
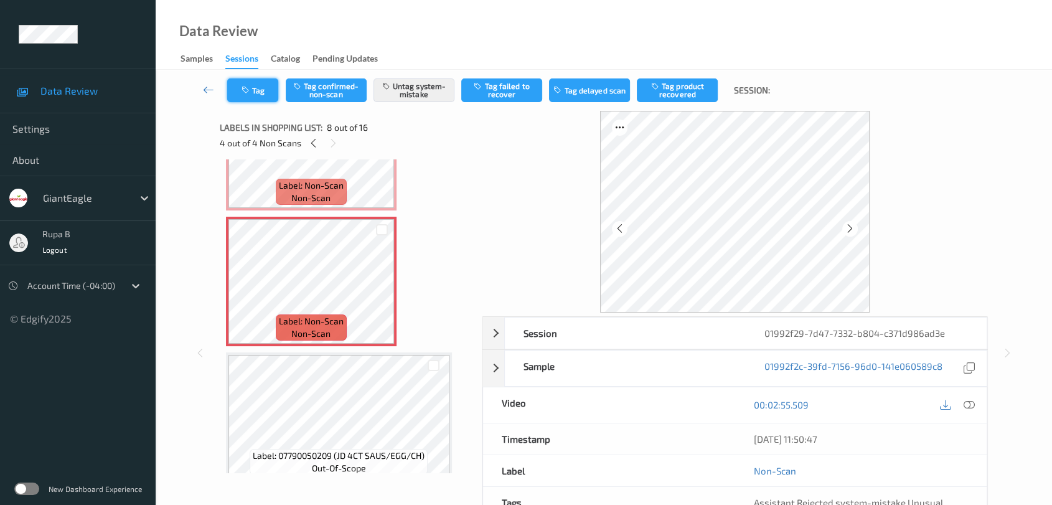
click at [255, 96] on button "Tag" at bounding box center [252, 90] width 51 height 24
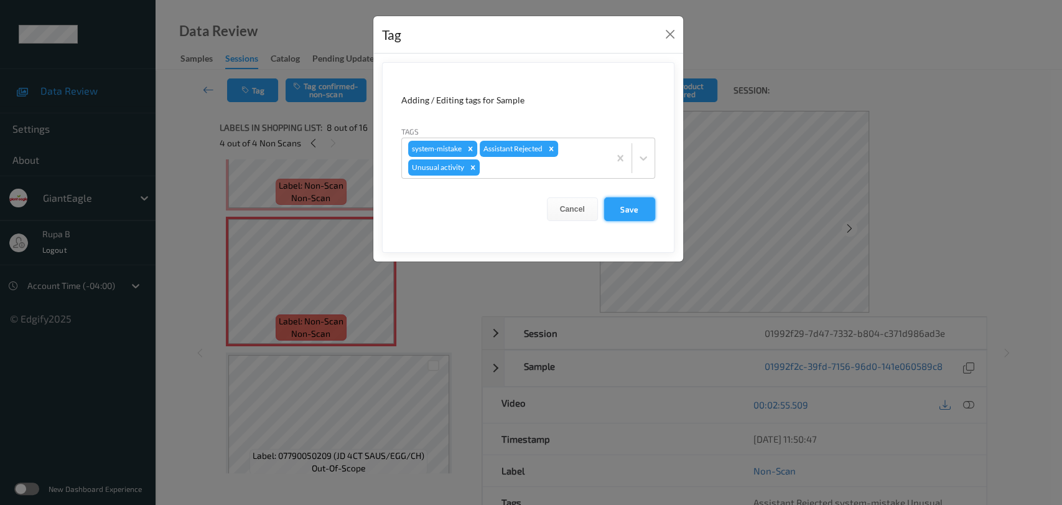
click at [624, 205] on button "Save" at bounding box center [629, 209] width 51 height 24
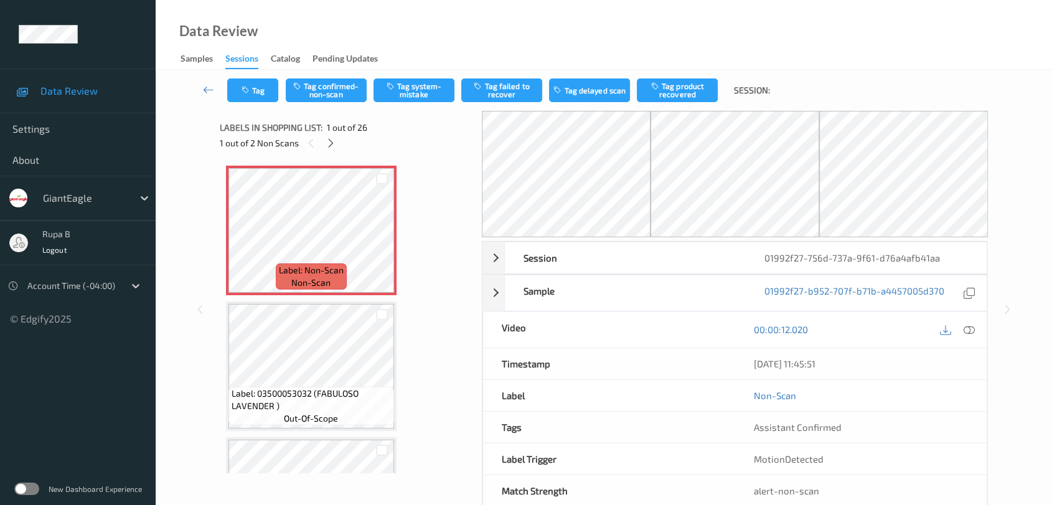
click at [326, 151] on div "1 out of 2 Non Scans" at bounding box center [346, 143] width 253 height 16
click at [335, 141] on icon at bounding box center [331, 143] width 11 height 11
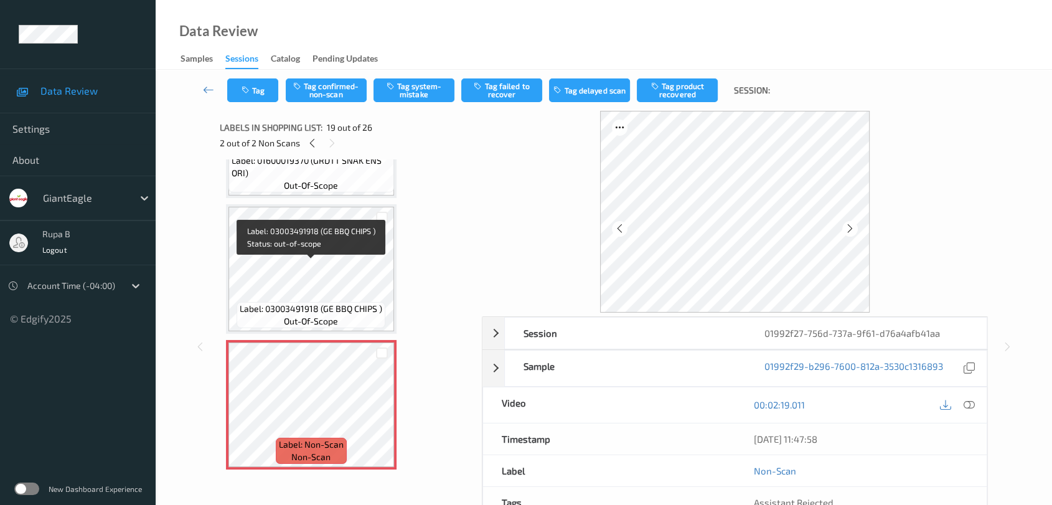
scroll to position [2234, 0]
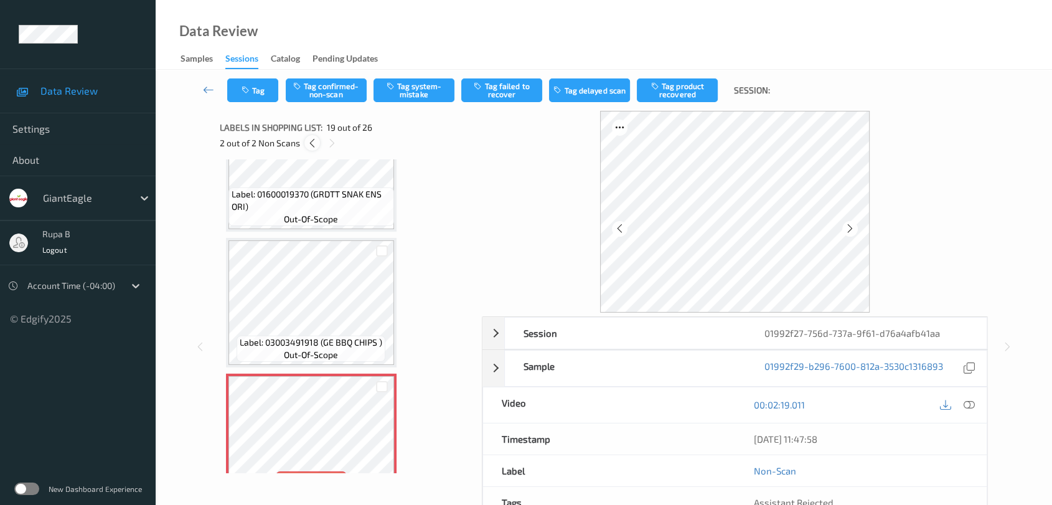
click at [309, 143] on icon at bounding box center [312, 143] width 11 height 11
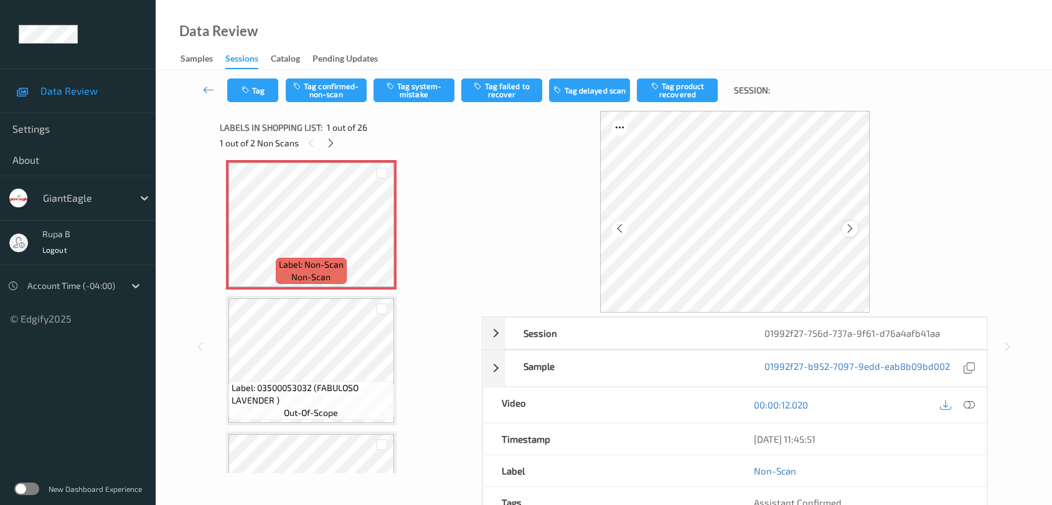
click at [842, 224] on div at bounding box center [850, 229] width 16 height 16
click at [846, 233] on icon at bounding box center [850, 228] width 11 height 11
click at [846, 232] on icon at bounding box center [850, 228] width 11 height 11
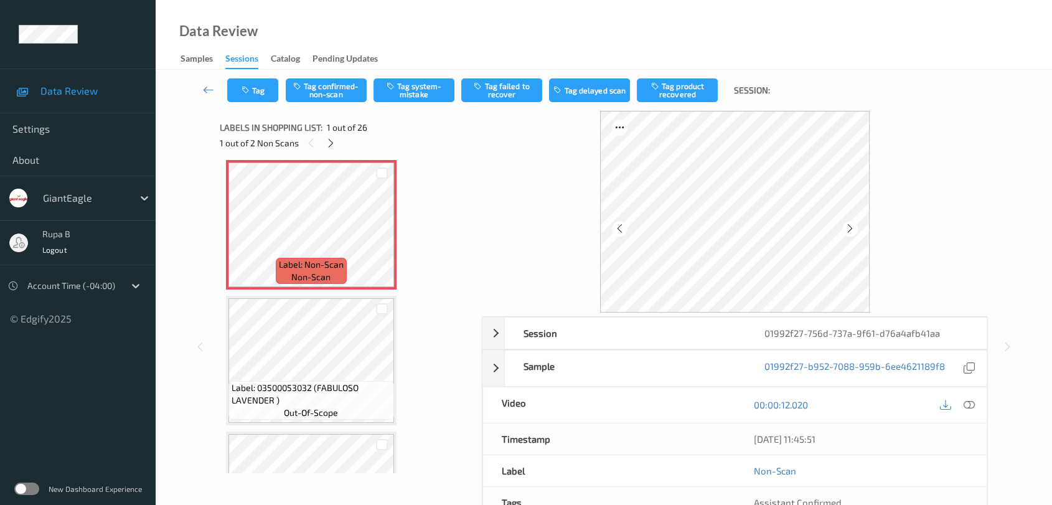
click at [846, 232] on icon at bounding box center [850, 228] width 11 height 11
click at [418, 100] on button "Tag system-mistake" at bounding box center [413, 90] width 81 height 24
click at [250, 86] on icon "button" at bounding box center [246, 90] width 11 height 9
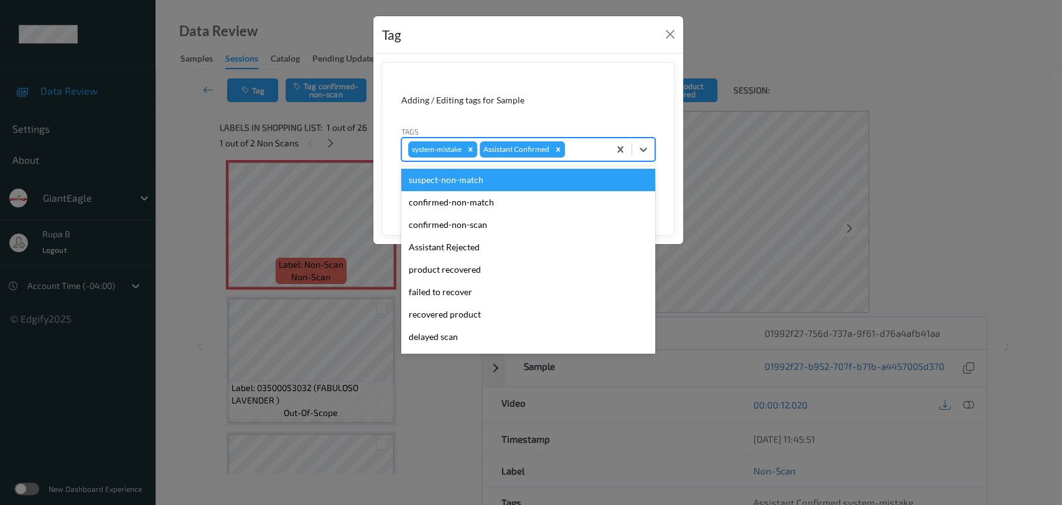
click at [592, 148] on div at bounding box center [585, 149] width 35 height 15
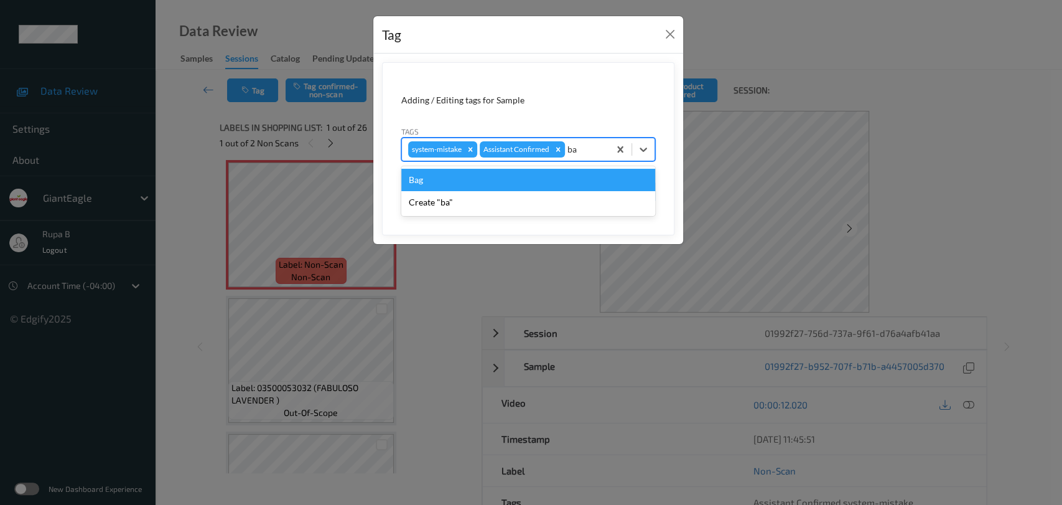
type input "bag"
click at [510, 183] on div "Bag" at bounding box center [528, 180] width 254 height 22
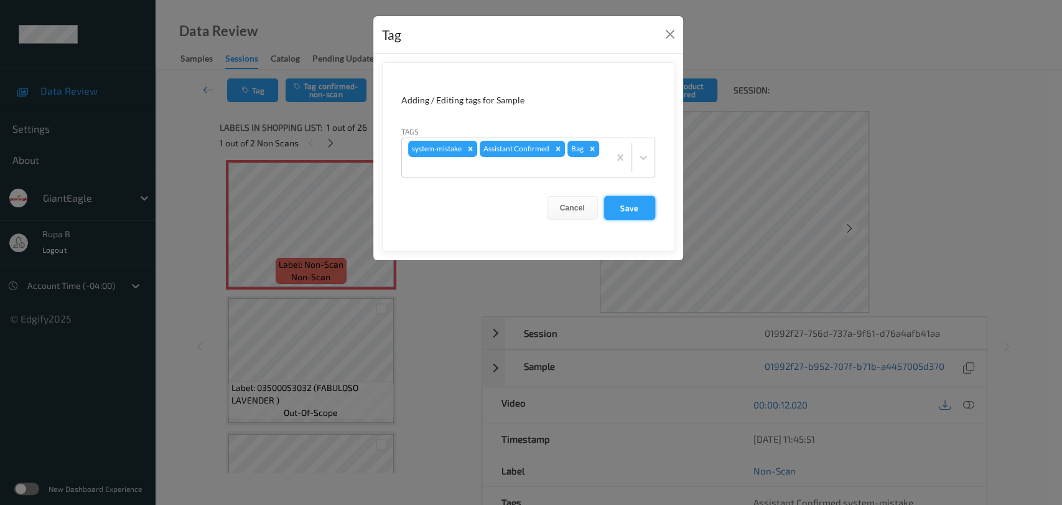
click at [643, 209] on button "Save" at bounding box center [629, 208] width 51 height 24
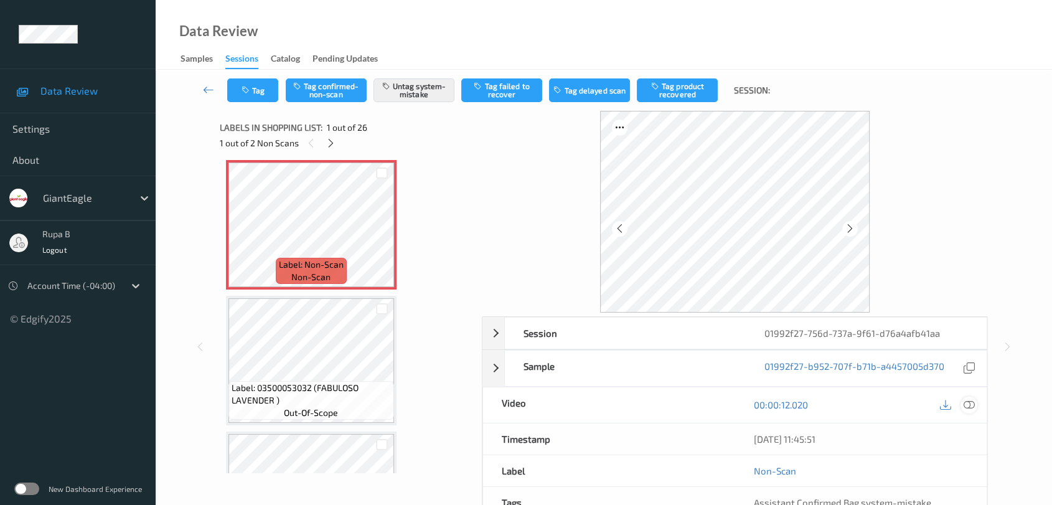
click at [970, 403] on icon at bounding box center [968, 404] width 11 height 11
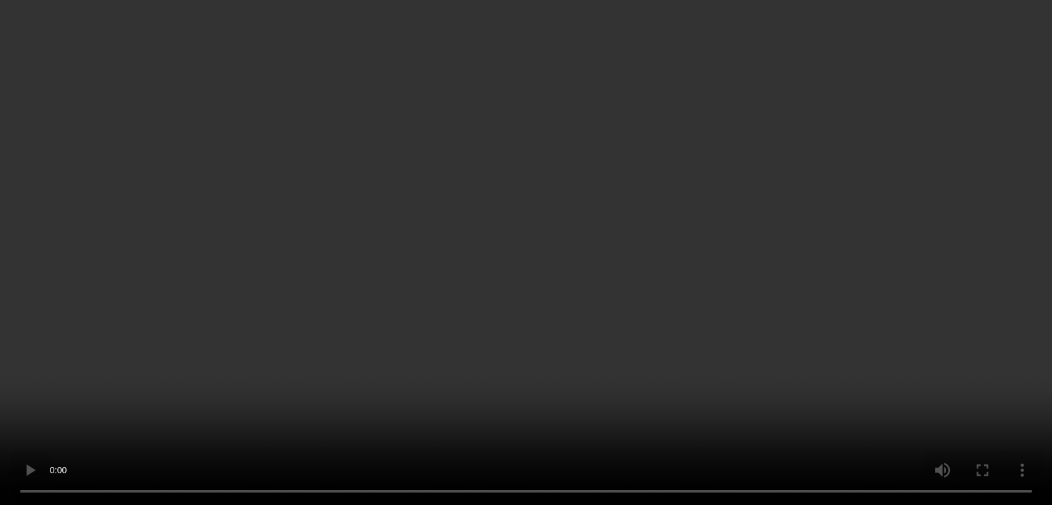
click at [964, 208] on icon at bounding box center [968, 202] width 11 height 11
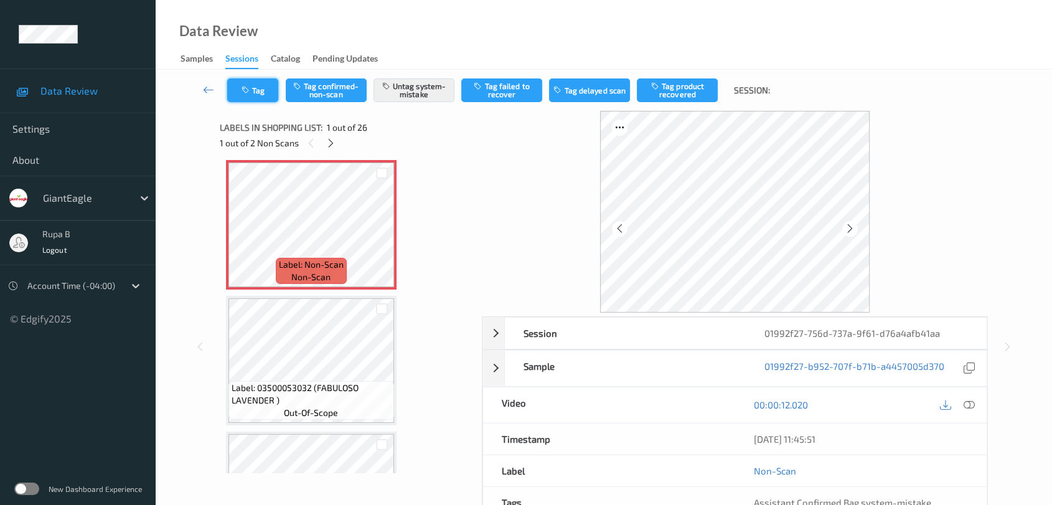
click at [270, 94] on button "Tag" at bounding box center [252, 90] width 51 height 24
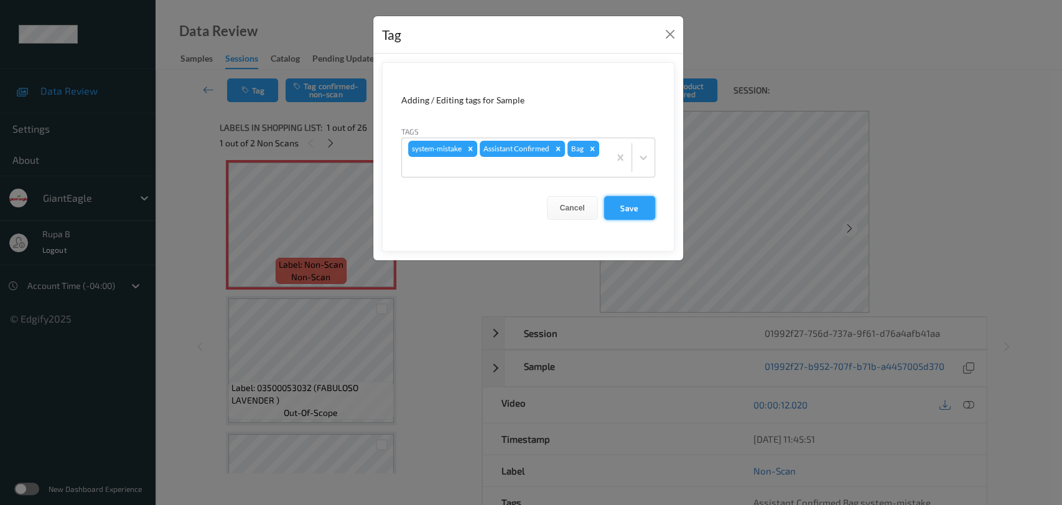
click at [639, 211] on button "Save" at bounding box center [629, 208] width 51 height 24
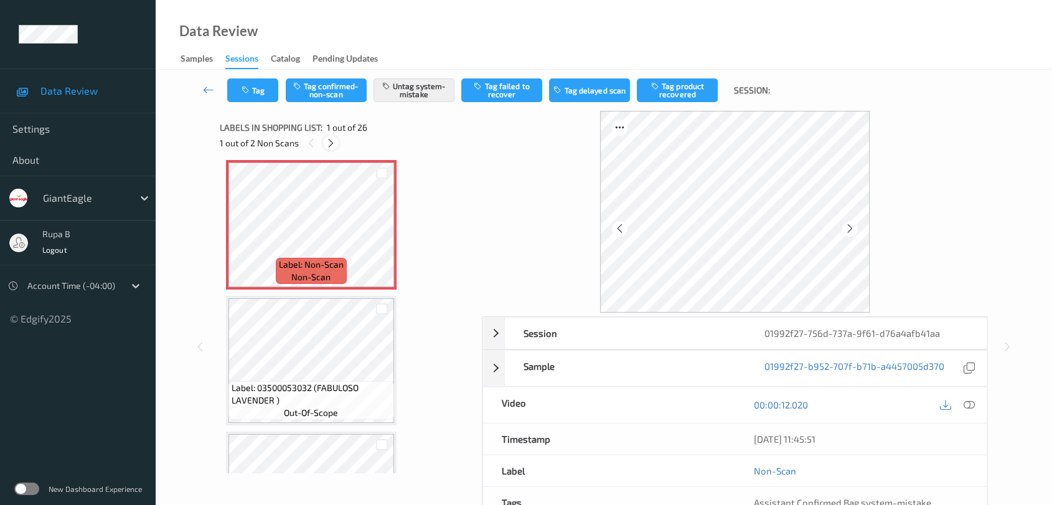
click at [329, 144] on icon at bounding box center [331, 143] width 11 height 11
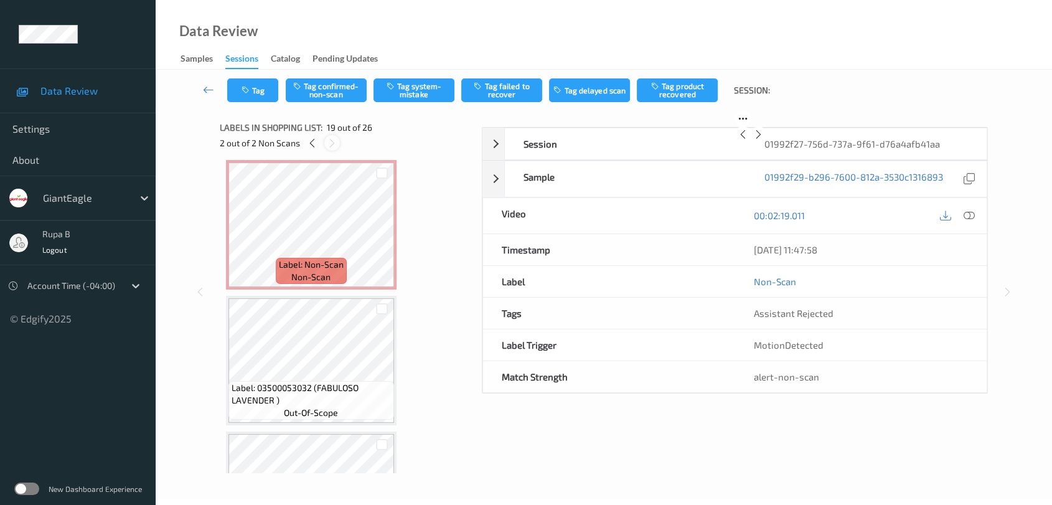
scroll to position [2303, 0]
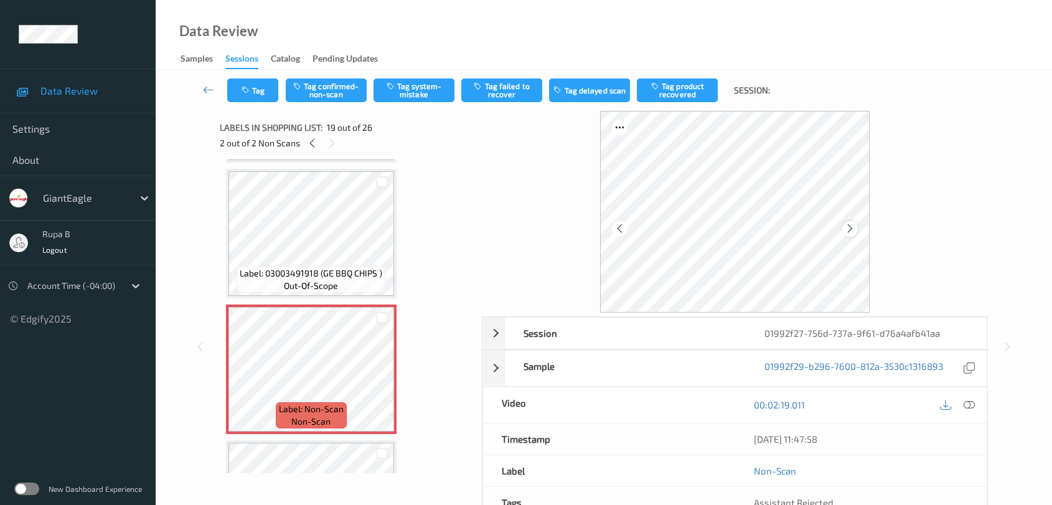
click at [851, 233] on icon at bounding box center [850, 228] width 11 height 11
click at [973, 410] on div at bounding box center [968, 404] width 17 height 17
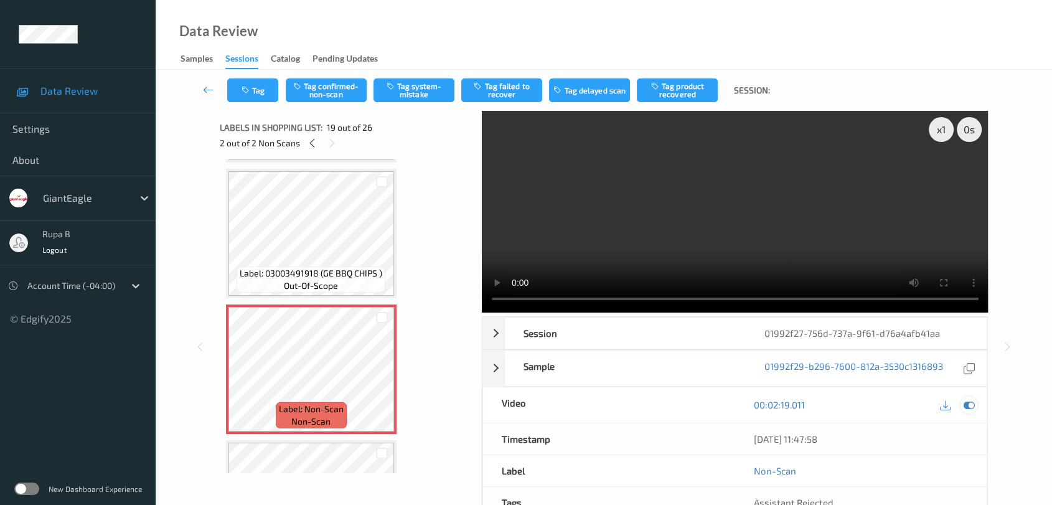
click at [967, 406] on icon at bounding box center [968, 404] width 11 height 11
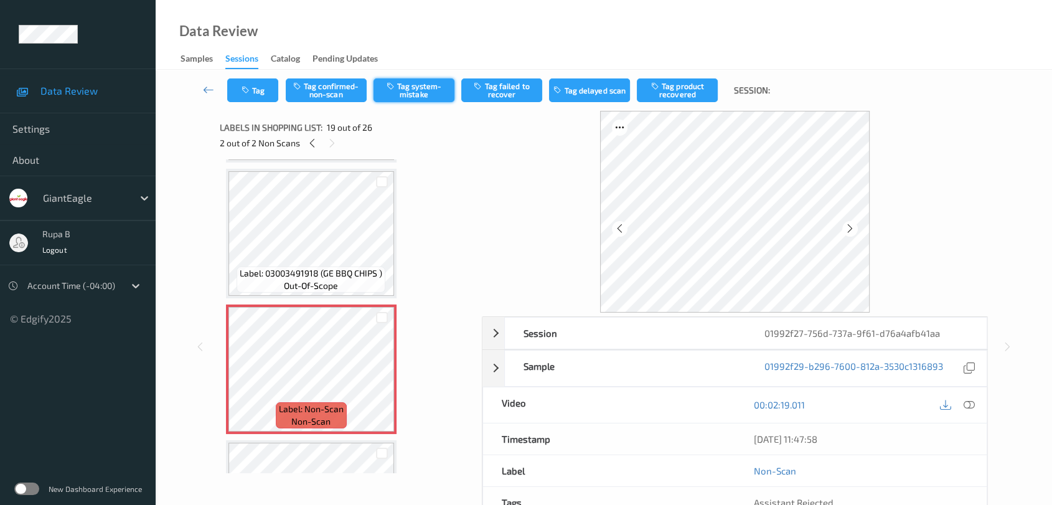
click at [398, 101] on button "Tag system-mistake" at bounding box center [413, 90] width 81 height 24
click at [255, 93] on button "Tag" at bounding box center [252, 90] width 51 height 24
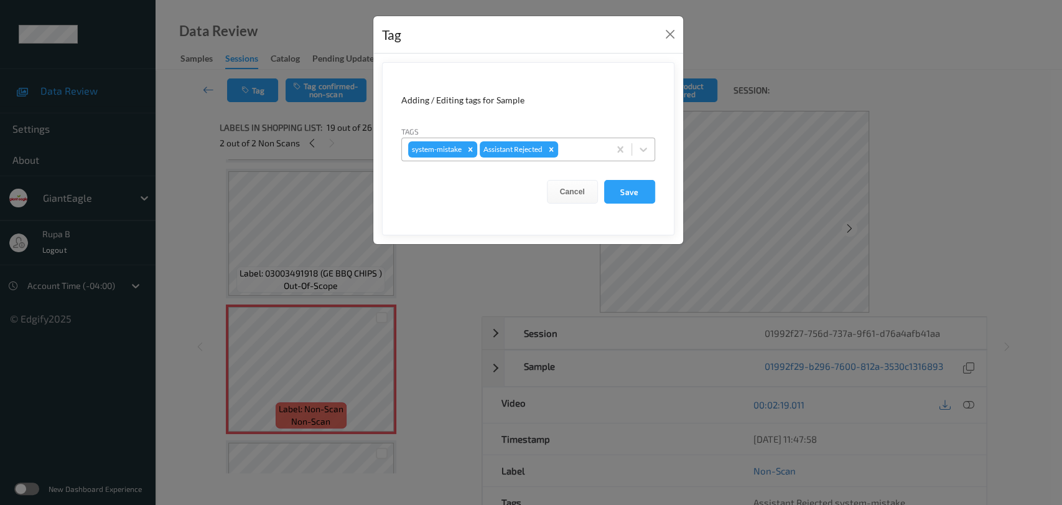
click at [588, 151] on div at bounding box center [582, 149] width 42 height 15
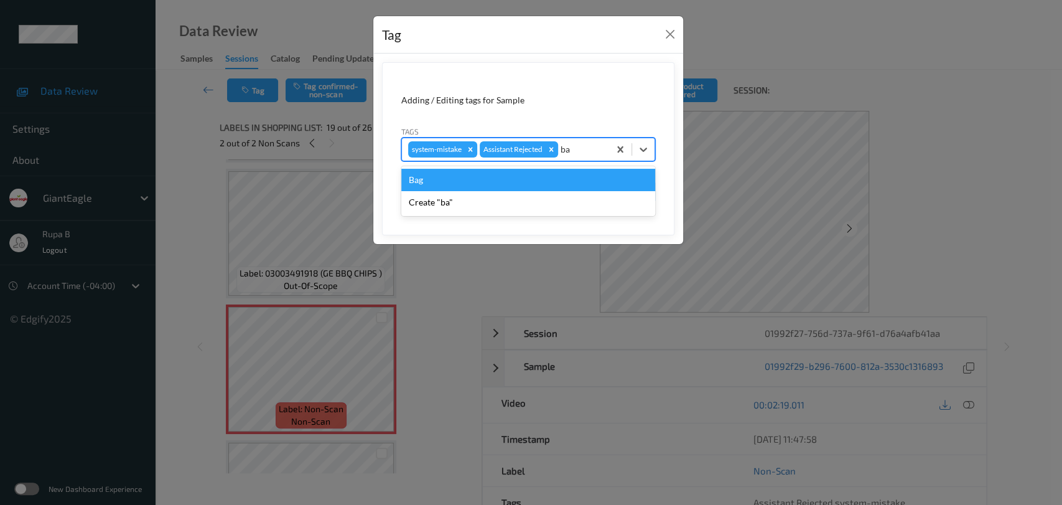
type input "bag"
click at [559, 177] on div "Bag" at bounding box center [528, 180] width 254 height 22
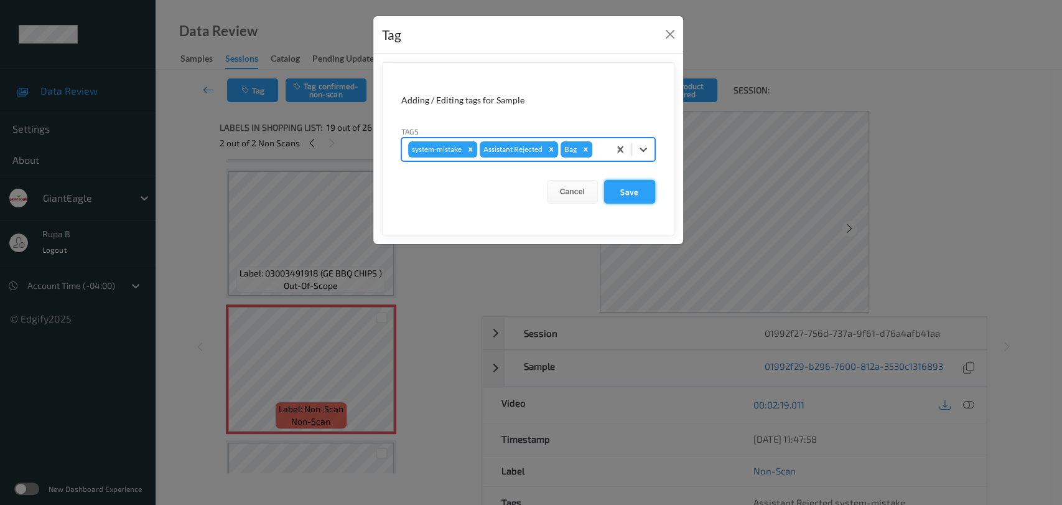
click at [634, 193] on button "Save" at bounding box center [629, 192] width 51 height 24
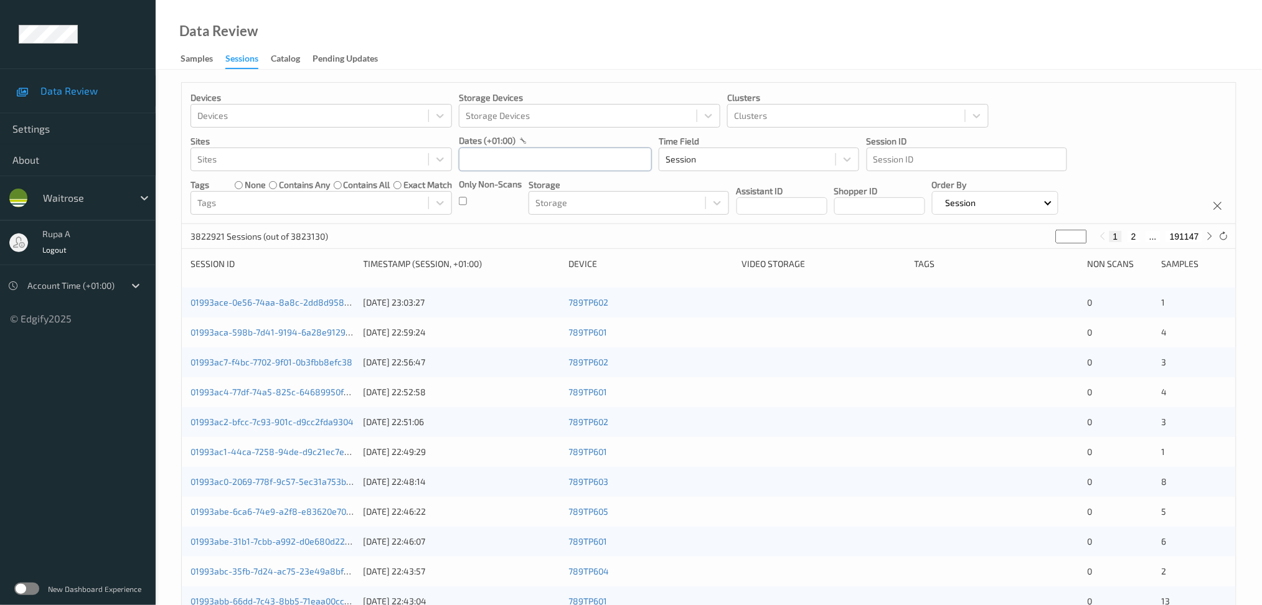
click at [477, 148] on input "text" at bounding box center [555, 160] width 193 height 24
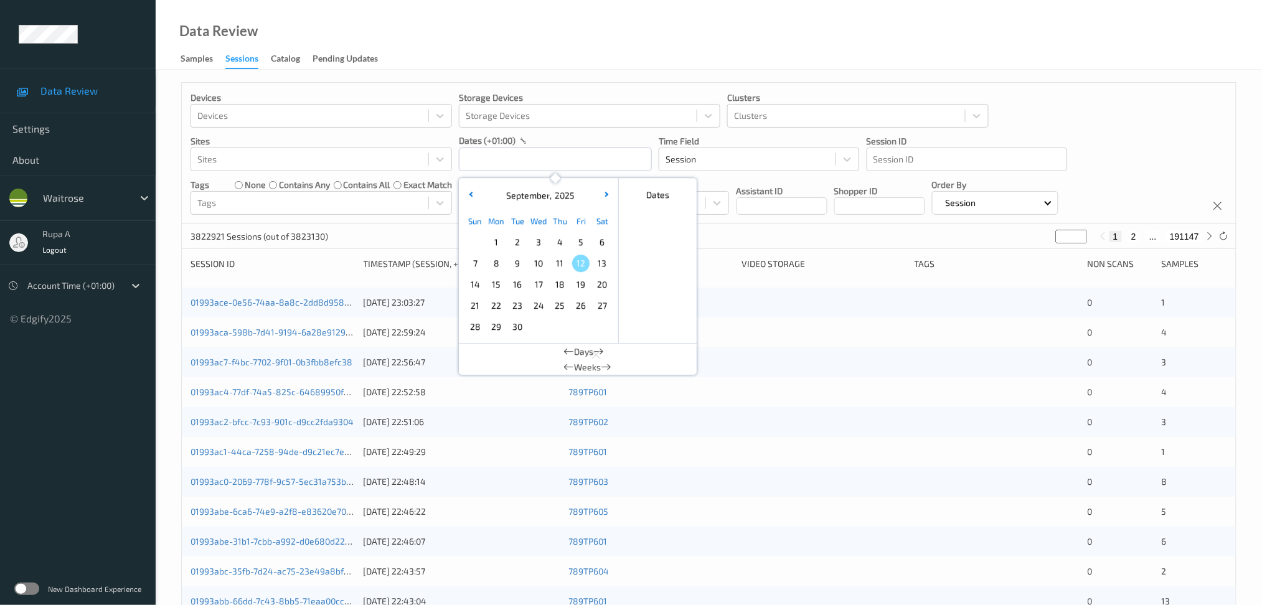
click at [536, 244] on span "3" at bounding box center [538, 241] width 17 height 17
click at [535, 243] on span "3" at bounding box center [538, 241] width 17 height 17
click at [415, 141] on p "Sites" at bounding box center [320, 141] width 261 height 12
click at [493, 161] on input "[DATE] 00:00 -> [DATE] 23:59" at bounding box center [555, 160] width 193 height 24
click at [517, 268] on span "9" at bounding box center [516, 263] width 17 height 17
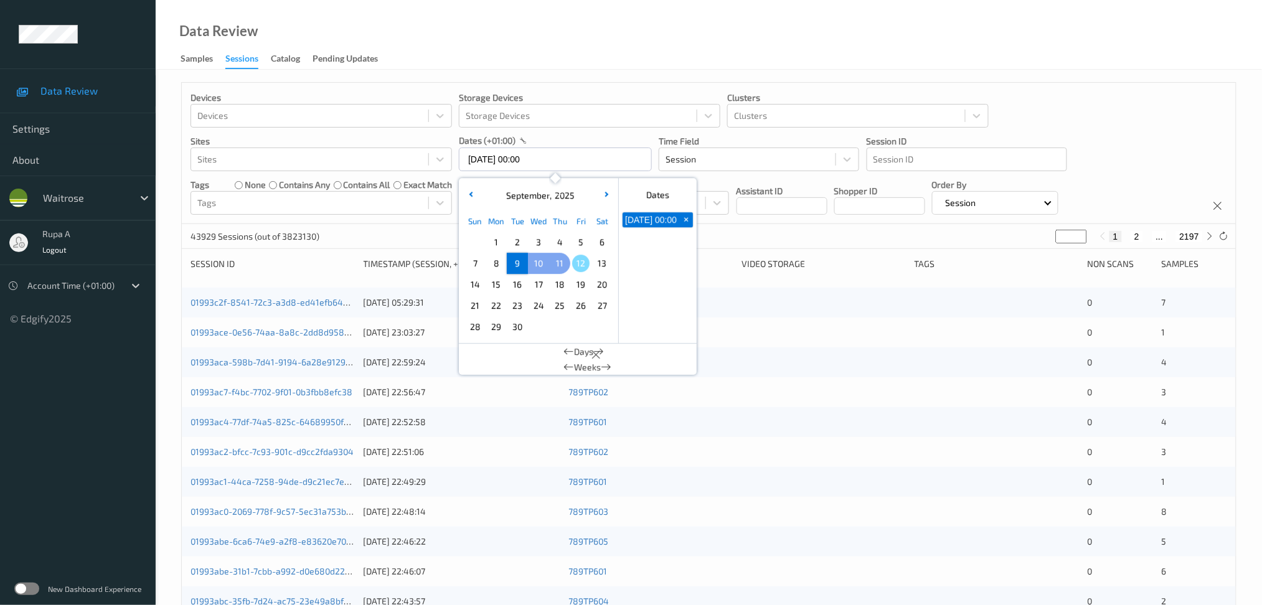
click at [561, 271] on span "11" at bounding box center [559, 263] width 17 height 17
type input "[DATE] 00:00 -> [DATE] 23:59"
click at [616, 134] on div "dates (+01:00)" at bounding box center [555, 140] width 193 height 12
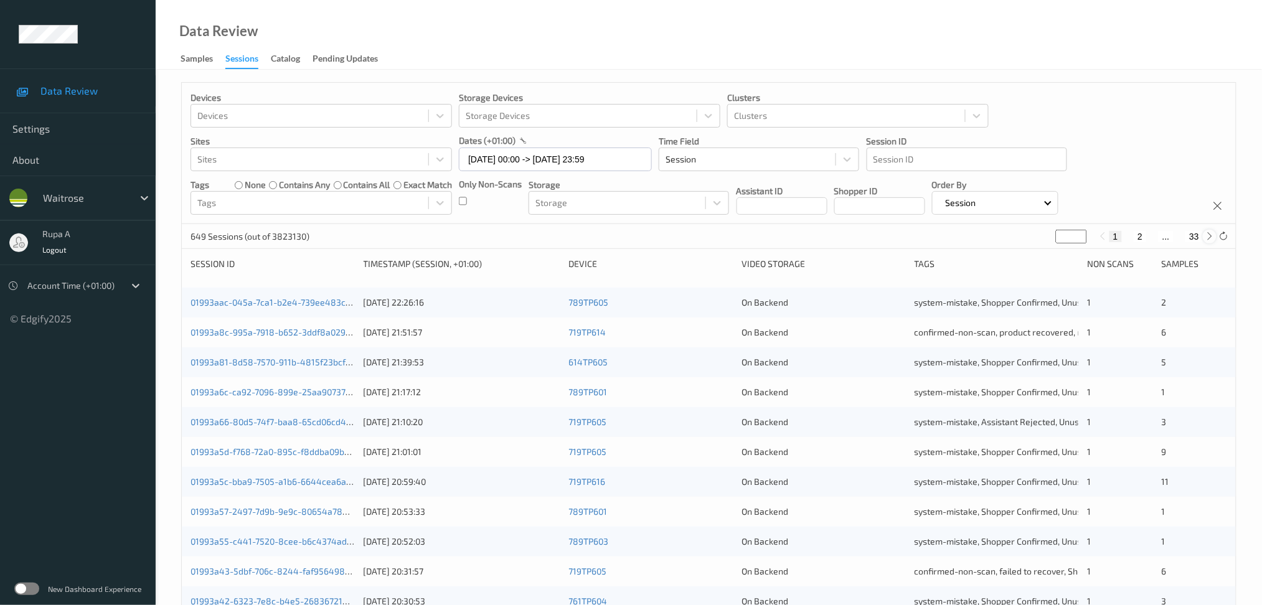
click at [1207, 237] on icon at bounding box center [1209, 236] width 9 height 9
type input "*"
click at [1207, 237] on icon at bounding box center [1209, 236] width 9 height 9
type input "*"
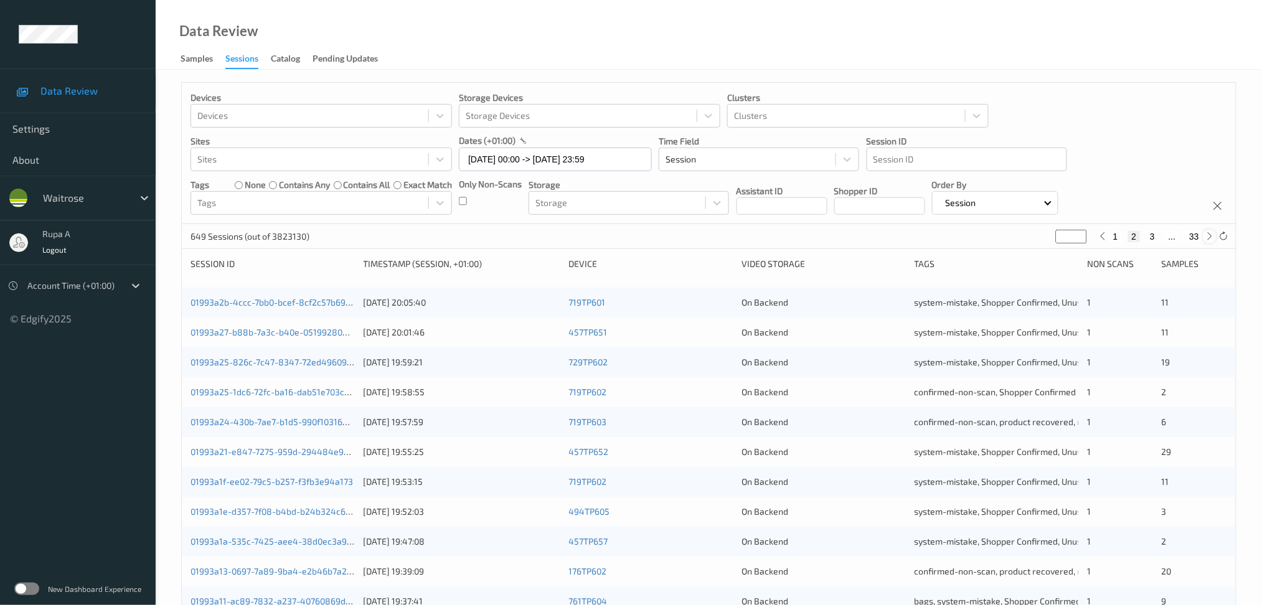
type input "*"
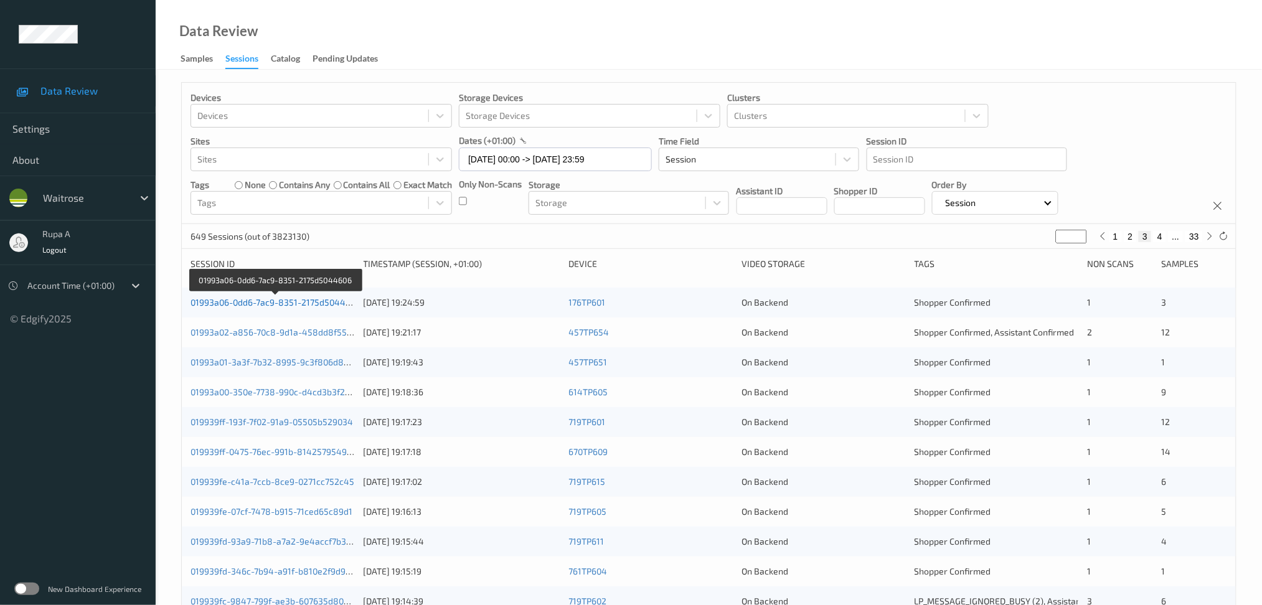
click at [352, 304] on link "01993a06-0dd6-7ac9-8351-2175d5044606" at bounding box center [275, 302] width 170 height 11
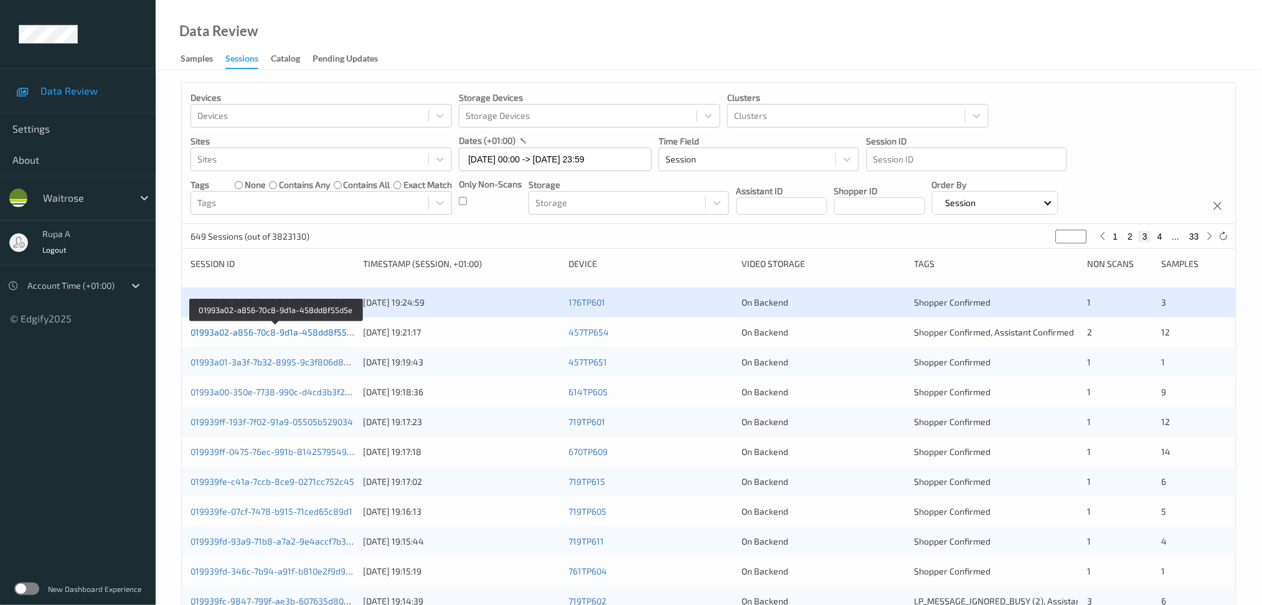
click at [324, 329] on link "01993a02-a856-70c8-9d1a-458dd8f55d5e" at bounding box center [275, 332] width 171 height 11
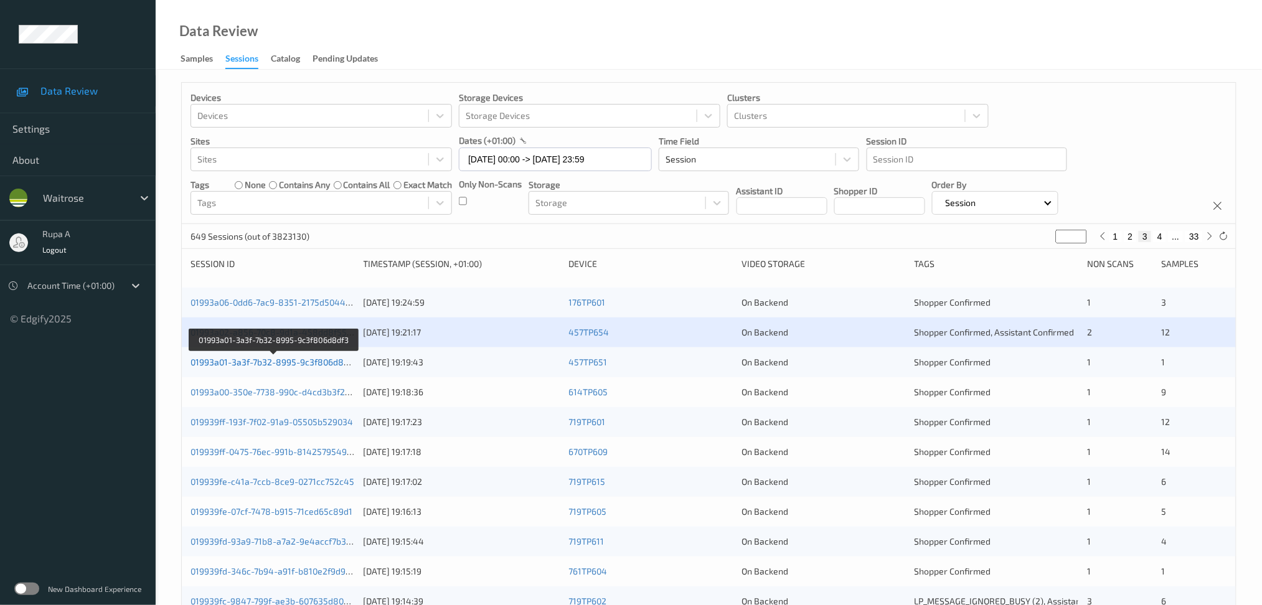
click at [351, 360] on link "01993a01-3a3f-7b32-8995-9c3f806d8df3" at bounding box center [273, 362] width 166 height 11
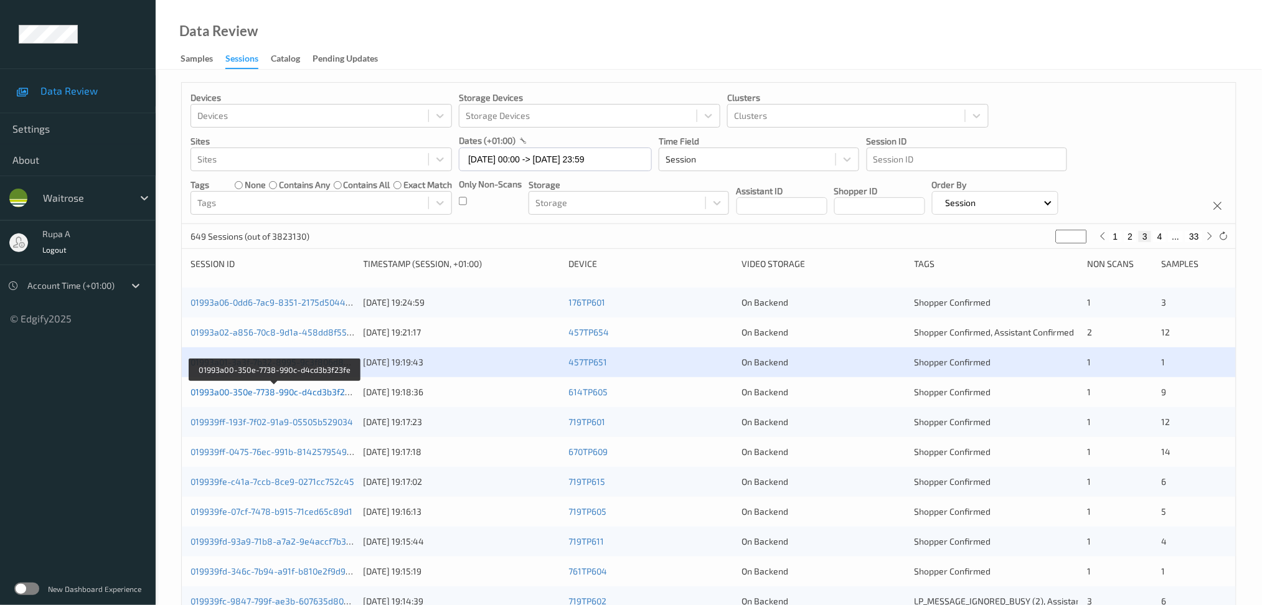
click at [314, 391] on link "01993a00-350e-7738-990c-d4cd3b3f23fe" at bounding box center [273, 391] width 167 height 11
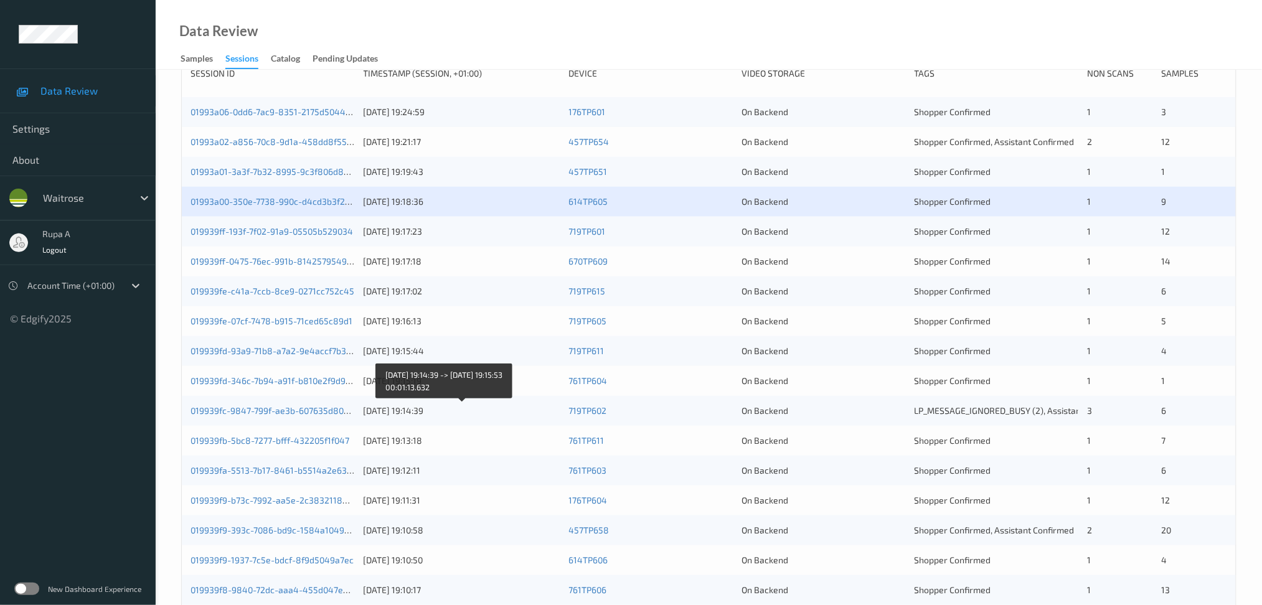
scroll to position [249, 0]
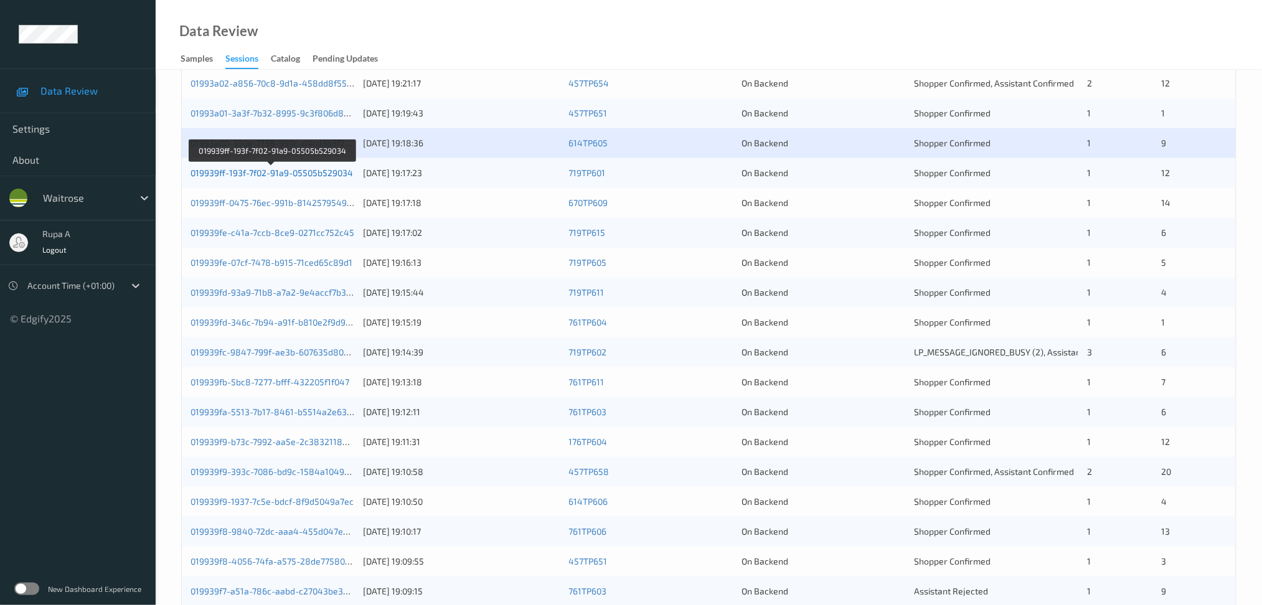
click at [326, 173] on link "019939ff-193f-7f02-91a9-05505b529034" at bounding box center [271, 172] width 162 height 11
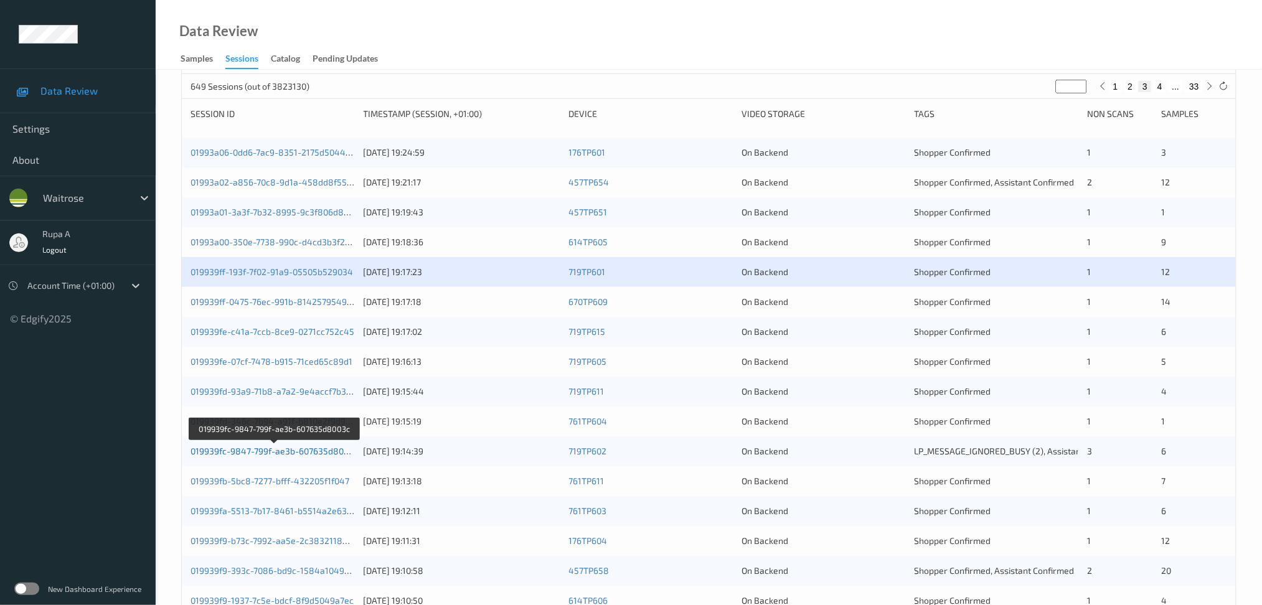
scroll to position [166, 0]
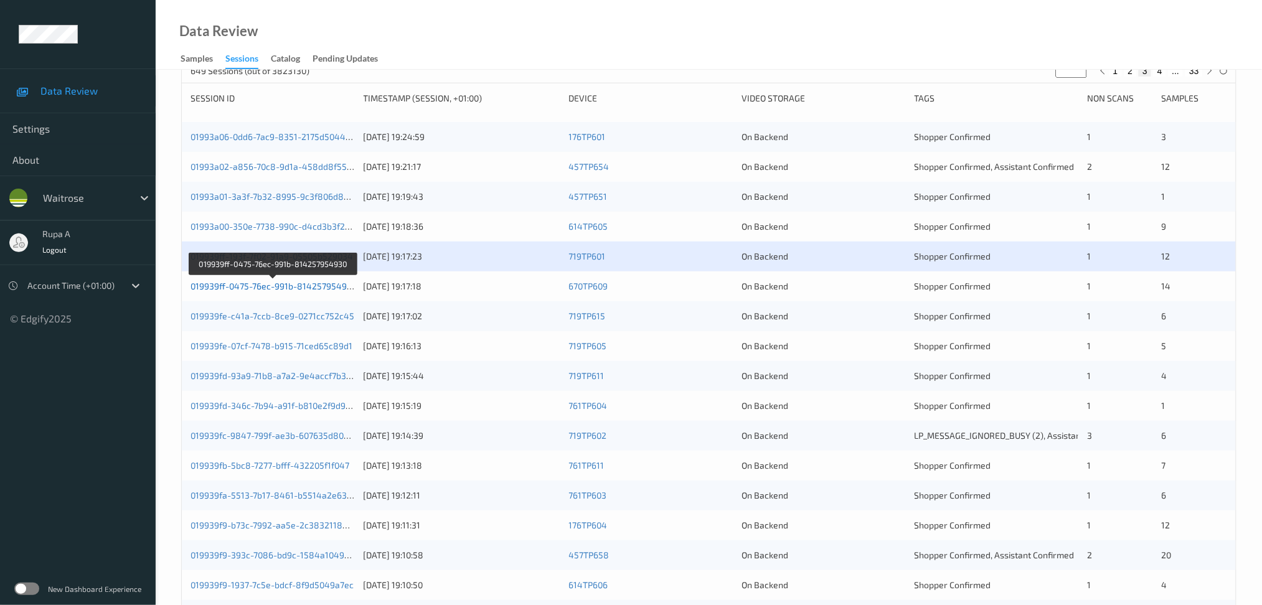
click at [309, 285] on link "019939ff-0475-76ec-991b-814257954930" at bounding box center [273, 286] width 166 height 11
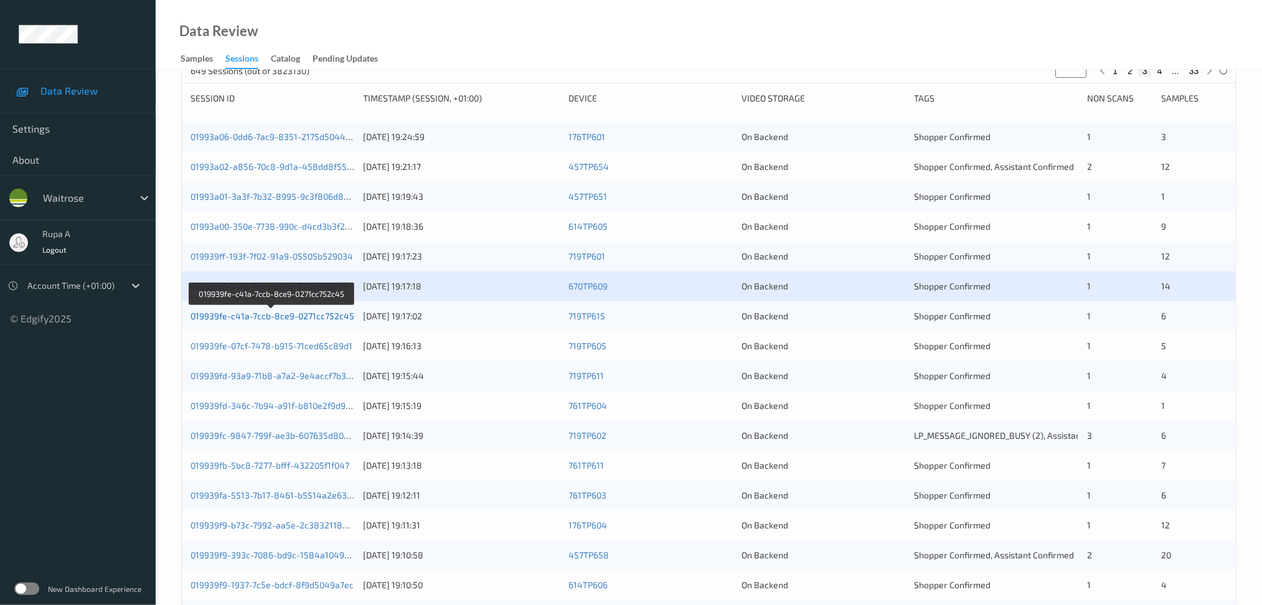
click at [326, 317] on link "019939fe-c41a-7ccb-8ce9-0271cc752c45" at bounding box center [272, 316] width 164 height 11
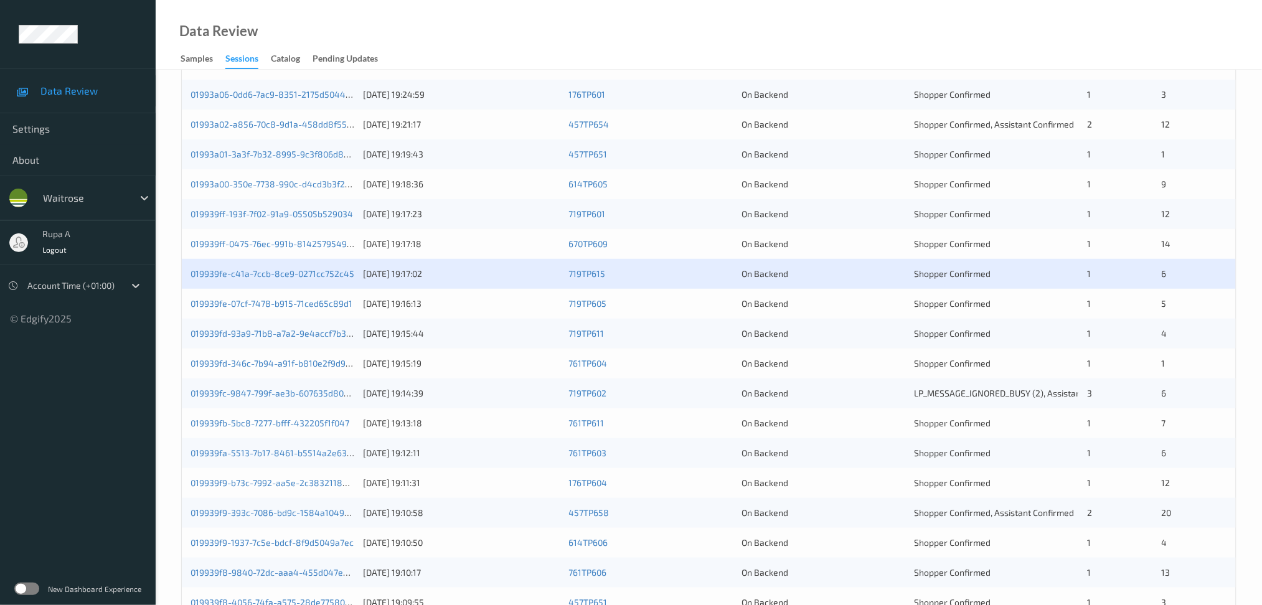
scroll to position [249, 0]
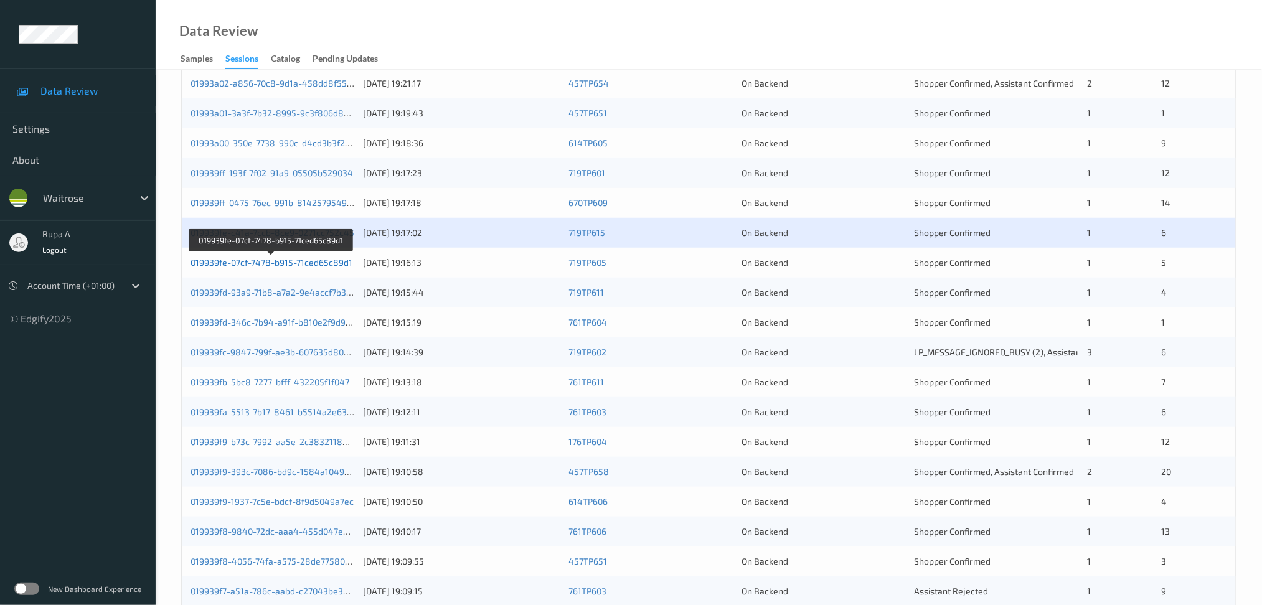
click at [327, 266] on link "019939fe-07cf-7478-b915-71ced65c89d1" at bounding box center [271, 262] width 162 height 11
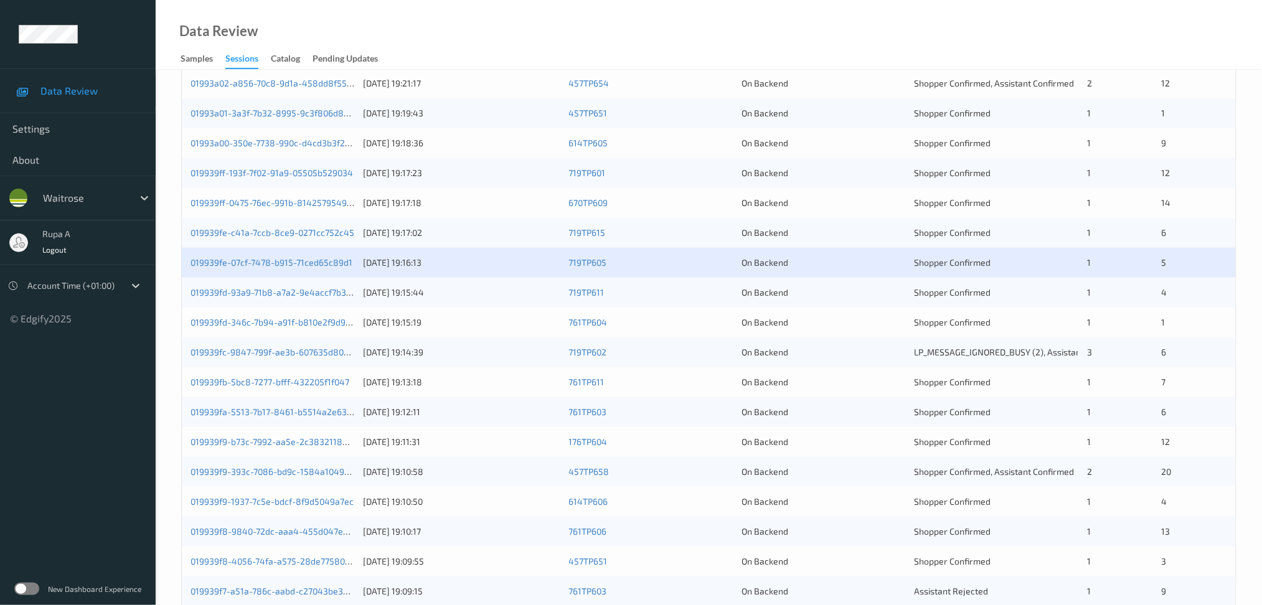
click at [312, 299] on div "019939fd-93a9-71b8-a7a2-9e4accf7b328" at bounding box center [272, 292] width 164 height 12
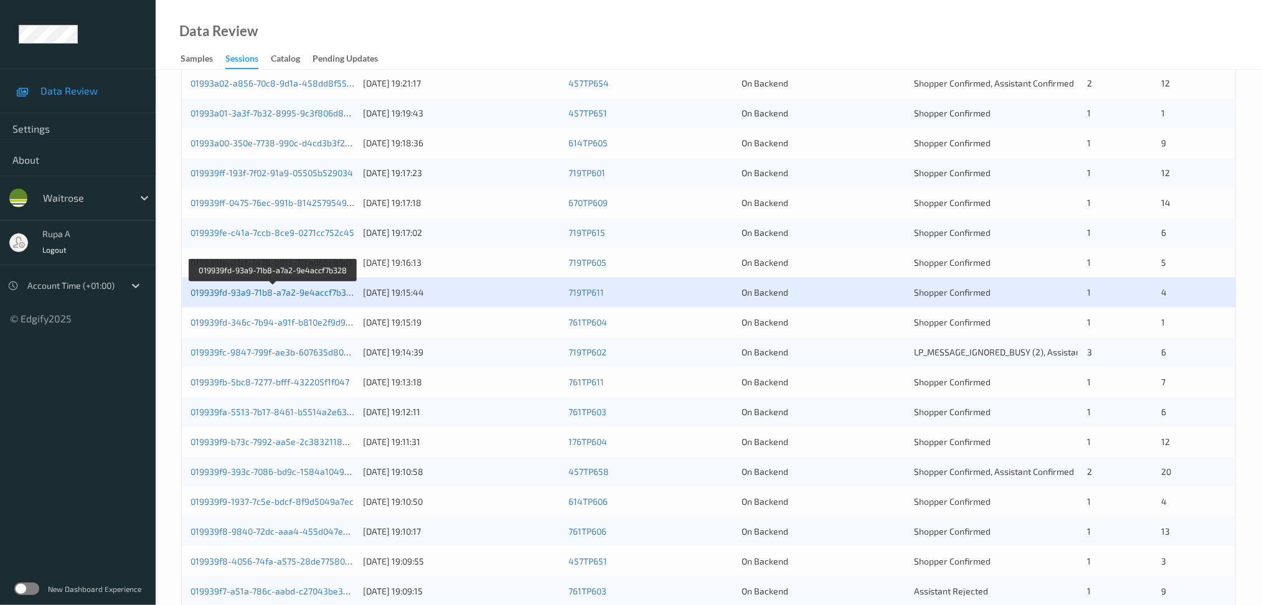
click at [329, 292] on link "019939fd-93a9-71b8-a7a2-9e4accf7b328" at bounding box center [273, 292] width 166 height 11
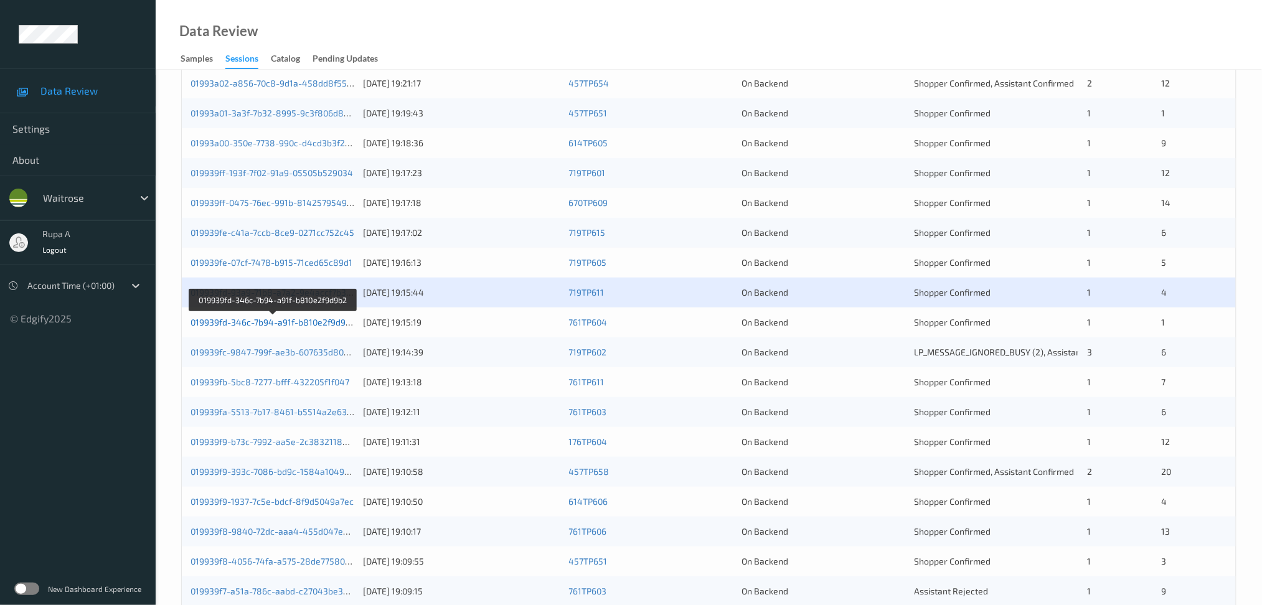
click at [340, 325] on link "019939fd-346c-7b94-a91f-b810e2f9d9b2" at bounding box center [272, 322] width 165 height 11
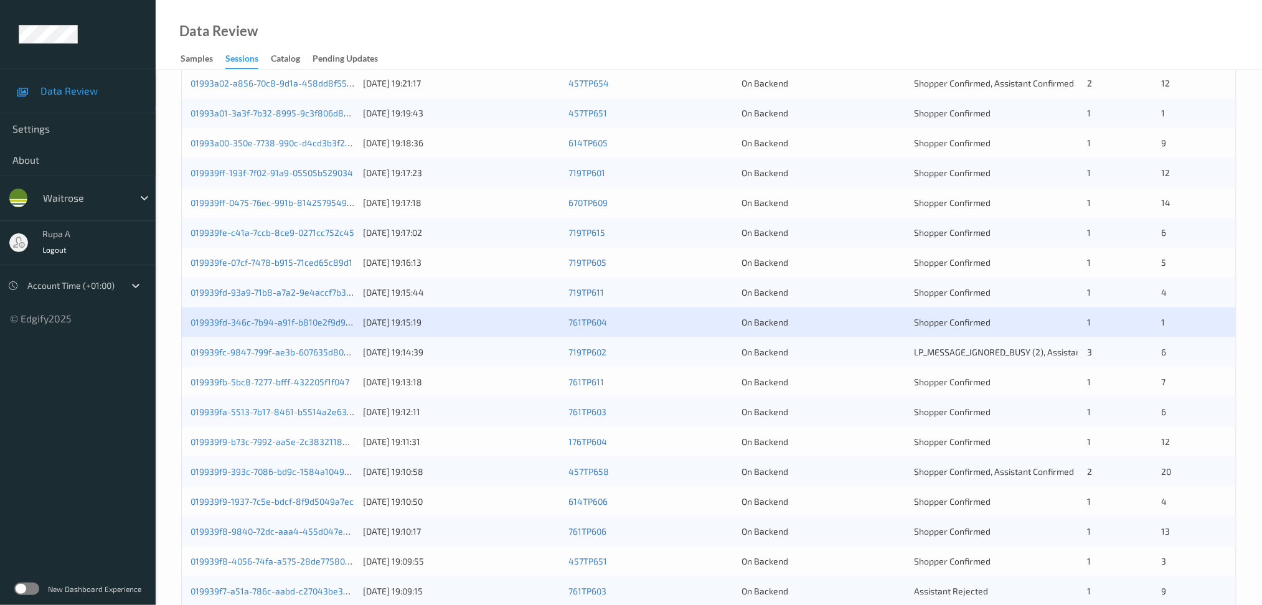
scroll to position [331, 0]
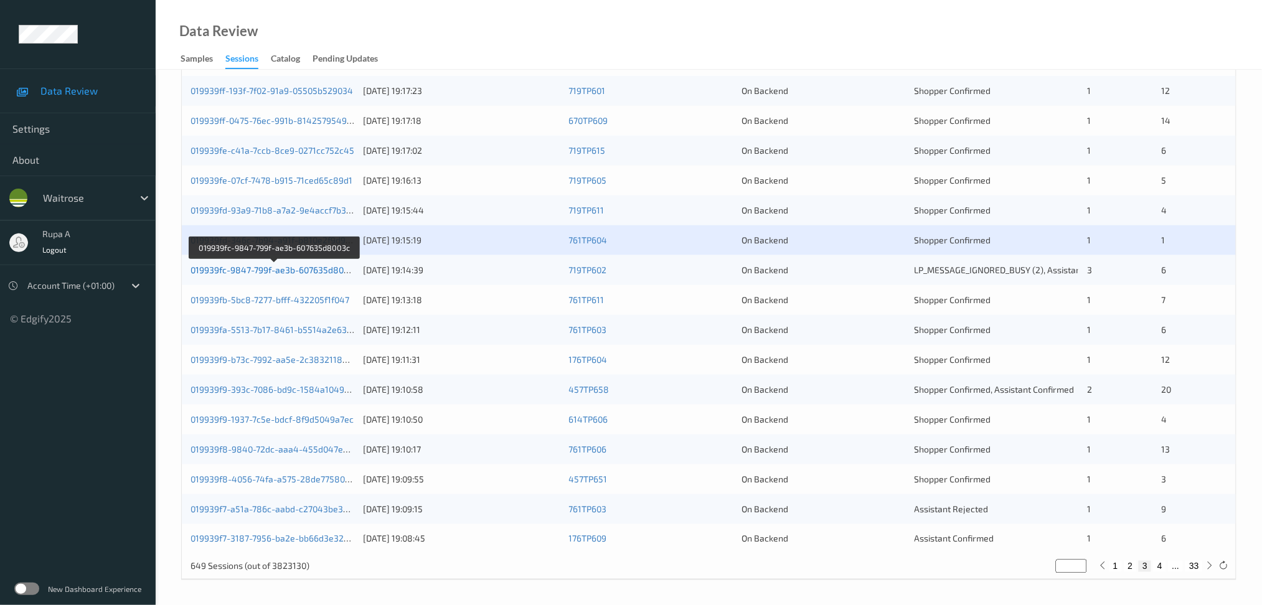
click at [311, 274] on link "019939fc-9847-799f-ae3b-607635d8003c" at bounding box center [273, 270] width 167 height 11
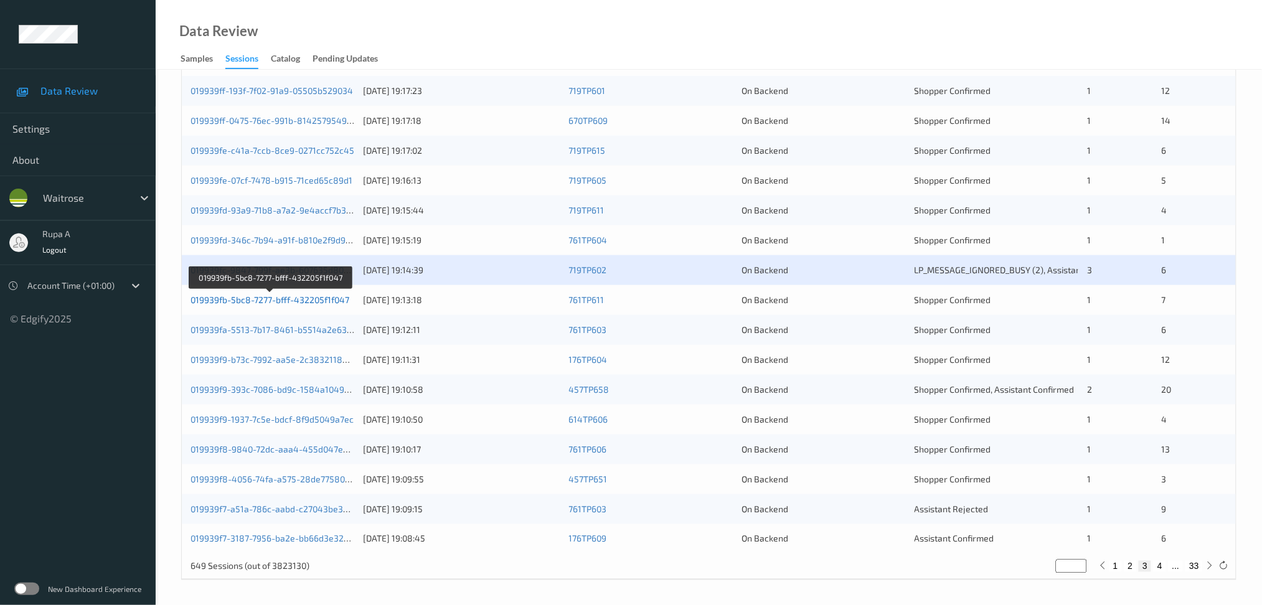
click at [333, 301] on link "019939fb-5bc8-7277-bfff-432205f1f047" at bounding box center [269, 299] width 159 height 11
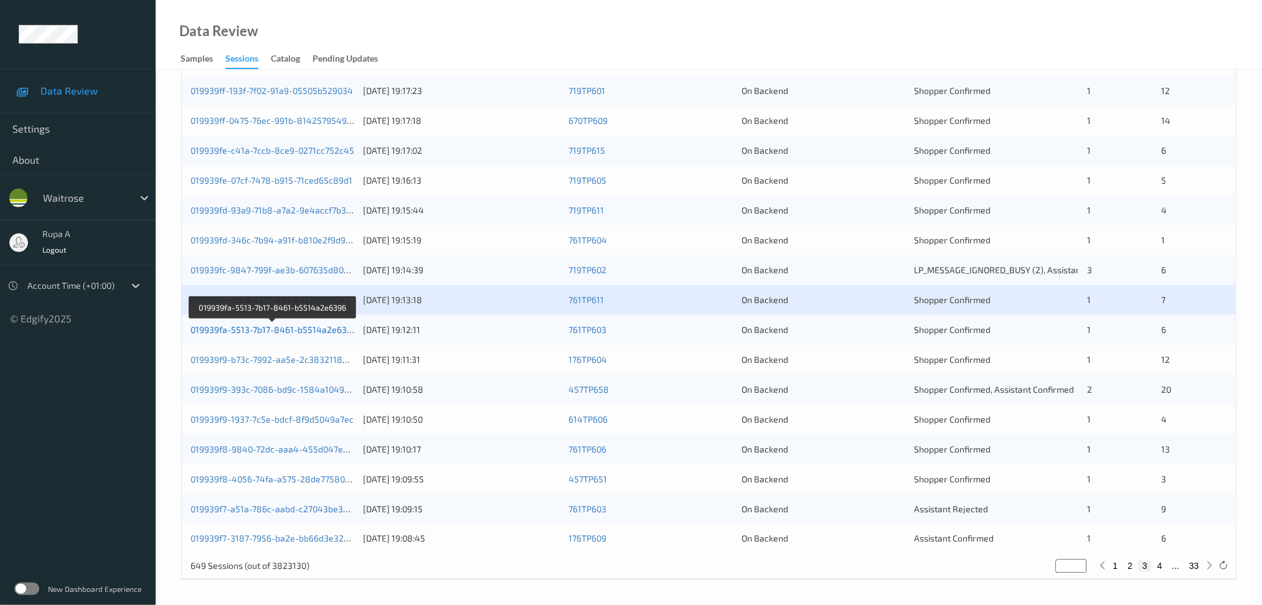
click at [329, 332] on link "019939fa-5513-7b17-8461-b5514a2e6396" at bounding box center [273, 329] width 166 height 11
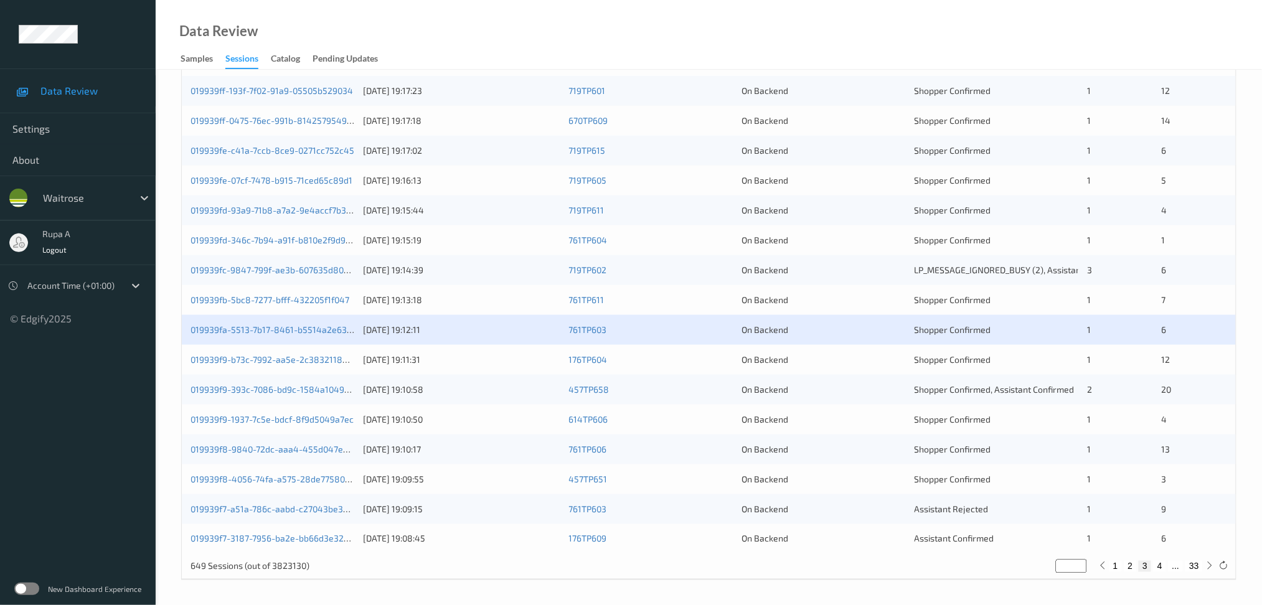
click at [317, 365] on div "019939f9-b73c-7992-aa5e-2c3832118e2d" at bounding box center [272, 360] width 164 height 12
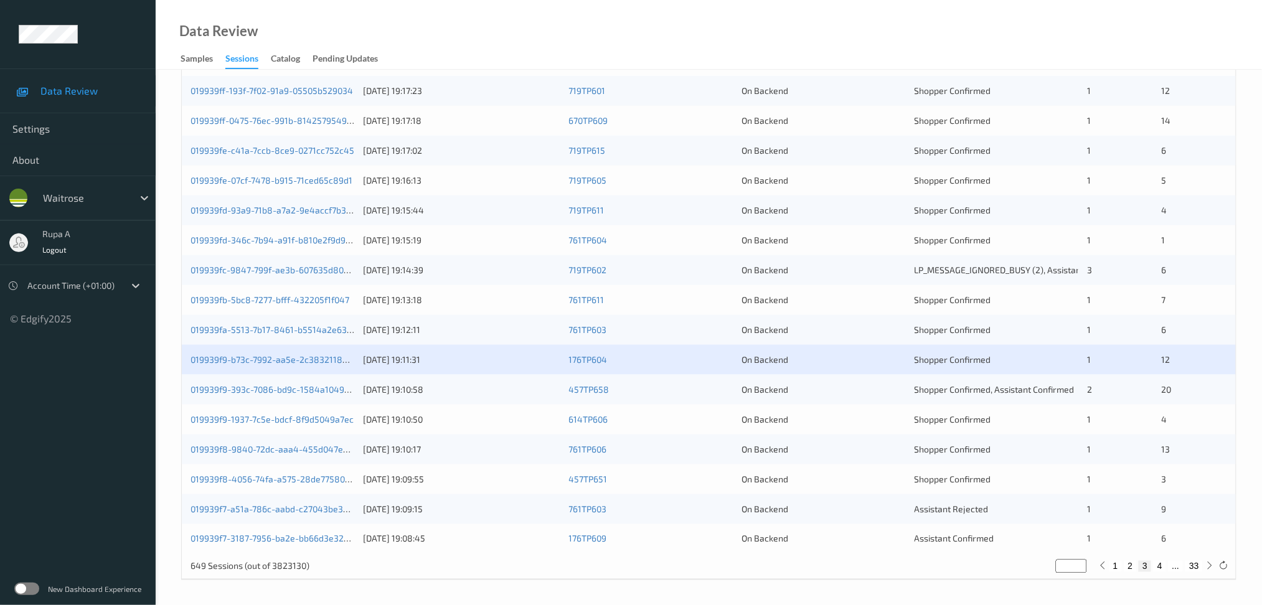
click at [321, 365] on div "019939f9-b73c-7992-aa5e-2c3832118e2d" at bounding box center [272, 360] width 164 height 12
click at [319, 363] on link "019939f9-b73c-7992-aa5e-2c3832118e2d" at bounding box center [273, 359] width 167 height 11
click at [312, 389] on link "019939f9-393c-7086-bd9c-1584a10496d0" at bounding box center [274, 389] width 169 height 11
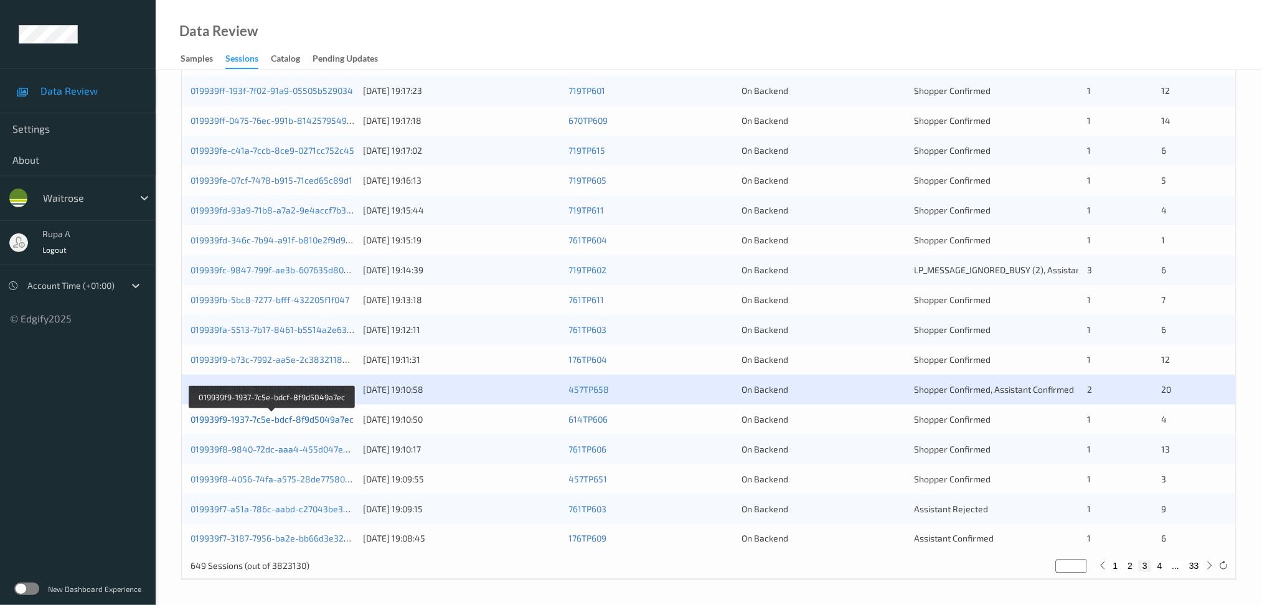
click at [349, 421] on link "019939f9-1937-7c5e-bdcf-8f9d5049a7ec" at bounding box center [271, 419] width 163 height 11
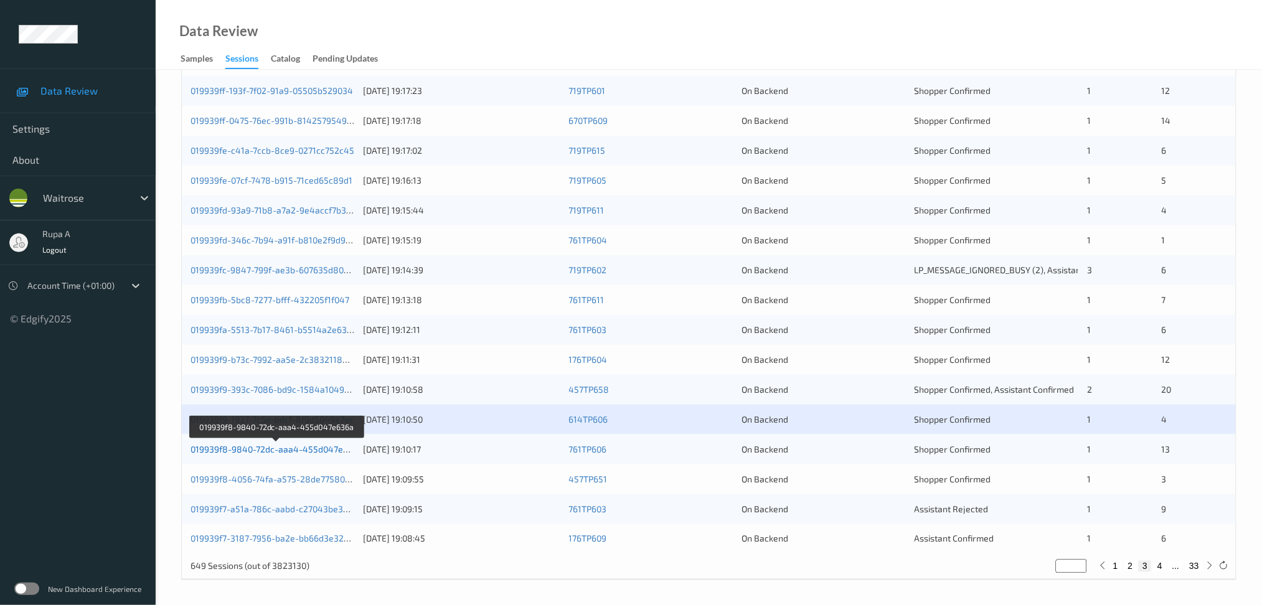
click at [310, 451] on link "019939f8-9840-72dc-aaa4-455d047e636a" at bounding box center [276, 449] width 172 height 11
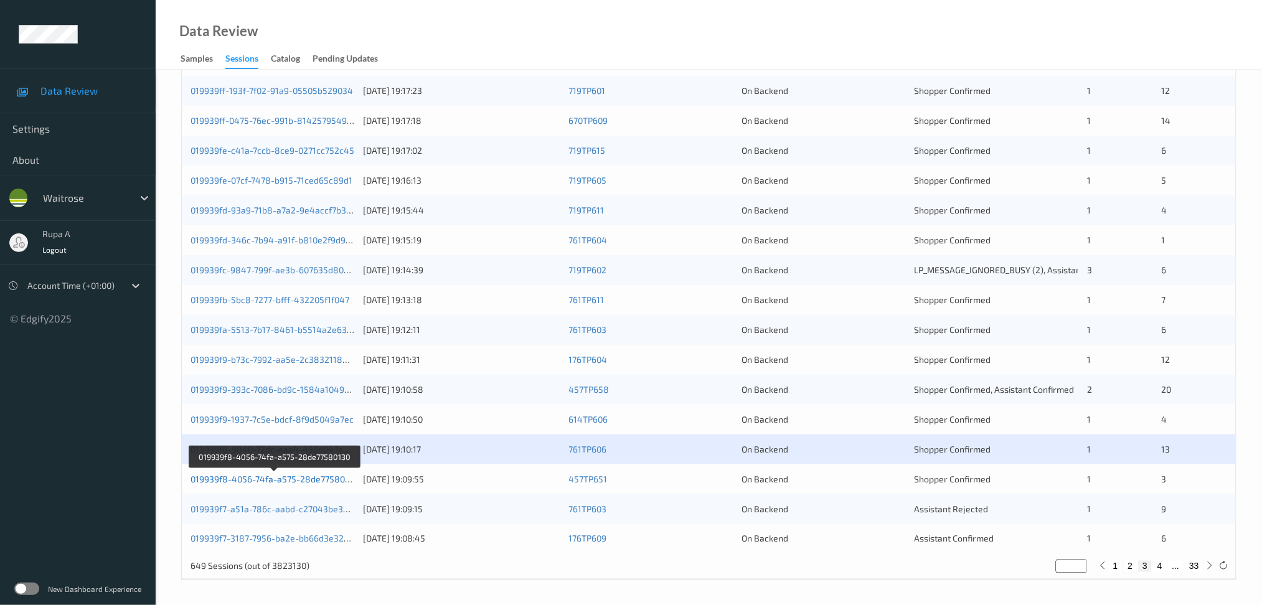
click at [314, 483] on link "019939f8-4056-74fa-a575-28de77580130" at bounding box center [274, 479] width 168 height 11
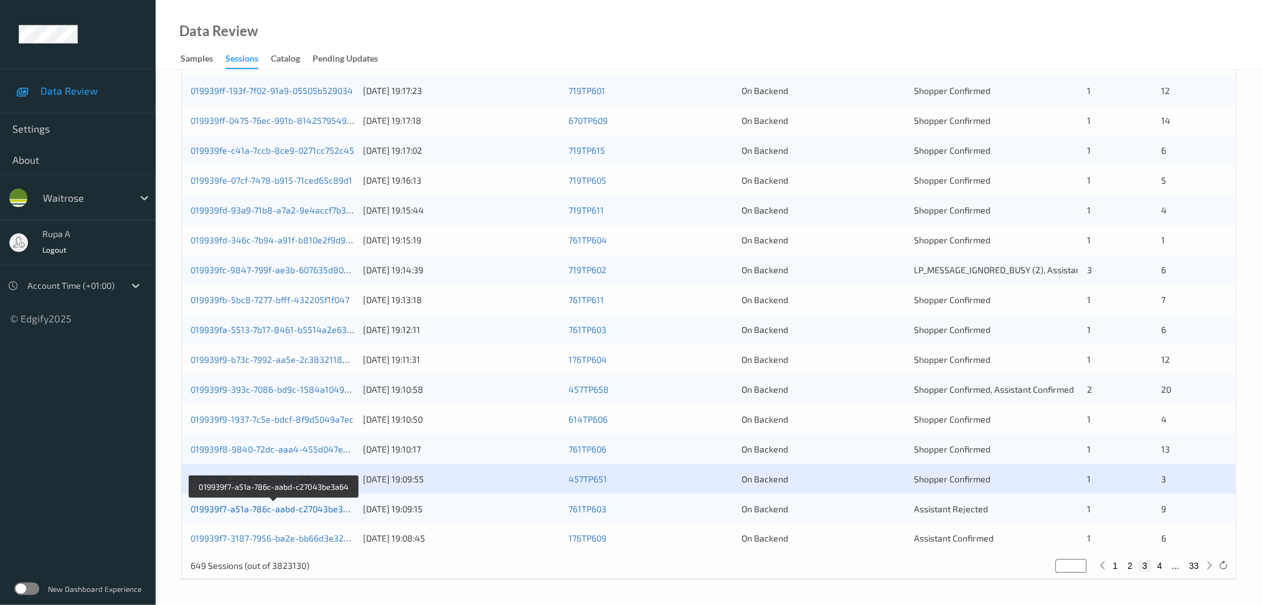
click at [329, 513] on link "019939f7-a51a-786c-aabd-c27043be3a64" at bounding box center [274, 508] width 168 height 11
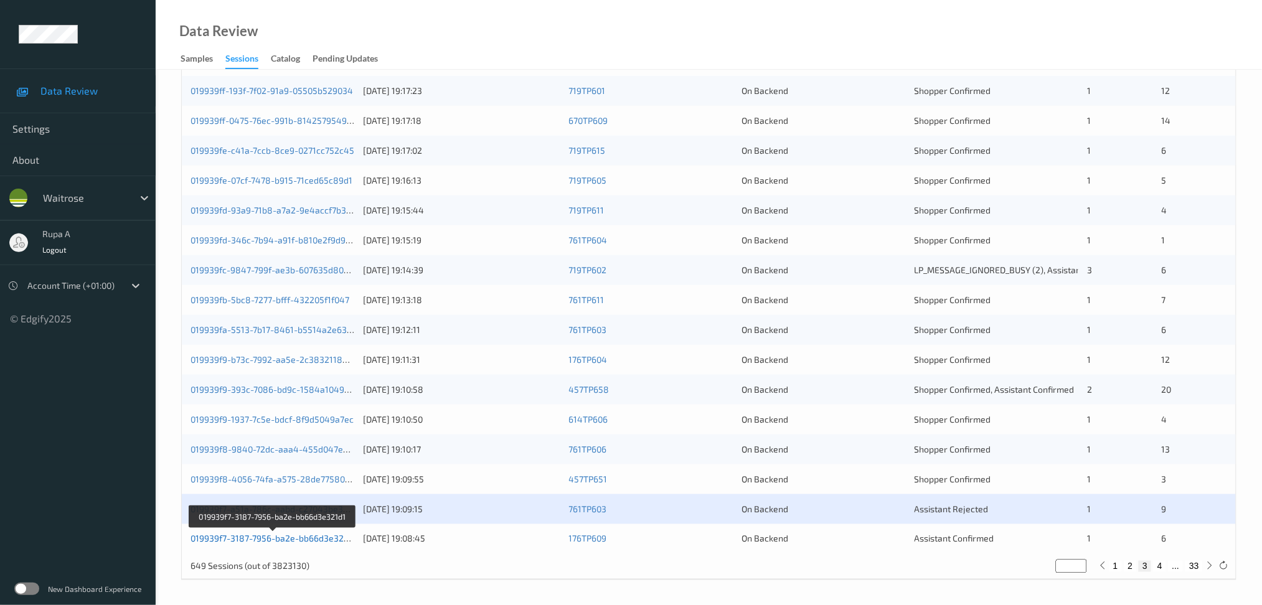
click at [311, 541] on link "019939f7-3187-7956-ba2e-bb66d3e321d1" at bounding box center [273, 538] width 166 height 11
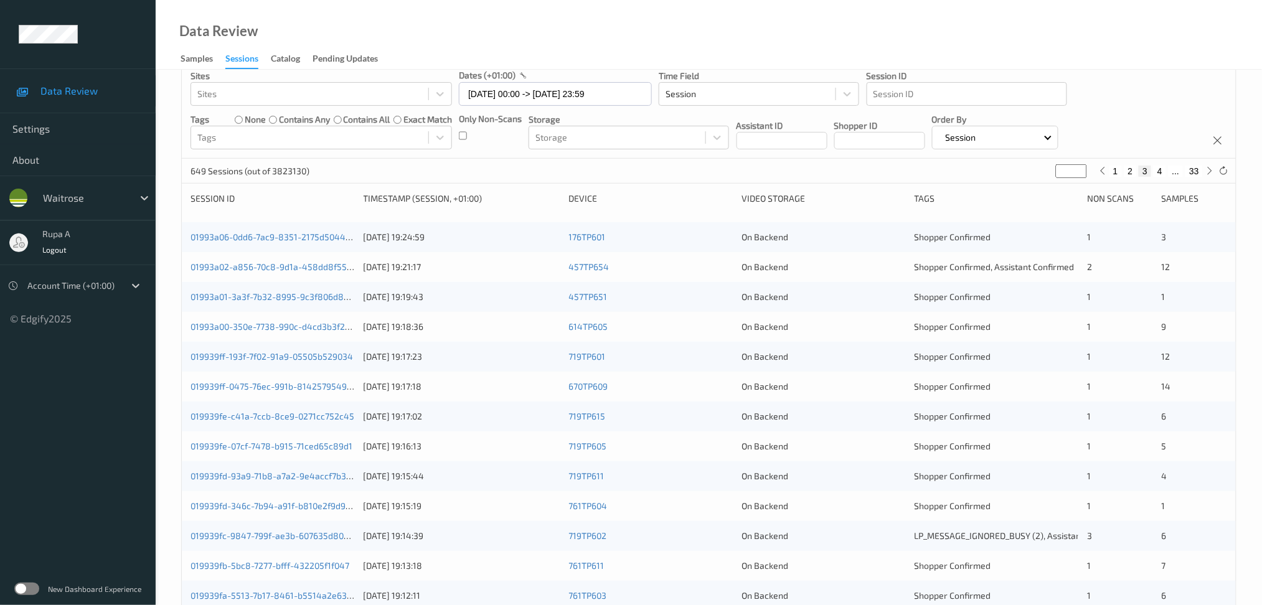
scroll to position [0, 0]
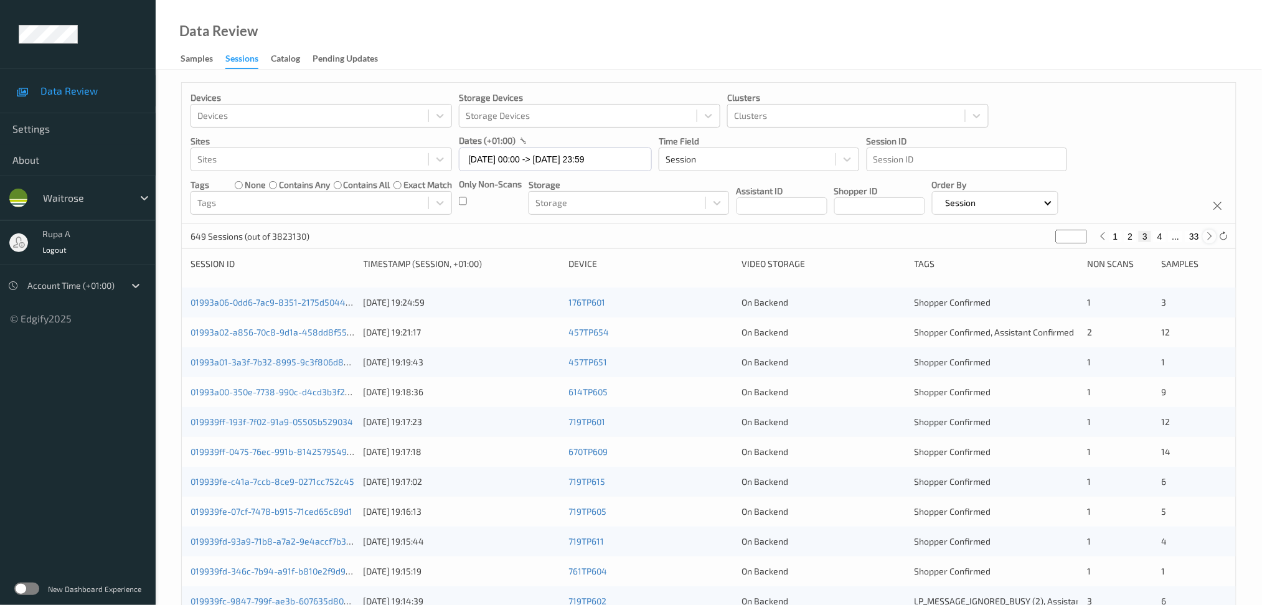
click at [1209, 233] on icon at bounding box center [1209, 236] width 9 height 9
type input "*"
click at [1207, 238] on icon at bounding box center [1209, 236] width 9 height 9
type input "*"
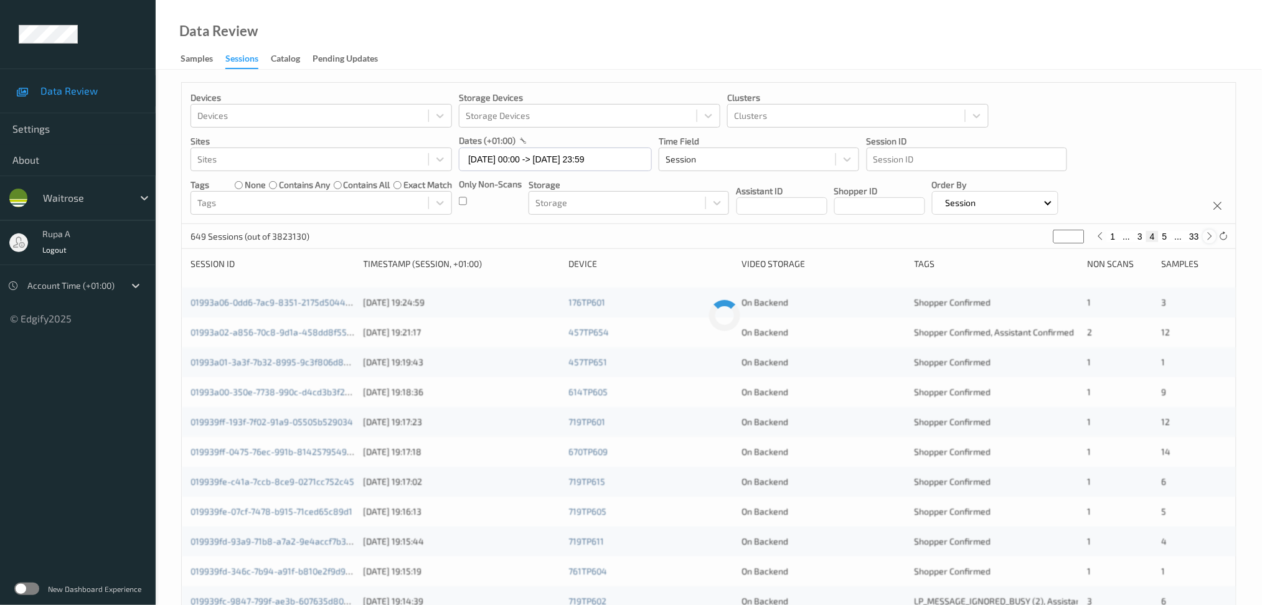
type input "*"
click at [1216, 238] on div at bounding box center [1223, 237] width 14 height 14
click at [1212, 238] on icon at bounding box center [1209, 236] width 9 height 9
type input "*"
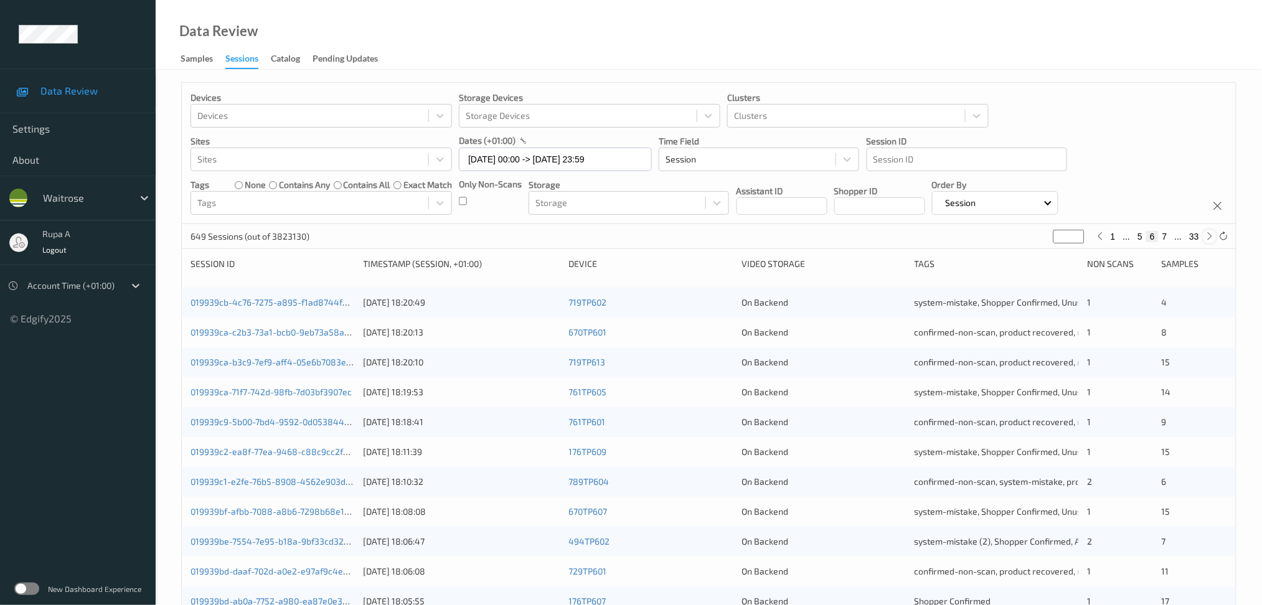
click at [1203, 237] on div at bounding box center [1209, 237] width 14 height 14
type input "*"
click at [1211, 239] on icon at bounding box center [1209, 236] width 9 height 9
type input "*"
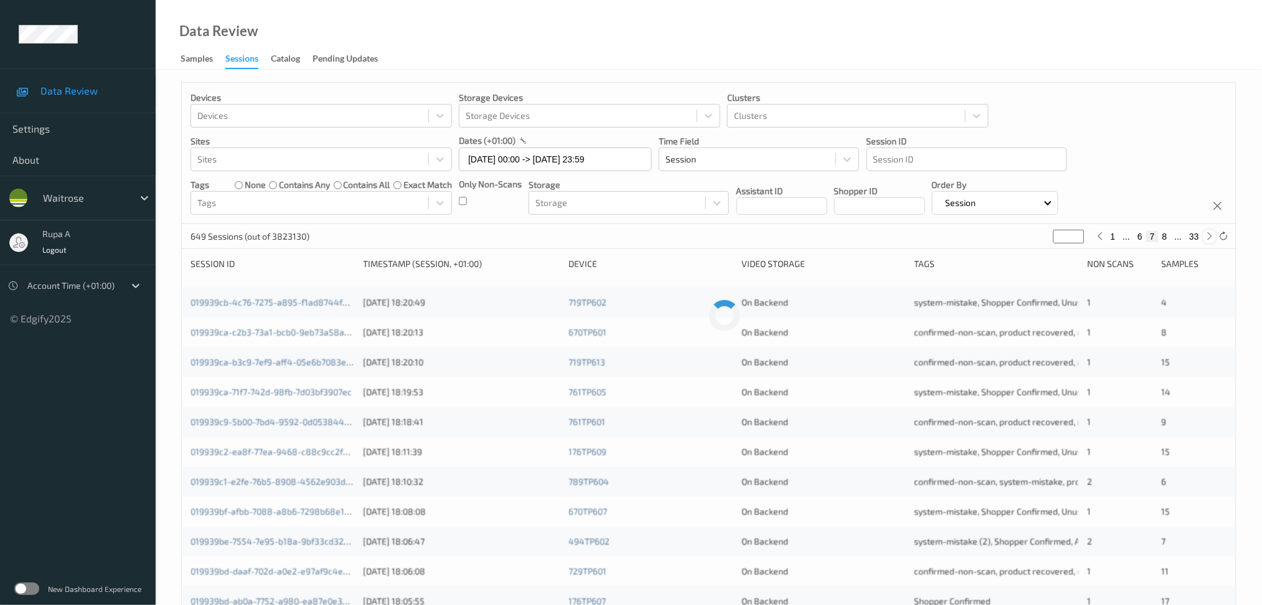
type input "*"
click at [1211, 239] on icon at bounding box center [1209, 236] width 9 height 9
type input "*"
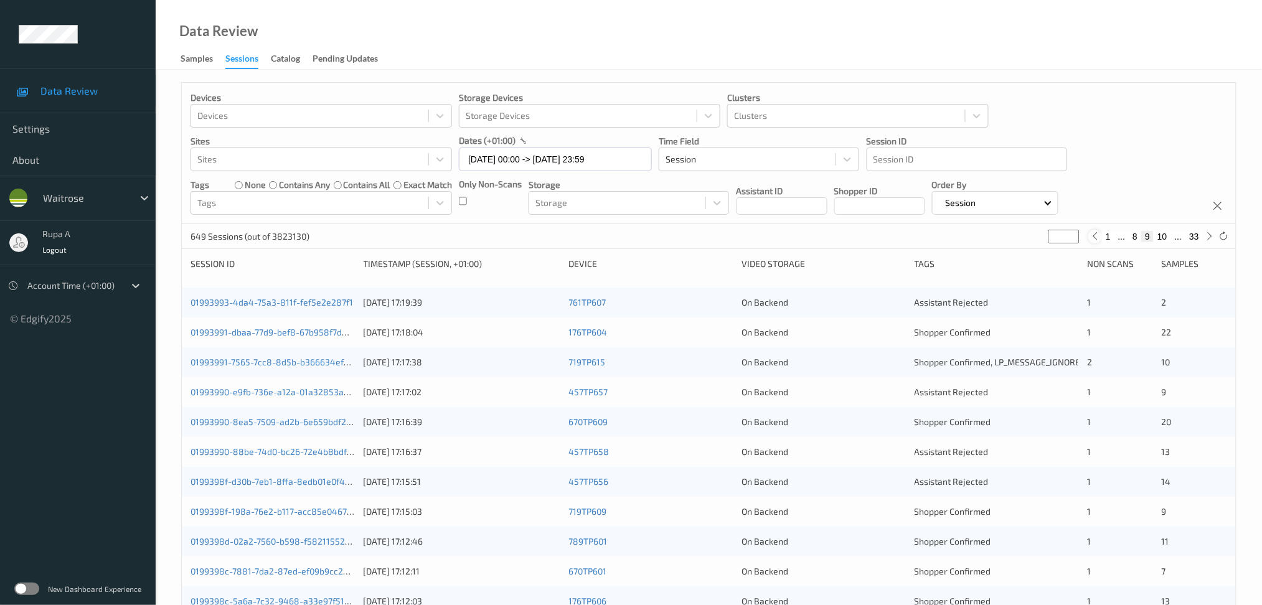
click at [1097, 241] on icon at bounding box center [1094, 236] width 9 height 9
type input "*"
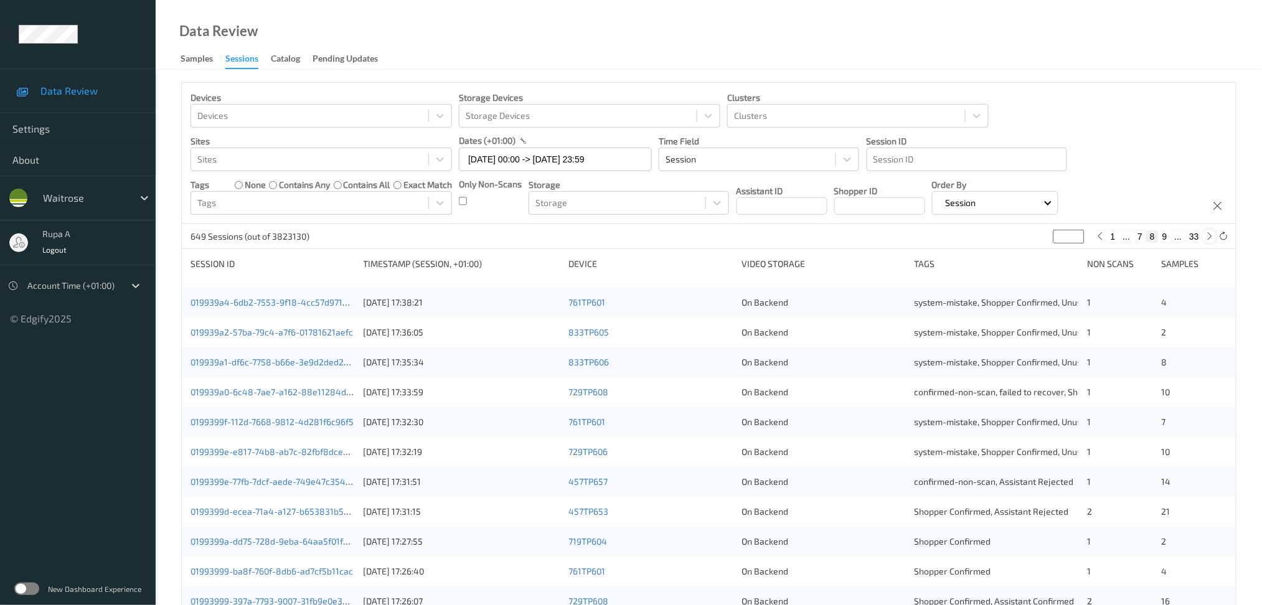
click at [1212, 237] on icon at bounding box center [1209, 236] width 9 height 9
type input "*"
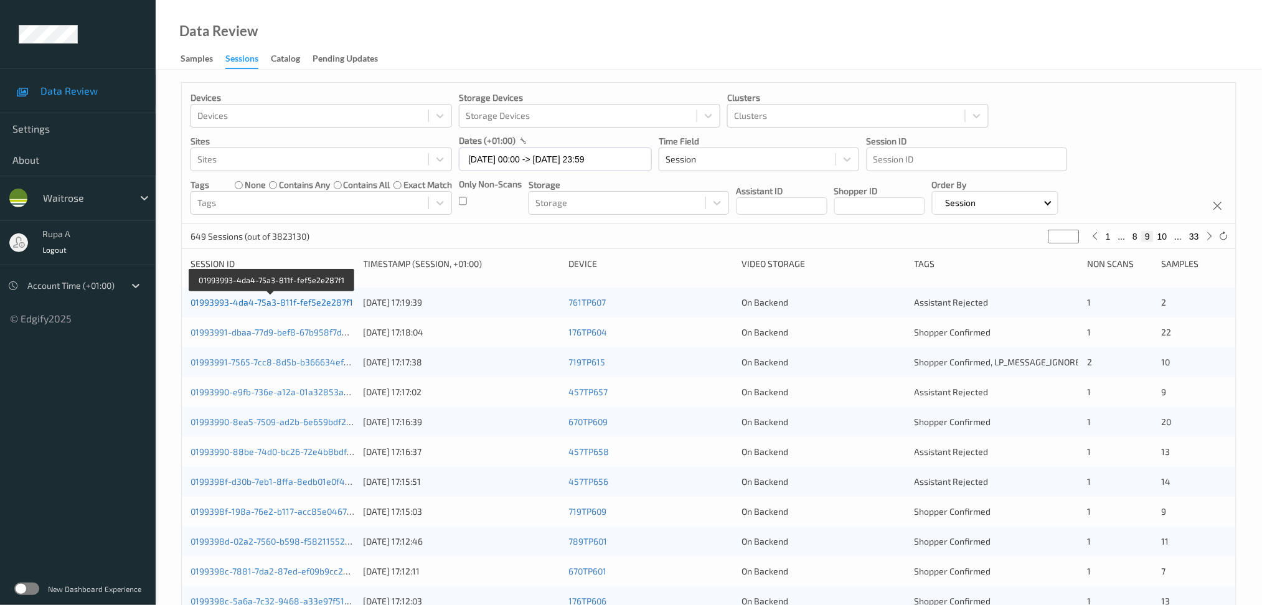
click at [276, 301] on link "01993993-4da4-75a3-811f-fef5e2e287f1" at bounding box center [271, 302] width 162 height 11
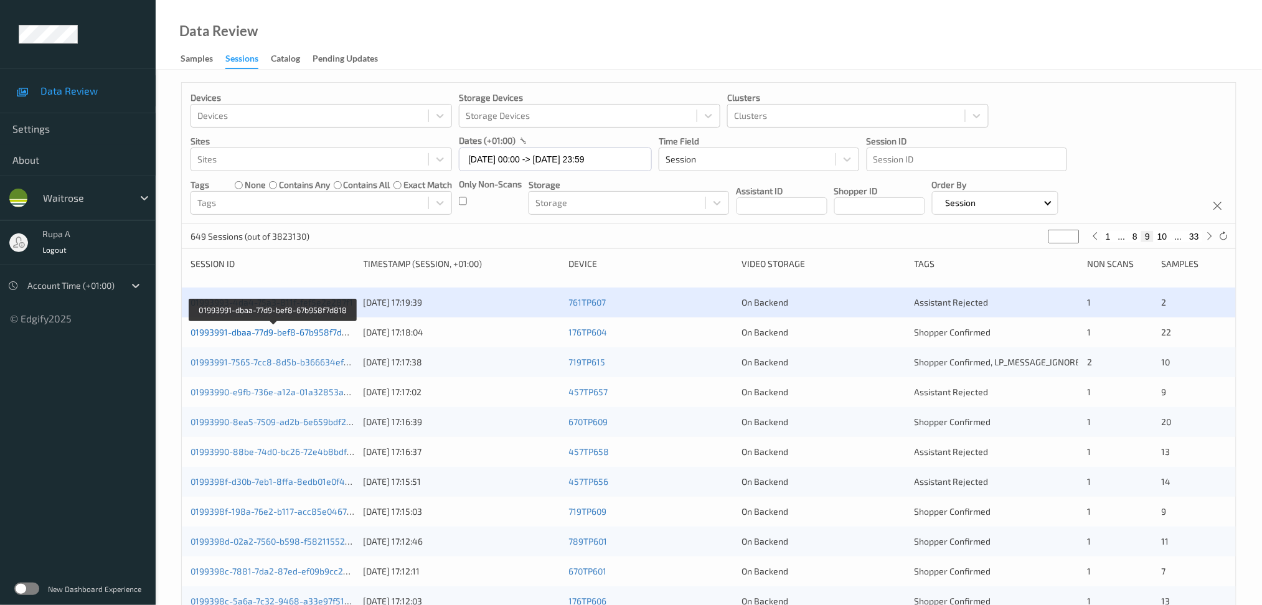
click at [336, 330] on link "01993991-dbaa-77d9-bef8-67b958f7d818" at bounding box center [273, 332] width 166 height 11
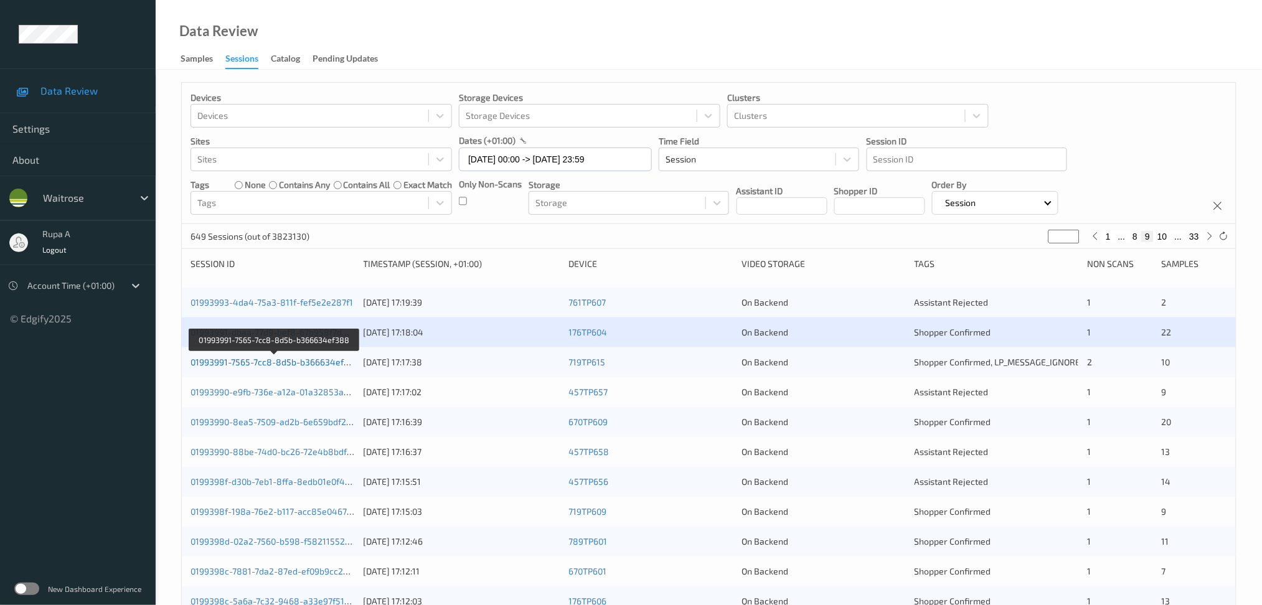
click at [289, 365] on link "01993991-7565-7cc8-8d5b-b366634ef388" at bounding box center [274, 362] width 169 height 11
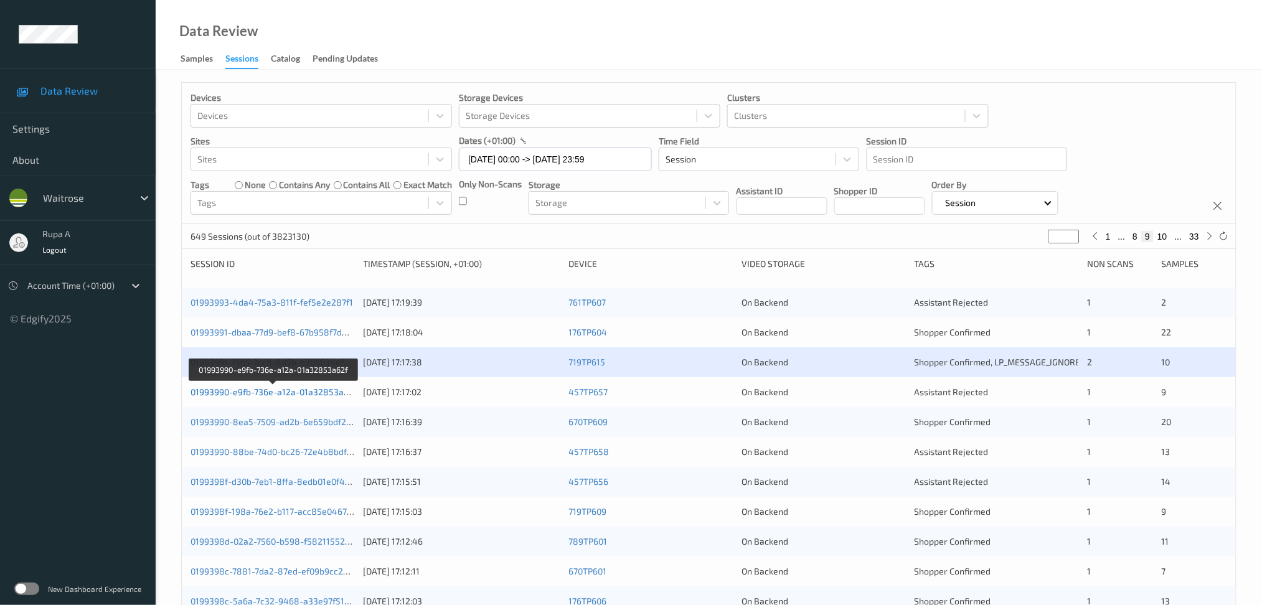
click at [342, 390] on link "01993990-e9fb-736e-a12a-01a32853a62f" at bounding box center [273, 391] width 166 height 11
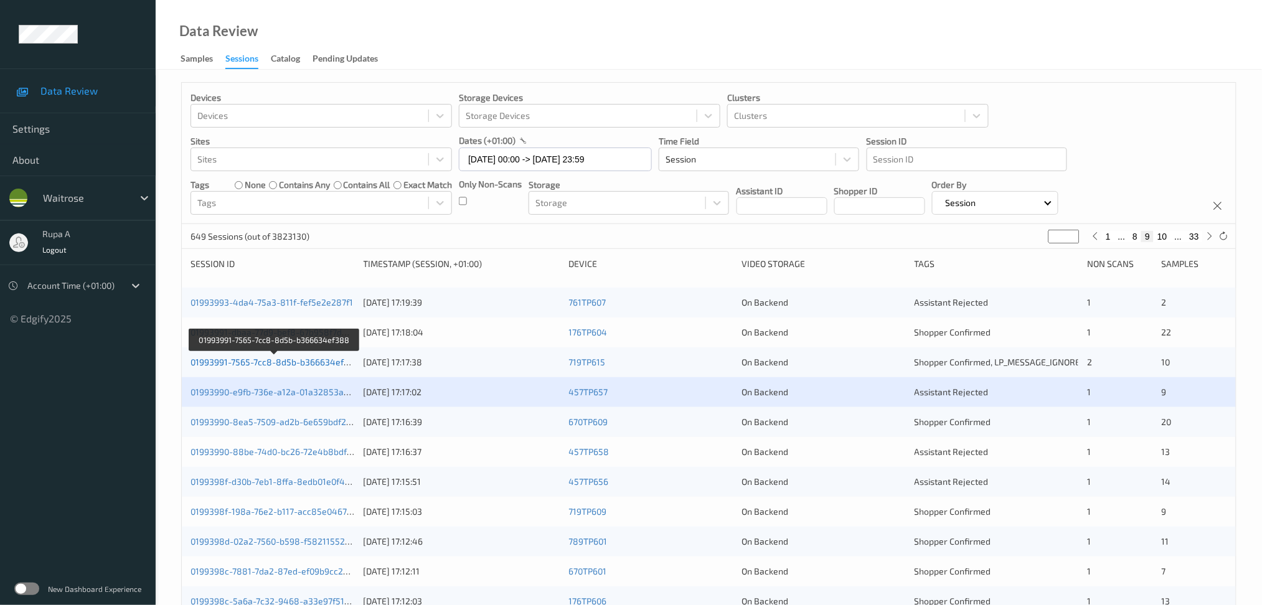
click at [306, 360] on link "01993991-7565-7cc8-8d5b-b366634ef388" at bounding box center [274, 362] width 169 height 11
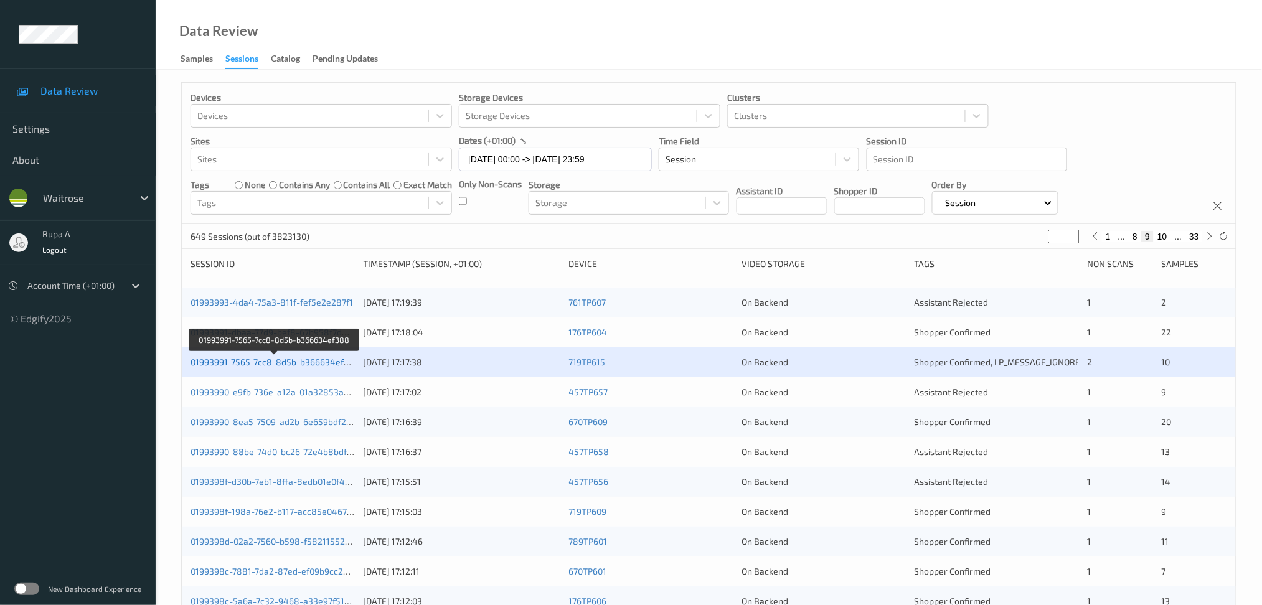
click at [326, 357] on link "01993991-7565-7cc8-8d5b-b366634ef388" at bounding box center [274, 362] width 169 height 11
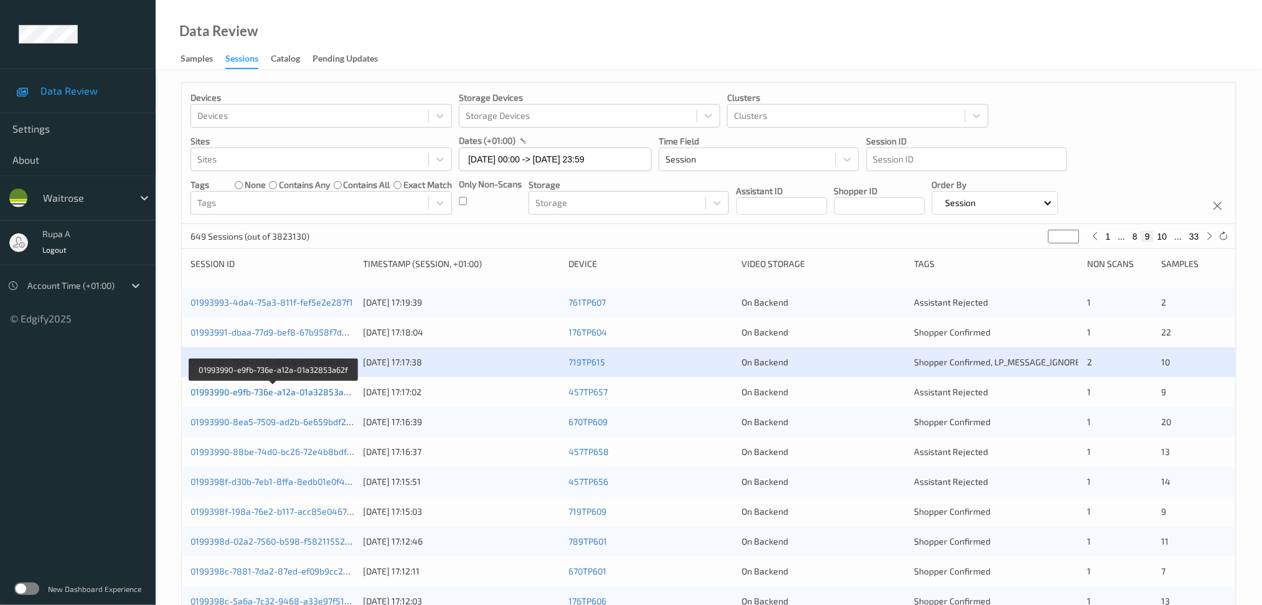
click at [324, 390] on link "01993990-e9fb-736e-a12a-01a32853a62f" at bounding box center [273, 391] width 166 height 11
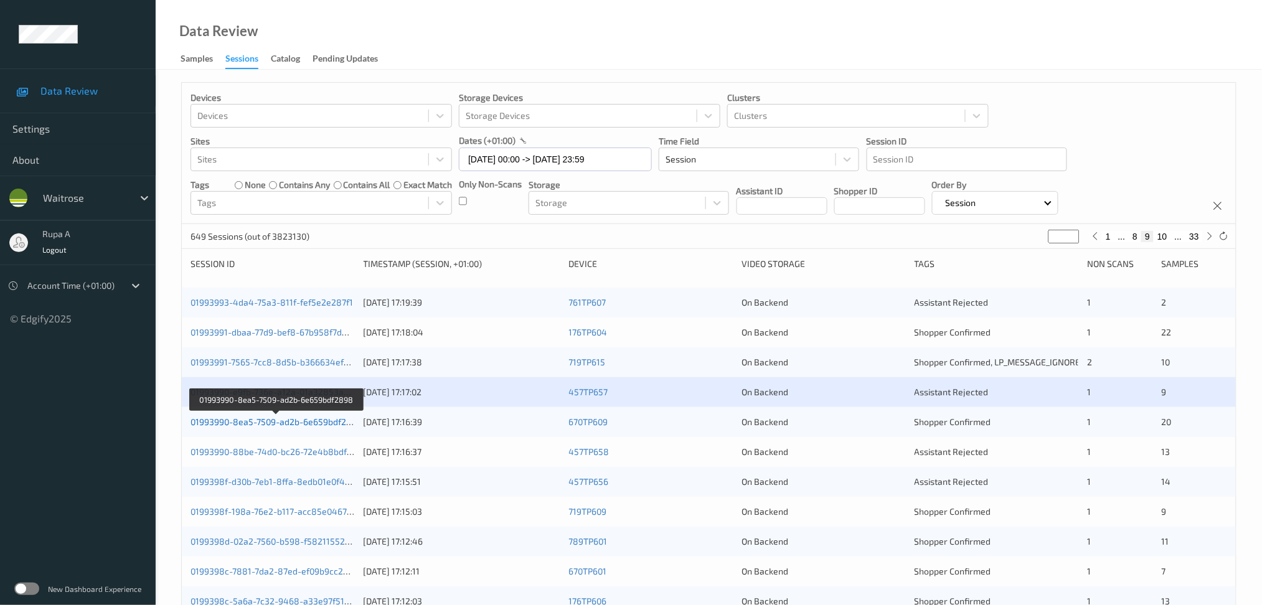
click at [312, 418] on link "01993990-8ea5-7509-ad2b-6e659bdf2898" at bounding box center [276, 421] width 172 height 11
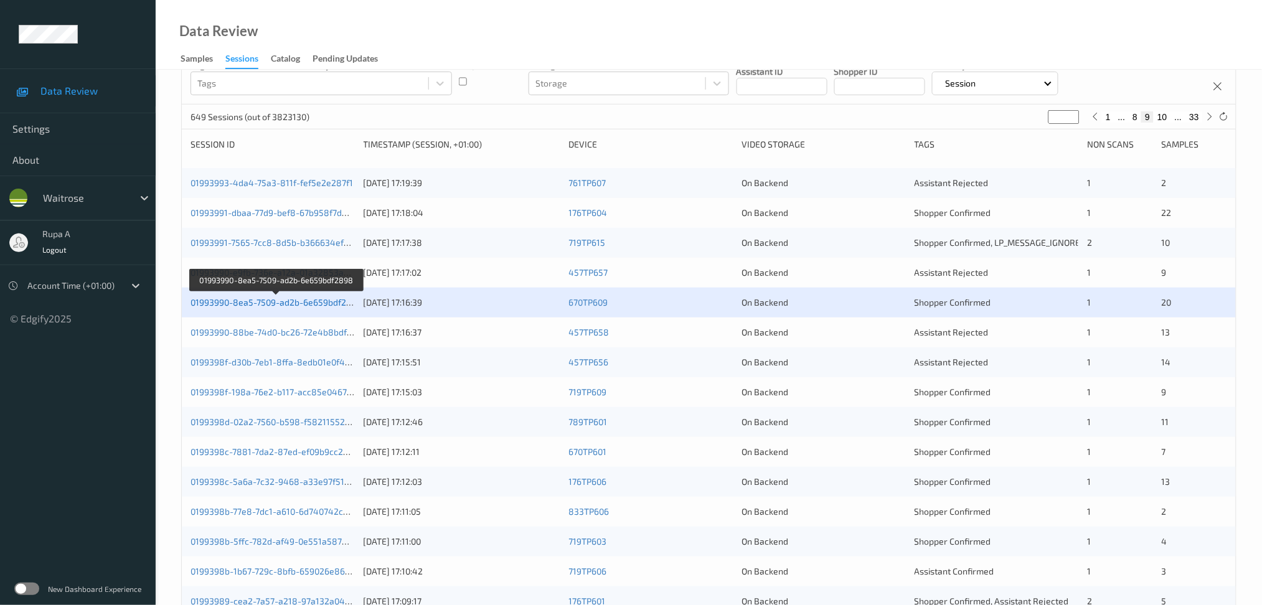
scroll to position [249, 0]
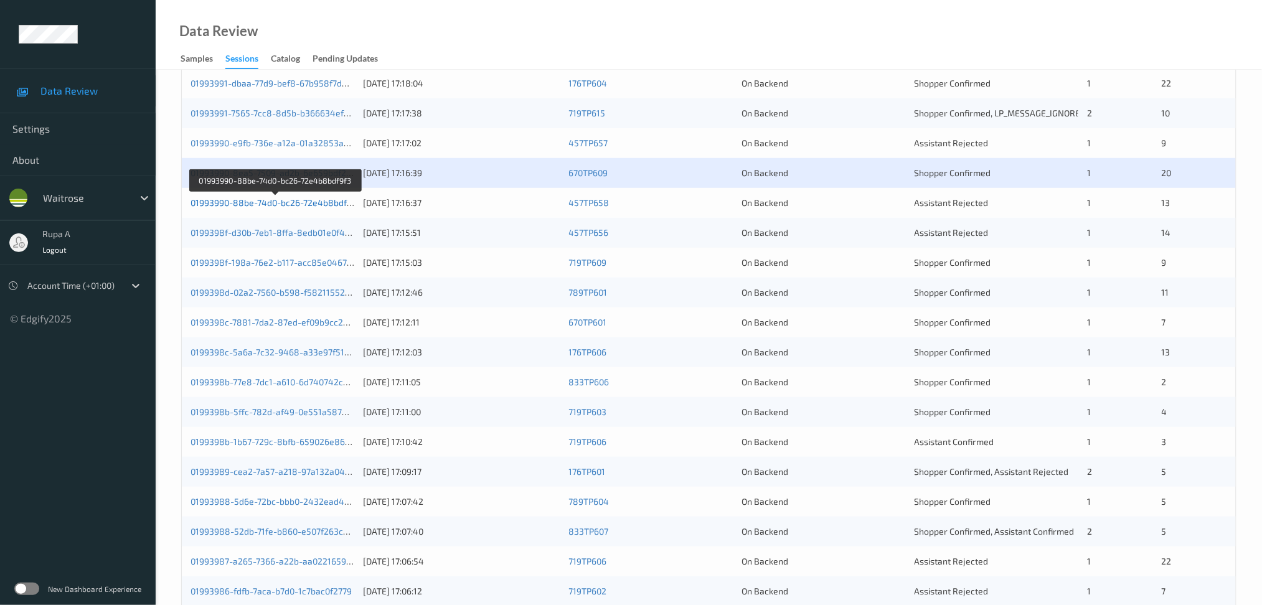
click at [350, 204] on link "01993990-88be-74d0-bc26-72e4b8bdf9f3" at bounding box center [274, 202] width 169 height 11
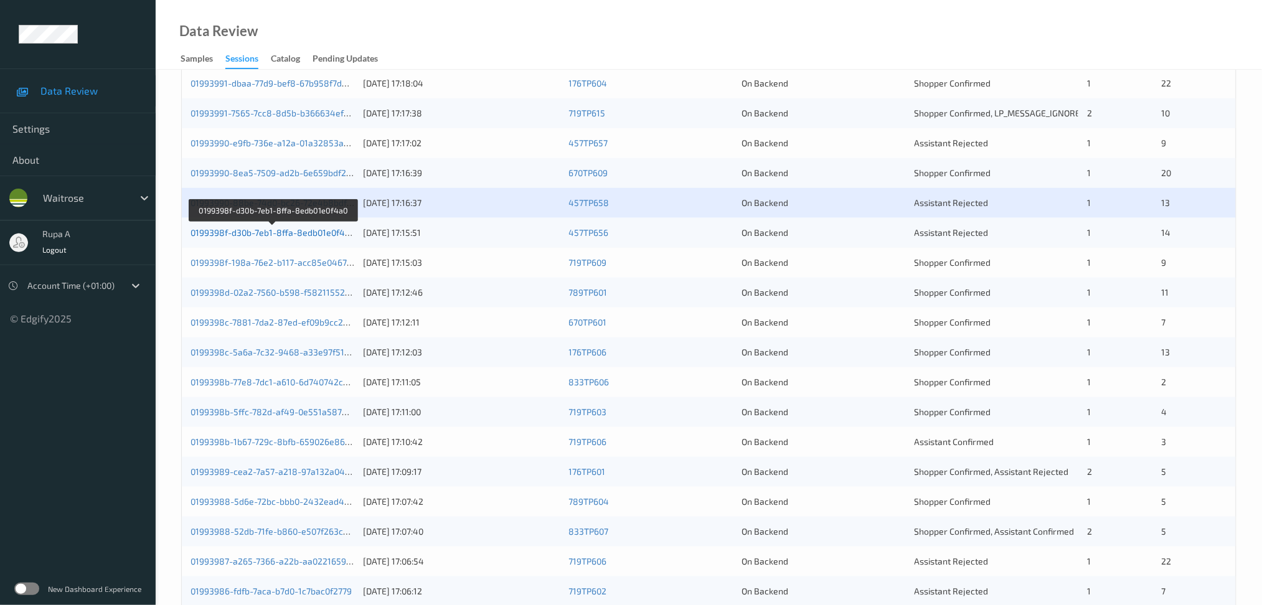
click at [345, 230] on link "0199398f-d30b-7eb1-8ffa-8edb01e0f4a0" at bounding box center [272, 232] width 164 height 11
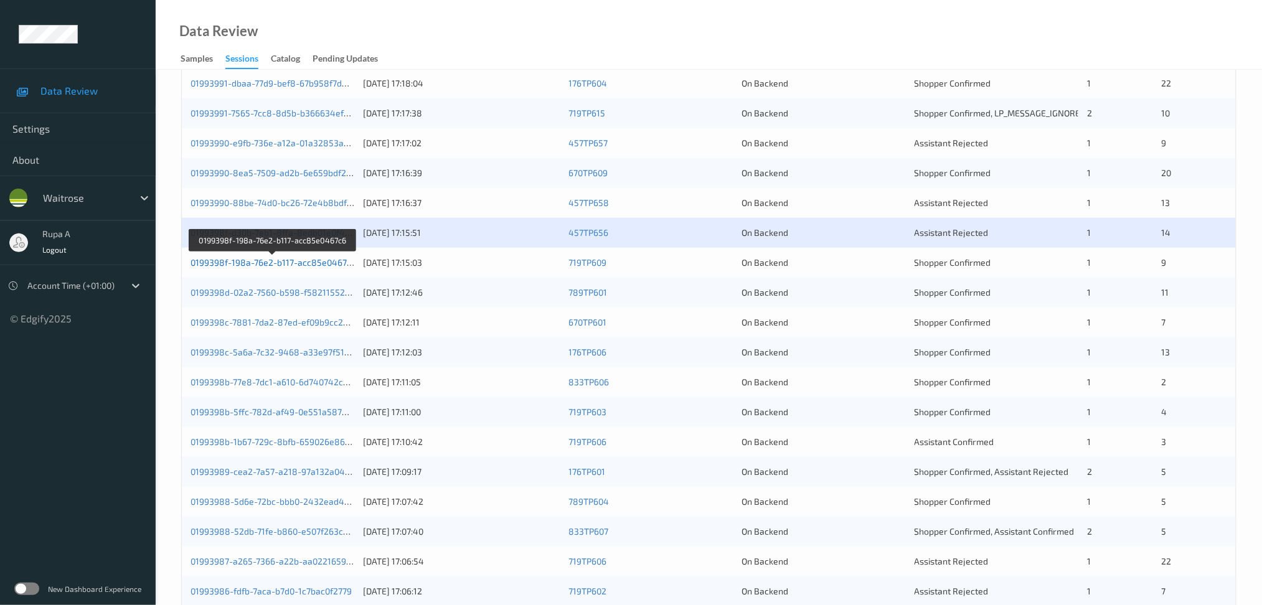
click at [309, 263] on link "0199398f-198a-76e2-b117-acc85e0467c6" at bounding box center [273, 262] width 166 height 11
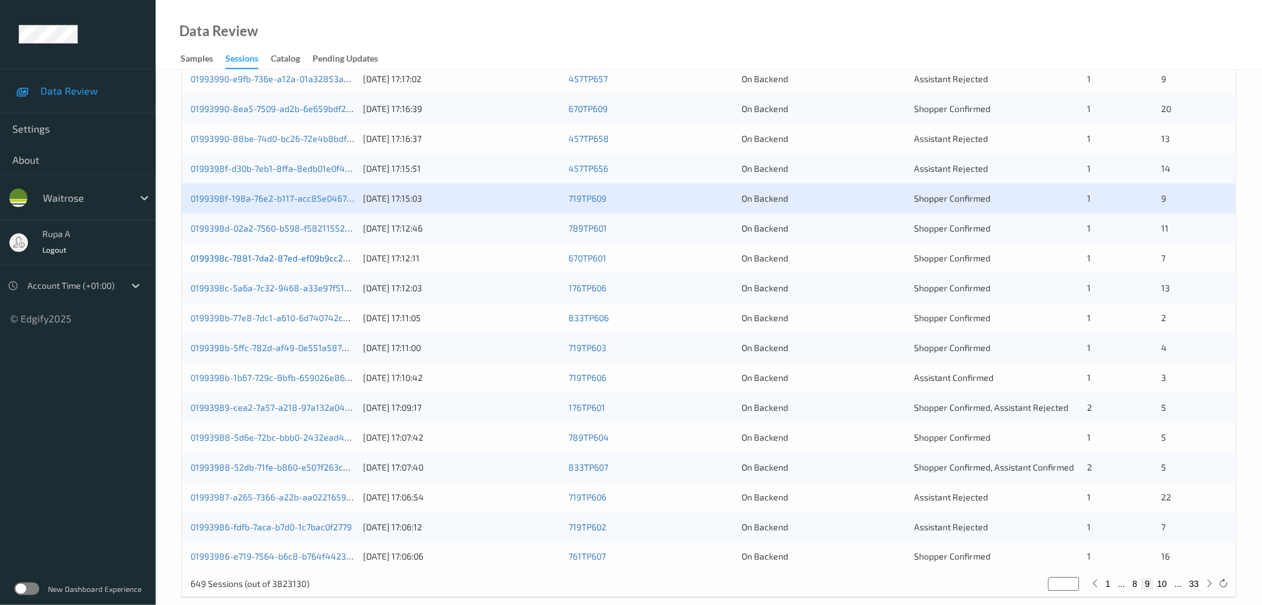
scroll to position [331, 0]
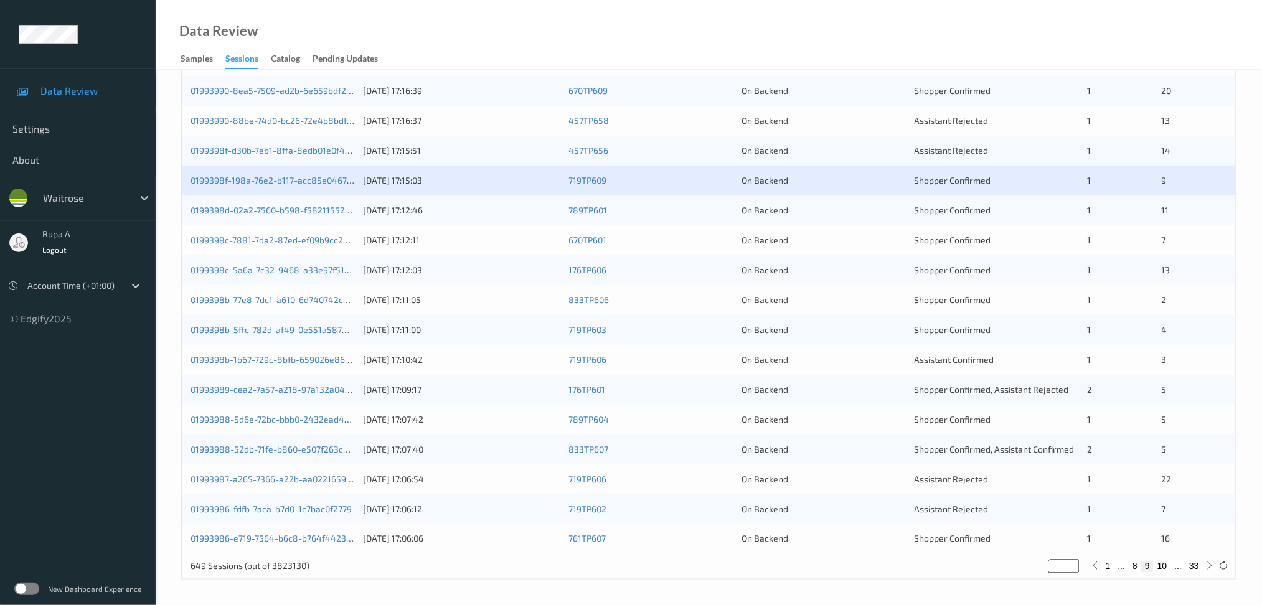
click at [347, 203] on div "0199398d-02a2-7560-b598-f58211552f77 [DATE] 17:12:46 789TP601 On Backend Shoppe…" at bounding box center [709, 210] width 1054 height 30
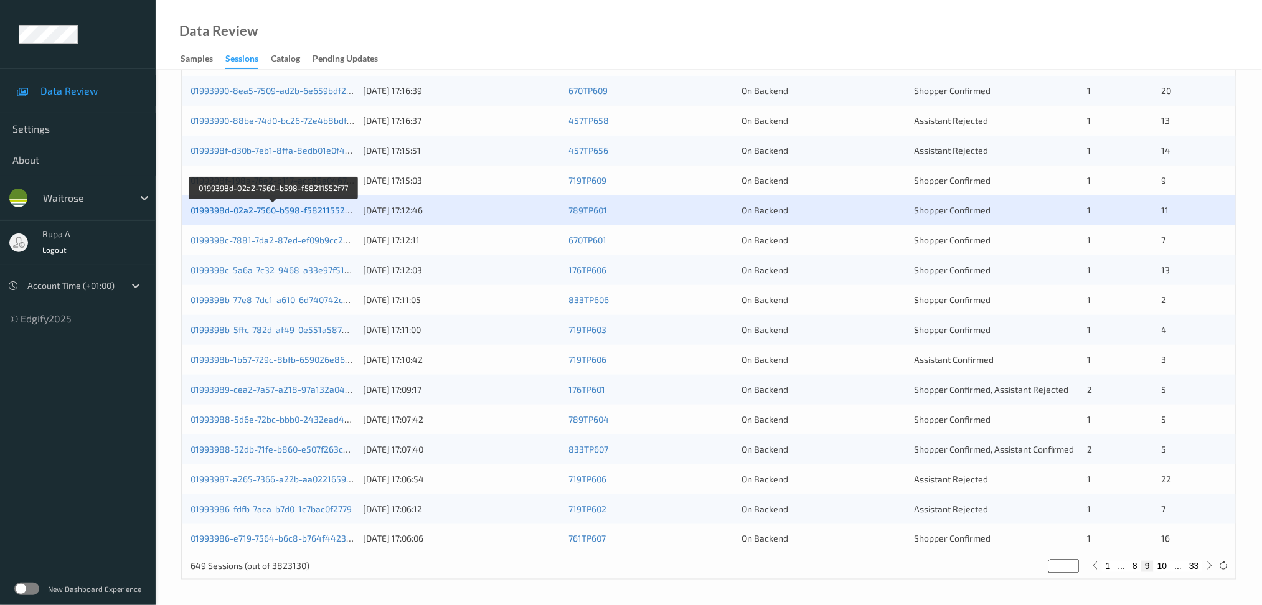
click at [293, 207] on link "0199398d-02a2-7560-b598-f58211552f77" at bounding box center [273, 210] width 166 height 11
click at [329, 243] on link "0199398c-7881-7da2-87ed-ef09b9cc2996" at bounding box center [273, 240] width 167 height 11
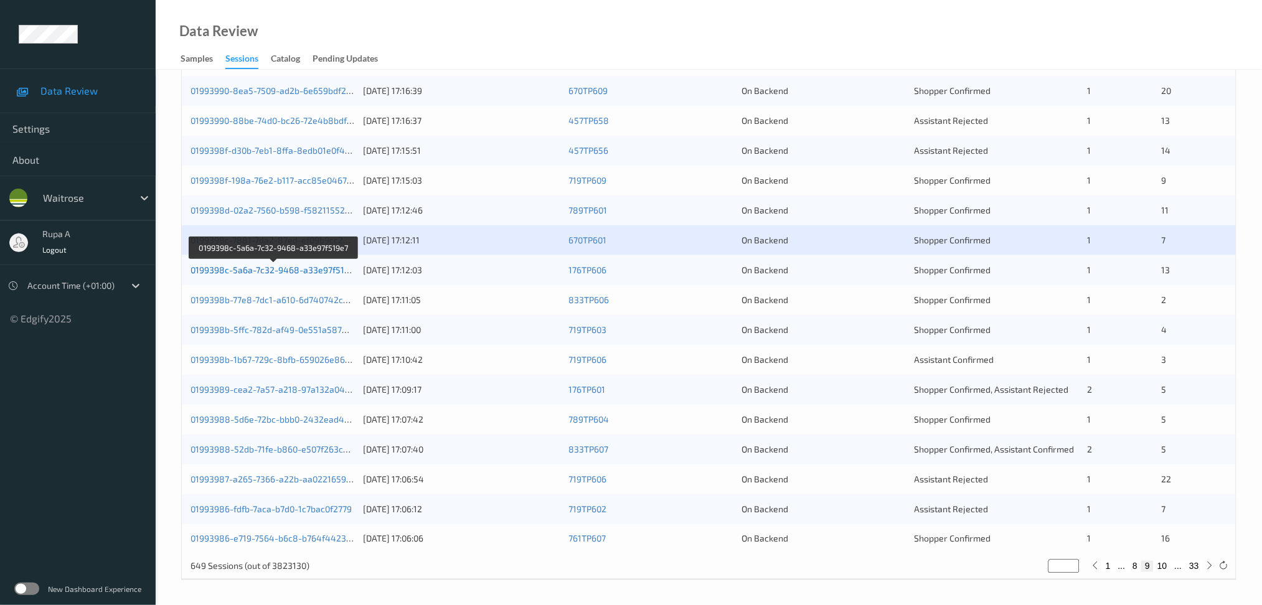
click at [280, 268] on link "0199398c-5a6a-7c32-9468-a33e97f519e7" at bounding box center [274, 270] width 168 height 11
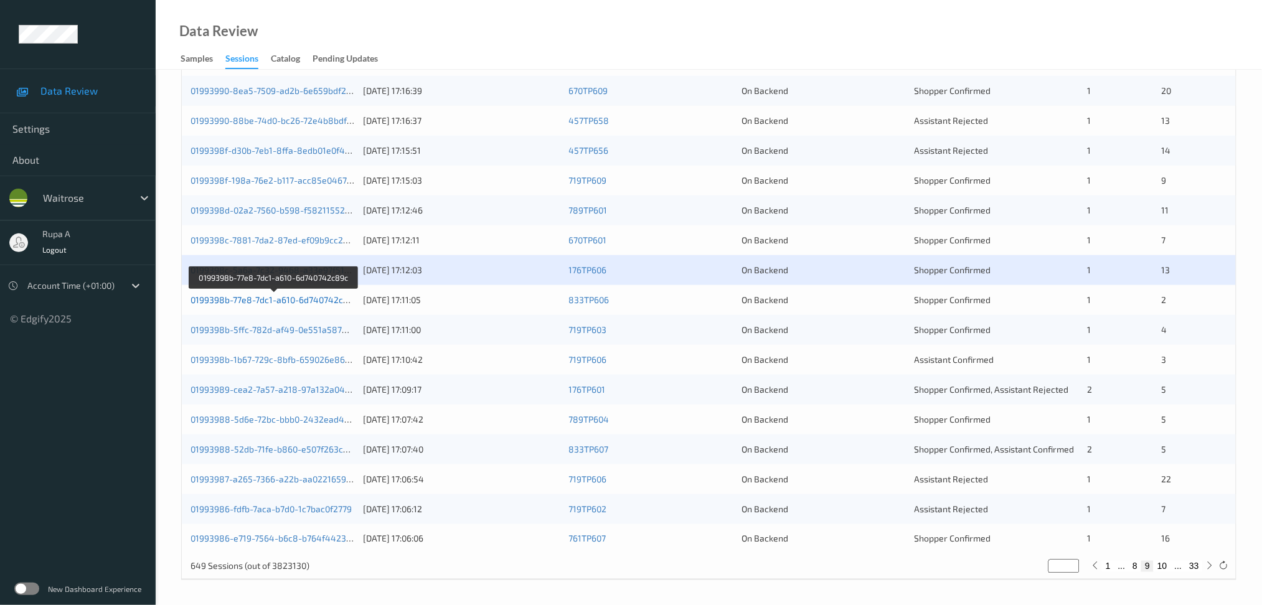
click at [269, 301] on link "0199398b-77e8-7dc1-a610-6d740742c89c" at bounding box center [273, 299] width 167 height 11
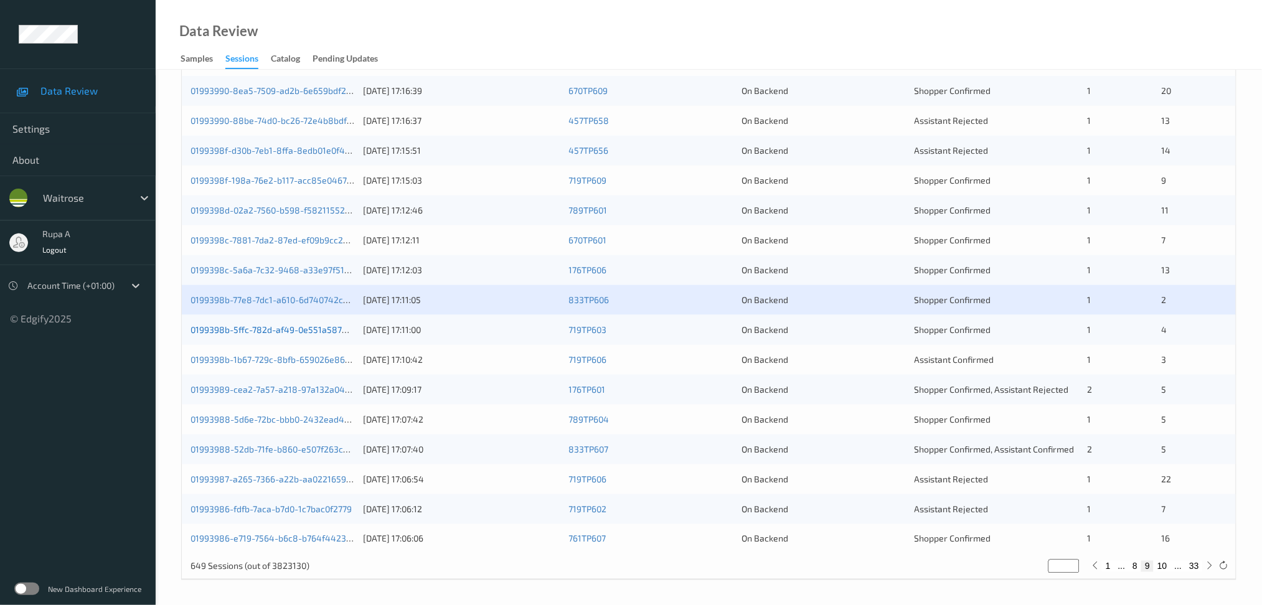
click at [340, 329] on link "0199398b-5ffc-782d-af49-0e551a58745d" at bounding box center [273, 329] width 167 height 11
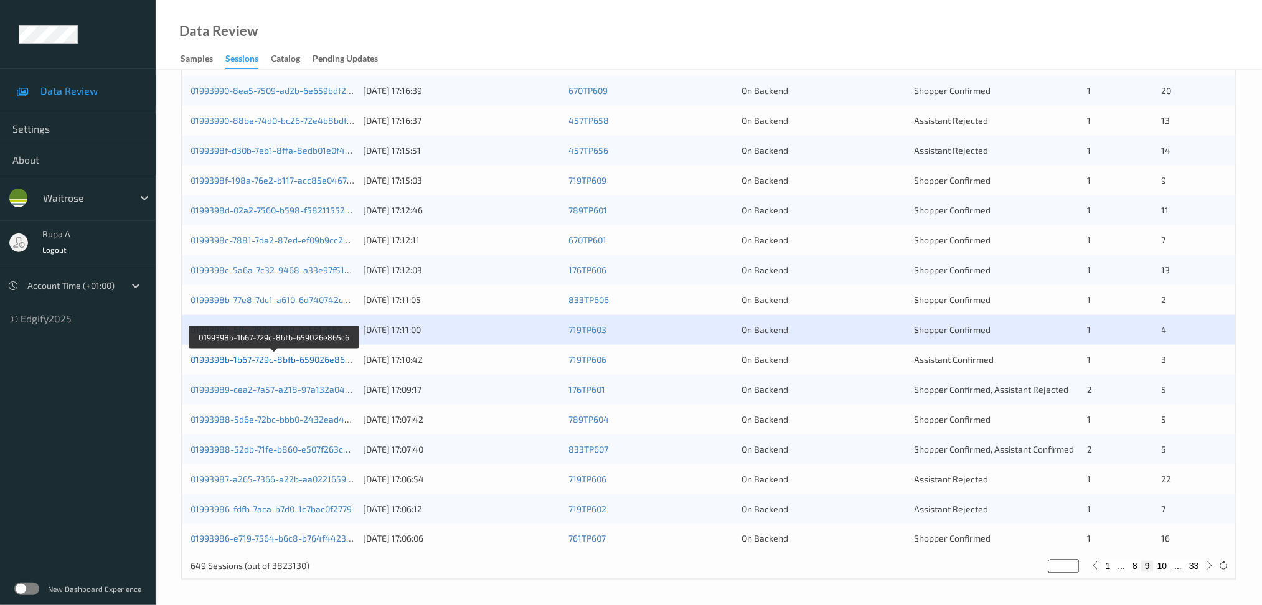
click at [278, 355] on link "0199398b-1b67-729c-8bfb-659026e865c6" at bounding box center [274, 359] width 169 height 11
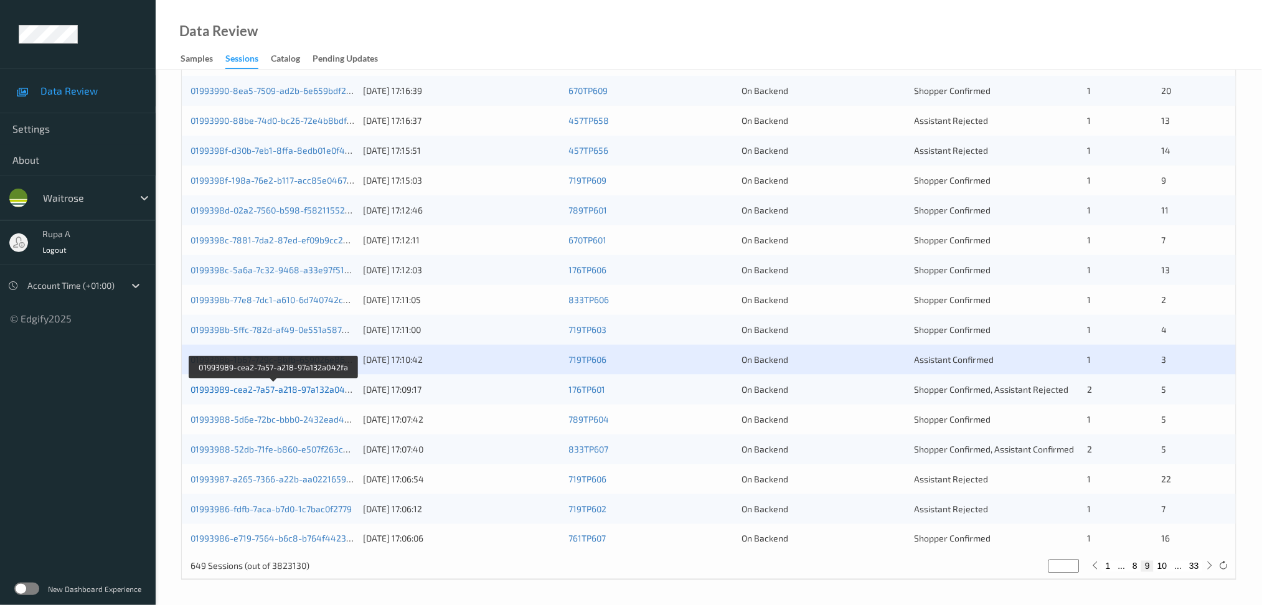
click at [344, 388] on link "01993989-cea2-7a57-a218-97a132a042fa" at bounding box center [273, 389] width 167 height 11
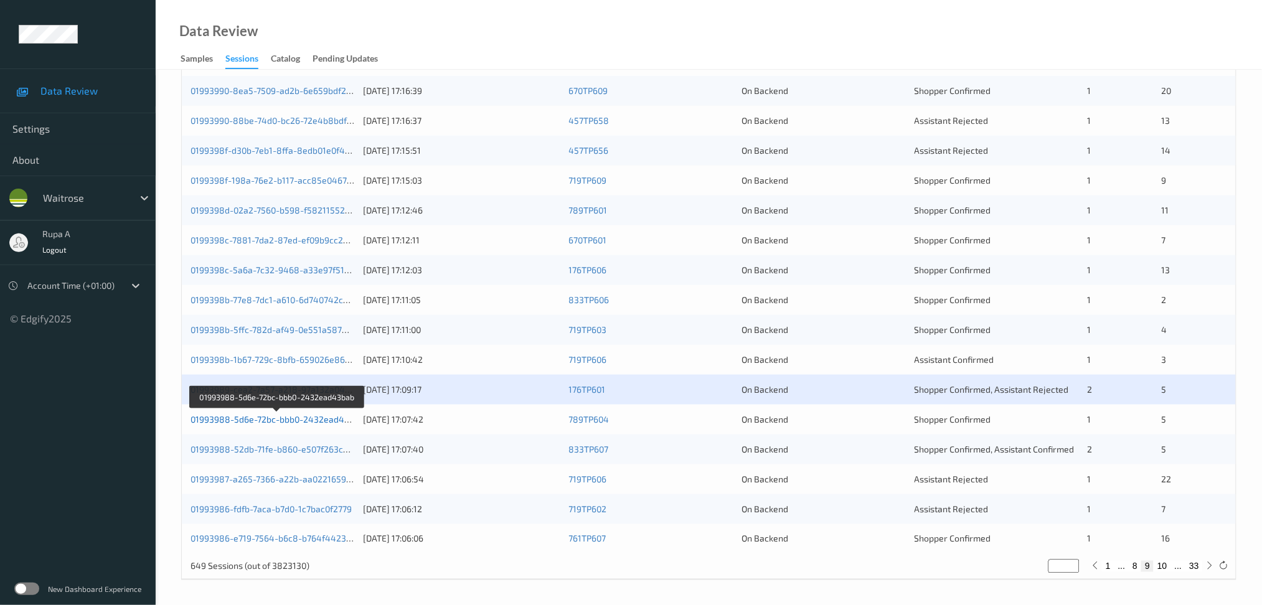
click at [329, 421] on link "01993988-5d6e-72bc-bbb0-2432ead43bab" at bounding box center [277, 419] width 174 height 11
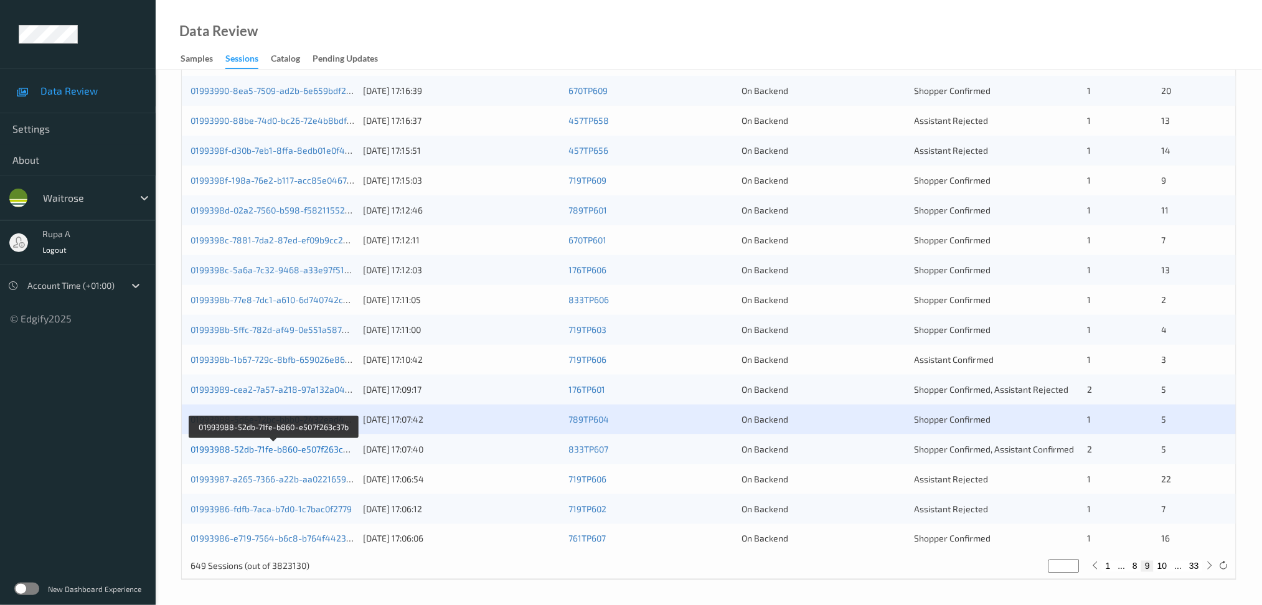
click at [317, 449] on link "01993988-52db-71fe-b860-e507f263c37b" at bounding box center [273, 449] width 167 height 11
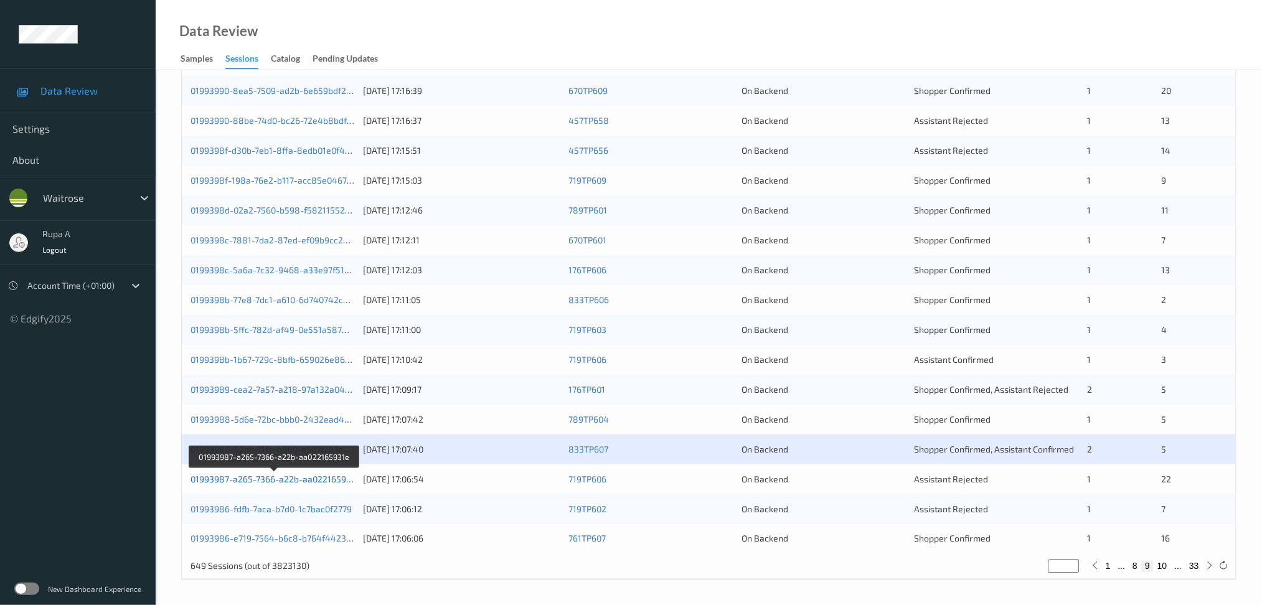
click at [258, 481] on link "01993987-a265-7366-a22b-aa022165931e" at bounding box center [274, 479] width 169 height 11
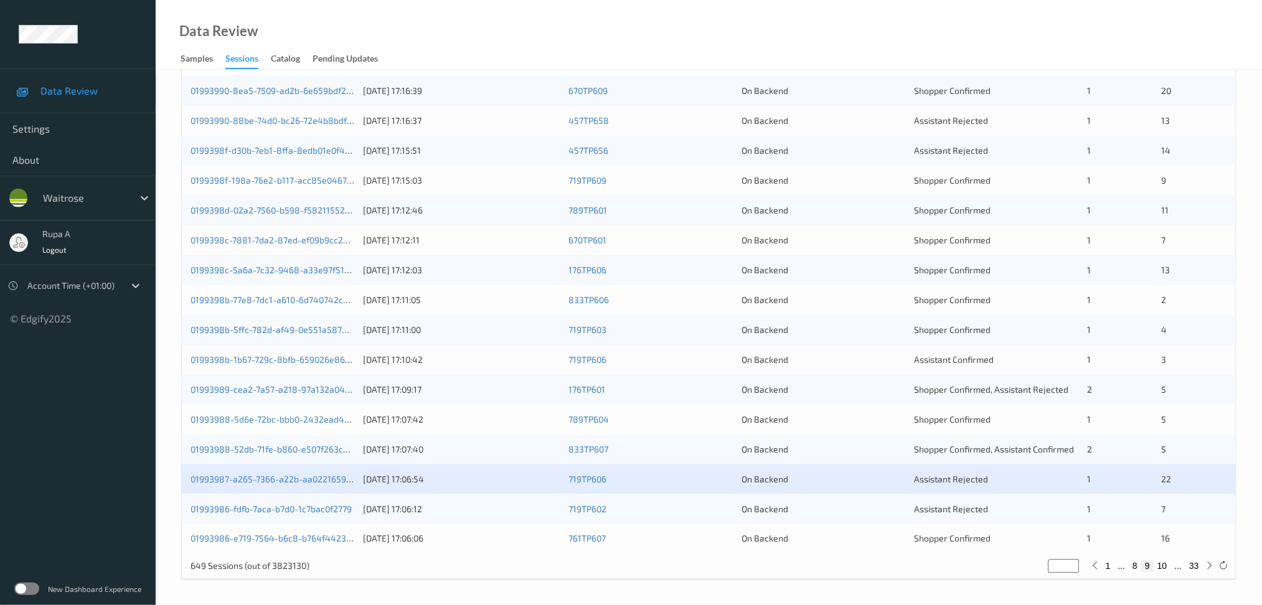
click at [305, 502] on div "01993986-fdfb-7aca-b7d0-1c7bac0f2779 [DATE] 17:06:12 719TP602 On Backend Assist…" at bounding box center [709, 509] width 1054 height 30
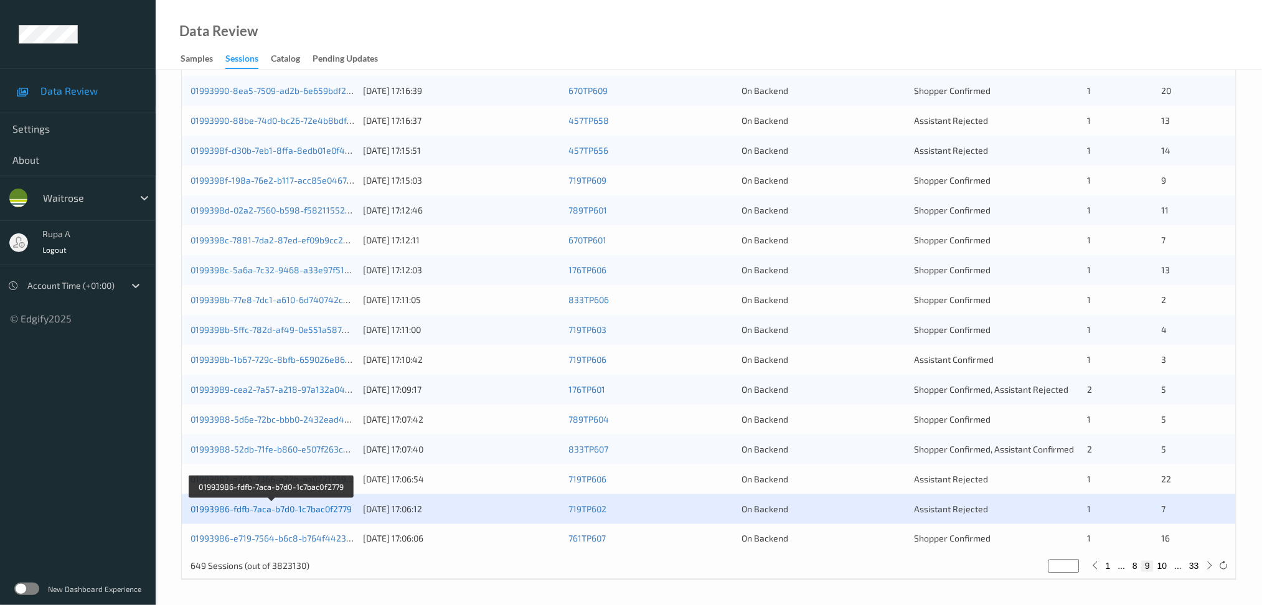
click at [307, 513] on link "01993986-fdfb-7aca-b7d0-1c7bac0f2779" at bounding box center [270, 508] width 161 height 11
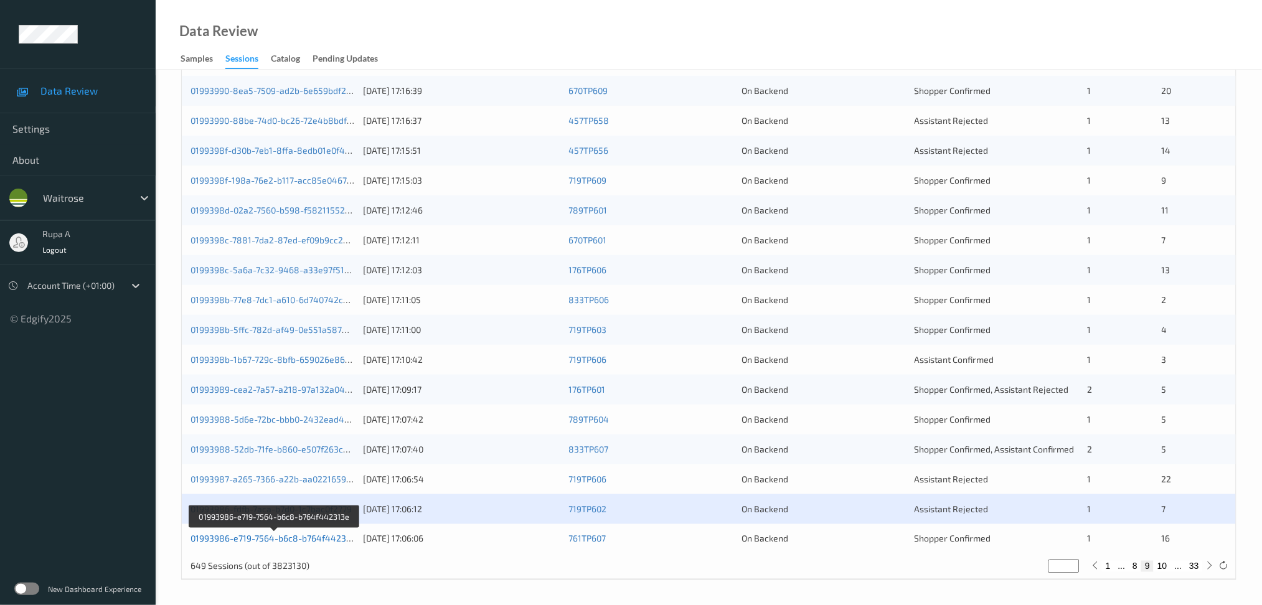
click at [293, 540] on link "01993986-e719-7564-b6c8-b764f442313e" at bounding box center [274, 538] width 169 height 11
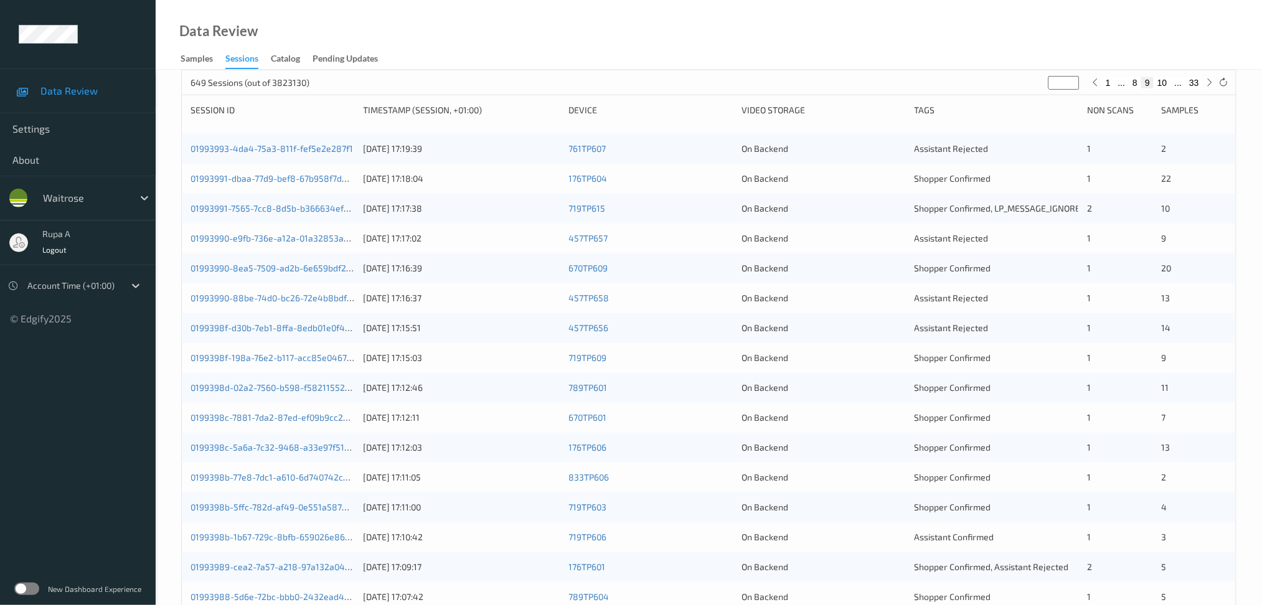
scroll to position [82, 0]
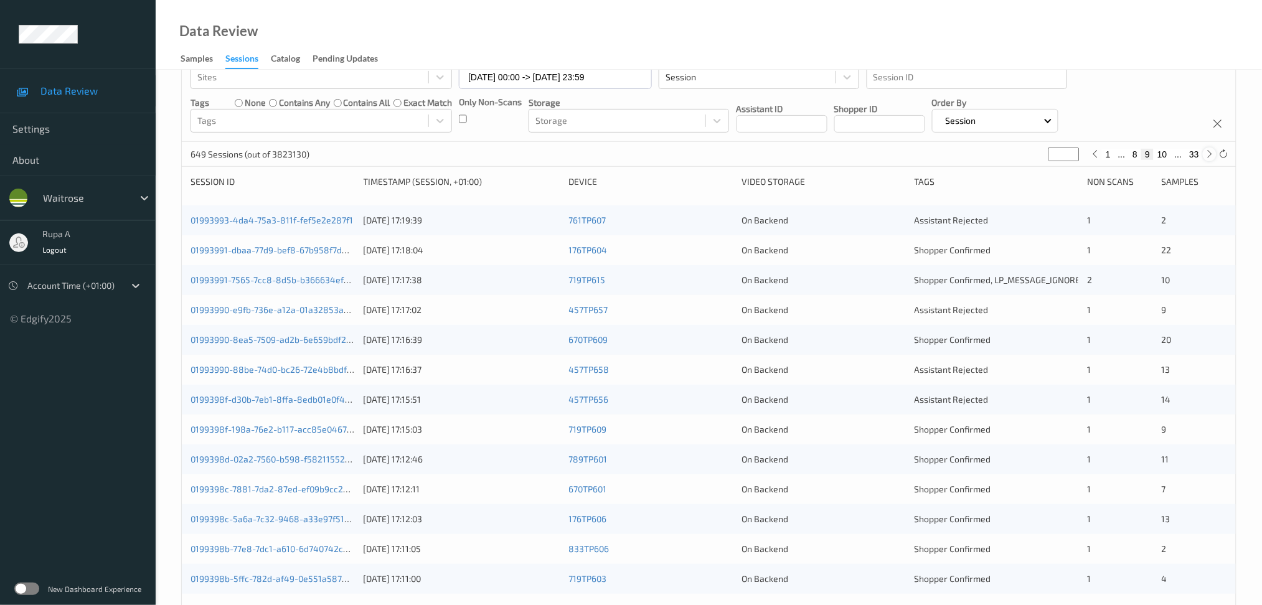
click at [1207, 157] on icon at bounding box center [1209, 153] width 9 height 9
type input "**"
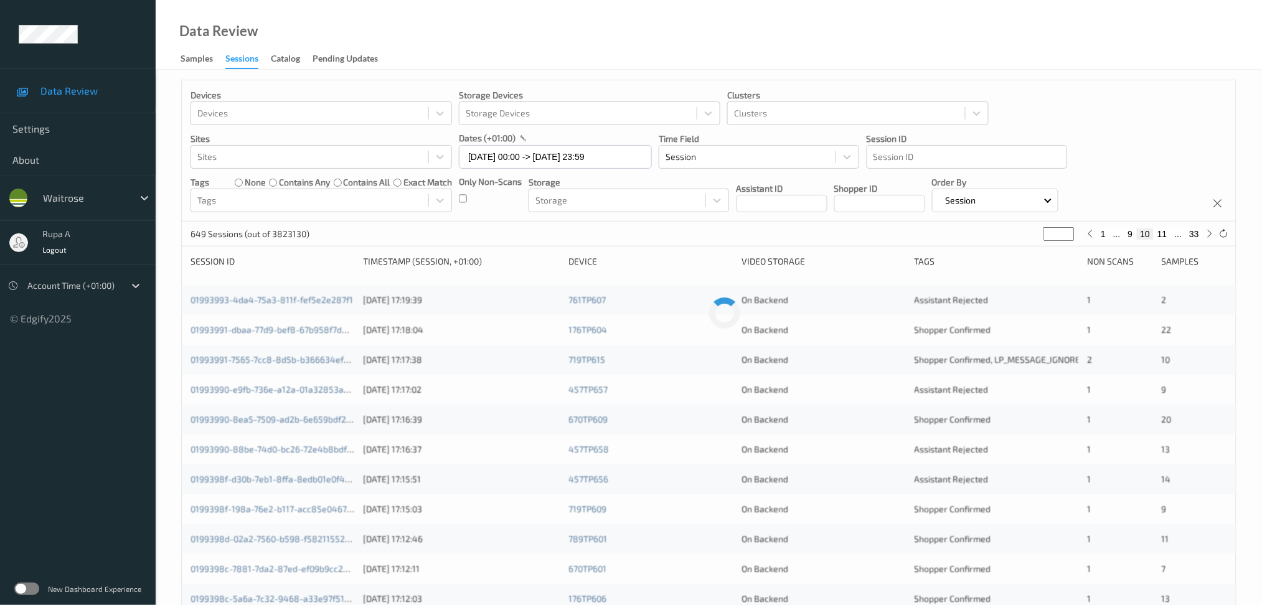
scroll to position [0, 0]
click at [1210, 237] on icon at bounding box center [1209, 236] width 9 height 9
type input "**"
click at [1210, 235] on icon at bounding box center [1209, 236] width 9 height 9
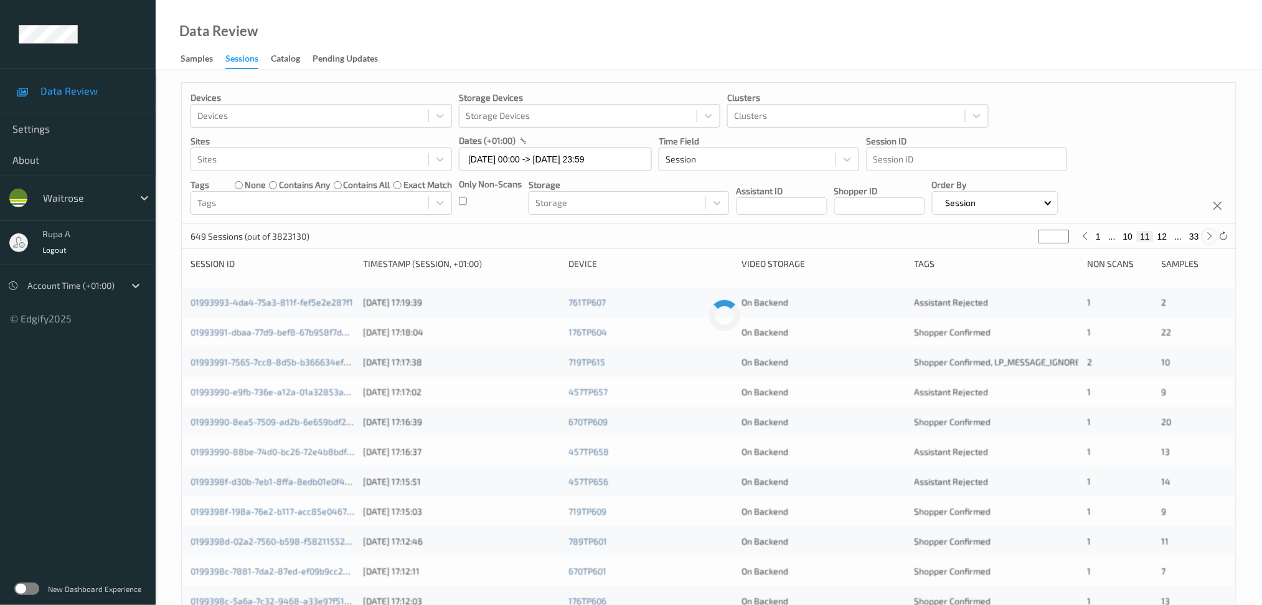
type input "**"
click at [1211, 235] on icon at bounding box center [1209, 236] width 9 height 9
type input "**"
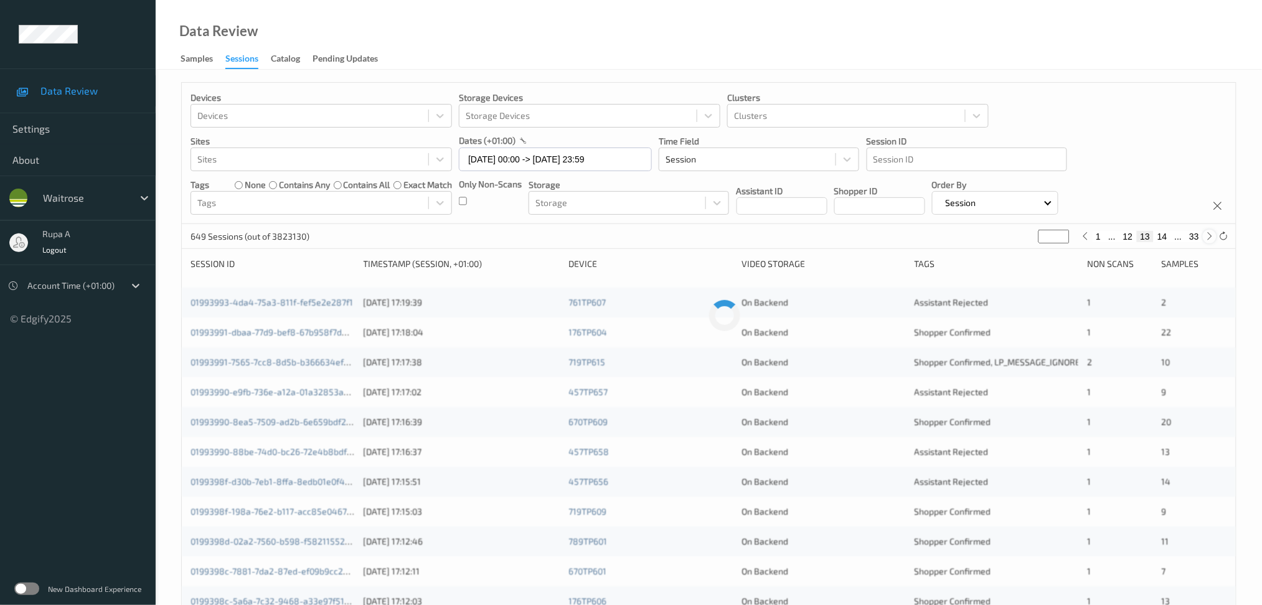
click at [1211, 234] on icon at bounding box center [1209, 236] width 9 height 9
type input "**"
click at [1212, 238] on icon at bounding box center [1209, 236] width 9 height 9
type input "**"
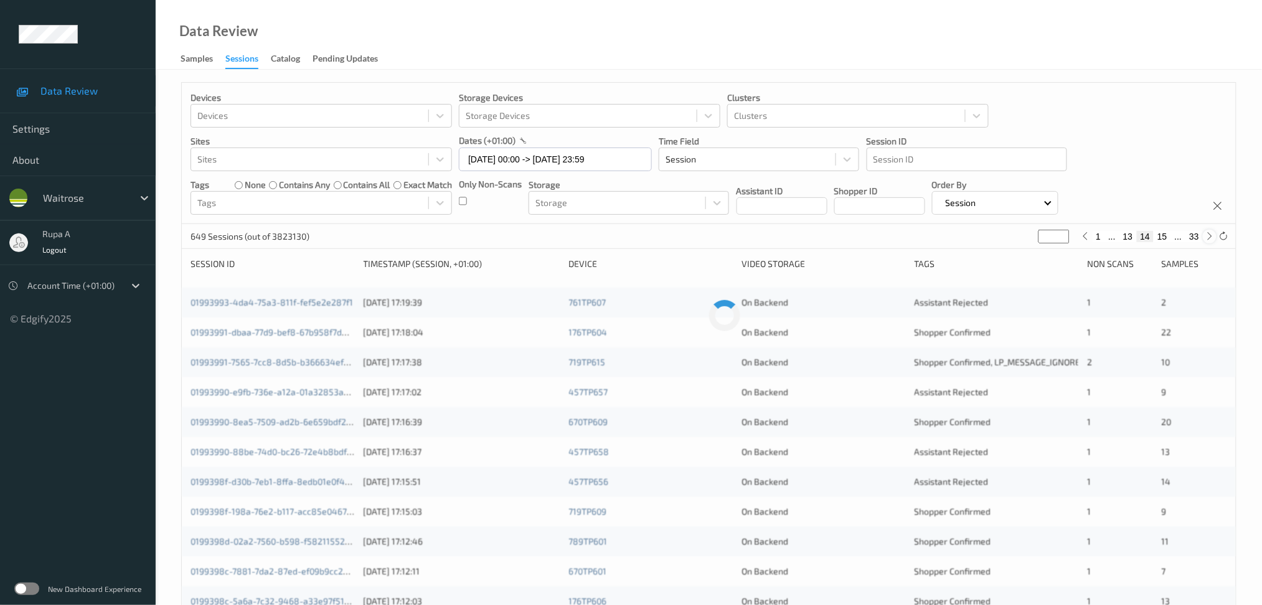
type input "**"
click at [1209, 238] on icon at bounding box center [1209, 236] width 9 height 9
type input "**"
click at [1206, 239] on icon at bounding box center [1209, 236] width 9 height 9
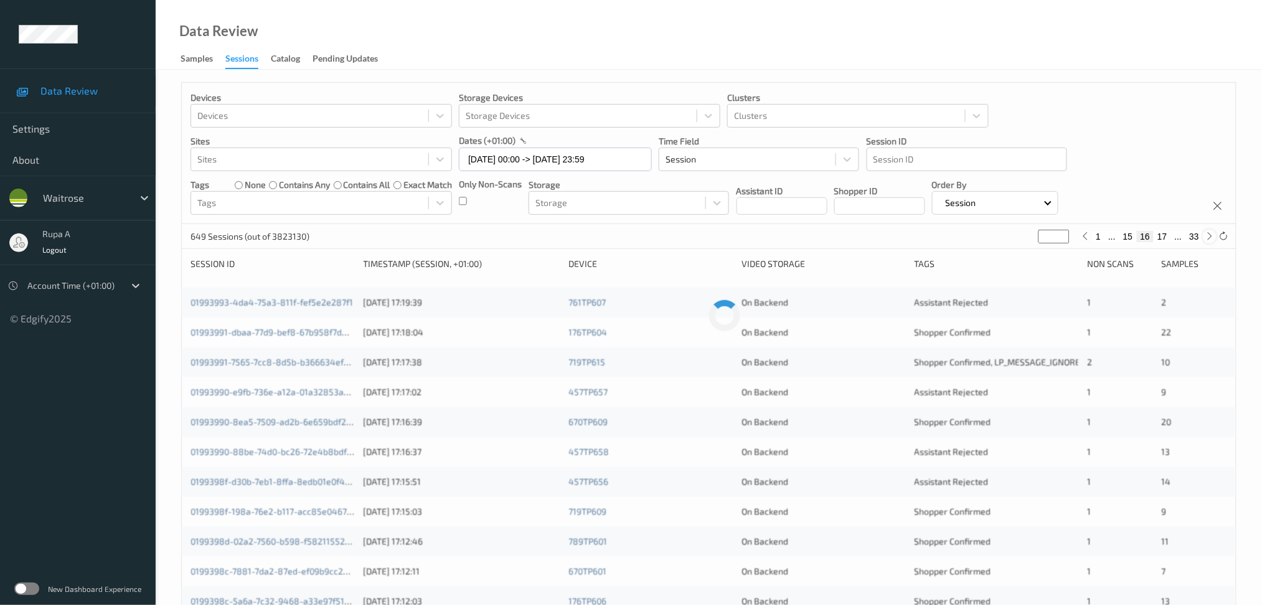
type input "**"
click at [331, 307] on div "019938f6-e7cd-7601-80d5-6cfcbcb8d96c" at bounding box center [272, 302] width 164 height 12
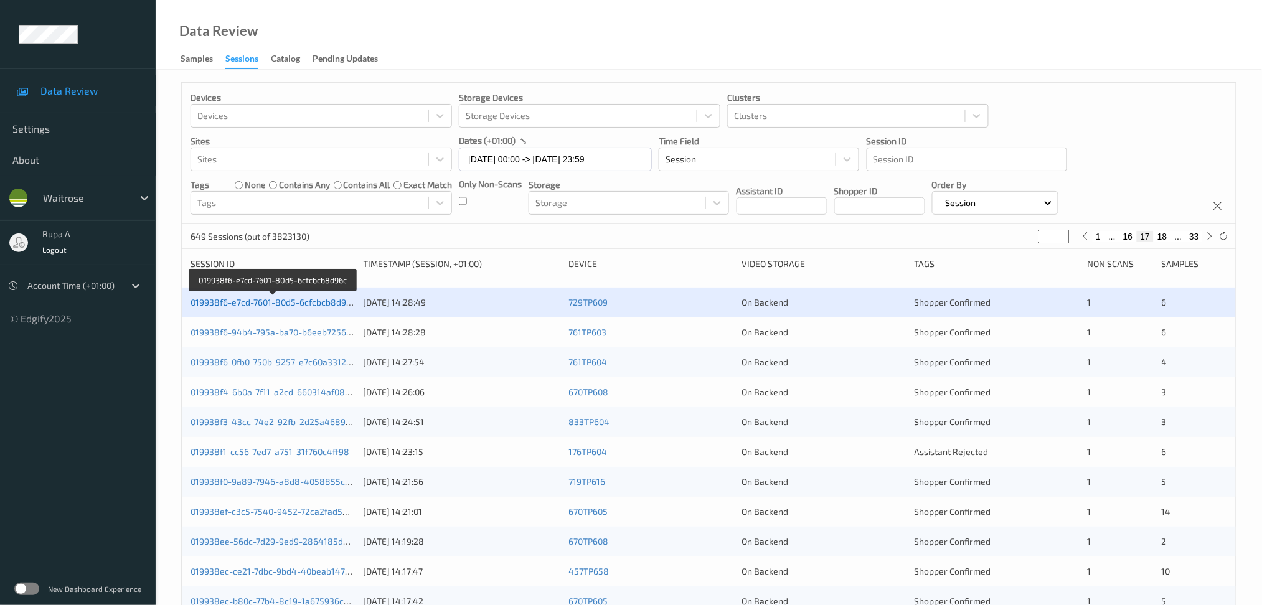
click at [331, 304] on link "019938f6-e7cd-7601-80d5-6cfcbcb8d96c" at bounding box center [272, 302] width 165 height 11
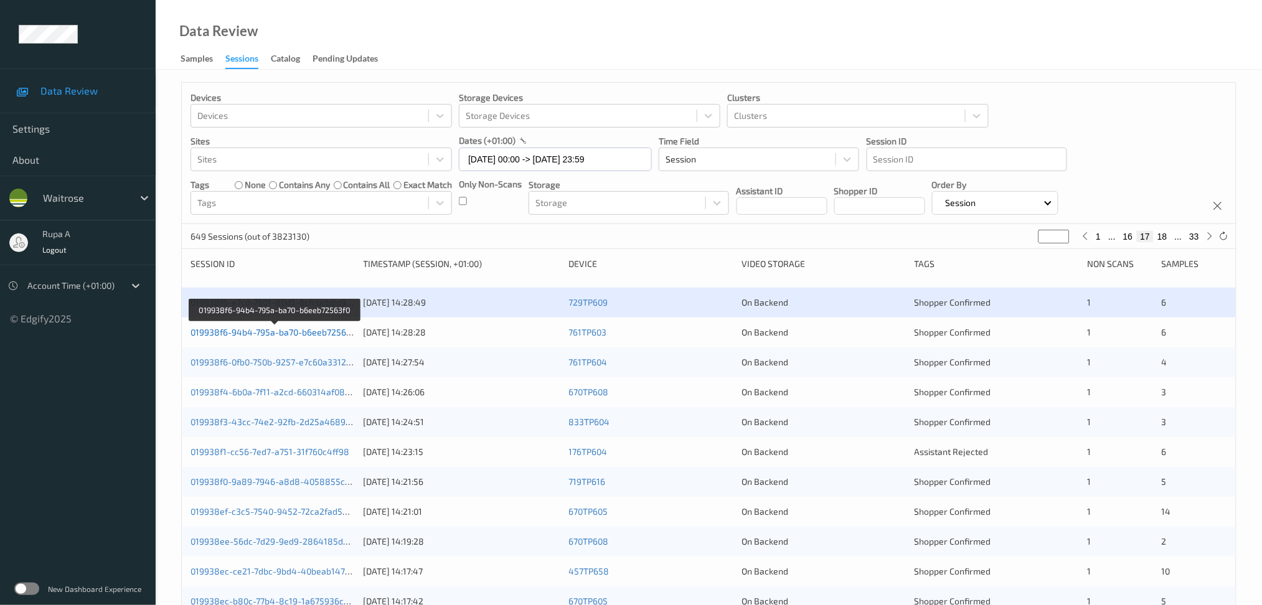
click at [340, 334] on link "019938f6-94b4-795a-ba70-b6eeb72563f0" at bounding box center [274, 332] width 169 height 11
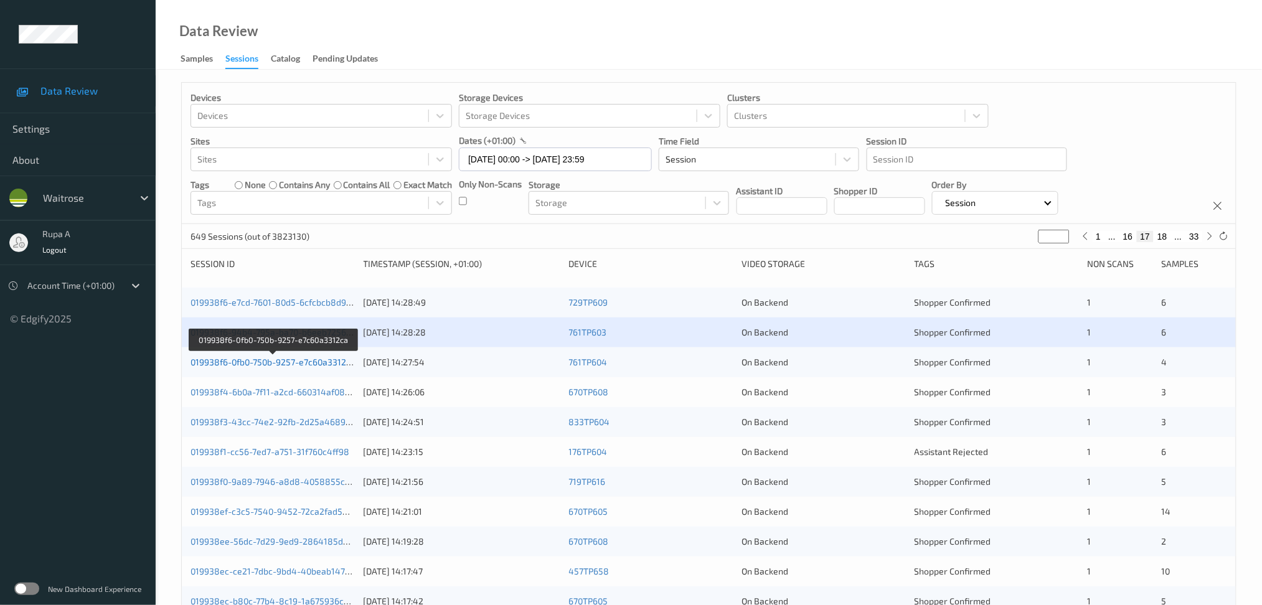
click at [352, 360] on link "019938f6-0fb0-750b-9257-e7c60a3312ca" at bounding box center [272, 362] width 165 height 11
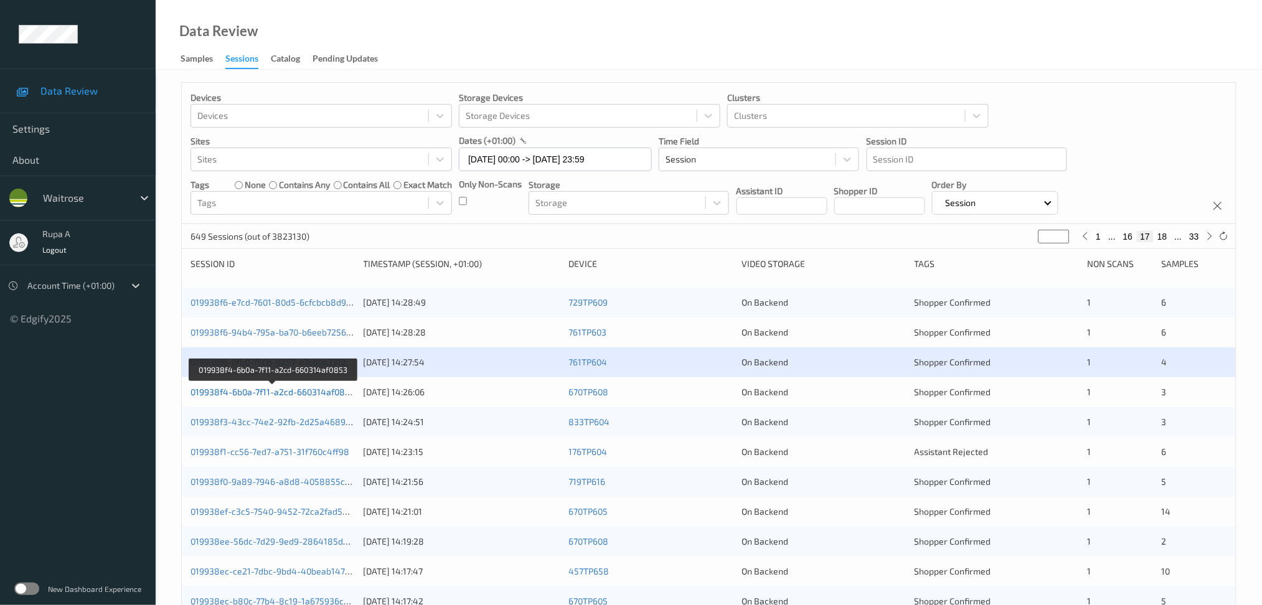
click at [332, 388] on link "019938f4-6b0a-7f11-a2cd-660314af0853" at bounding box center [272, 391] width 164 height 11
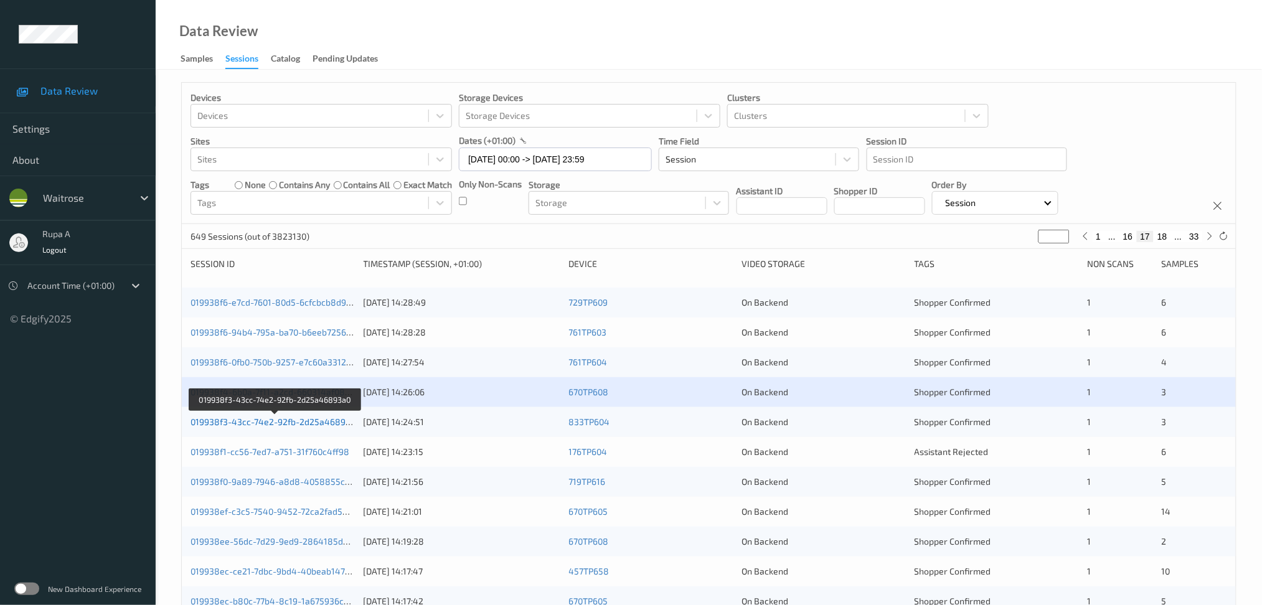
click at [341, 419] on link "019938f3-43cc-74e2-92fb-2d25a46893a0" at bounding box center [275, 421] width 170 height 11
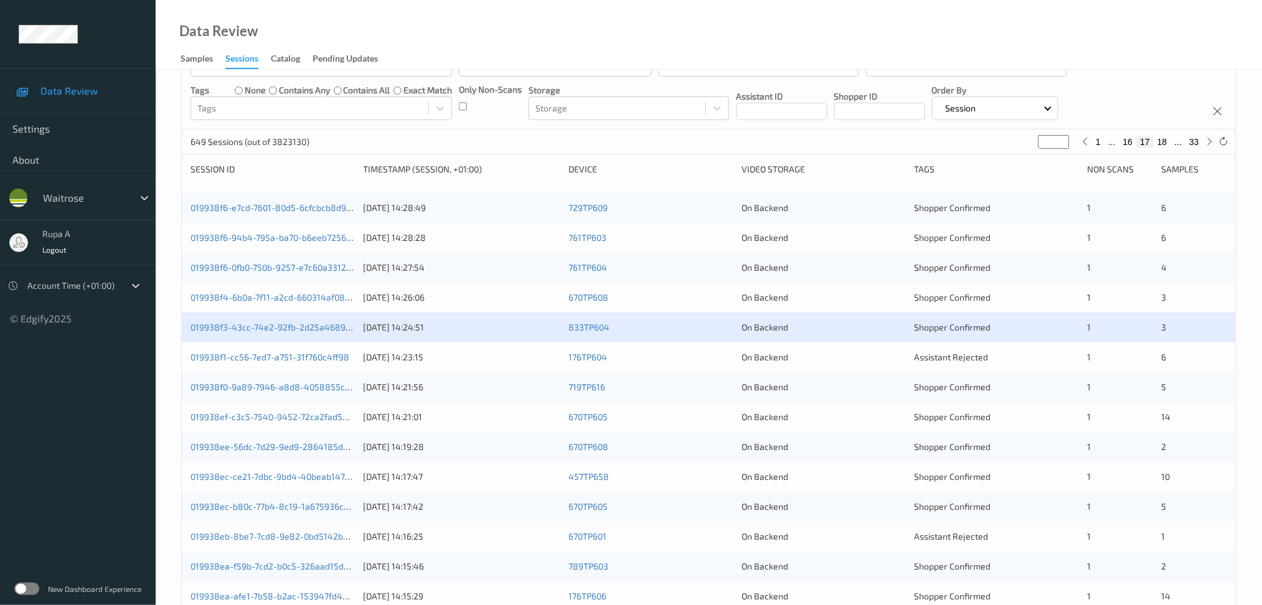
scroll to position [166, 0]
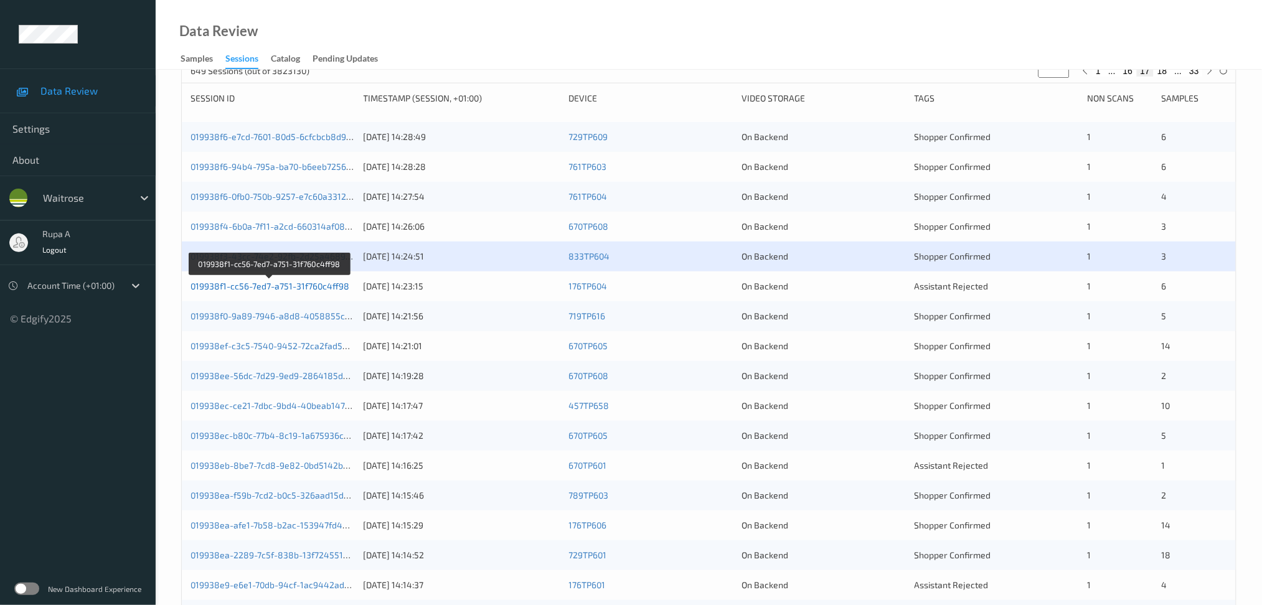
click at [330, 288] on link "019938f1-cc56-7ed7-a751-31f760c4ff98" at bounding box center [269, 286] width 159 height 11
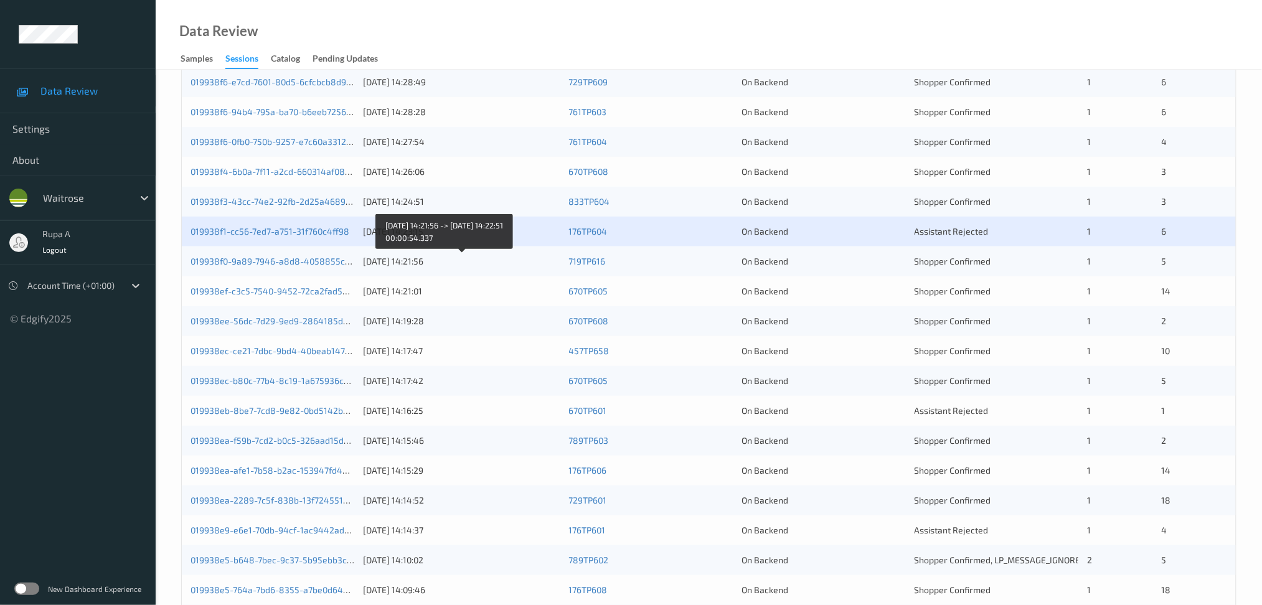
scroll to position [249, 0]
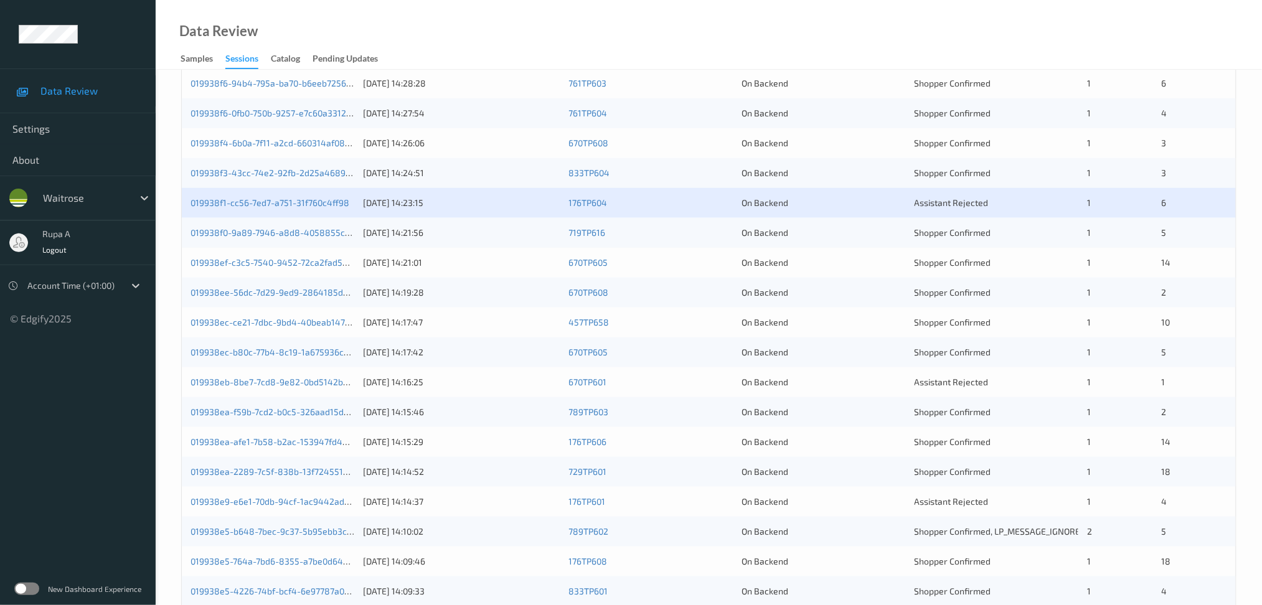
click at [334, 238] on div "019938f0-9a89-7946-a8d8-4058855c5d96" at bounding box center [272, 233] width 164 height 12
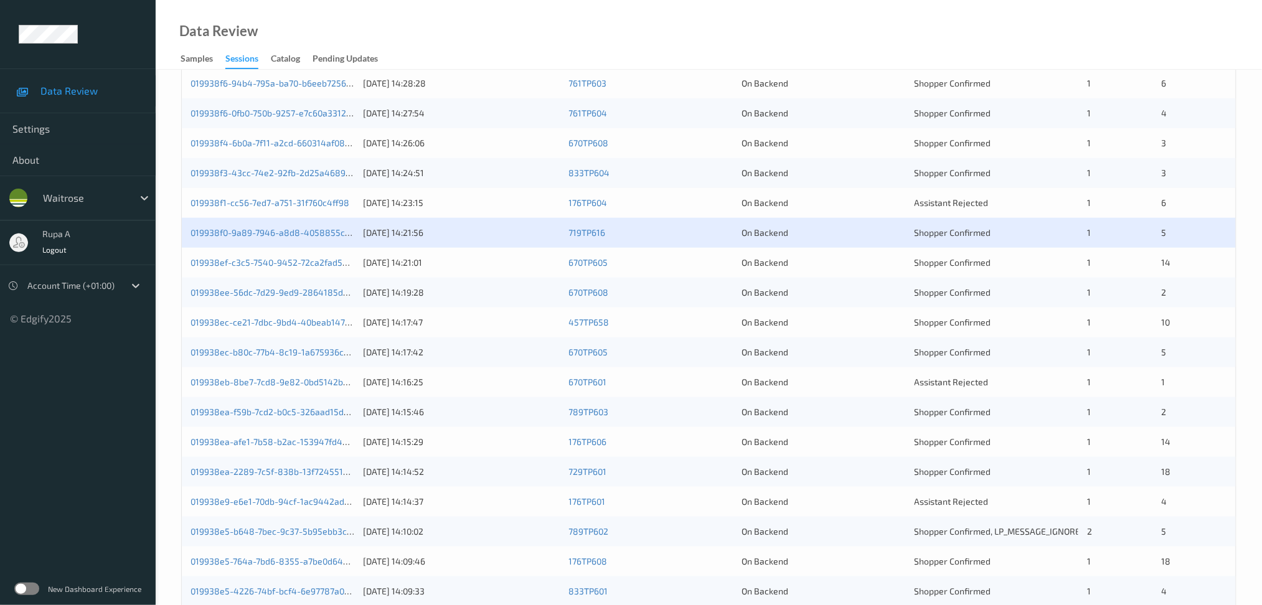
click at [306, 240] on div "019938f0-9a89-7946-a8d8-4058855c5d96 [DATE] 14:21:56 719TP616 On Backend Shoppe…" at bounding box center [709, 233] width 1054 height 30
click at [306, 238] on div "019938f0-9a89-7946-a8d8-4058855c5d96" at bounding box center [272, 233] width 164 height 12
click at [312, 232] on link "019938f0-9a89-7946-a8d8-4058855c5d96" at bounding box center [277, 232] width 174 height 11
click at [307, 262] on link "019938ef-c3c5-7540-9452-72ca2fad52ca" at bounding box center [273, 262] width 166 height 11
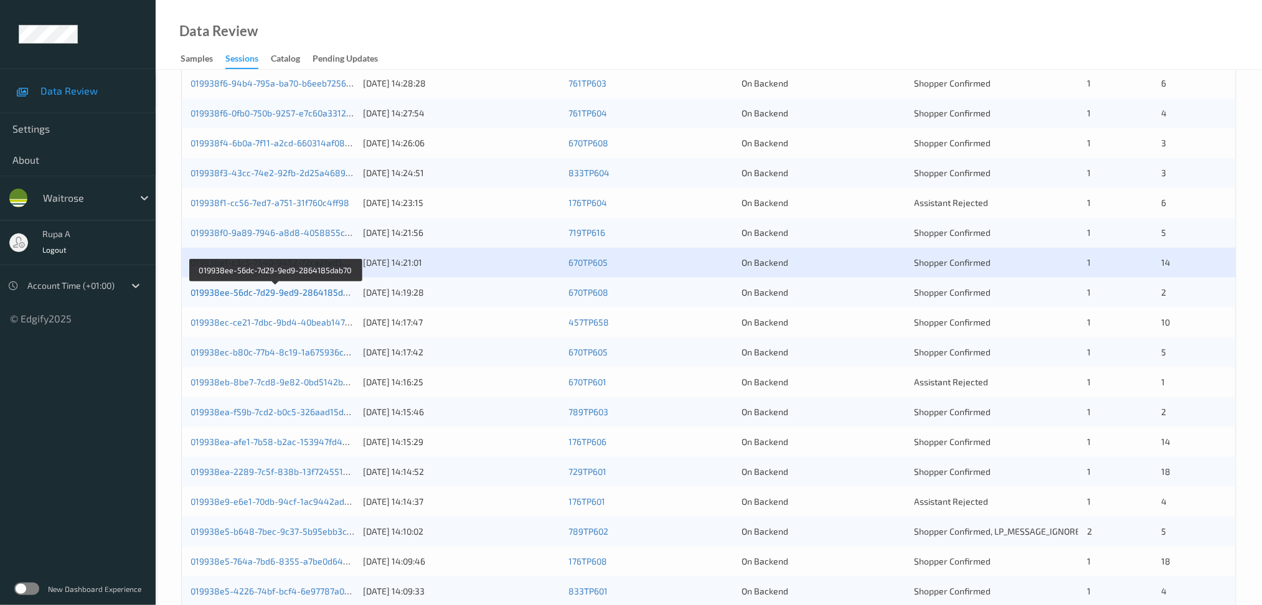
click at [330, 288] on link "019938ee-56dc-7d29-9ed9-2864185dab70" at bounding box center [276, 292] width 172 height 11
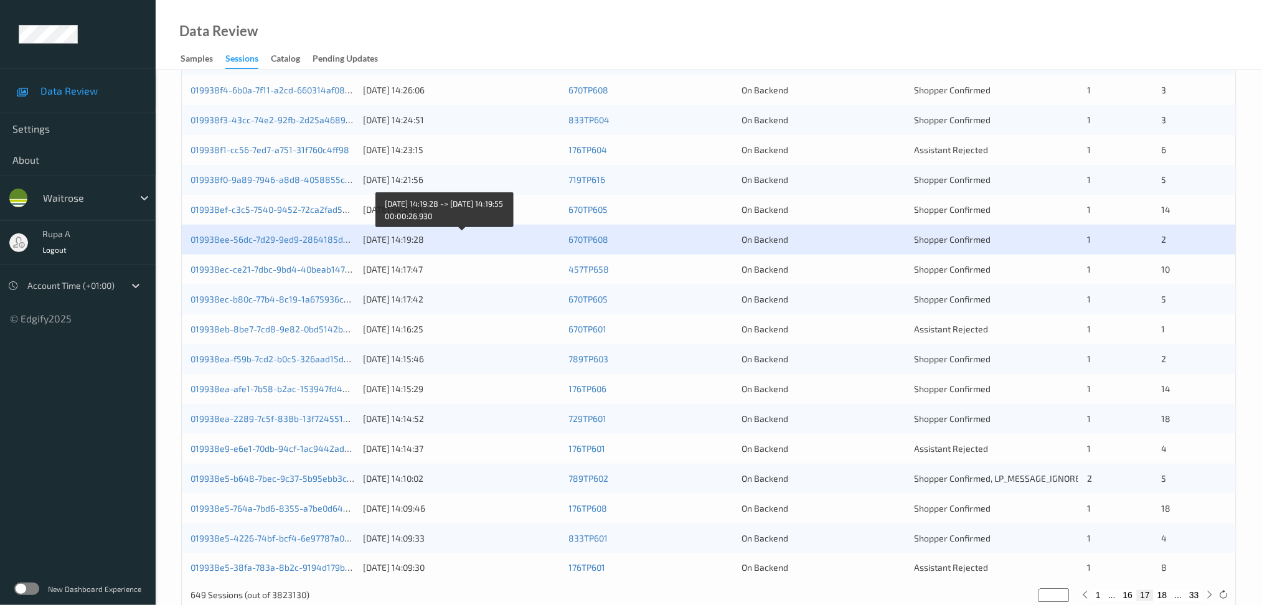
scroll to position [331, 0]
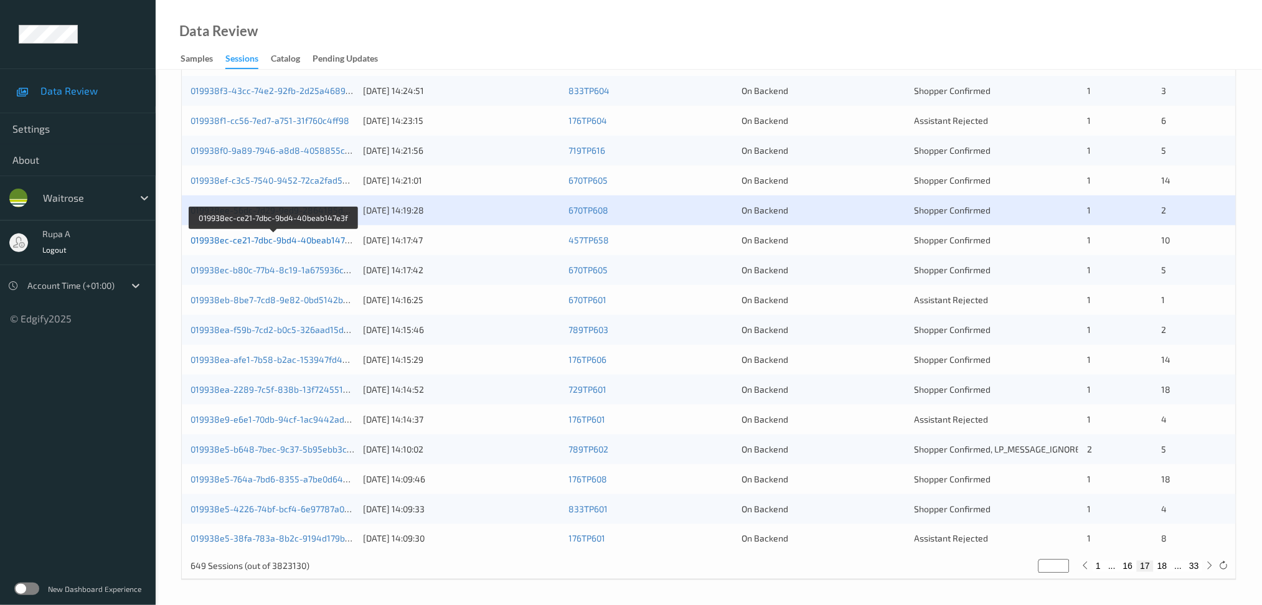
click at [327, 241] on link "019938ec-ce21-7dbc-9bd4-40beab147e3f" at bounding box center [273, 240] width 167 height 11
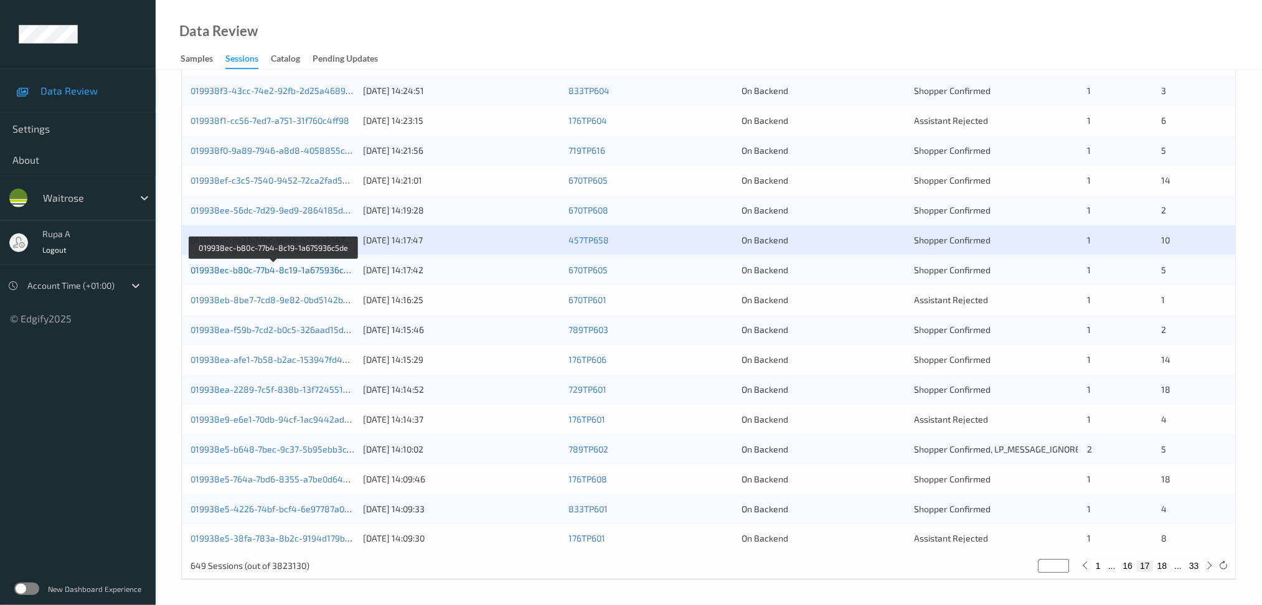
click at [334, 271] on link "019938ec-b80c-77b4-8c19-1a675936c5de" at bounding box center [274, 270] width 168 height 11
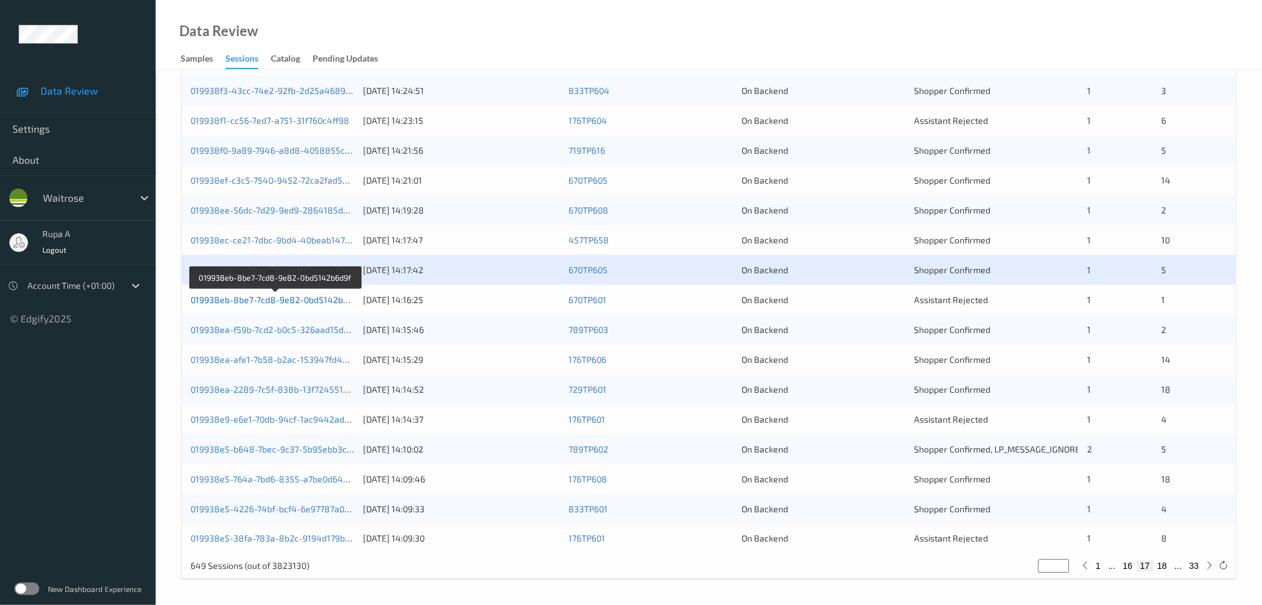
click at [324, 301] on link "019938eb-8be7-7cd8-9e82-0bd5142b6d9f" at bounding box center [275, 299] width 171 height 11
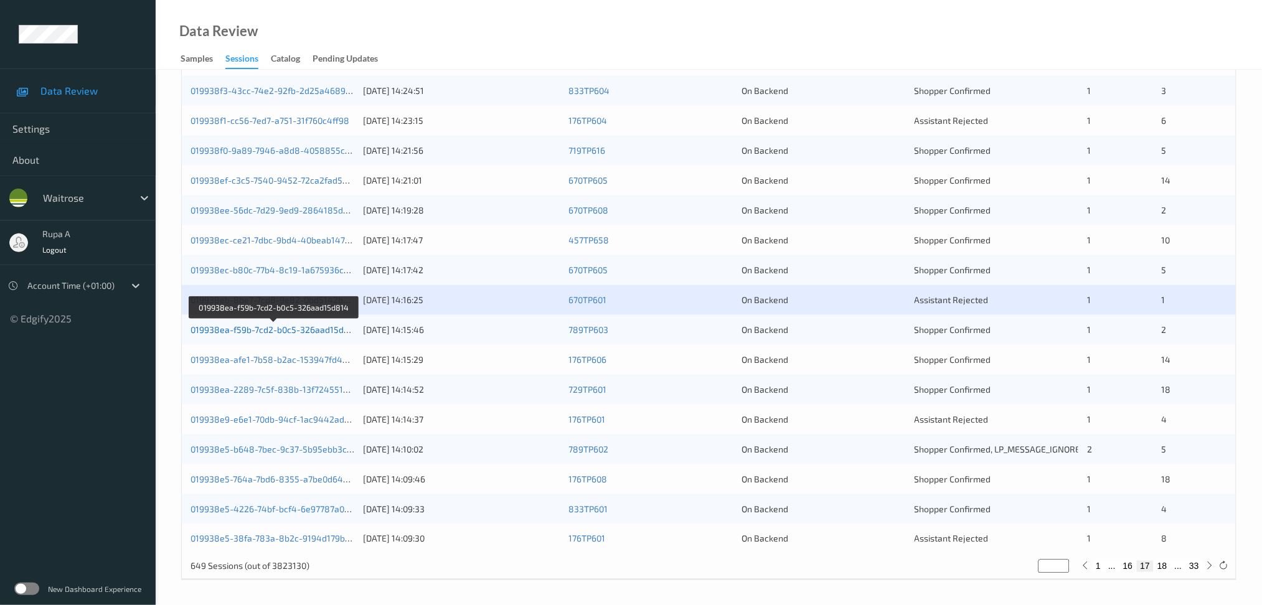
click at [319, 327] on link "019938ea-f59b-7cd2-b0c5-326aad15d814" at bounding box center [274, 329] width 168 height 11
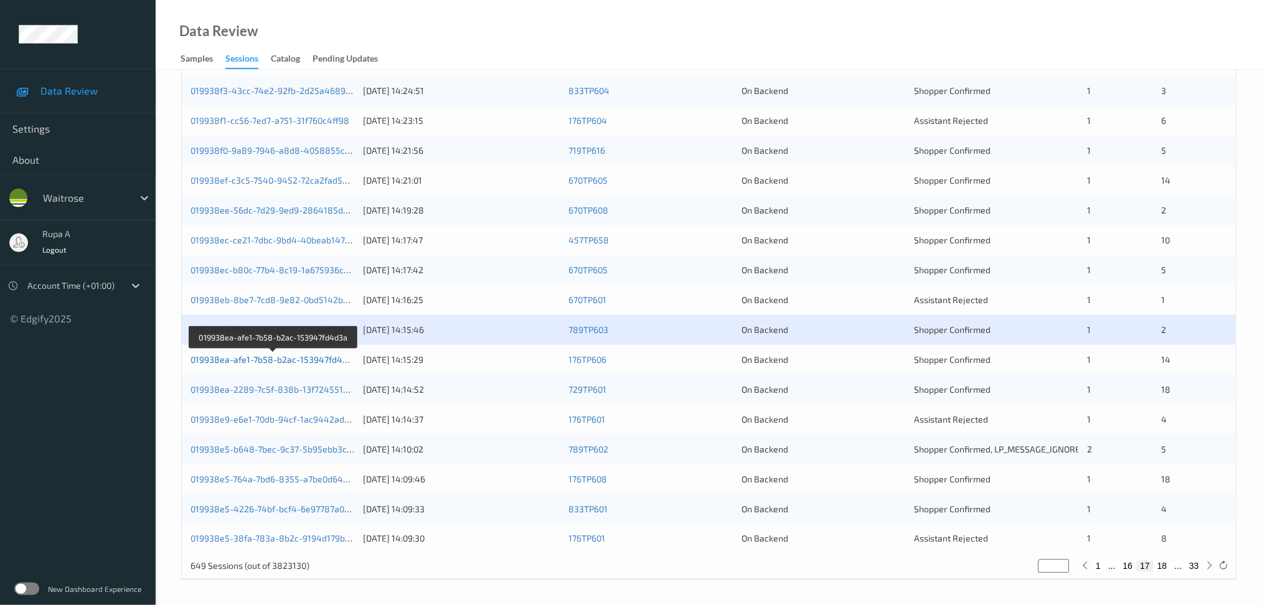
click at [306, 355] on link "019938ea-afe1-7b58-b2ac-153947fd4d3a" at bounding box center [273, 359] width 167 height 11
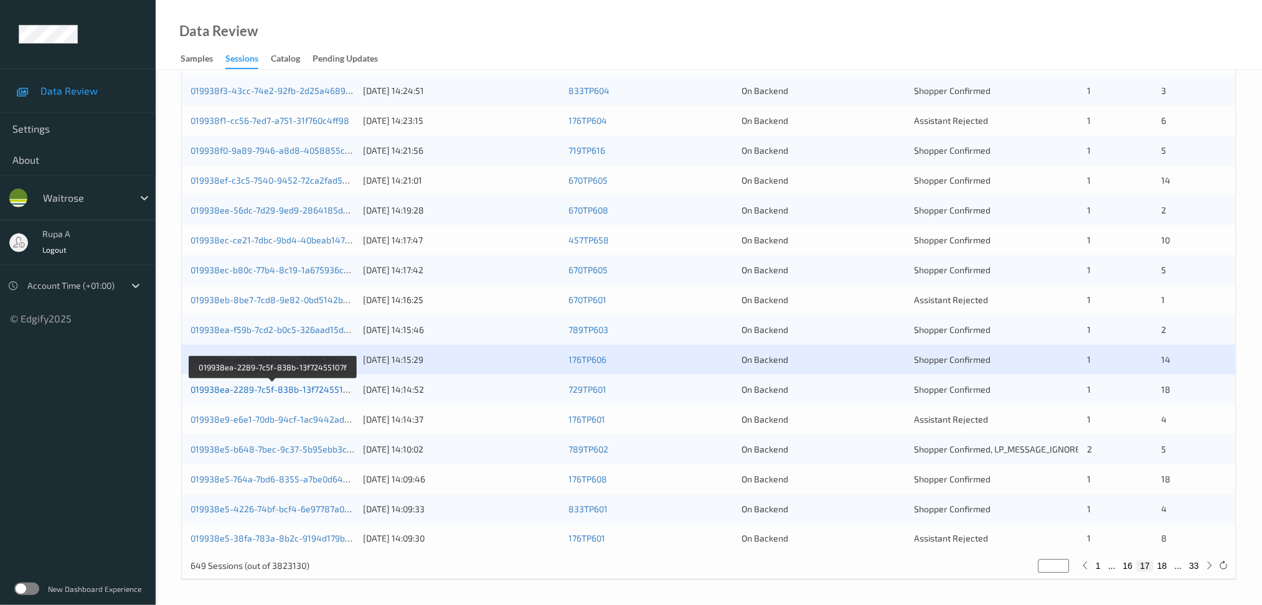
click at [323, 388] on link "019938ea-2289-7c5f-838b-13f72455107f" at bounding box center [272, 389] width 165 height 11
